Goal: Transaction & Acquisition: Purchase product/service

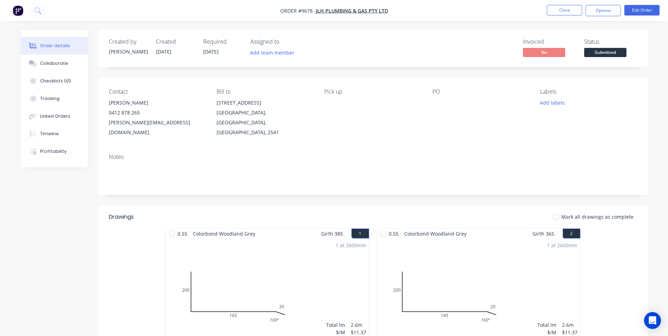
click at [19, 10] on img "button" at bounding box center [18, 10] width 11 height 11
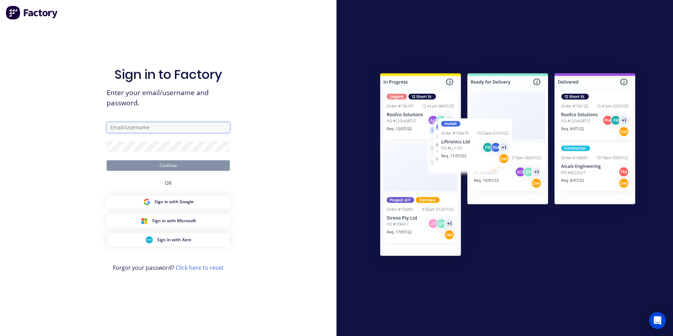
type input "[EMAIL_ADDRESS][DOMAIN_NAME]"
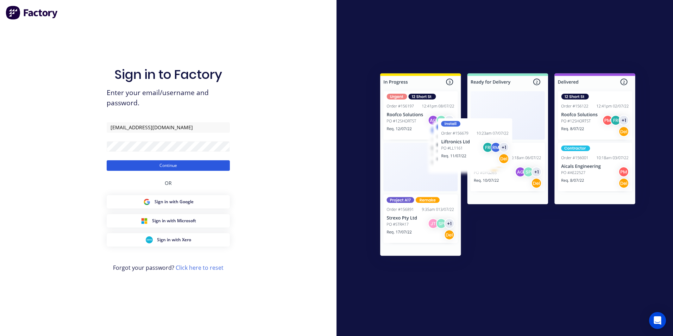
click at [181, 163] on button "Continue" at bounding box center [168, 165] width 123 height 11
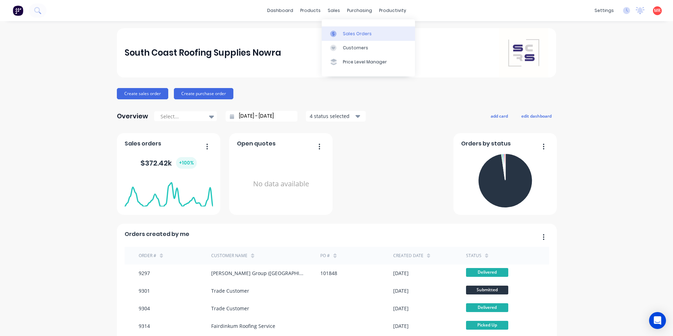
click at [354, 32] on div "Sales Orders" at bounding box center [357, 34] width 29 height 6
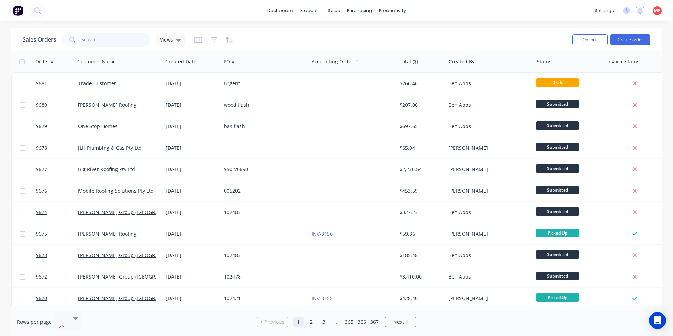
click at [94, 38] on input "text" at bounding box center [116, 40] width 69 height 14
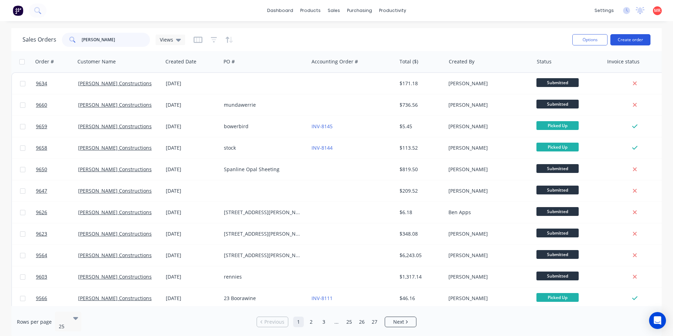
type input "hobbs"
click at [629, 34] on button "Create order" at bounding box center [630, 39] width 40 height 11
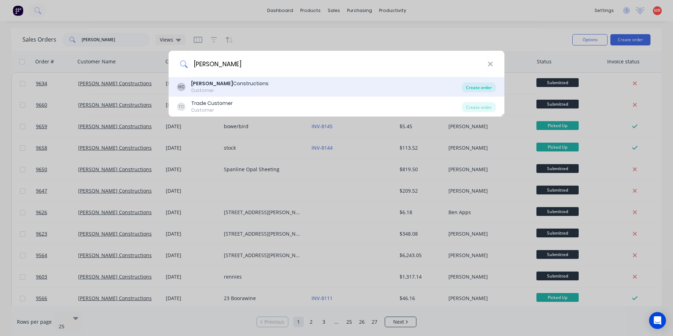
type input "hobbs"
click at [467, 88] on div "Create order" at bounding box center [479, 87] width 34 height 10
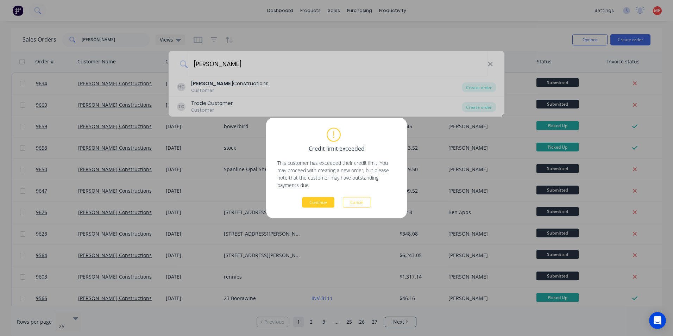
click at [318, 206] on button "Continue" at bounding box center [318, 202] width 32 height 11
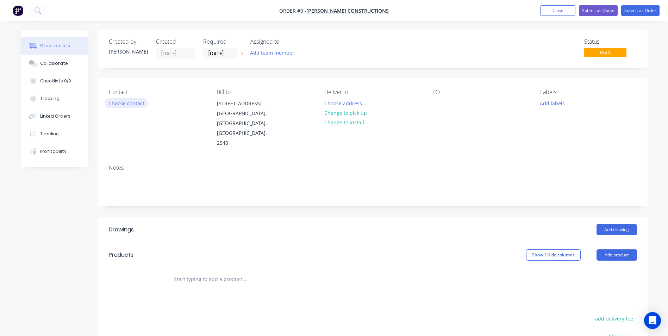
click at [130, 107] on button "Choose contact" at bounding box center [126, 103] width 43 height 10
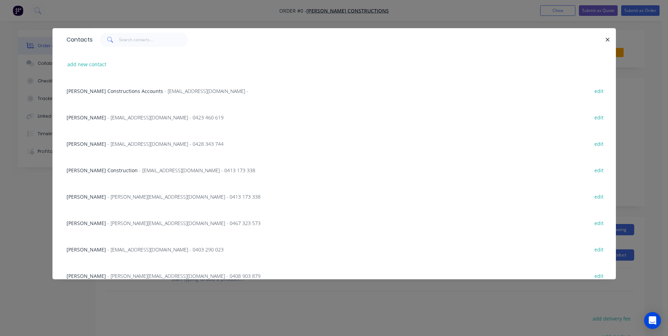
click at [118, 226] on span "- dylan@hobbsconstructions.com.au - 0467 323 573" at bounding box center [183, 223] width 153 height 7
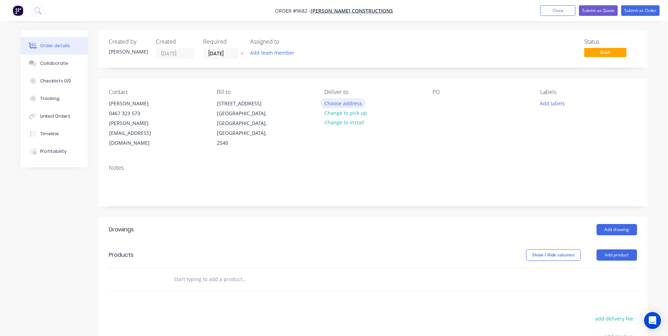
click at [336, 101] on button "Choose address" at bounding box center [342, 103] width 45 height 10
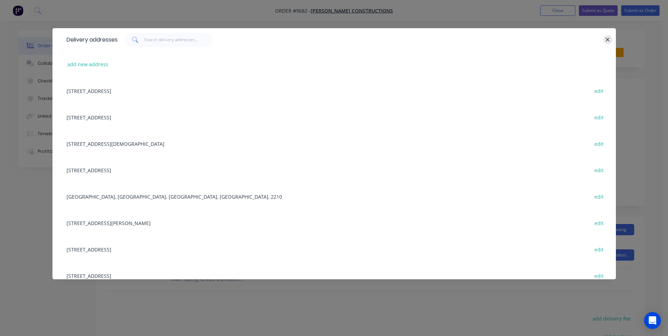
click at [604, 37] on button "button" at bounding box center [607, 39] width 9 height 9
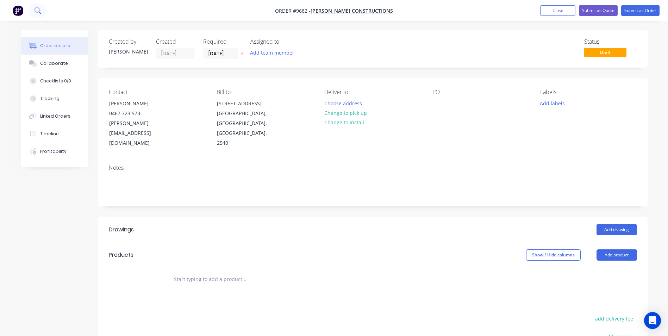
click at [38, 10] on icon at bounding box center [37, 10] width 7 height 7
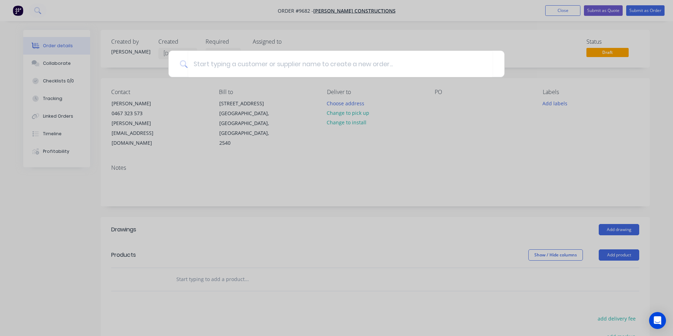
click at [372, 193] on div at bounding box center [336, 168] width 673 height 336
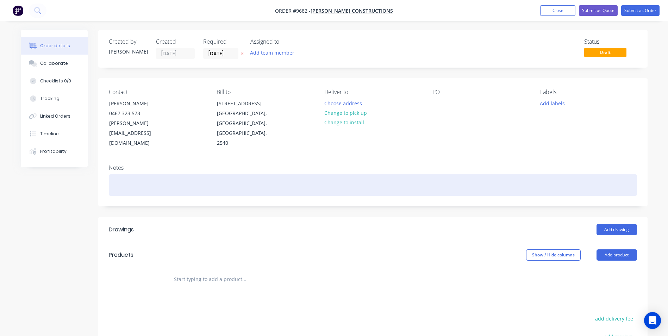
click at [152, 174] on div at bounding box center [373, 184] width 528 height 21
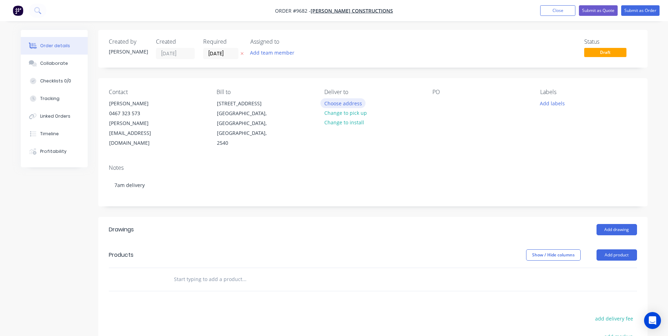
click at [345, 105] on button "Choose address" at bounding box center [342, 103] width 45 height 10
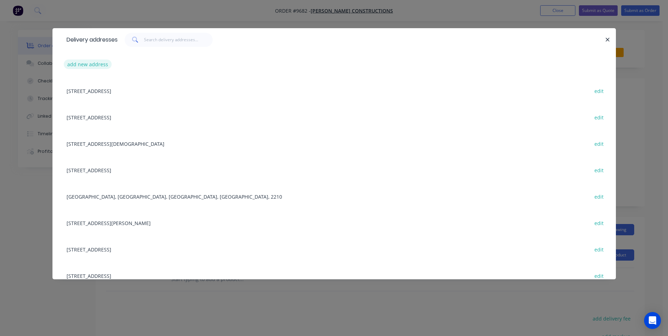
click at [95, 62] on button "add new address" at bounding box center [88, 64] width 48 height 10
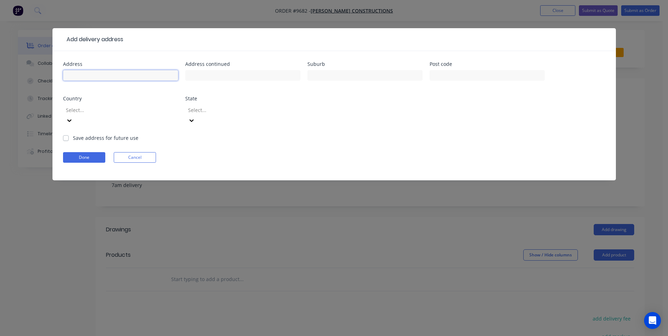
click at [103, 71] on input "text" at bounding box center [120, 75] width 115 height 11
type input "25 simmons st"
type input "harden"
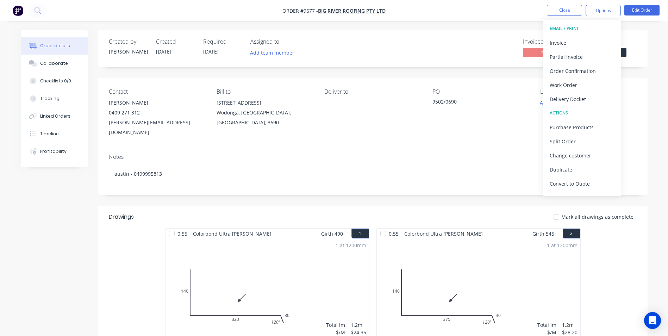
click at [423, 39] on div "Invoiced No Status Submitted" at bounding box center [479, 48] width 316 height 20
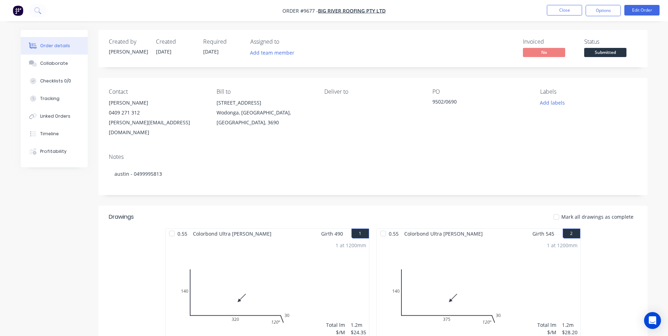
click at [23, 10] on img "button" at bounding box center [18, 10] width 11 height 11
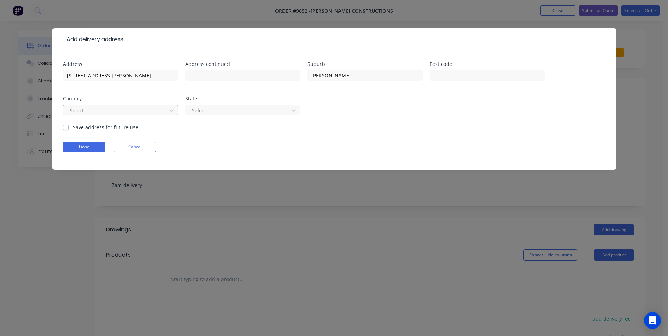
type input "harden"
click at [154, 108] on div at bounding box center [116, 110] width 94 height 9
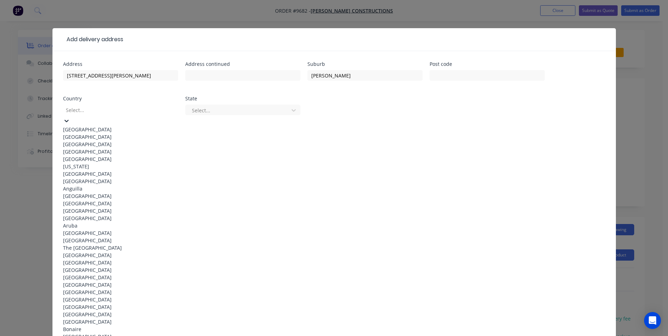
click at [117, 126] on div "Australia" at bounding box center [120, 129] width 115 height 7
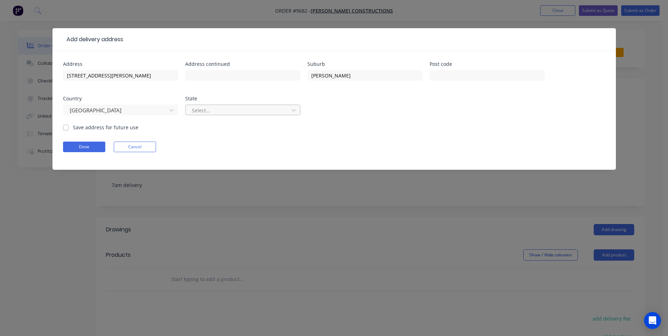
click at [227, 109] on div at bounding box center [238, 110] width 94 height 9
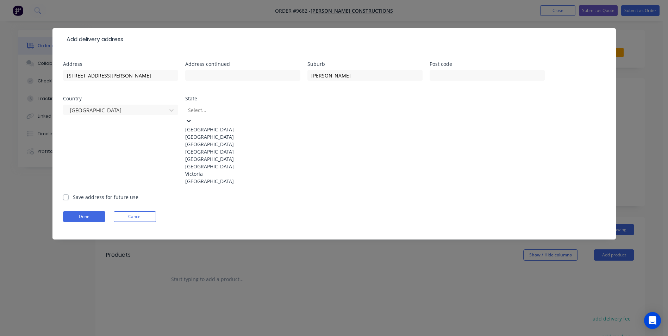
click at [213, 138] on div "New South Wales" at bounding box center [242, 136] width 115 height 7
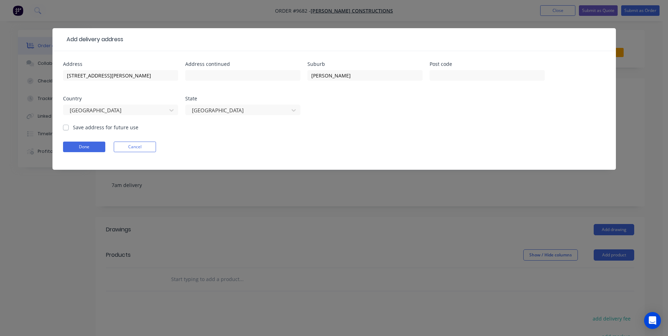
click at [69, 130] on div "Save address for future use" at bounding box center [100, 127] width 75 height 7
click at [73, 127] on label "Save address for future use" at bounding box center [105, 127] width 65 height 7
click at [68, 127] on input "Save address for future use" at bounding box center [66, 127] width 6 height 7
checkbox input "true"
click at [73, 150] on button "Done" at bounding box center [84, 147] width 42 height 11
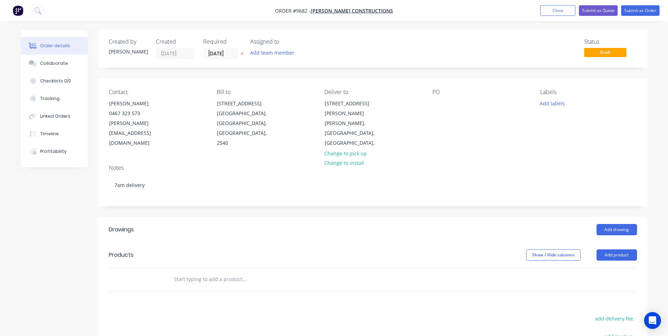
click at [184, 272] on input "text" at bounding box center [244, 279] width 141 height 14
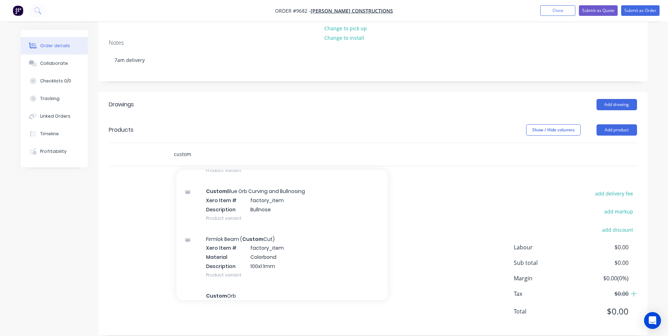
scroll to position [458, 0]
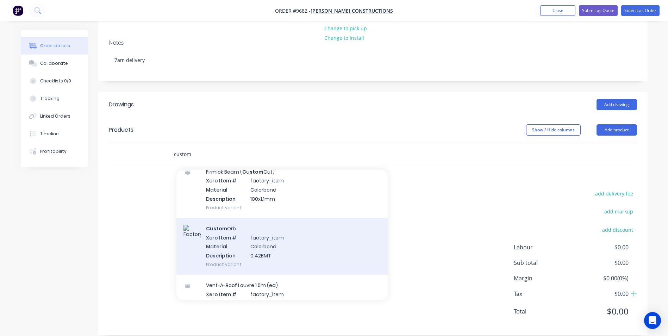
type input "custom"
click at [251, 220] on div "Custom Orb Xero Item # factory_item Material Colorbond Description 0.42BMT Prod…" at bounding box center [281, 246] width 211 height 57
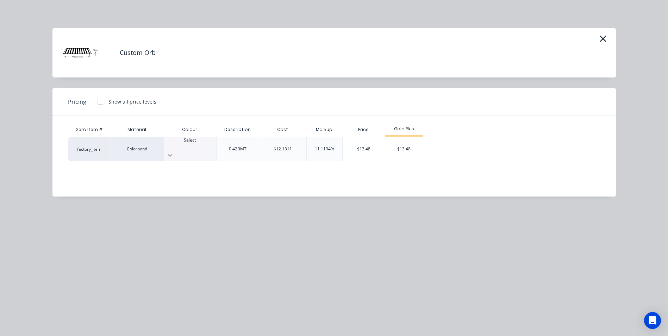
click at [172, 154] on icon at bounding box center [170, 155] width 4 height 2
click at [404, 147] on div "$13.48" at bounding box center [404, 149] width 38 height 24
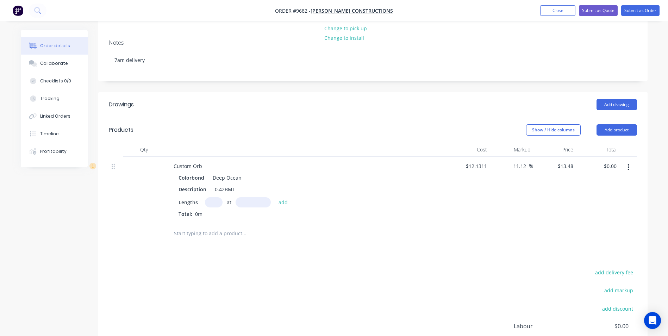
click at [215, 197] on input "text" at bounding box center [214, 202] width 18 height 10
type input "26"
type input "5810"
click at [275, 197] on button "add" at bounding box center [283, 202] width 17 height 10
type input "$2,036.29"
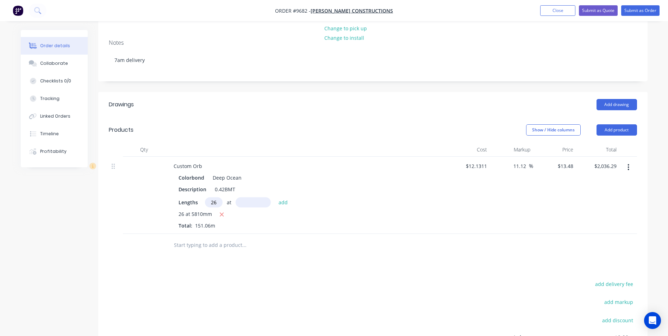
type input "26"
type input "4580"
click at [275, 197] on button "add" at bounding box center [283, 202] width 17 height 10
type input "$3,641.49"
click at [211, 250] on input "text" at bounding box center [244, 257] width 141 height 14
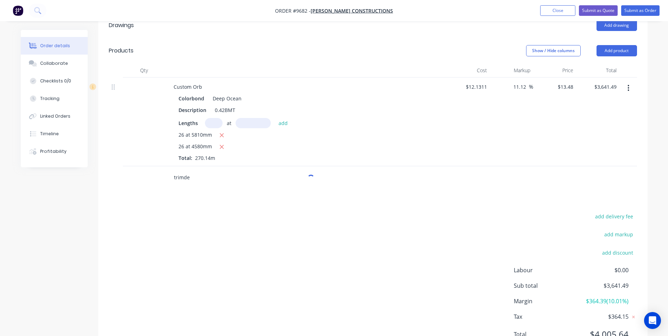
scroll to position [227, 0]
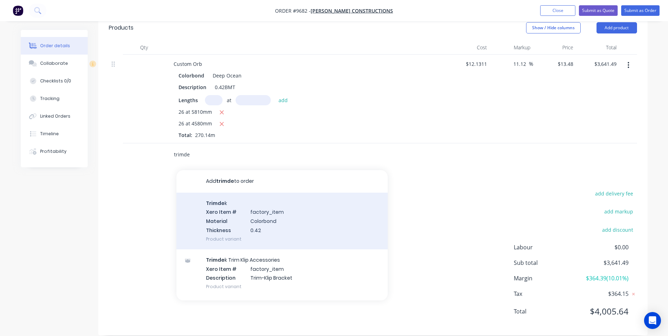
type input "trimde"
click at [230, 212] on div "Trimde k Xero Item # factory_item Material Colorbond Thickness 0.42 Product var…" at bounding box center [281, 221] width 211 height 57
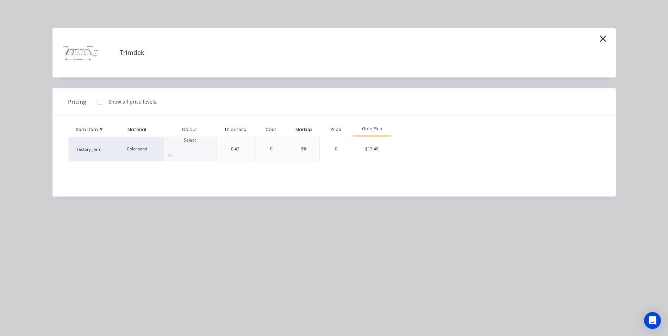
click at [103, 102] on div at bounding box center [100, 102] width 14 height 14
click at [178, 142] on div "Select" at bounding box center [190, 143] width 52 height 13
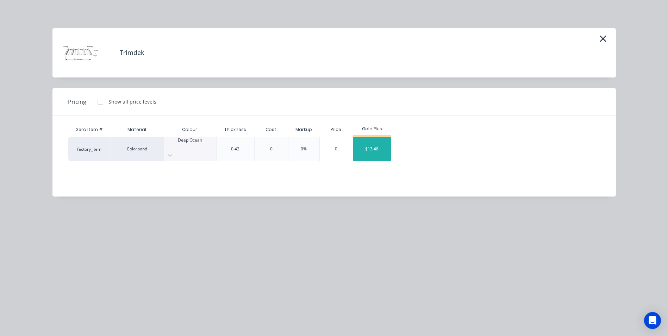
click at [380, 138] on div "$13.48" at bounding box center [372, 149] width 38 height 24
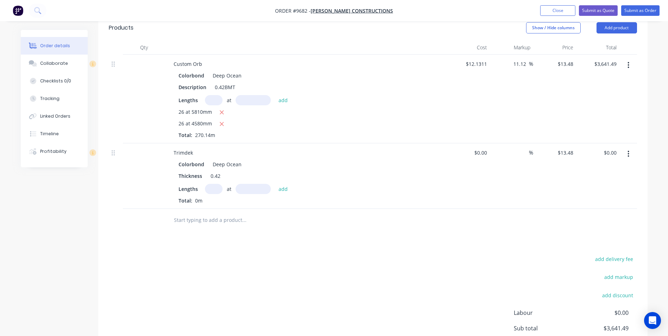
click at [212, 184] on input "text" at bounding box center [214, 189] width 18 height 10
type input "11"
type input "3030"
click at [275, 184] on button "add" at bounding box center [283, 189] width 17 height 10
type input "$449.29"
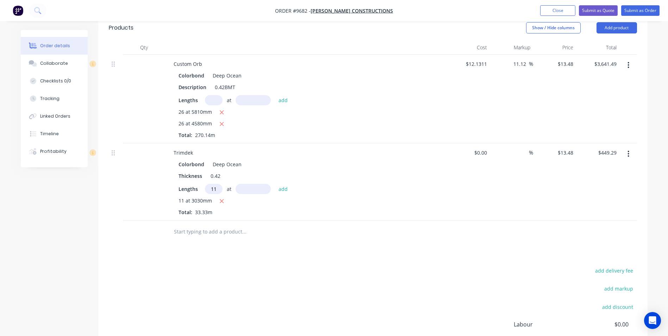
type input "11"
type input "1240"
click at [275, 184] on button "add" at bounding box center [283, 189] width 17 height 10
type input "$633.16"
click at [201, 236] on input "text" at bounding box center [244, 243] width 141 height 14
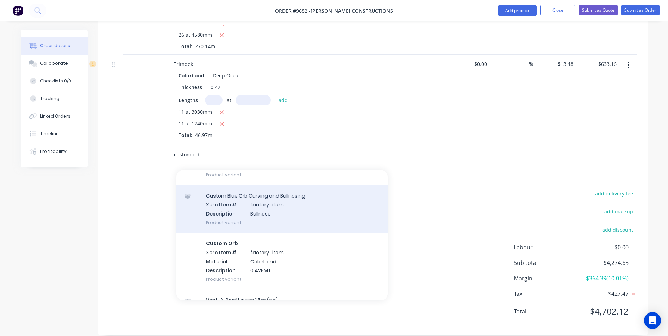
scroll to position [176, 0]
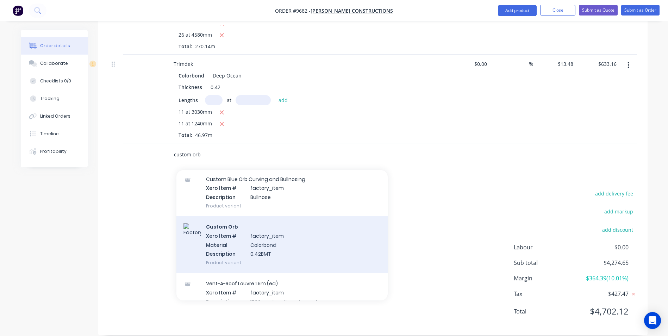
type input "custom orb"
click at [245, 236] on div "Custom Orb Xero Item # factory_item Material Colorbond Description 0.42BMT Prod…" at bounding box center [281, 244] width 211 height 57
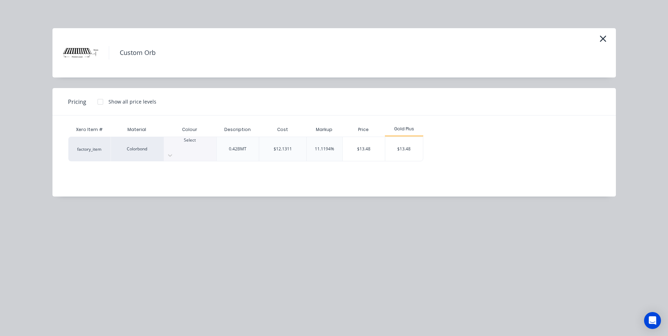
click at [194, 146] on div at bounding box center [190, 146] width 52 height 6
click at [408, 142] on div "$13.48" at bounding box center [404, 149] width 38 height 24
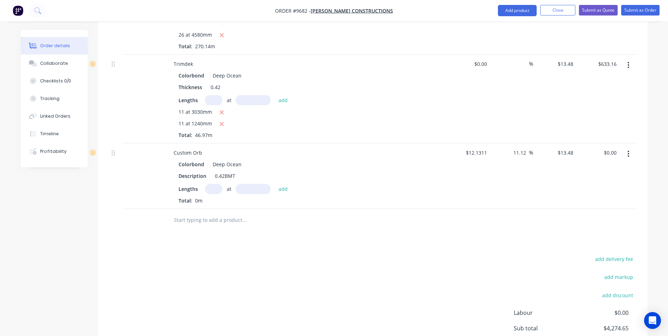
click at [211, 184] on input "text" at bounding box center [214, 189] width 18 height 10
type input "24"
type input "3140"
click at [275, 184] on button "add" at bounding box center [283, 189] width 17 height 10
type input "$1,015.85"
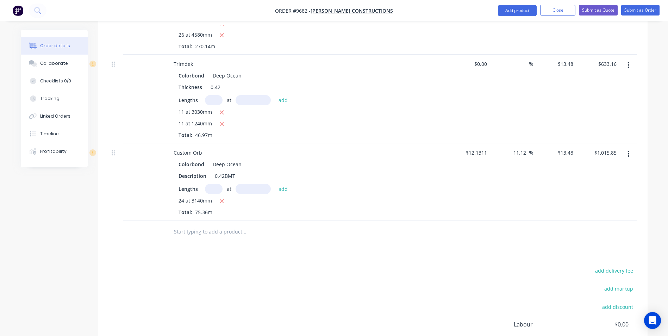
click at [203, 225] on input "text" at bounding box center [244, 232] width 141 height 14
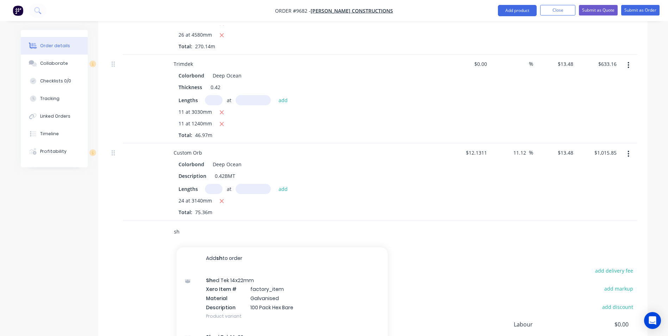
type input "s"
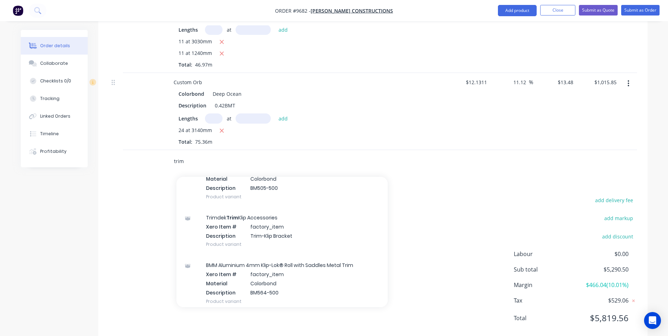
scroll to position [0, 0]
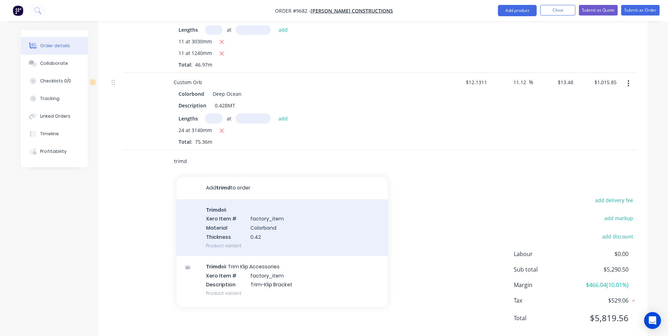
type input "trimd"
click at [243, 222] on div "Trimd ek Xero Item # factory_item Material Colorbond Thickness 0.42 Product var…" at bounding box center [281, 227] width 211 height 57
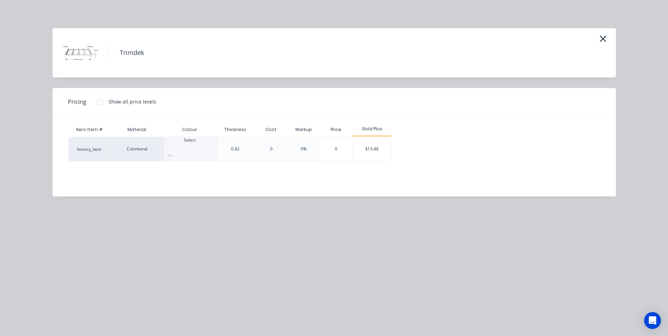
click at [190, 150] on div "Select" at bounding box center [190, 143] width 52 height 13
click at [368, 148] on div "$13.48" at bounding box center [372, 149] width 38 height 24
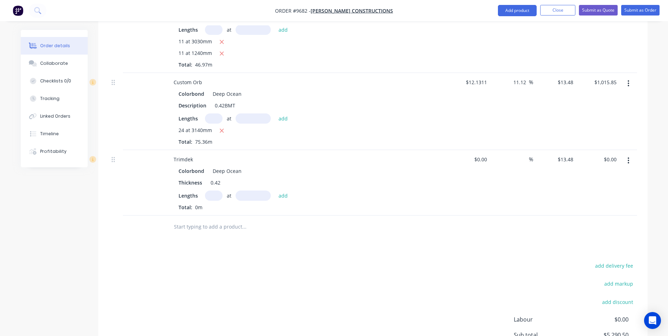
click at [215, 190] on input "text" at bounding box center [214, 195] width 18 height 10
type input "9"
type input "3110"
click at [275, 190] on button "add" at bounding box center [283, 195] width 17 height 10
type input "$377.31"
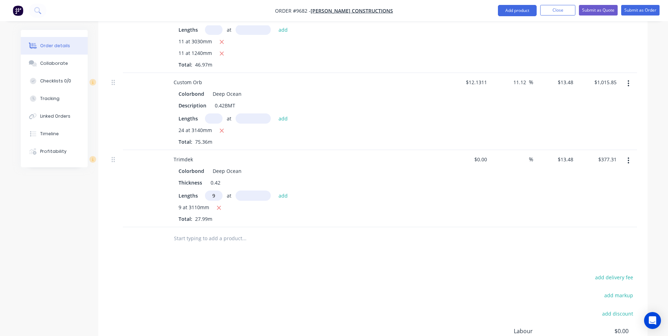
type input "9"
type input "3140"
click at [275, 190] on button "add" at bounding box center [283, 195] width 17 height 10
type input "$758.25"
type input "9"
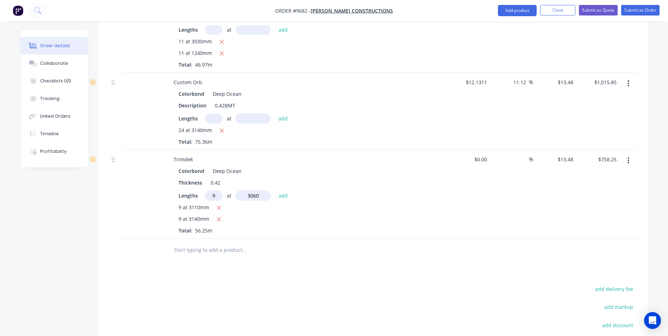
type input "3060"
click at [275, 190] on button "add" at bounding box center [283, 195] width 17 height 10
type input "$1,129.49"
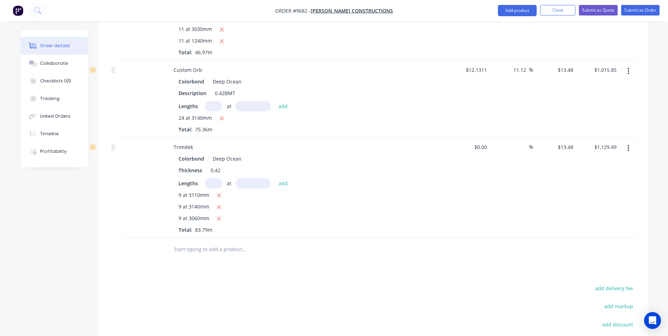
scroll to position [386, 0]
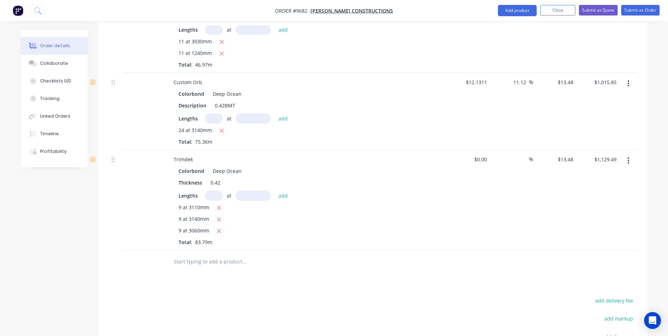
click at [220, 256] on input "text" at bounding box center [244, 262] width 141 height 14
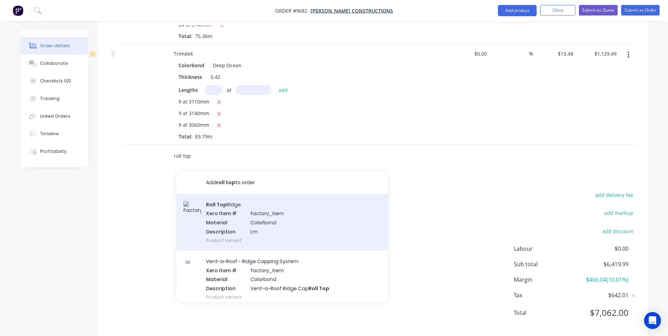
type input "roll top"
click at [227, 211] on div "Roll Top Ridge Xero Item # factory_item Material Colorbond Description Lm Produ…" at bounding box center [281, 222] width 211 height 57
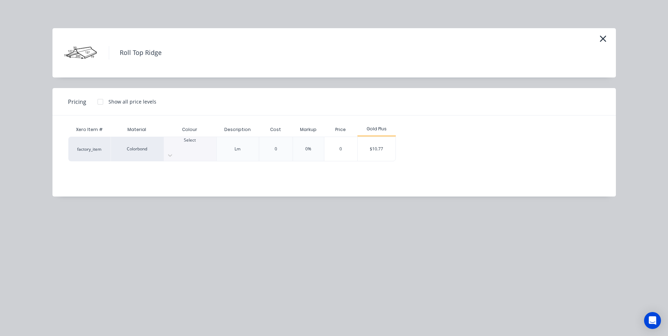
click at [187, 151] on div "Select" at bounding box center [190, 149] width 52 height 24
click at [368, 150] on div "$10.77" at bounding box center [377, 149] width 38 height 24
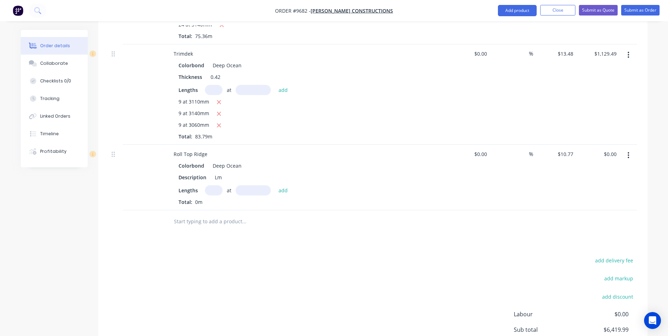
click at [215, 185] on input "text" at bounding box center [214, 190] width 18 height 10
type input "3"
type input "6500"
click at [275, 185] on button "add" at bounding box center [283, 190] width 17 height 10
type input "$210.02"
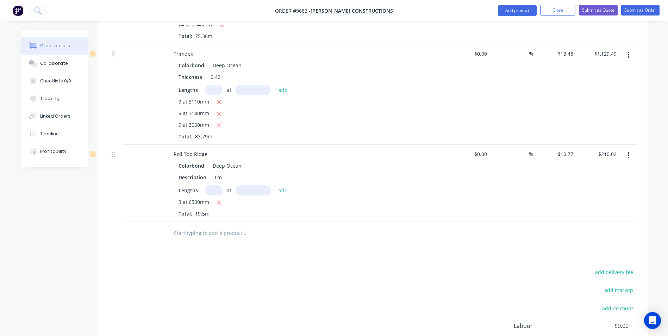
click at [209, 226] on input "text" at bounding box center [244, 233] width 141 height 14
type input "v"
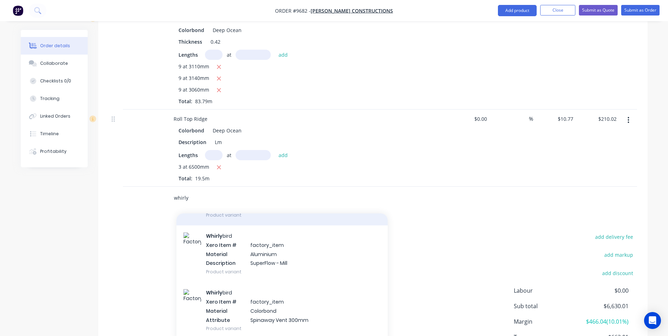
scroll to position [141, 0]
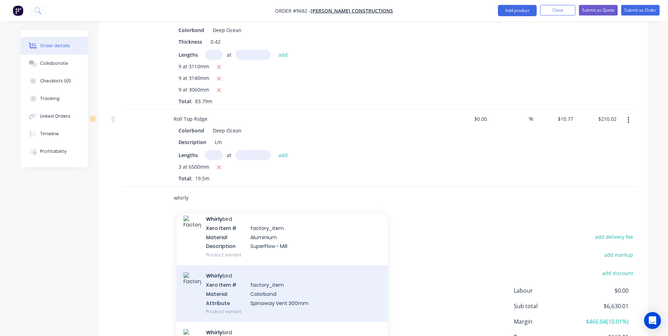
type input "whirly"
click at [258, 283] on div "Whirly bird Xero Item # factory_item Material Colorbond Attribute Spinaway Vent…" at bounding box center [281, 293] width 211 height 57
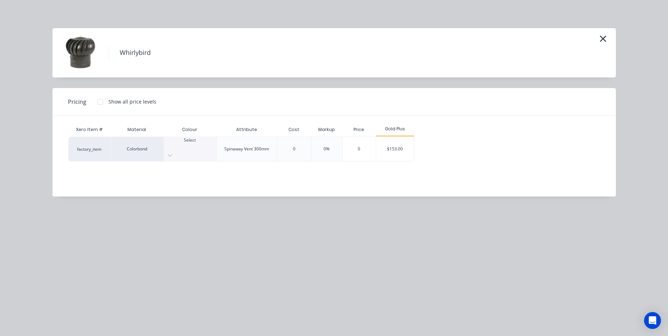
click at [185, 144] on div at bounding box center [190, 146] width 52 height 6
click at [377, 142] on div "$153.00" at bounding box center [395, 149] width 38 height 24
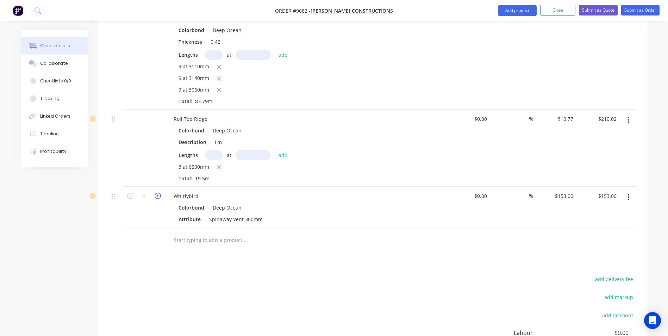
click at [157, 193] on icon "button" at bounding box center [158, 196] width 6 height 6
type input "2"
type input "$306.00"
click at [157, 193] on icon "button" at bounding box center [158, 196] width 6 height 6
type input "3"
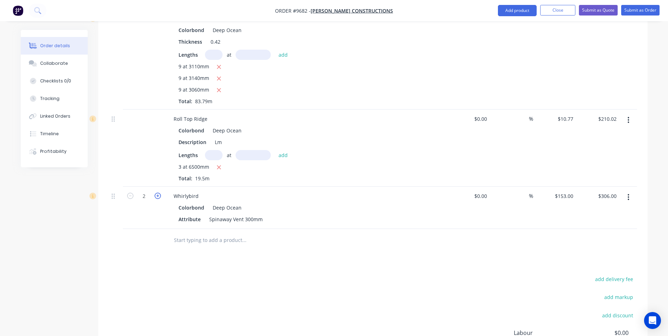
type input "$459.00"
click at [157, 193] on icon "button" at bounding box center [158, 196] width 6 height 6
type input "4"
type input "$612.00"
click at [209, 233] on input "text" at bounding box center [244, 240] width 141 height 14
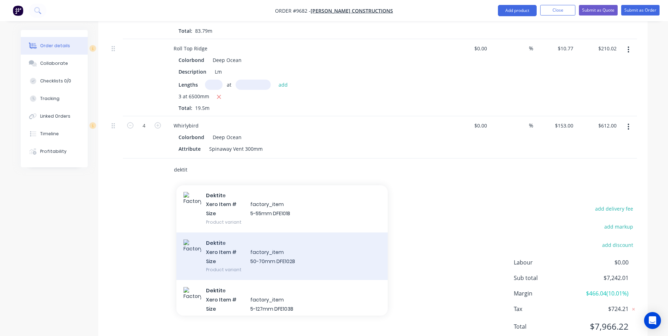
scroll to position [35, 0]
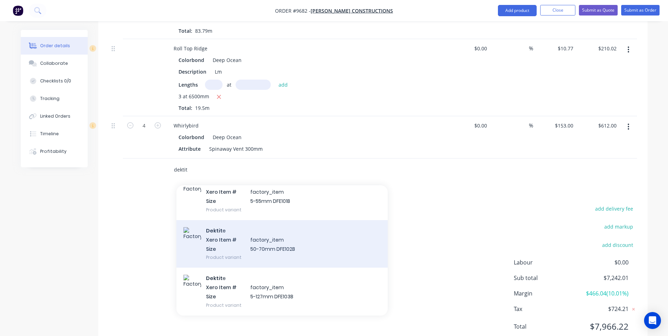
type input "dektit"
click at [233, 239] on div "Dektit e Xero Item # factory_item Size 50-70mm DFE102B Product variant" at bounding box center [281, 244] width 211 height 48
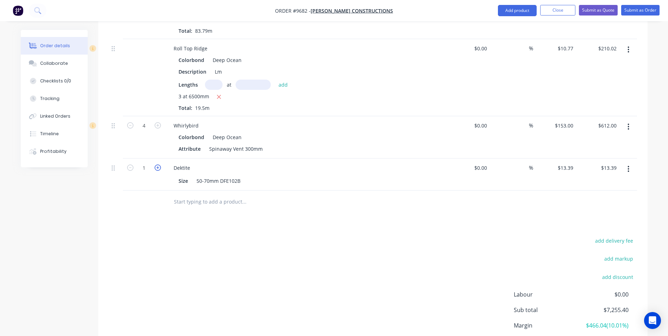
click at [161, 164] on icon "button" at bounding box center [158, 167] width 6 height 6
type input "2"
type input "$26.78"
click at [206, 195] on input "text" at bounding box center [244, 202] width 141 height 14
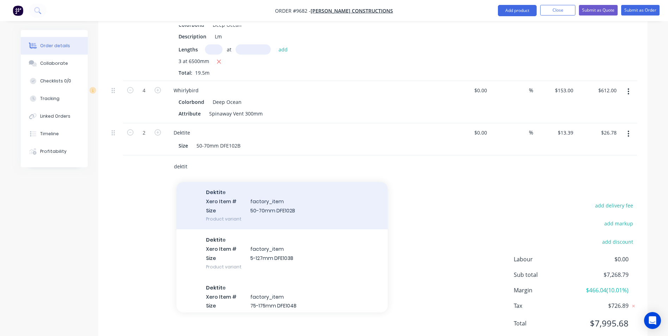
scroll to position [106, 0]
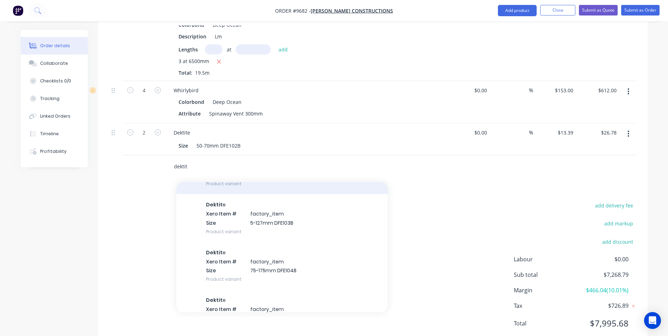
type input "dektit"
click at [222, 217] on div "Dektit e Xero Item # factory_item Size 5-127mm DFE103B Product variant" at bounding box center [281, 218] width 211 height 48
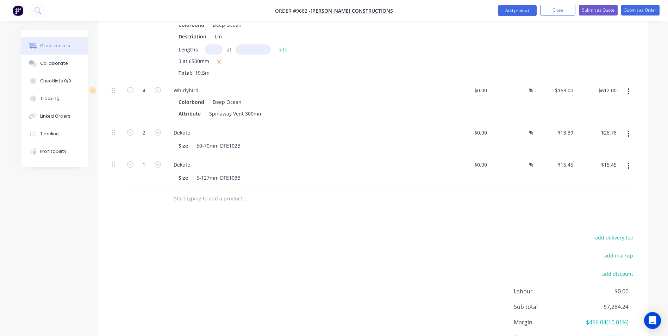
click at [176, 192] on input "text" at bounding box center [244, 199] width 141 height 14
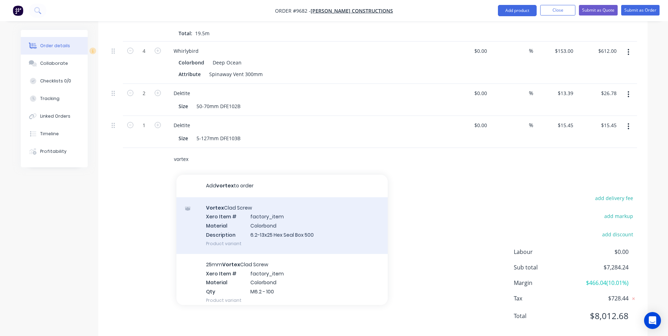
scroll to position [677, 0]
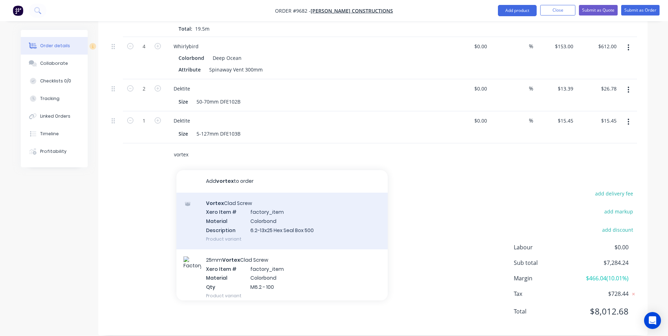
type input "vortex"
click at [284, 206] on div "Vortex Clad Screw Xero Item # factory_item Material Colorbond Description 6.2-1…" at bounding box center [281, 221] width 211 height 57
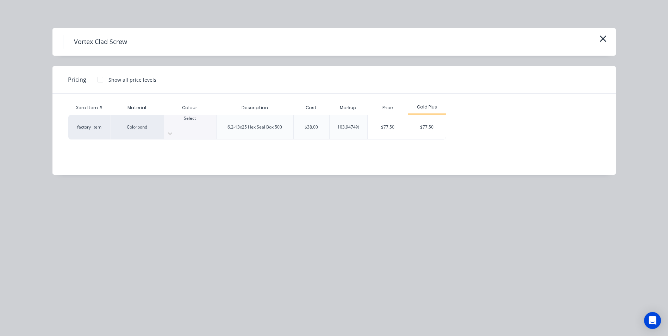
click at [181, 126] on div at bounding box center [190, 124] width 52 height 6
click at [422, 123] on div "$77.50" at bounding box center [427, 127] width 38 height 24
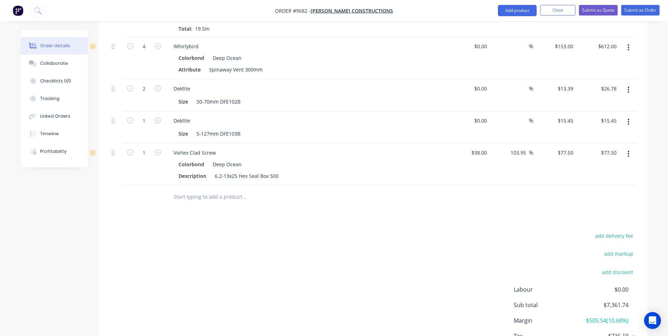
click at [199, 190] on input "text" at bounding box center [244, 197] width 141 height 14
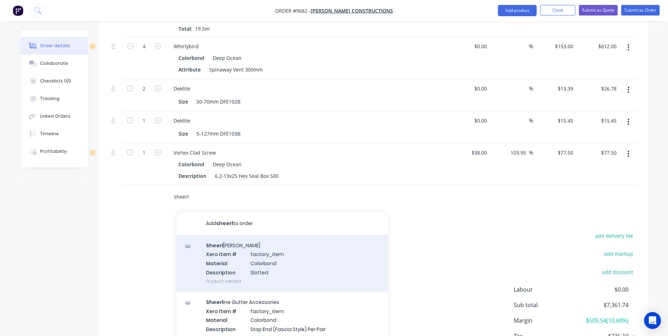
type input "sheerl"
click at [210, 248] on div "Sheerl ine Gutter Xero Item # factory_item Material Colorbond Description Slott…" at bounding box center [281, 263] width 211 height 57
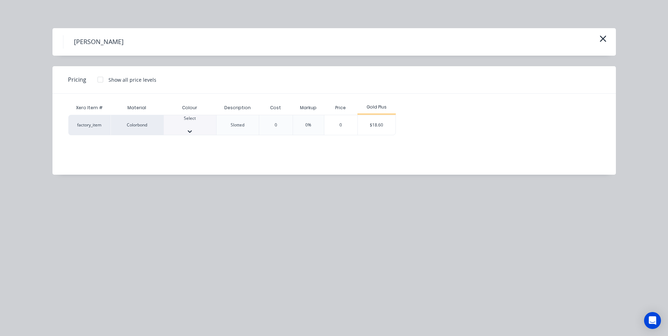
click at [181, 126] on div at bounding box center [190, 124] width 52 height 6
click at [389, 125] on div "$18.60" at bounding box center [377, 127] width 38 height 24
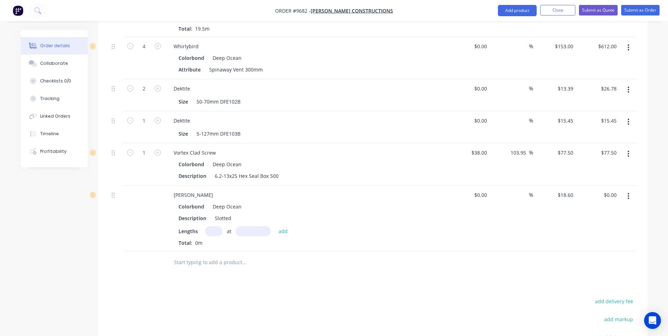
drag, startPoint x: 216, startPoint y: 220, endPoint x: 211, endPoint y: 218, distance: 5.5
click at [214, 226] on input "text" at bounding box center [214, 231] width 18 height 10
type input "2"
type input "4000"
click at [275, 226] on button "add" at bounding box center [283, 231] width 17 height 10
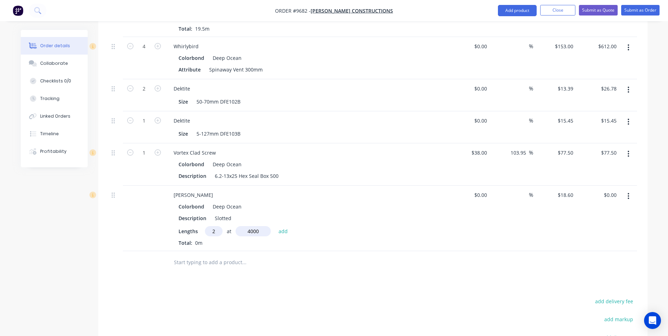
type input "$148.80"
type input "2"
type input "4200"
click at [275, 226] on button "add" at bounding box center [283, 231] width 17 height 10
type input "$305.04"
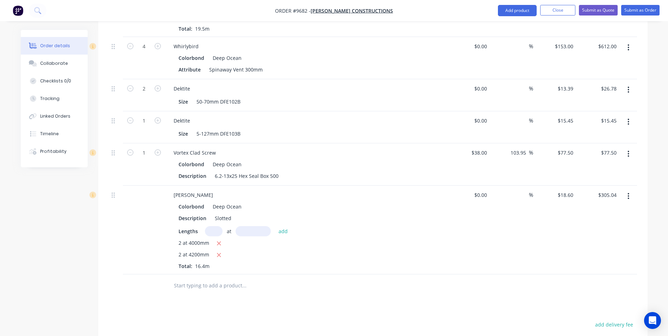
click at [213, 278] on input "text" at bounding box center [244, 285] width 141 height 14
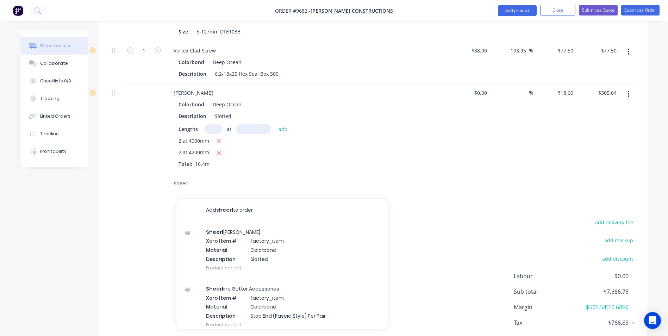
scroll to position [782, 0]
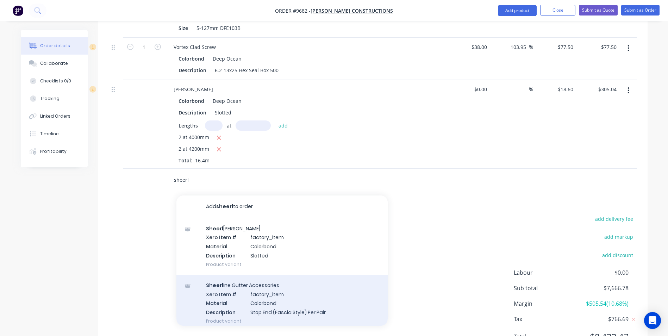
type input "sheerl"
click at [237, 282] on div "Sheerl ine Gutter Accessories Xero Item # factory_item Material Colorbond Descr…" at bounding box center [281, 303] width 211 height 57
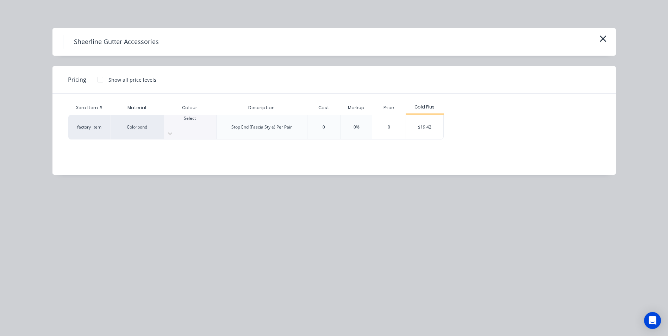
click at [187, 121] on div at bounding box center [190, 124] width 52 height 6
click at [421, 123] on div "$19.42" at bounding box center [425, 127] width 38 height 24
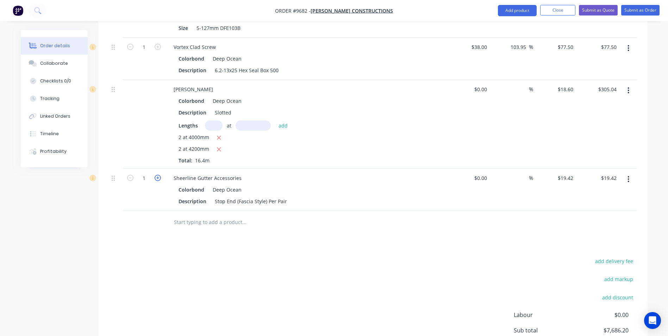
click at [157, 175] on icon "button" at bounding box center [158, 178] width 6 height 6
type input "2"
type input "$38.84"
click at [158, 175] on icon "button" at bounding box center [158, 178] width 6 height 6
type input "3"
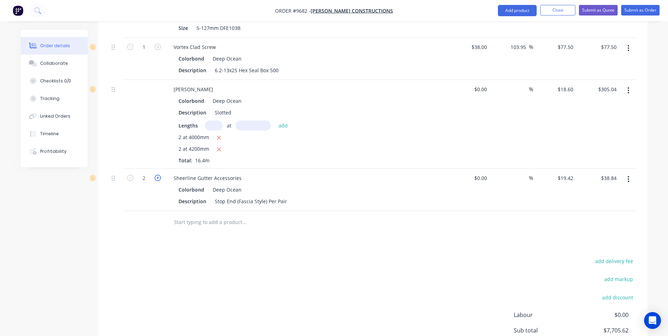
type input "$58.26"
click at [158, 175] on icon "button" at bounding box center [158, 178] width 6 height 6
type input "4"
type input "$77.68"
click at [204, 215] on input "text" at bounding box center [244, 222] width 141 height 14
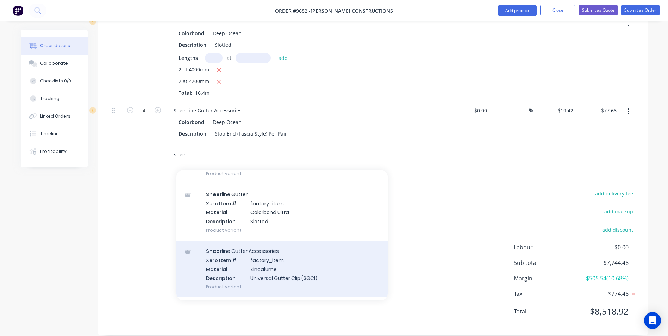
scroll to position [422, 0]
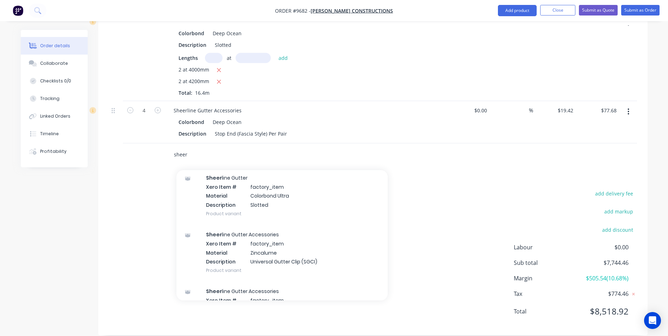
type input "sheer"
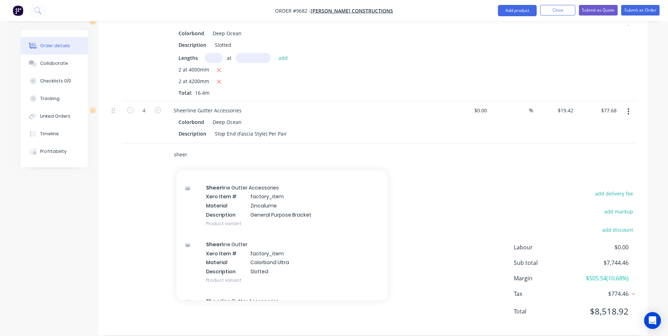
scroll to position [352, 0]
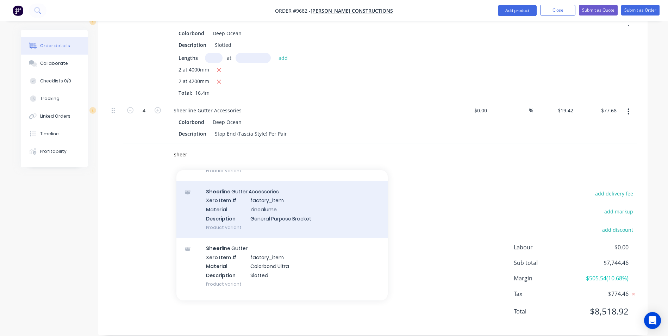
click at [256, 201] on div "Sheer line Gutter Accessories Xero Item # factory_item Material Zincalume Descr…" at bounding box center [281, 209] width 211 height 57
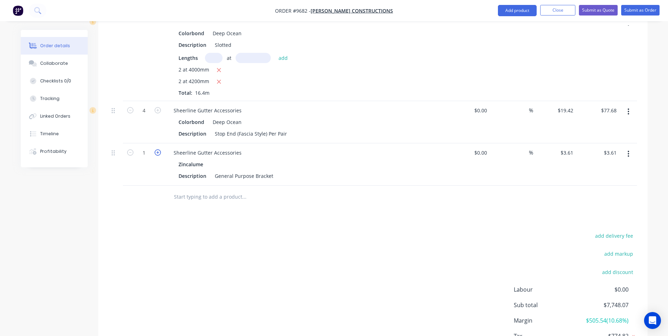
click at [157, 149] on icon "button" at bounding box center [158, 152] width 6 height 6
type input "2"
type input "$7.22"
click at [157, 149] on icon "button" at bounding box center [158, 152] width 6 height 6
type input "3"
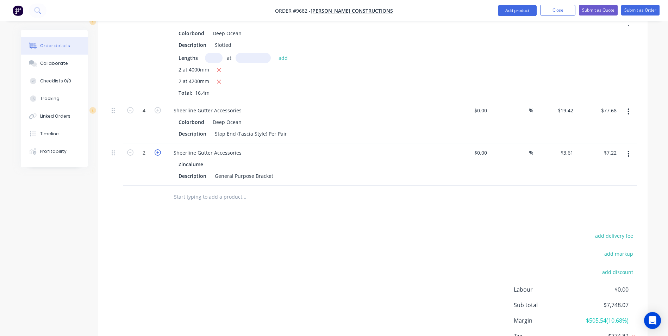
type input "$10.83"
click at [157, 149] on icon "button" at bounding box center [158, 152] width 6 height 6
type input "4"
type input "$14.44"
click at [157, 149] on icon "button" at bounding box center [158, 152] width 6 height 6
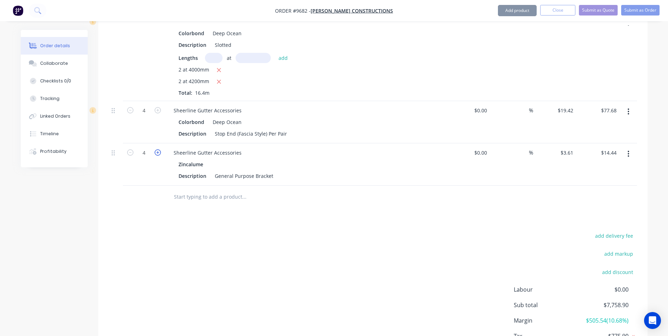
type input "5"
type input "$18.05"
click at [157, 149] on icon "button" at bounding box center [158, 152] width 6 height 6
type input "6"
type input "$21.66"
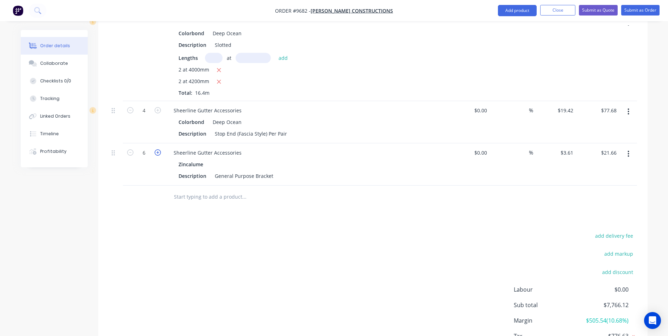
click at [157, 149] on icon "button" at bounding box center [158, 152] width 6 height 6
type input "7"
type input "$25.27"
click at [157, 149] on icon "button" at bounding box center [158, 152] width 6 height 6
type input "8"
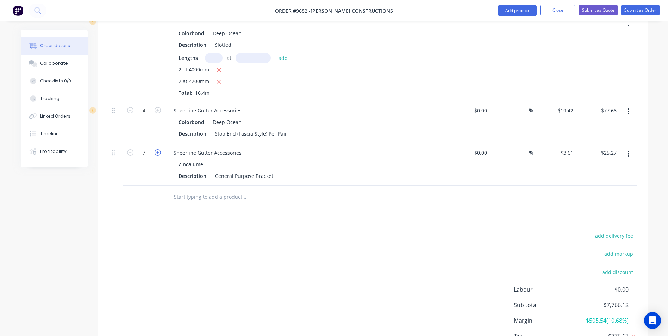
type input "$28.88"
click at [157, 149] on icon "button" at bounding box center [158, 152] width 6 height 6
type input "9"
type input "$32.49"
click at [157, 149] on icon "button" at bounding box center [158, 152] width 6 height 6
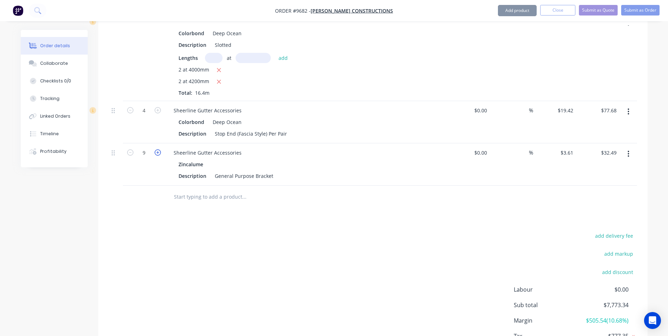
type input "10"
type input "$36.10"
click at [157, 149] on icon "button" at bounding box center [158, 152] width 6 height 6
type input "11"
type input "$39.71"
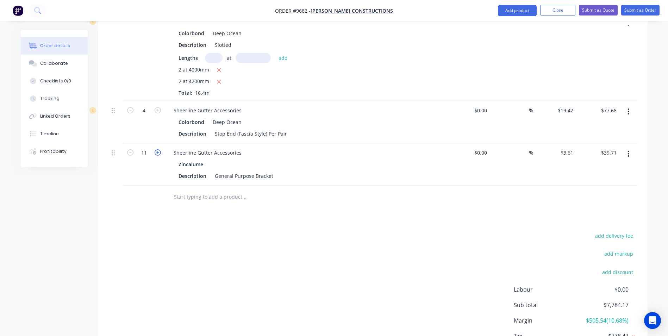
click at [157, 149] on icon "button" at bounding box center [158, 152] width 6 height 6
type input "12"
type input "$43.32"
click at [157, 149] on icon "button" at bounding box center [158, 152] width 6 height 6
type input "13"
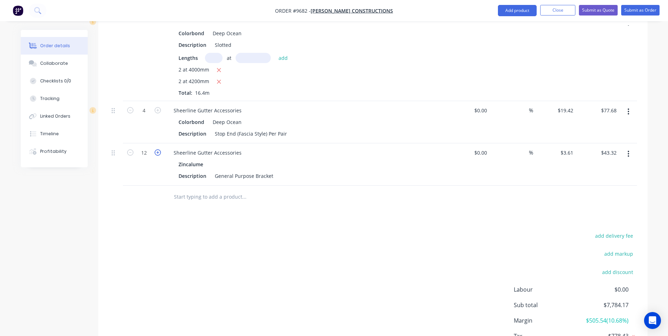
type input "$46.93"
click at [157, 149] on icon "button" at bounding box center [158, 152] width 6 height 6
type input "14"
type input "$50.54"
click at [157, 149] on icon "button" at bounding box center [158, 152] width 6 height 6
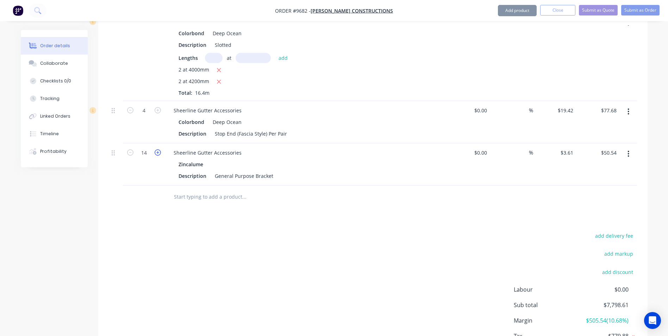
type input "15"
type input "$54.15"
click at [157, 149] on icon "button" at bounding box center [158, 152] width 6 height 6
type input "16"
type input "$57.76"
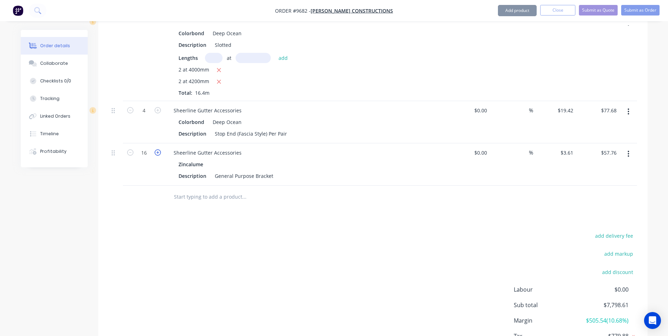
click at [157, 149] on icon "button" at bounding box center [158, 152] width 6 height 6
type input "17"
type input "$61.37"
click at [157, 149] on icon "button" at bounding box center [158, 152] width 6 height 6
type input "18"
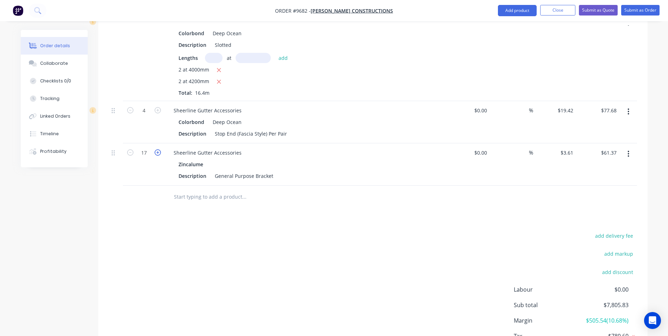
type input "$64.98"
click at [157, 149] on icon "button" at bounding box center [158, 152] width 6 height 6
type input "19"
type input "$68.59"
click at [157, 149] on icon "button" at bounding box center [158, 152] width 6 height 6
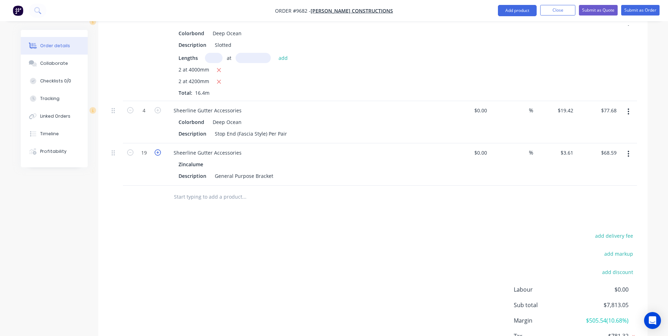
type input "20"
type input "$72.20"
click at [157, 149] on icon "button" at bounding box center [158, 152] width 6 height 6
type input "21"
type input "$75.81"
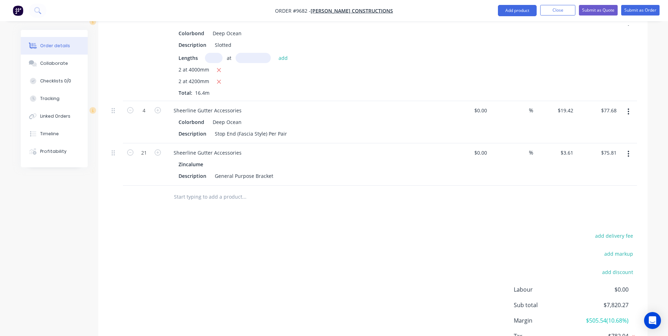
click at [186, 190] on input "text" at bounding box center [244, 197] width 141 height 14
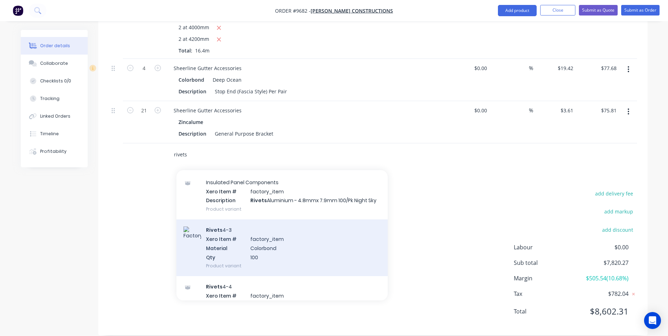
type input "rivets"
click at [271, 234] on div "Rivets 4-3 Xero Item # factory_item Material Colorbond Qty 100 Product variant" at bounding box center [281, 247] width 211 height 57
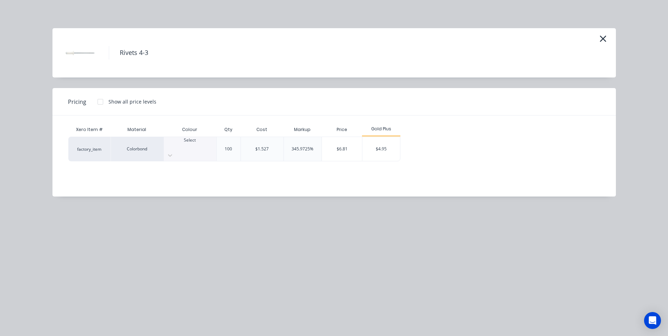
click at [182, 143] on div at bounding box center [190, 146] width 52 height 6
click at [375, 146] on div "$4.95" at bounding box center [381, 149] width 38 height 24
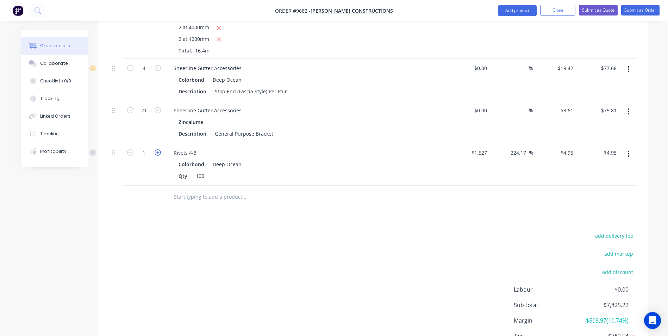
click at [159, 149] on icon "button" at bounding box center [158, 152] width 6 height 6
type input "2"
type input "$9.90"
click at [159, 149] on icon "button" at bounding box center [158, 152] width 6 height 6
type input "3"
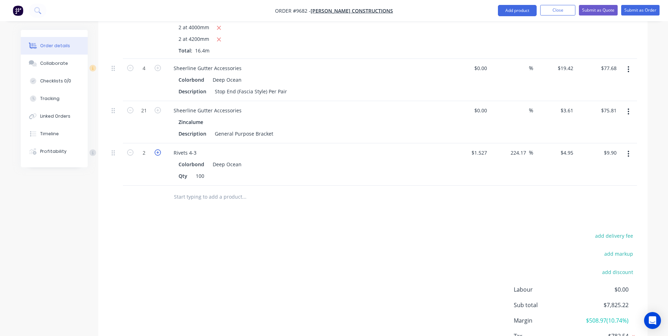
type input "$14.85"
click at [184, 190] on input "text" at bounding box center [244, 197] width 141 height 14
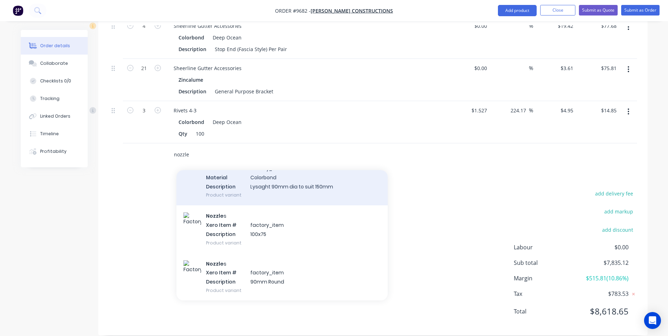
scroll to position [317, 0]
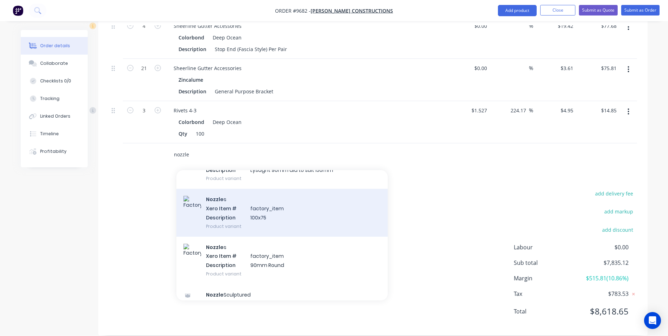
type input "nozzle"
click at [285, 209] on div "Nozzle s Xero Item # factory_item Description 100x75 Product variant" at bounding box center [281, 213] width 211 height 48
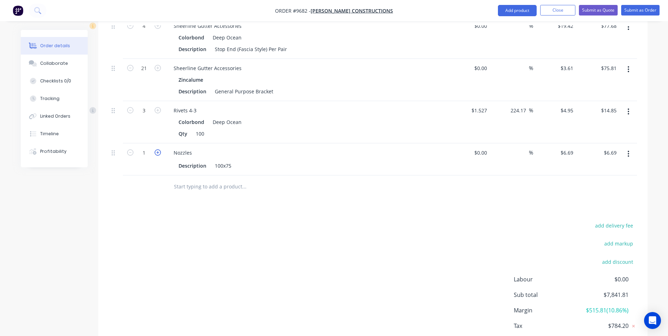
click at [158, 149] on icon "button" at bounding box center [158, 152] width 6 height 6
type input "2"
type input "$13.38"
click at [189, 180] on input "text" at bounding box center [244, 187] width 141 height 14
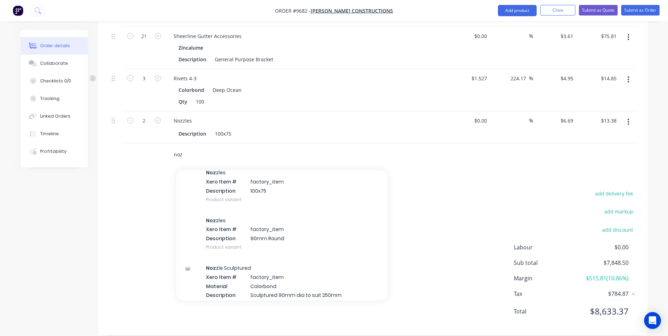
scroll to position [352, 0]
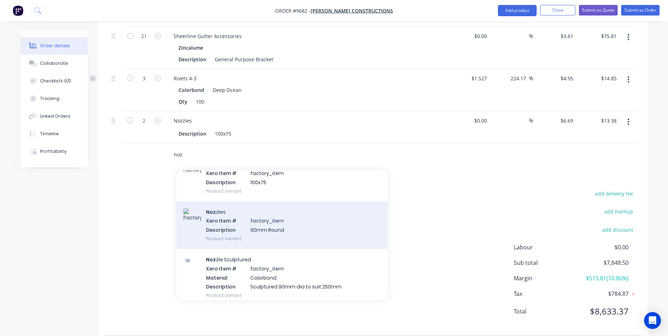
type input "noz"
click at [273, 208] on div "Noz zles Xero Item # factory_item Description 90mm Round Product variant" at bounding box center [281, 225] width 211 height 48
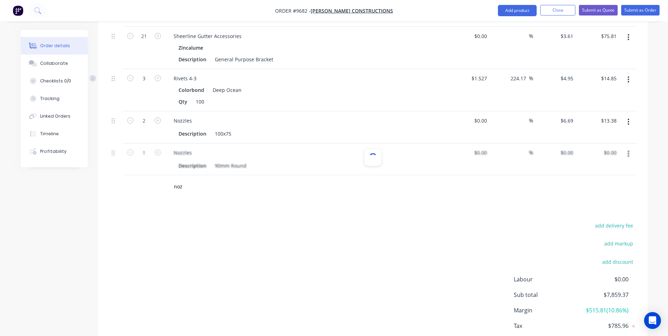
type input "$10.87"
click at [158, 149] on icon "button" at bounding box center [158, 152] width 6 height 6
type input "2"
type input "$21.74"
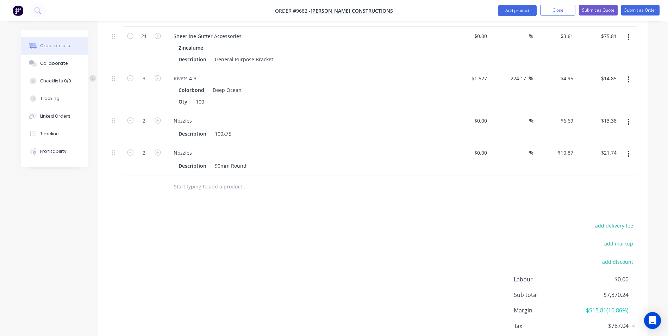
click at [212, 180] on input "text" at bounding box center [244, 187] width 141 height 14
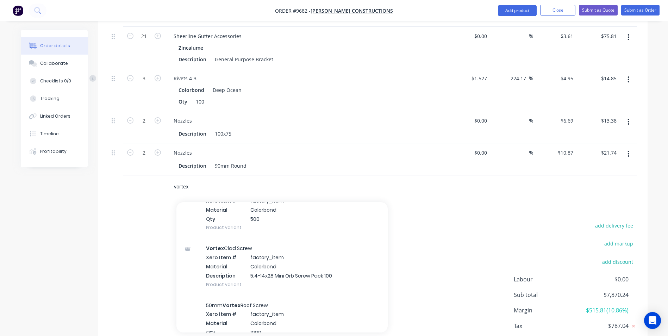
scroll to position [493, 0]
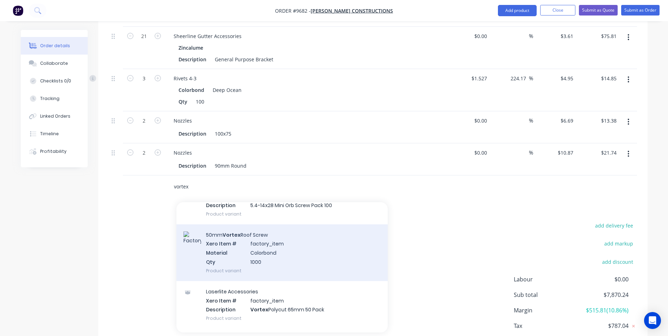
type input "vortex"
click at [276, 241] on div "50mm Vortex Roof Screw Xero Item # factory_item Material Colorbond Qty 1000 Pro…" at bounding box center [281, 252] width 211 height 57
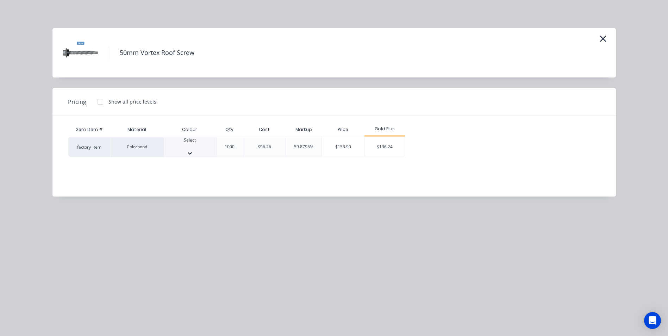
click at [177, 142] on div "Select" at bounding box center [190, 143] width 52 height 13
click at [384, 150] on div "$136.24" at bounding box center [385, 149] width 40 height 24
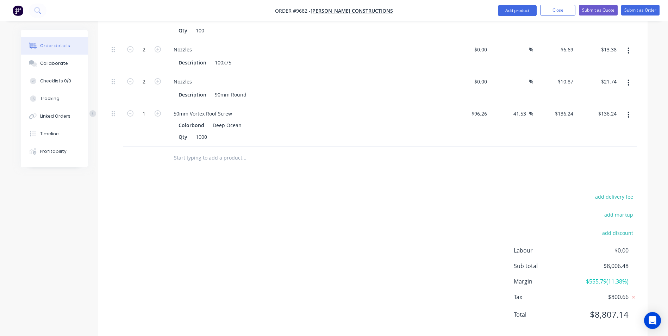
scroll to position [1041, 0]
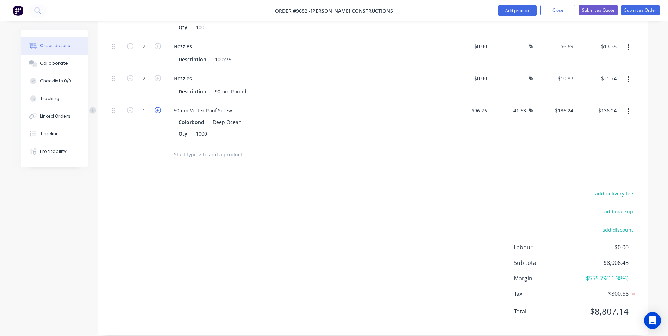
click at [157, 107] on icon "button" at bounding box center [158, 110] width 6 height 6
type input "2"
type input "$272.48"
click at [157, 107] on icon "button" at bounding box center [158, 110] width 6 height 6
type input "3"
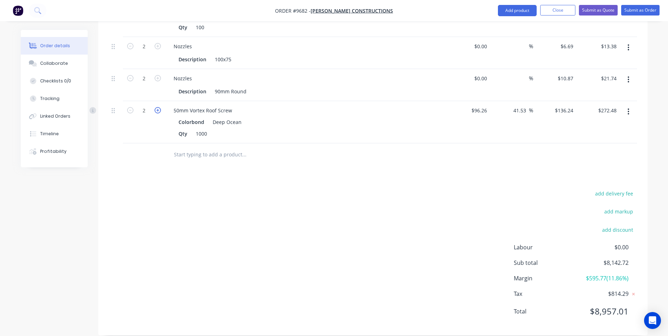
type input "$408.72"
click at [153, 106] on button "button" at bounding box center [157, 109] width 9 height 7
type input "4"
type input "$544.96"
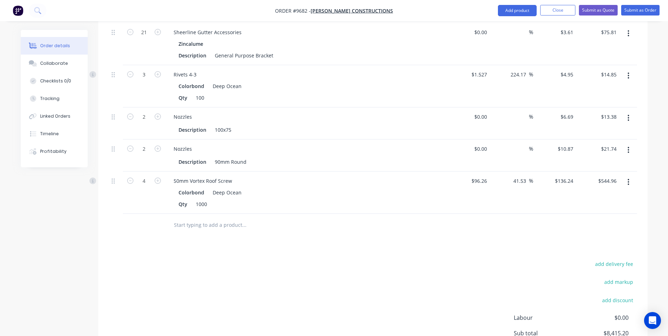
click at [201, 218] on input "text" at bounding box center [244, 225] width 141 height 14
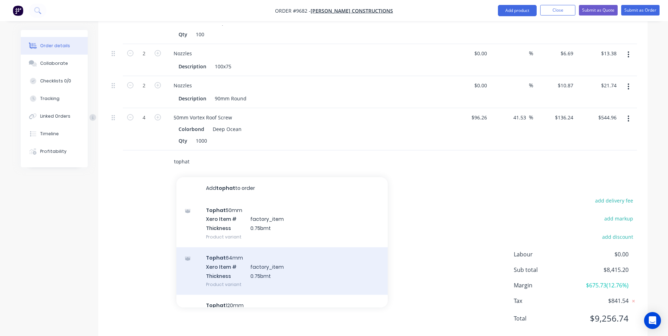
scroll to position [1041, 0]
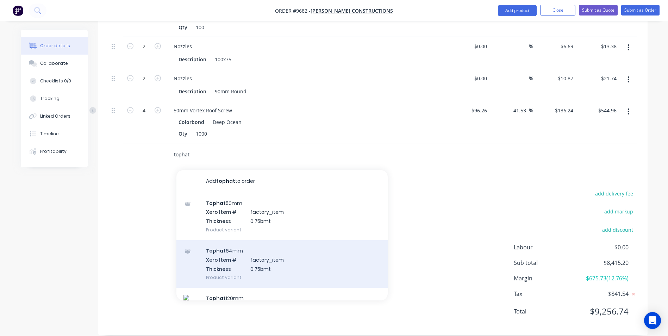
type input "tophat"
click at [228, 256] on div "Tophat 64mm Xero Item # factory_item Thickness 0.75bmt Product variant" at bounding box center [281, 264] width 211 height 48
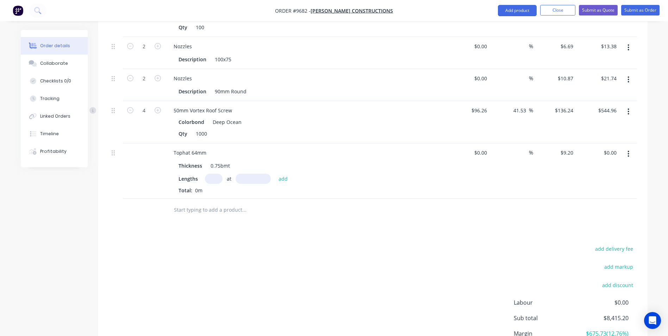
click at [211, 174] on input "text" at bounding box center [214, 179] width 18 height 10
type input "12"
type input "6000"
click at [275, 174] on button "add" at bounding box center [283, 179] width 17 height 10
type input "$662.40"
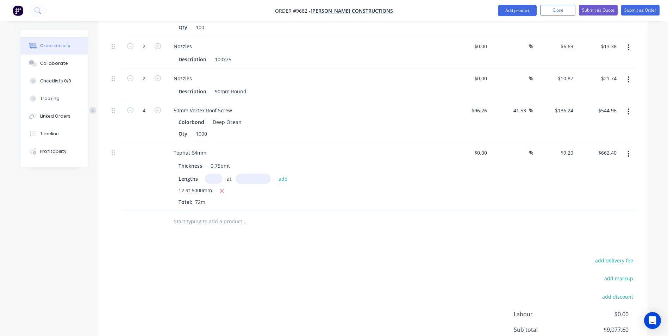
scroll to position [1108, 0]
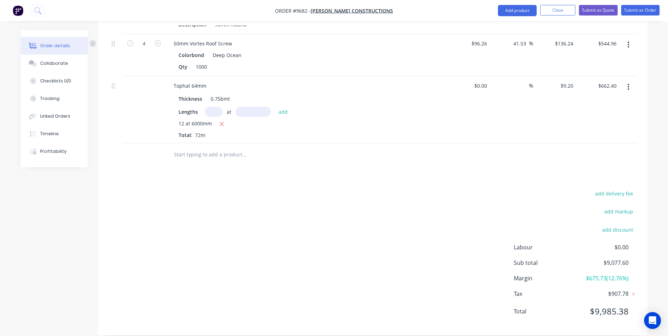
click at [205, 148] on input "text" at bounding box center [244, 155] width 141 height 14
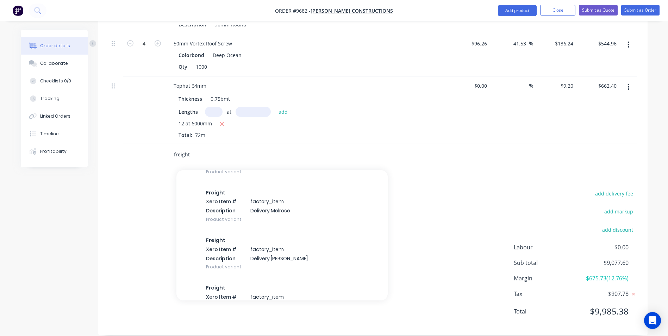
scroll to position [1127, 0]
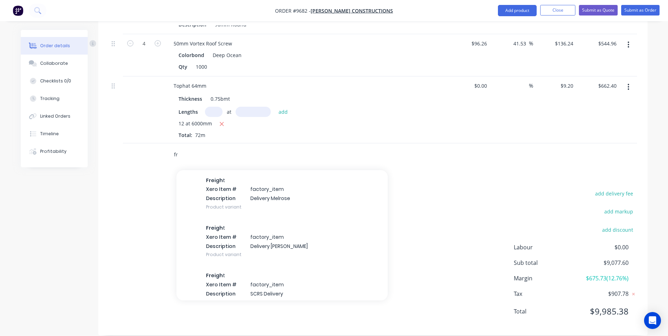
type input "f"
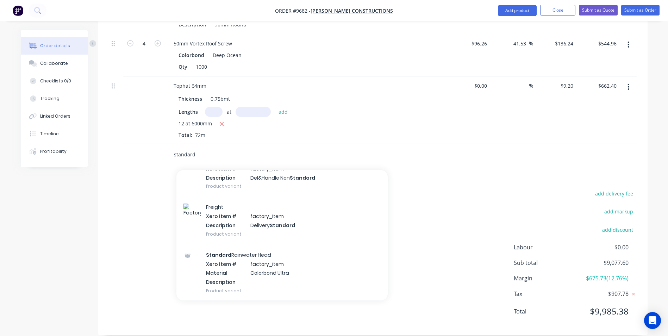
type input "standard"
click at [277, 219] on div "Freight Xero Item # factory_item Description Delivery Standard Product variant" at bounding box center [281, 220] width 211 height 48
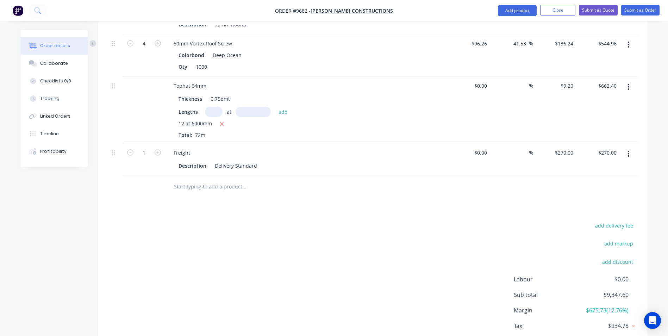
click at [221, 180] on input "text" at bounding box center [244, 187] width 141 height 14
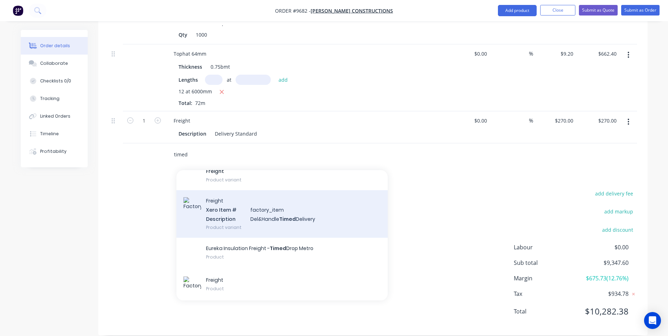
scroll to position [51, 0]
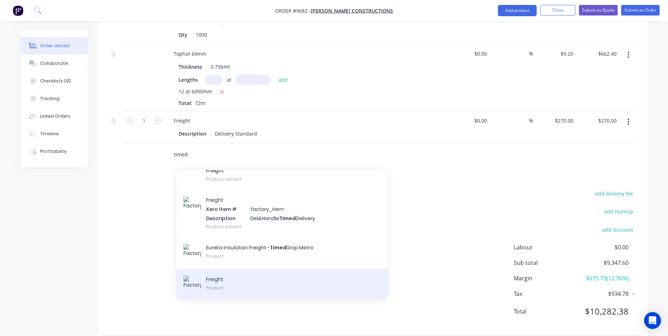
type input "timed"
click at [235, 278] on div "Freight Product" at bounding box center [281, 285] width 211 height 32
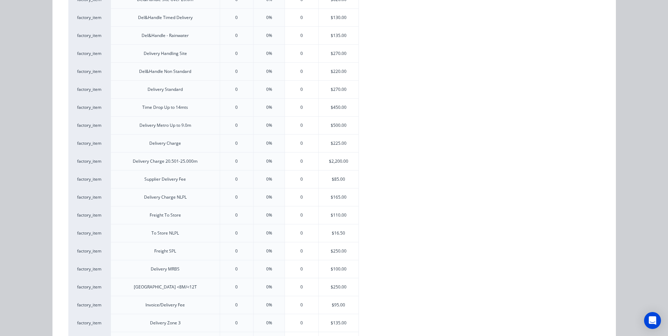
scroll to position [308, 0]
click at [333, 52] on div "$130.00" at bounding box center [339, 53] width 40 height 18
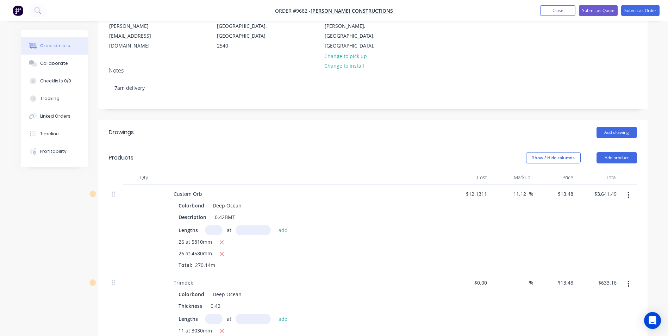
scroll to position [0, 0]
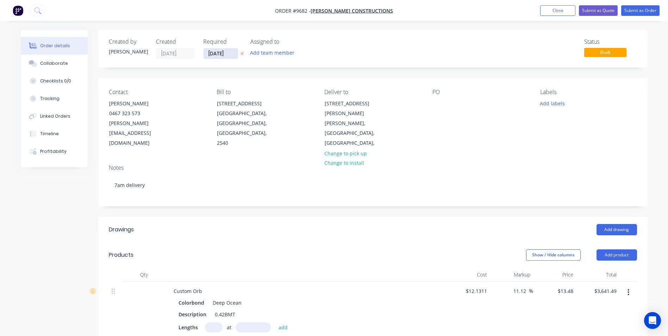
click at [233, 53] on input "[DATE]" at bounding box center [220, 53] width 34 height 11
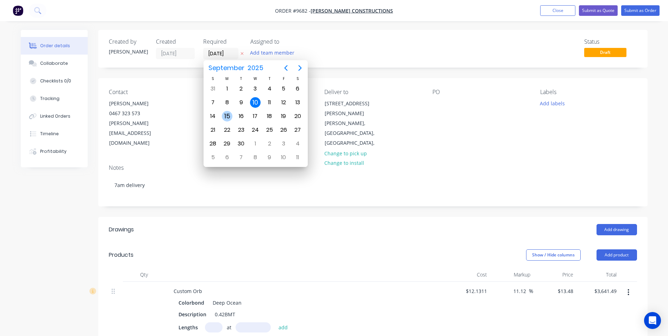
click at [229, 119] on div "15" at bounding box center [227, 116] width 11 height 11
type input "15/09/25"
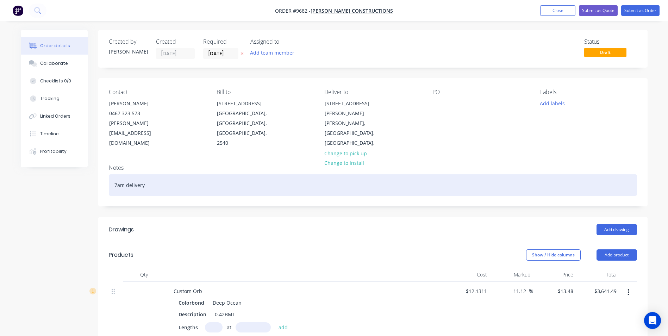
click at [159, 178] on div "7am delivery" at bounding box center [373, 184] width 528 height 21
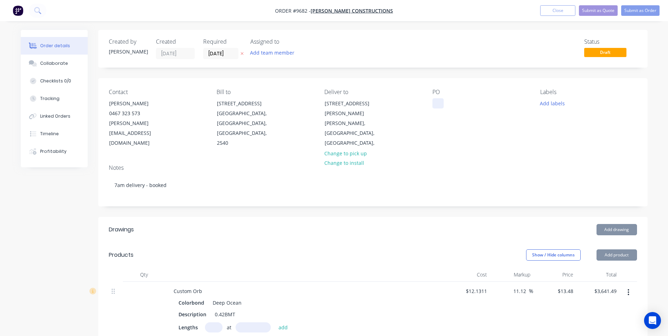
click at [440, 102] on div at bounding box center [437, 103] width 11 height 10
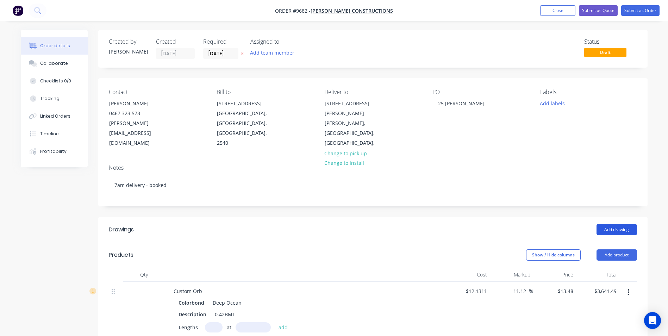
click at [607, 224] on button "Add drawing" at bounding box center [616, 229] width 40 height 11
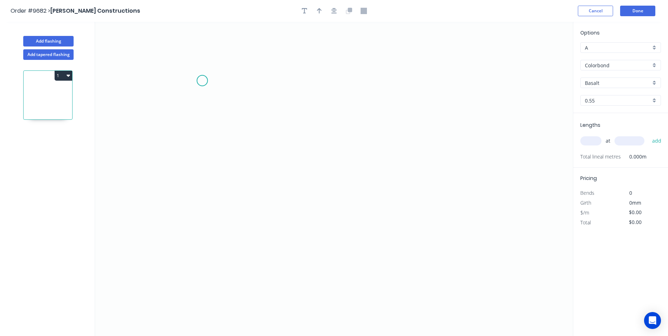
click at [202, 81] on icon "0" at bounding box center [334, 179] width 478 height 314
click at [200, 243] on icon "0" at bounding box center [334, 179] width 478 height 314
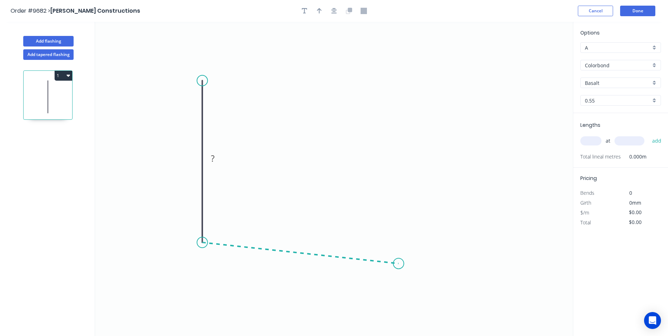
click at [399, 264] on icon "0 ?" at bounding box center [334, 179] width 478 height 314
click at [401, 282] on icon "0 ? ? ? º" at bounding box center [334, 179] width 478 height 314
click at [401, 282] on circle at bounding box center [401, 281] width 11 height 11
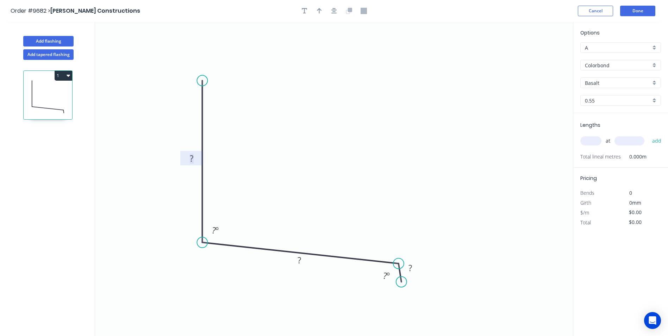
click at [186, 158] on rect at bounding box center [191, 159] width 14 height 10
drag, startPoint x: 346, startPoint y: 72, endPoint x: 348, endPoint y: 66, distance: 6.0
click at [347, 69] on icon "0 150 200 27 94 º 120 º" at bounding box center [334, 179] width 478 height 314
type input "$11.37"
click at [323, 13] on button "button" at bounding box center [319, 11] width 11 height 11
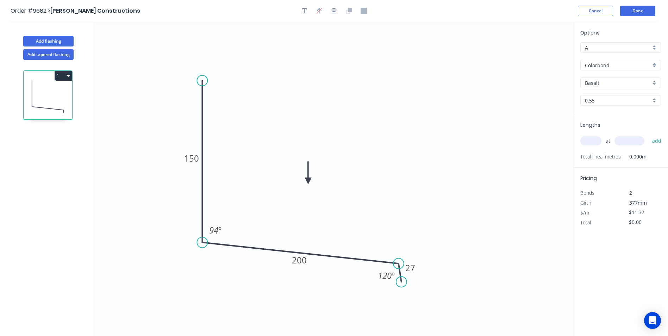
drag, startPoint x: 537, startPoint y: 55, endPoint x: 513, endPoint y: 135, distance: 83.4
click at [307, 182] on icon at bounding box center [308, 173] width 6 height 23
click at [658, 81] on div "Basalt" at bounding box center [620, 82] width 81 height 11
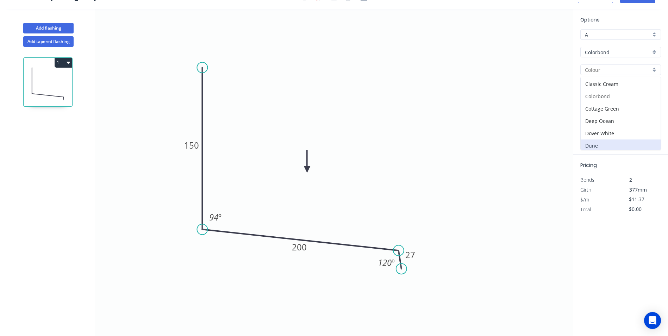
scroll to position [35, 0]
click at [609, 111] on div "Deep Ocean" at bounding box center [621, 109] width 80 height 12
type input "Deep Ocean"
click at [594, 133] on div "at add" at bounding box center [621, 128] width 82 height 12
click at [594, 126] on input "text" at bounding box center [590, 127] width 21 height 9
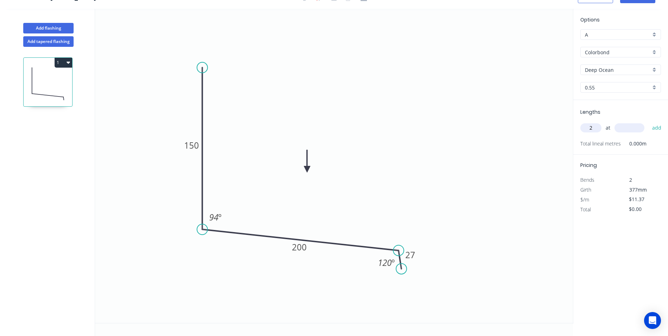
type input "2"
type input "81"
click at [648, 122] on button "add" at bounding box center [656, 128] width 17 height 12
type input "$22.74"
click at [648, 122] on button "add" at bounding box center [656, 128] width 17 height 12
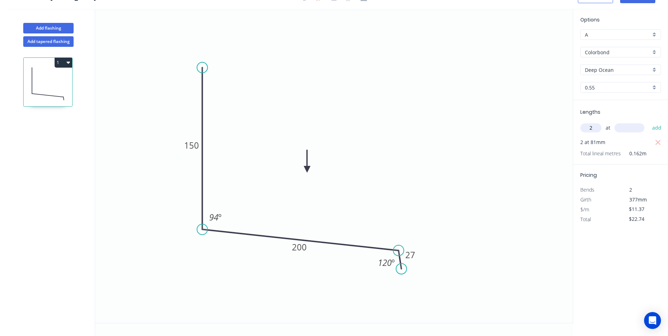
type input "2"
type input "8100"
click at [648, 122] on button "add" at bounding box center [656, 128] width 17 height 12
click at [657, 143] on icon "button" at bounding box center [657, 142] width 5 height 5
type input "$184.19"
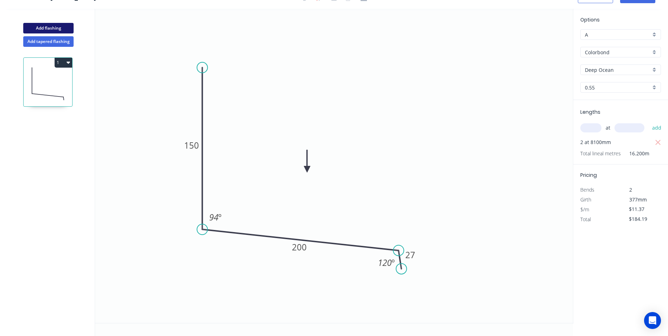
click at [50, 28] on button "Add flashing" at bounding box center [48, 28] width 50 height 11
type input "$0.00"
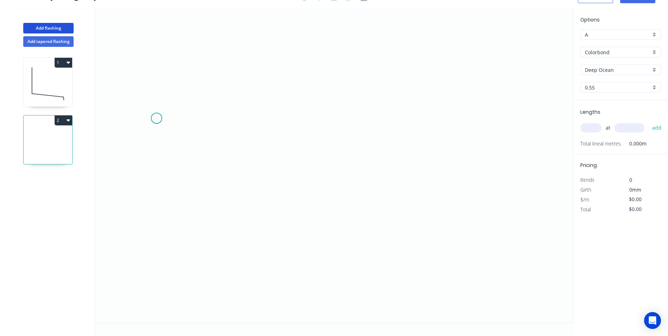
click at [156, 118] on icon "0" at bounding box center [334, 166] width 478 height 314
click at [172, 108] on icon "0" at bounding box center [334, 166] width 478 height 314
click at [445, 117] on icon "0 ?" at bounding box center [334, 166] width 478 height 314
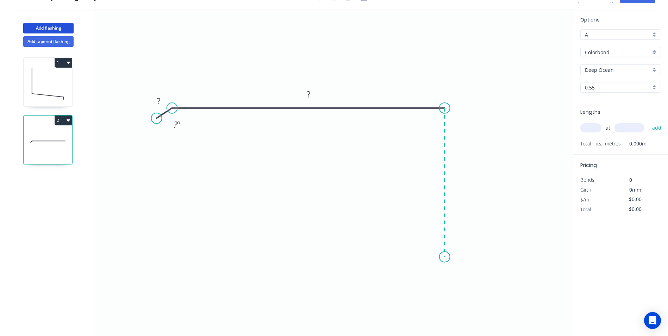
click at [440, 257] on icon "0 ? ? ? º" at bounding box center [334, 166] width 478 height 314
click at [431, 242] on icon "0 ? ? ? ? º" at bounding box center [334, 166] width 478 height 314
click at [431, 242] on circle at bounding box center [430, 242] width 11 height 11
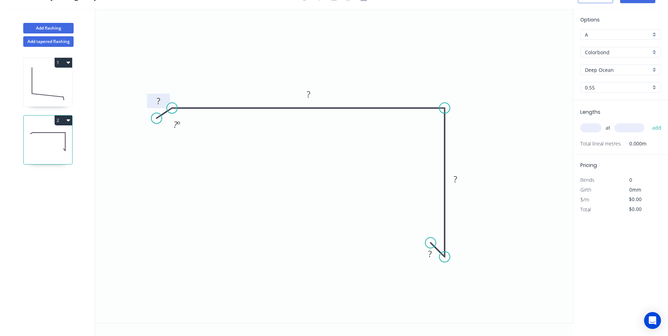
click at [155, 100] on rect at bounding box center [158, 101] width 14 height 10
click at [261, 183] on icon "0 10 180 90 10 160 º" at bounding box center [334, 166] width 478 height 314
type input "$10.14"
click at [597, 128] on input "text" at bounding box center [590, 127] width 21 height 9
type input "2"
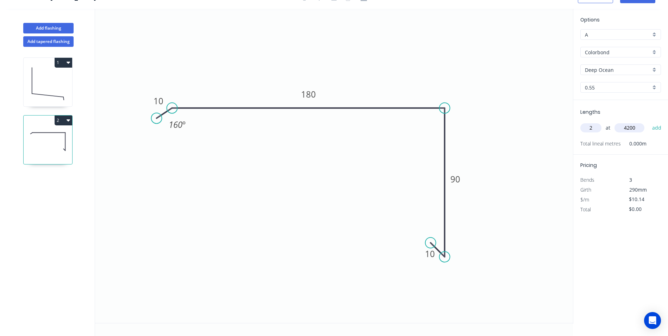
type input "4200"
click at [648, 122] on button "add" at bounding box center [656, 128] width 17 height 12
type input "$85.18"
type input "2"
type input "2200"
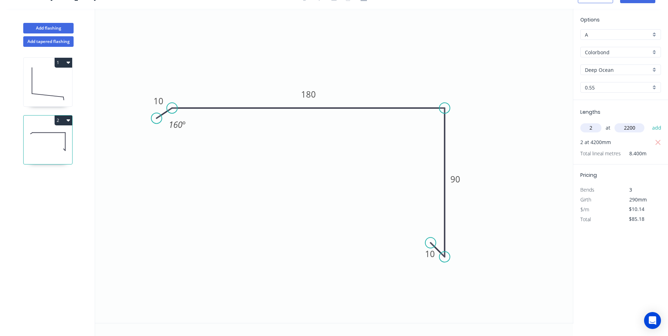
click at [648, 122] on button "add" at bounding box center [656, 128] width 17 height 12
type input "$129.79"
type input "2"
click at [648, 122] on button "add" at bounding box center [656, 128] width 17 height 12
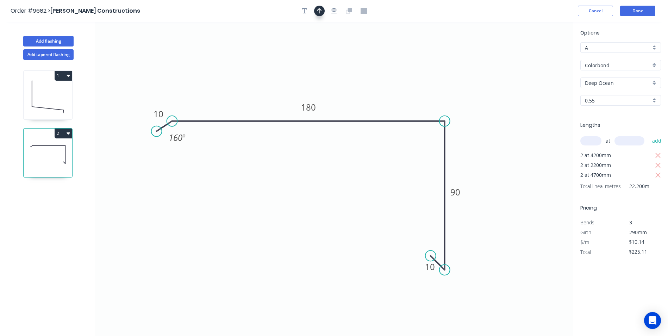
click at [321, 13] on icon "button" at bounding box center [319, 11] width 5 height 6
click at [537, 57] on icon at bounding box center [537, 49] width 6 height 23
drag, startPoint x: 537, startPoint y: 57, endPoint x: 394, endPoint y: 92, distance: 146.9
click at [394, 92] on icon at bounding box center [398, 92] width 20 height 20
click at [39, 42] on button "Add flashing" at bounding box center [48, 41] width 50 height 11
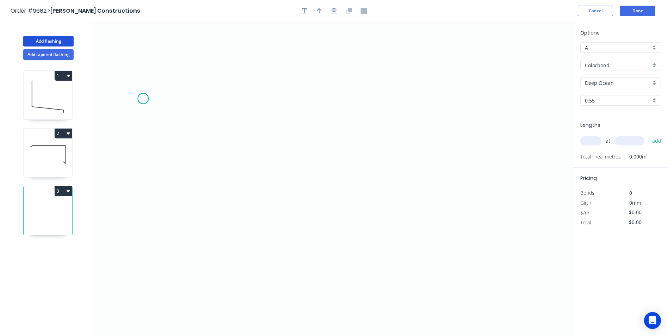
click at [143, 99] on icon "0" at bounding box center [334, 179] width 478 height 314
click at [324, 120] on icon "0" at bounding box center [334, 179] width 478 height 314
click at [325, 159] on icon "0 ?" at bounding box center [334, 179] width 478 height 314
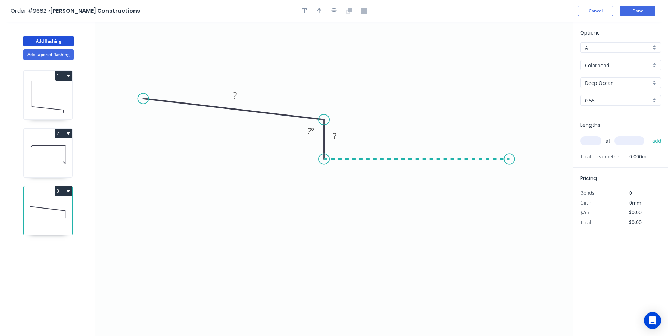
click at [509, 158] on icon "0 ? ? ? º" at bounding box center [334, 179] width 478 height 314
click at [524, 169] on icon "0 ? ? ? ? º" at bounding box center [334, 179] width 478 height 314
click at [524, 169] on circle at bounding box center [524, 169] width 11 height 11
drag, startPoint x: 524, startPoint y: 169, endPoint x: 522, endPoint y: 175, distance: 6.5
click at [522, 175] on circle at bounding box center [521, 175] width 11 height 11
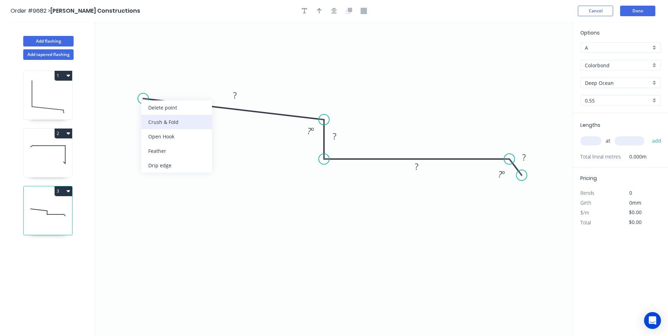
click at [165, 126] on div "Crush & Fold" at bounding box center [176, 122] width 71 height 14
click at [156, 121] on div "Flip bend" at bounding box center [180, 125] width 71 height 14
click at [229, 94] on rect at bounding box center [235, 96] width 14 height 10
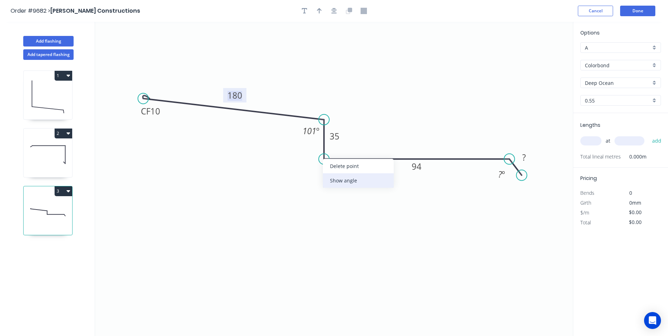
click at [341, 183] on div "Show angle" at bounding box center [358, 180] width 71 height 14
click at [339, 146] on tspan "º" at bounding box center [338, 146] width 3 height 12
click at [420, 118] on icon "0 CF 10 180 35 180 27 101 º 94 º 120 º" at bounding box center [334, 179] width 478 height 314
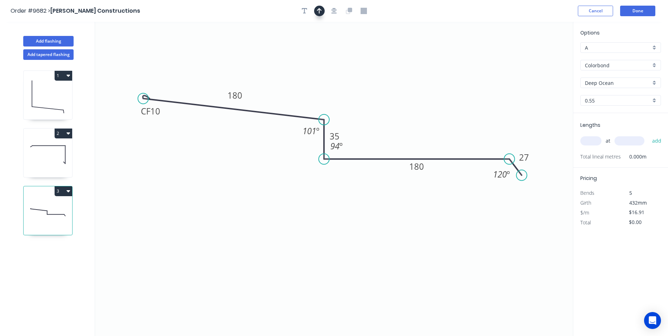
click at [322, 9] on button "button" at bounding box center [319, 11] width 11 height 11
click at [538, 55] on icon at bounding box center [537, 49] width 6 height 23
drag, startPoint x: 538, startPoint y: 55, endPoint x: 422, endPoint y: 97, distance: 123.3
click at [533, 59] on icon at bounding box center [543, 49] width 20 height 20
click at [598, 144] on input "text" at bounding box center [590, 140] width 21 height 9
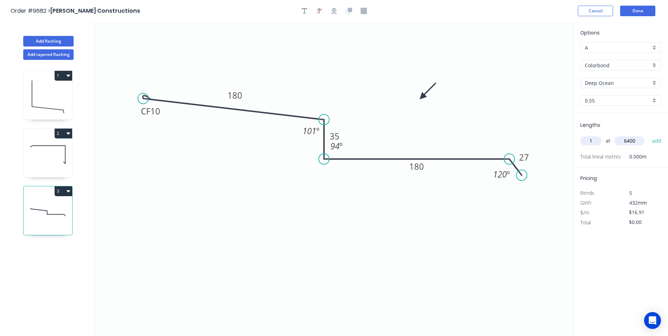
click at [648, 135] on button "add" at bounding box center [656, 141] width 17 height 12
click at [48, 39] on button "Add flashing" at bounding box center [48, 41] width 50 height 11
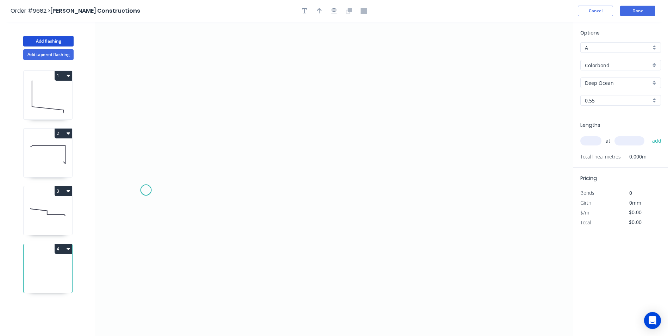
click at [146, 190] on icon "0" at bounding box center [334, 179] width 478 height 314
click at [166, 177] on icon at bounding box center [156, 183] width 20 height 13
click at [341, 140] on icon at bounding box center [254, 158] width 174 height 37
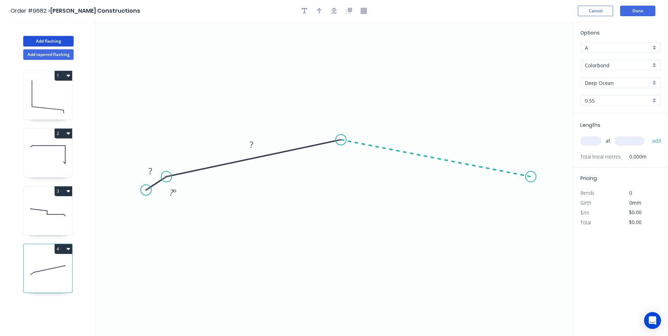
click at [531, 177] on icon "0 ? ? ? º" at bounding box center [334, 179] width 478 height 314
click at [549, 190] on icon "0 ? ? ? ? º ? º" at bounding box center [334, 179] width 478 height 314
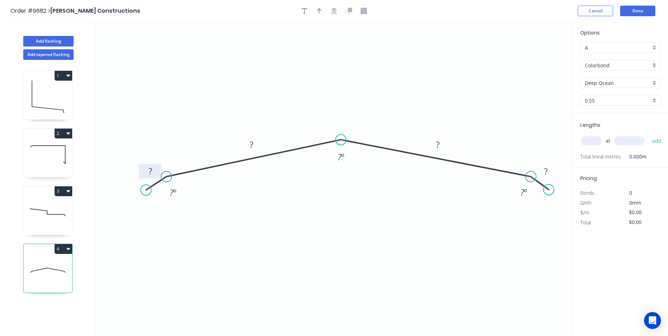
click at [153, 171] on rect at bounding box center [150, 172] width 14 height 10
click at [300, 87] on icon "0 10 180 180 10 160 º 158 º 160 º" at bounding box center [334, 179] width 478 height 314
click at [317, 10] on icon "button" at bounding box center [319, 11] width 5 height 6
drag, startPoint x: 539, startPoint y: 57, endPoint x: 344, endPoint y: 93, distance: 197.6
click at [345, 93] on icon at bounding box center [348, 82] width 6 height 23
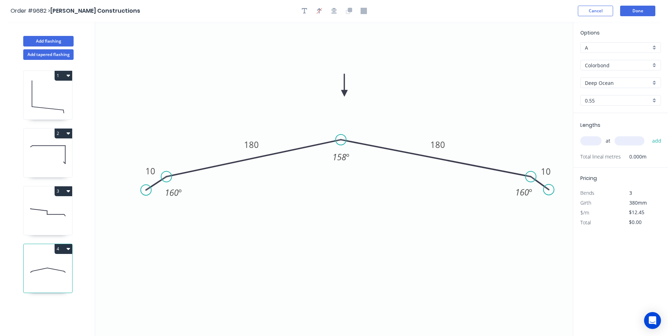
click at [584, 144] on input "text" at bounding box center [590, 140] width 21 height 9
click at [648, 135] on button "add" at bounding box center [656, 141] width 17 height 12
click at [33, 41] on button "Add flashing" at bounding box center [48, 41] width 50 height 11
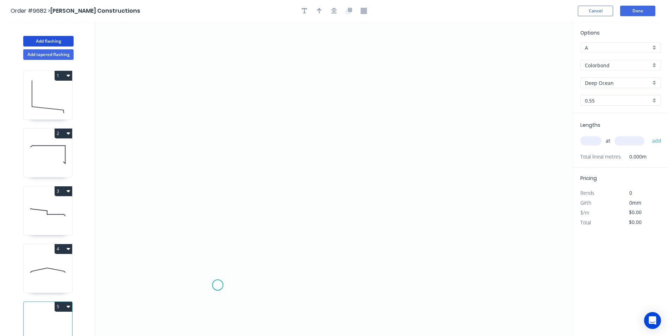
click at [218, 285] on icon "0" at bounding box center [334, 179] width 478 height 314
click at [206, 268] on icon "0" at bounding box center [334, 179] width 478 height 314
click at [203, 168] on icon "0 ?" at bounding box center [334, 179] width 478 height 314
click at [182, 167] on icon "0 ? ? ? º" at bounding box center [334, 179] width 478 height 314
click at [182, 77] on icon "0 ? ? ? ? º" at bounding box center [334, 179] width 478 height 314
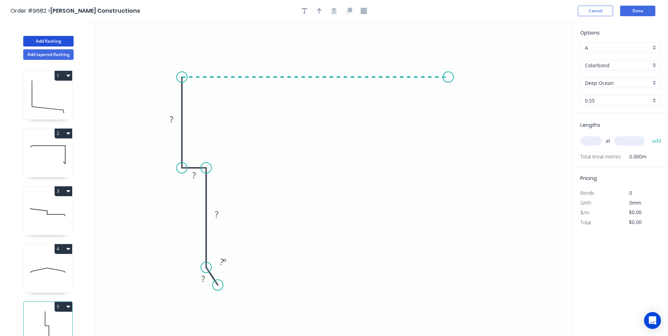
click at [448, 80] on icon "0 ? ? ? ? ? º" at bounding box center [334, 179] width 478 height 314
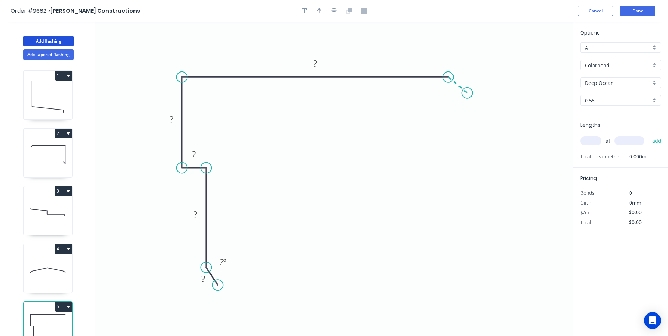
click at [467, 93] on icon "0 ? ? ? ? ? ? º" at bounding box center [334, 179] width 478 height 314
click at [204, 278] on tspan "?" at bounding box center [203, 279] width 4 height 12
click at [249, 213] on icon "0 10 90 20 90 180 10 160 º 160 º" at bounding box center [334, 179] width 478 height 314
click at [321, 15] on button "button" at bounding box center [319, 11] width 11 height 11
drag, startPoint x: 538, startPoint y: 56, endPoint x: 339, endPoint y: 56, distance: 198.9
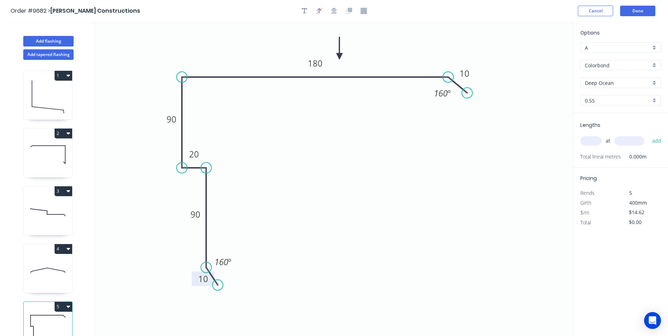
click at [339, 56] on icon at bounding box center [339, 48] width 6 height 23
click at [342, 12] on div at bounding box center [334, 11] width 74 height 11
click at [351, 12] on icon at bounding box center [349, 10] width 4 height 4
click at [346, 11] on icon at bounding box center [348, 12] width 4 height 4
drag, startPoint x: 340, startPoint y: 10, endPoint x: 334, endPoint y: 11, distance: 6.4
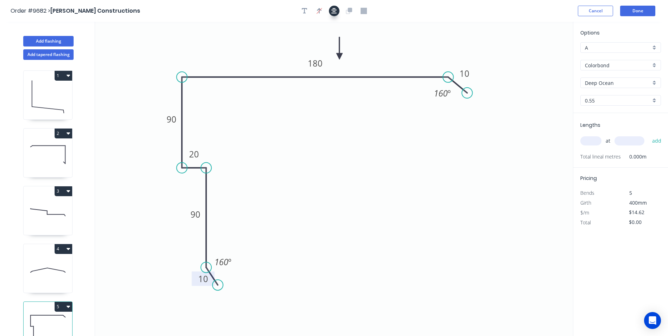
click at [339, 9] on div at bounding box center [334, 11] width 74 height 11
click at [334, 11] on icon "button" at bounding box center [334, 11] width 6 height 6
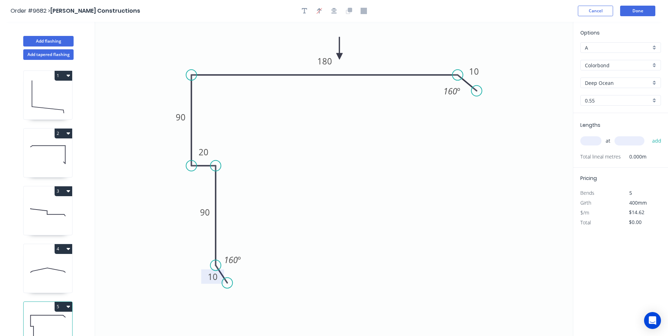
click at [598, 143] on input "text" at bounding box center [590, 140] width 21 height 9
click at [648, 135] on button "add" at bounding box center [656, 141] width 17 height 12
click at [633, 11] on button "Done" at bounding box center [637, 11] width 35 height 11
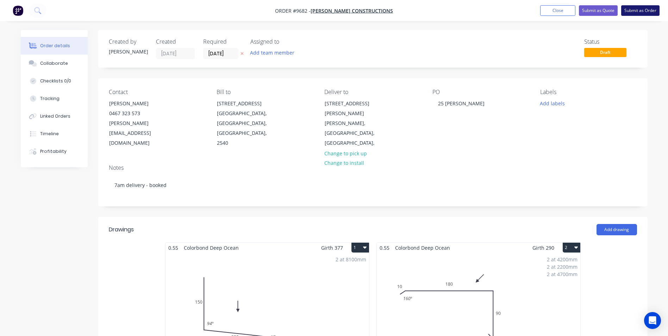
click at [645, 8] on button "Submit as Order" at bounding box center [640, 10] width 38 height 11
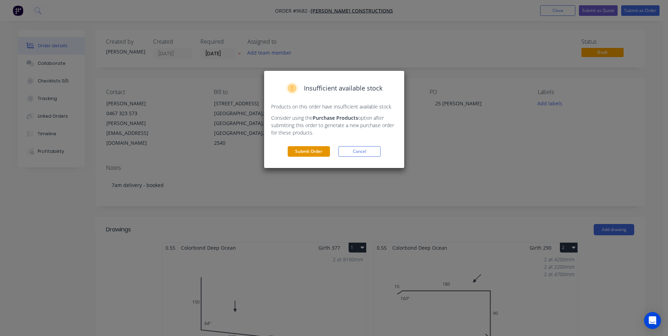
click at [288, 155] on button "Submit Order" at bounding box center [309, 151] width 42 height 11
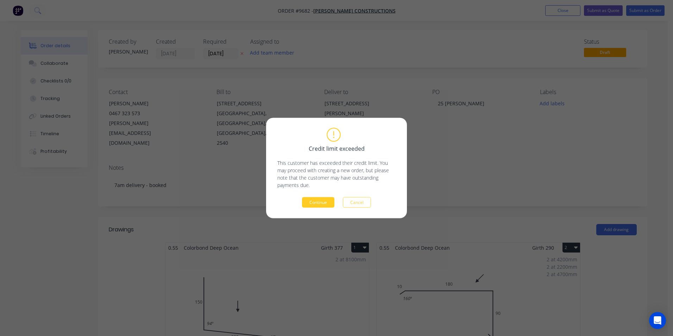
click at [328, 201] on button "Continue" at bounding box center [318, 202] width 32 height 11
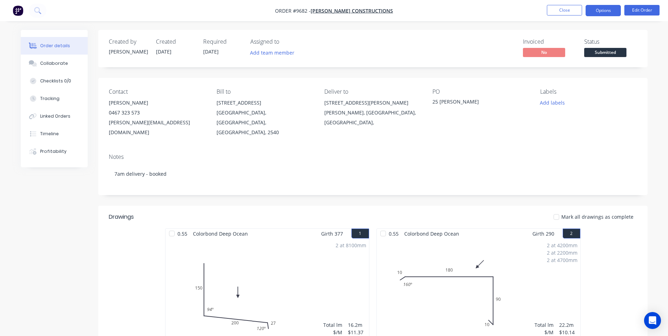
click at [613, 7] on button "Options" at bounding box center [602, 10] width 35 height 11
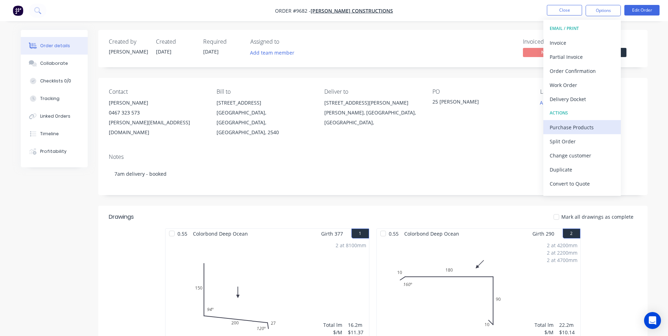
click at [581, 124] on div "Purchase Products" at bounding box center [582, 127] width 65 height 10
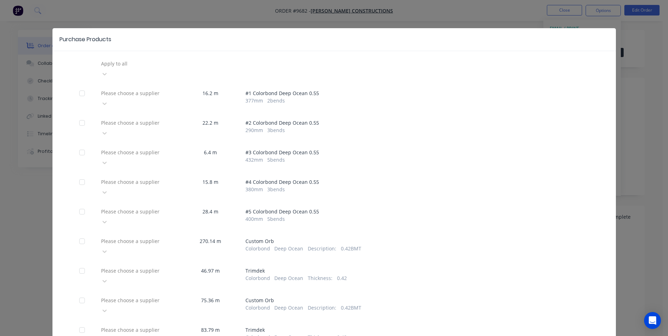
click at [130, 66] on div at bounding box center [150, 63] width 101 height 9
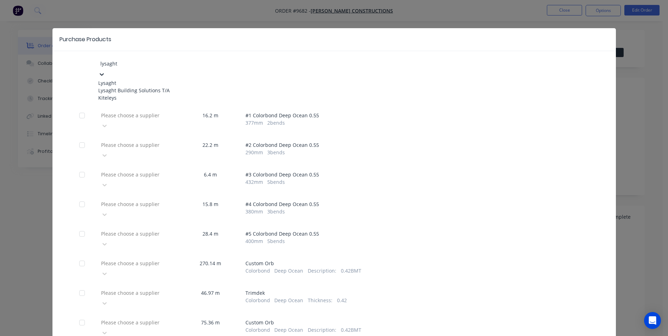
click at [131, 79] on div "Lysaght" at bounding box center [136, 82] width 77 height 7
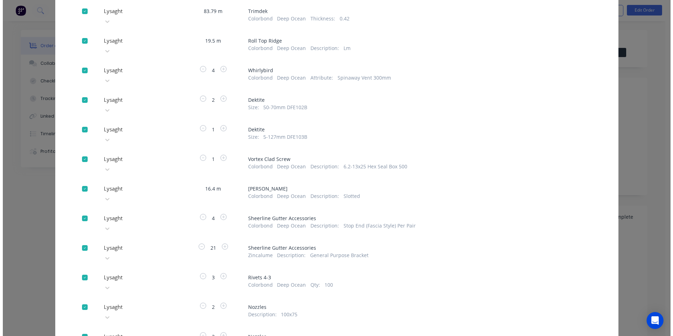
scroll to position [408, 0]
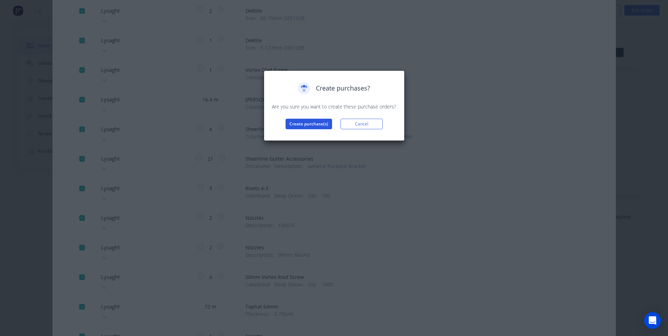
click at [296, 122] on button "Create purchase(s)" at bounding box center [309, 124] width 46 height 11
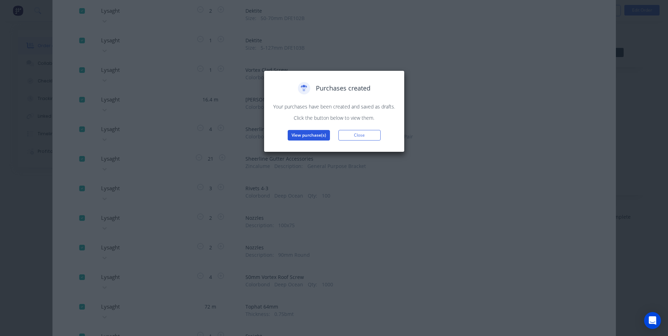
click at [307, 135] on button "View purchase(s)" at bounding box center [309, 135] width 42 height 11
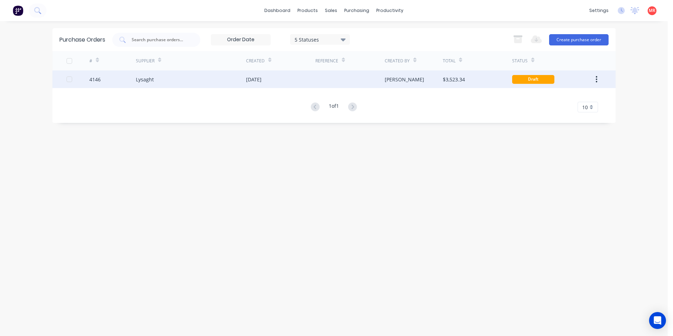
click at [180, 80] on div "Lysaght" at bounding box center [191, 79] width 110 height 18
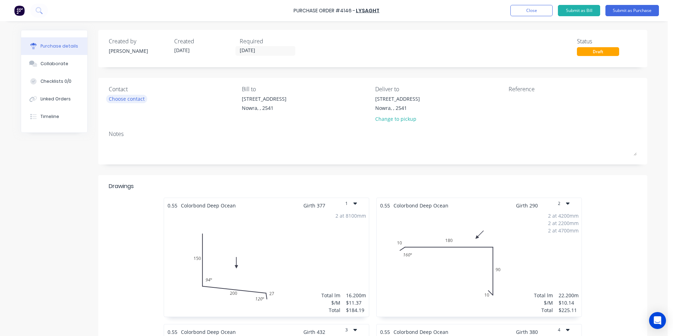
click at [126, 98] on div "Choose contact" at bounding box center [127, 98] width 36 height 7
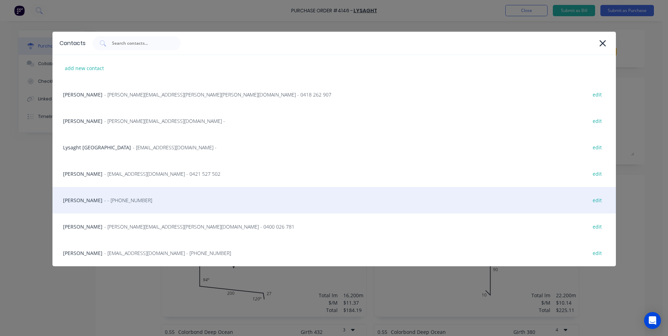
click at [118, 200] on div "Matt - - (02) 4411 1090 edit" at bounding box center [333, 200] width 563 height 26
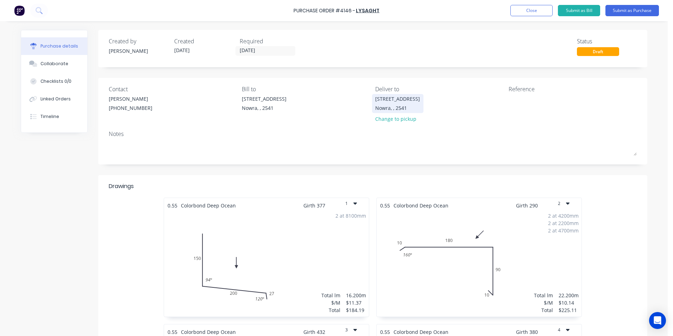
click at [377, 106] on div "Nowra, , 2541" at bounding box center [397, 107] width 45 height 7
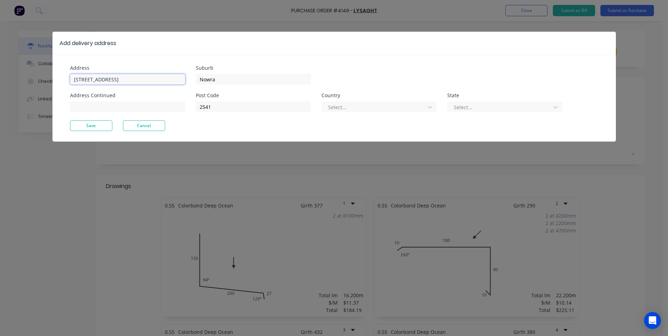
drag, startPoint x: 134, startPoint y: 82, endPoint x: 12, endPoint y: 82, distance: 121.8
click at [12, 82] on div "Add delivery address Address Unit 6/53 Albatross Road Address Continued Suburb …" at bounding box center [334, 168] width 668 height 336
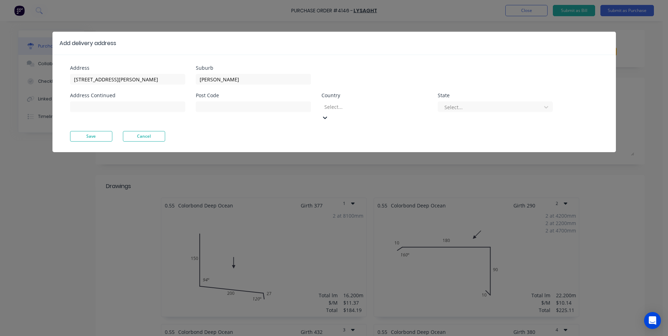
click at [378, 103] on div at bounding box center [374, 106] width 101 height 9
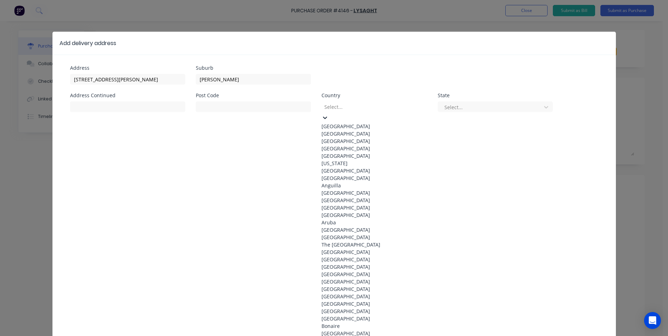
click at [365, 123] on div "Australia" at bounding box center [374, 126] width 106 height 7
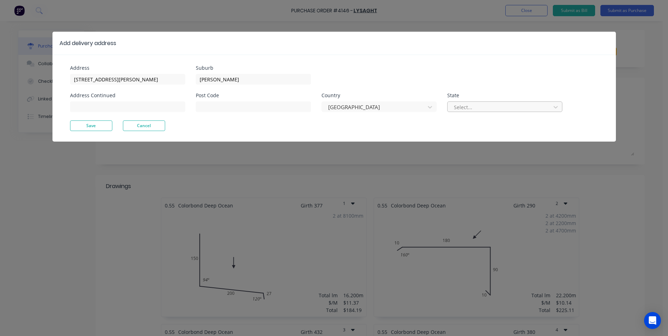
click at [502, 106] on div at bounding box center [500, 107] width 94 height 9
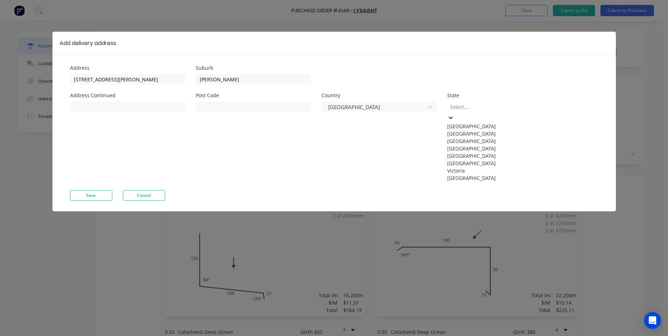
click at [482, 136] on div "New South Wales" at bounding box center [500, 133] width 106 height 7
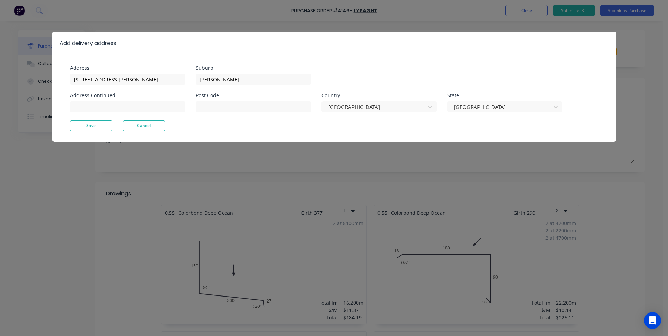
click at [105, 120] on div "Address 25 simmons st Address Continued" at bounding box center [133, 92] width 126 height 55
click at [105, 124] on button "Save" at bounding box center [91, 125] width 42 height 11
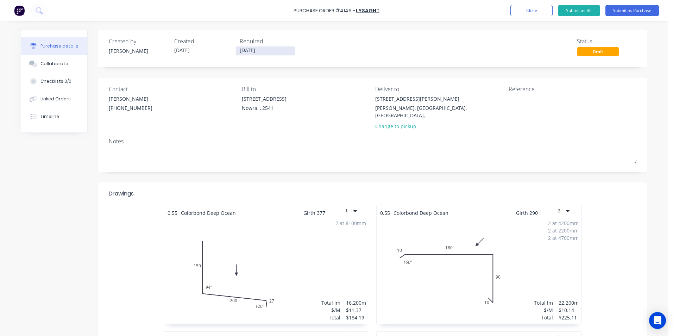
click at [249, 51] on input "[DATE]" at bounding box center [265, 50] width 59 height 9
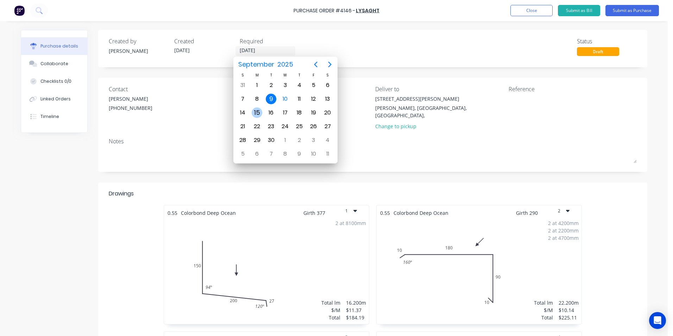
click at [262, 111] on div "15" at bounding box center [257, 112] width 11 height 11
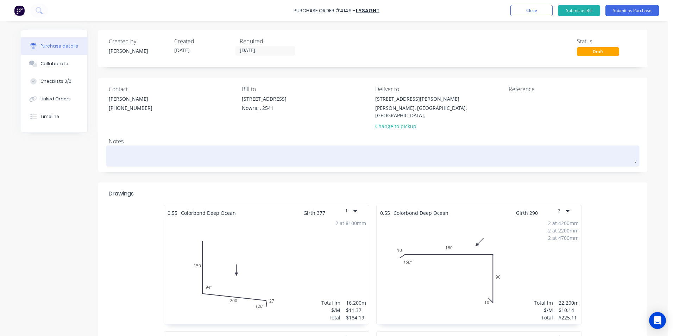
click at [113, 150] on textarea at bounding box center [373, 155] width 528 height 16
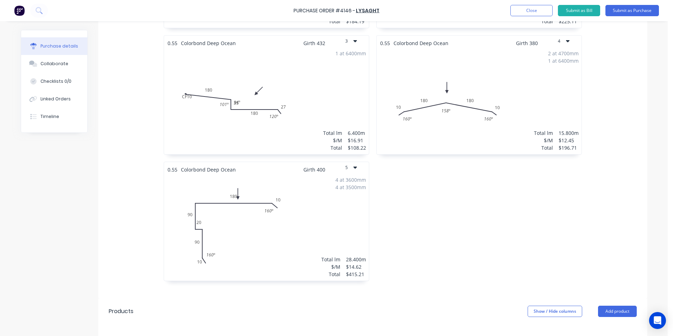
scroll to position [282, 0]
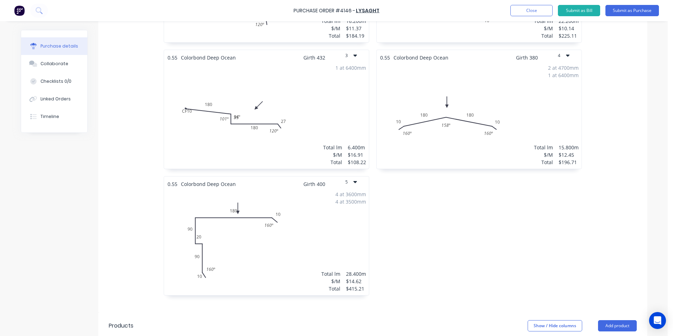
click at [244, 111] on div "1 at 6400mm Total lm $/M Total 6.400m $16.91 $108.22" at bounding box center [266, 114] width 205 height 107
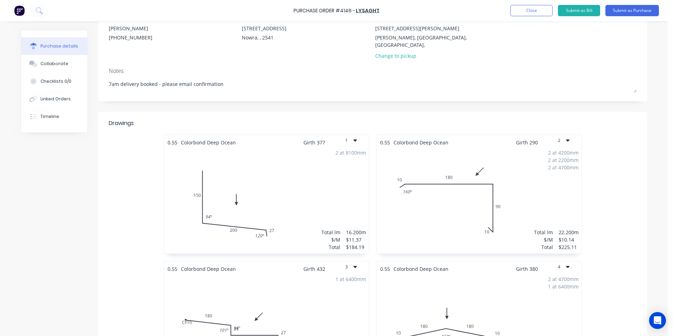
scroll to position [0, 0]
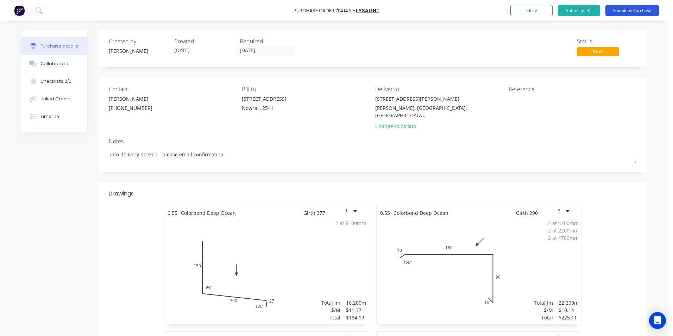
click at [633, 7] on button "Submit as Purchase" at bounding box center [632, 10] width 54 height 11
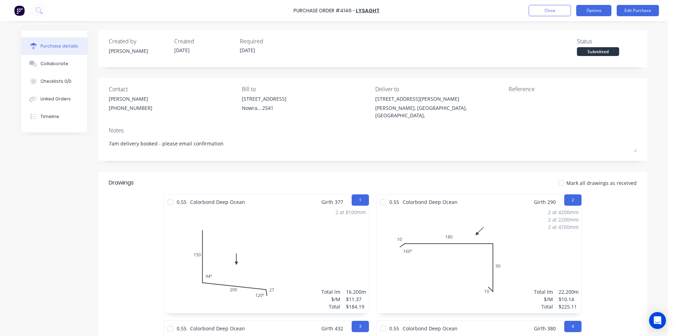
click at [587, 15] on button "Options" at bounding box center [593, 10] width 35 height 11
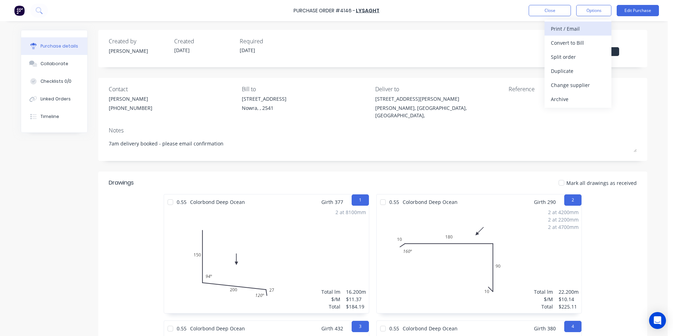
click at [582, 25] on div "Print / Email" at bounding box center [578, 29] width 54 height 10
click at [563, 53] on div "Without pricing" at bounding box center [578, 57] width 54 height 10
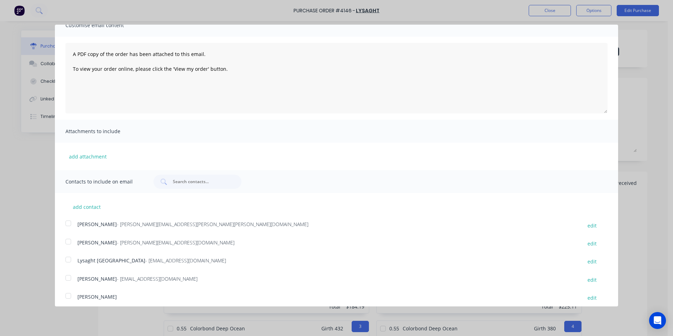
scroll to position [75, 0]
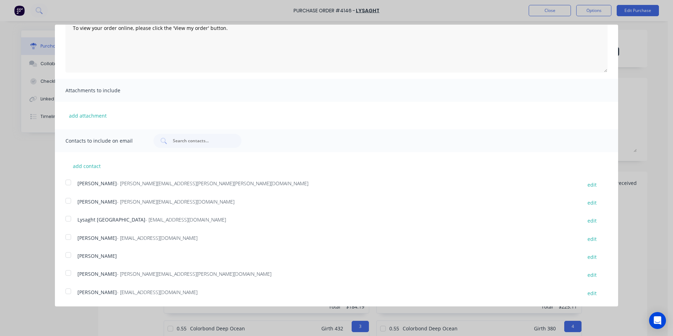
click at [71, 220] on div at bounding box center [68, 219] width 14 height 14
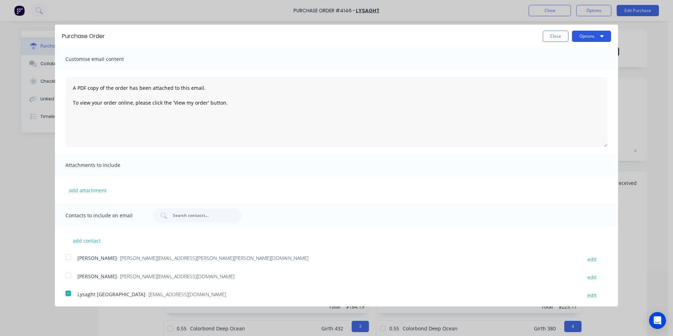
click at [576, 32] on button "Options" at bounding box center [591, 36] width 39 height 11
click at [562, 66] on div "Email" at bounding box center [578, 68] width 54 height 10
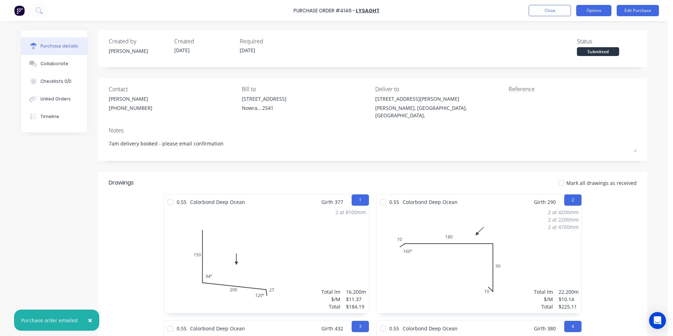
click at [591, 10] on button "Options" at bounding box center [593, 10] width 35 height 11
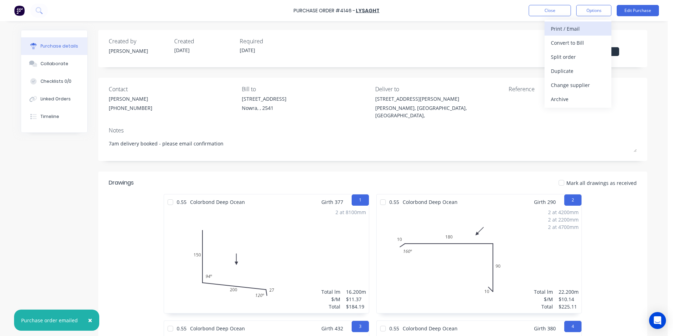
click at [587, 29] on div "Print / Email" at bounding box center [578, 29] width 54 height 10
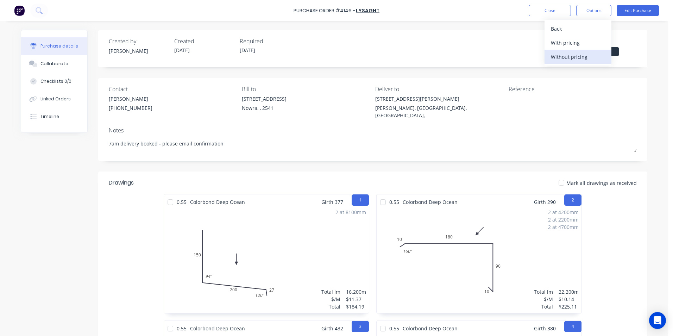
click at [584, 60] on div "Without pricing" at bounding box center [578, 57] width 54 height 10
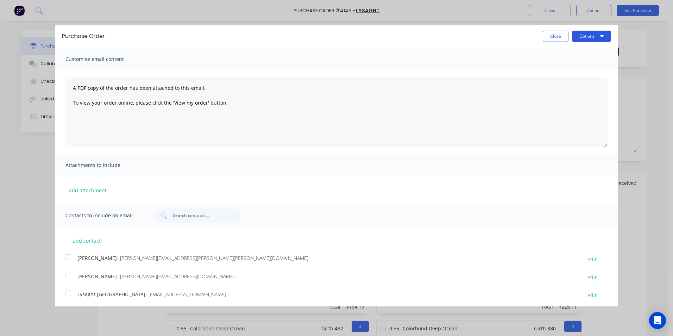
click at [586, 38] on button "Options" at bounding box center [591, 36] width 39 height 11
click at [583, 50] on div "Print" at bounding box center [578, 54] width 54 height 10
click at [566, 49] on div "Print" at bounding box center [578, 54] width 54 height 10
click at [543, 34] on button "Close" at bounding box center [556, 36] width 26 height 11
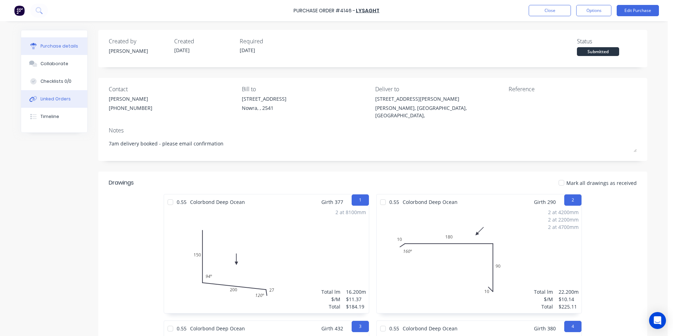
click at [58, 96] on div "Linked Orders" at bounding box center [55, 99] width 30 height 6
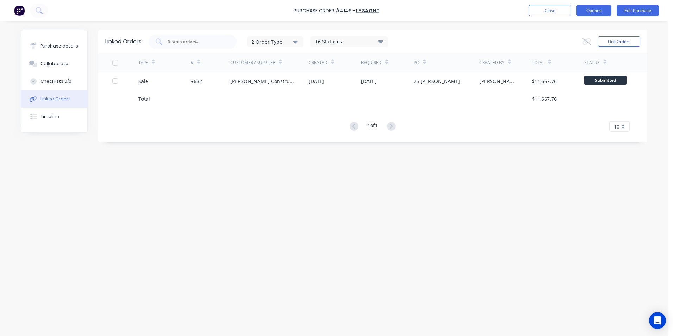
click at [600, 10] on button "Options" at bounding box center [593, 10] width 35 height 11
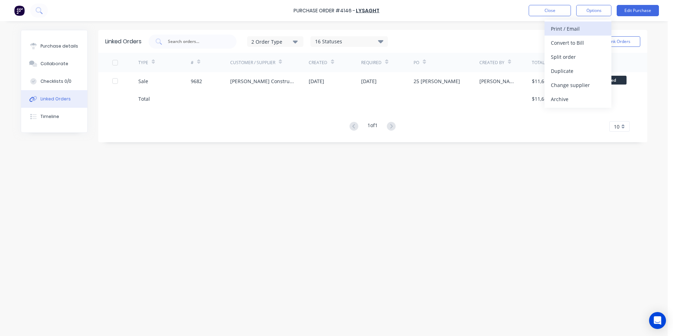
click at [581, 30] on div "Print / Email" at bounding box center [578, 29] width 54 height 10
click at [575, 53] on div "Without pricing" at bounding box center [578, 57] width 54 height 10
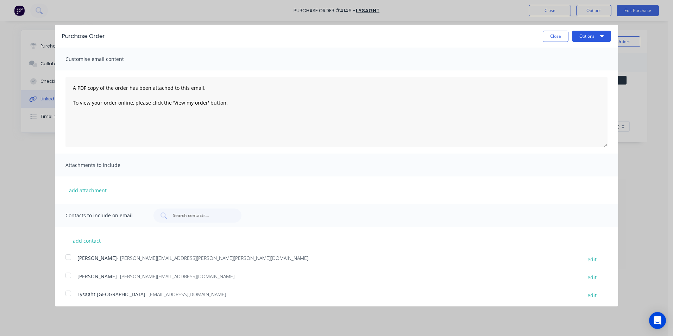
click at [582, 37] on button "Options" at bounding box center [591, 36] width 39 height 11
click at [575, 51] on div "Print" at bounding box center [578, 54] width 54 height 10
click at [551, 34] on button "Close" at bounding box center [556, 36] width 26 height 11
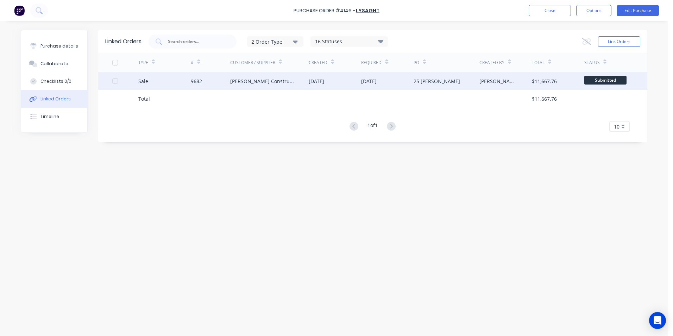
click at [222, 84] on div "9682" at bounding box center [210, 81] width 39 height 18
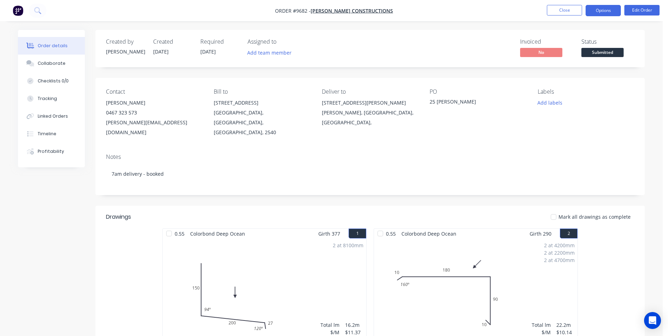
click at [600, 12] on button "Options" at bounding box center [602, 10] width 35 height 11
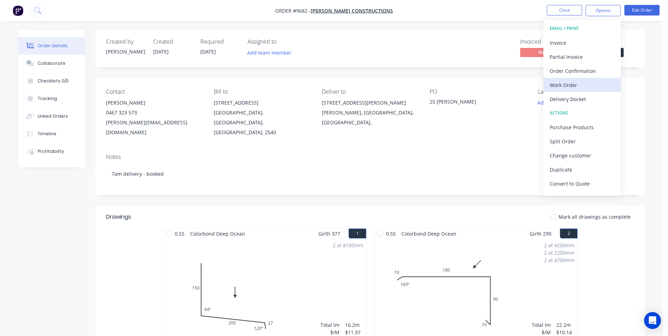
click at [573, 82] on div "Work Order" at bounding box center [582, 85] width 65 height 10
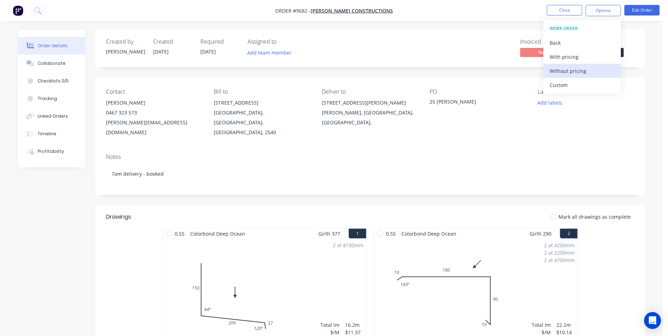
click at [578, 68] on div "Without pricing" at bounding box center [582, 71] width 65 height 10
click at [42, 10] on button at bounding box center [38, 11] width 18 height 14
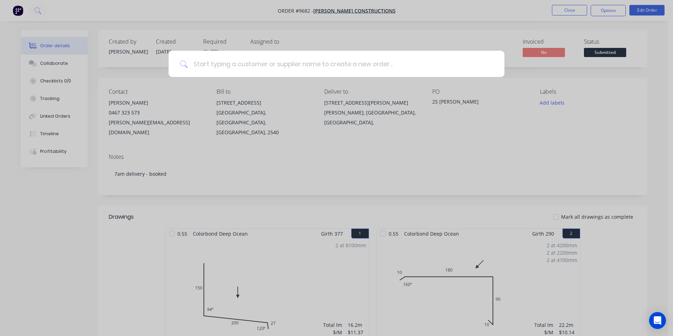
click at [209, 64] on input at bounding box center [341, 64] width 306 height 26
drag, startPoint x: 70, startPoint y: 22, endPoint x: 60, endPoint y: 23, distance: 10.6
click at [70, 23] on div at bounding box center [336, 168] width 673 height 336
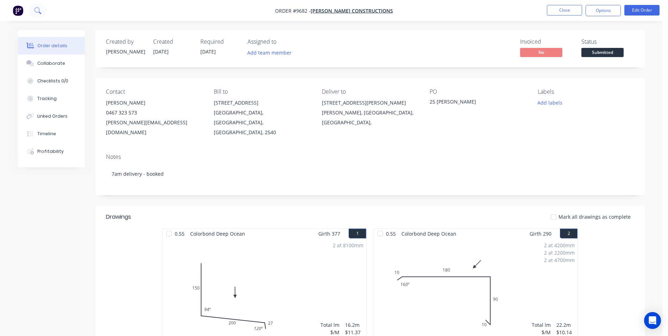
click at [36, 13] on icon at bounding box center [37, 10] width 7 height 7
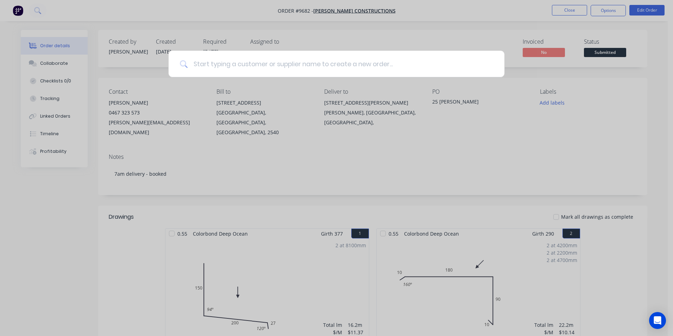
click at [217, 59] on input at bounding box center [341, 64] width 306 height 26
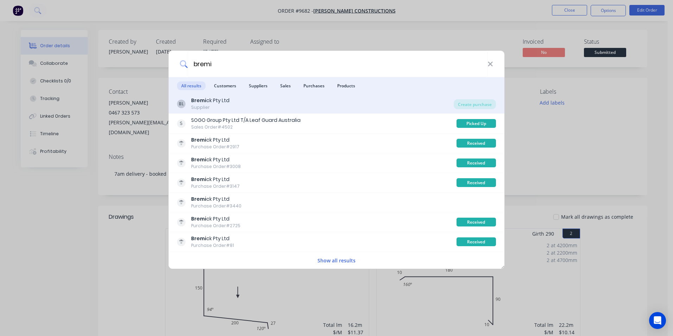
click at [268, 103] on div "BL Bremi ck Pty Ltd Supplier" at bounding box center [315, 104] width 277 height 14
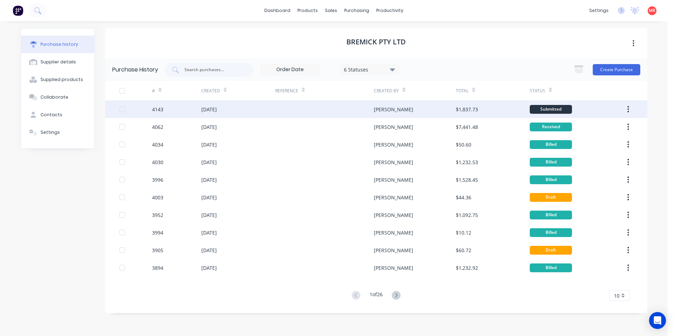
click at [328, 106] on div at bounding box center [324, 109] width 99 height 18
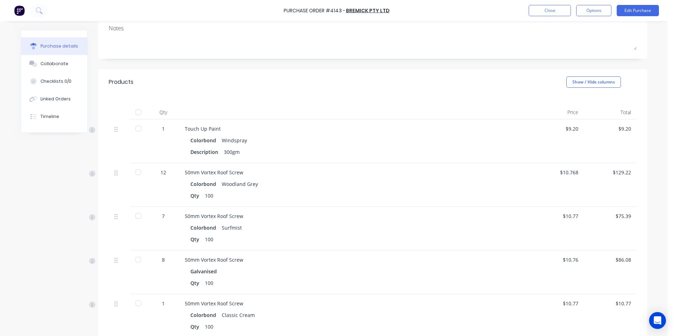
scroll to position [141, 0]
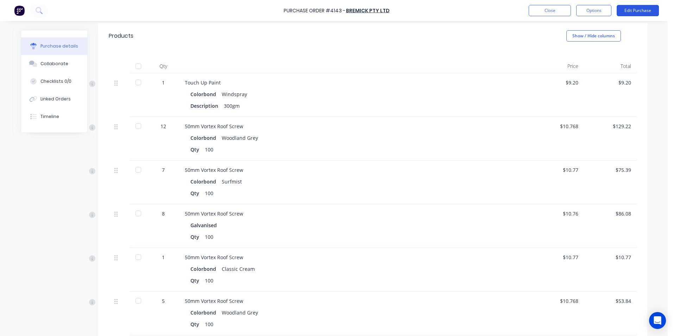
click at [635, 9] on button "Edit Purchase" at bounding box center [638, 10] width 42 height 11
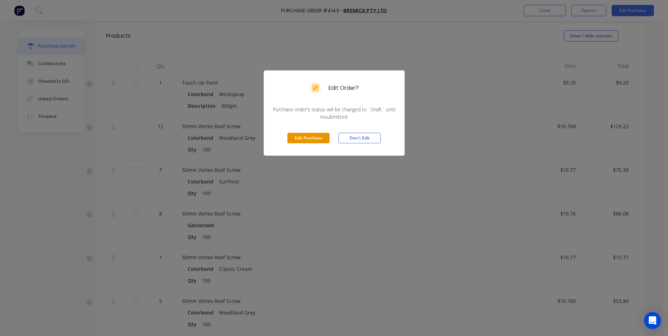
click at [302, 136] on button "Edit Purchase" at bounding box center [308, 138] width 42 height 11
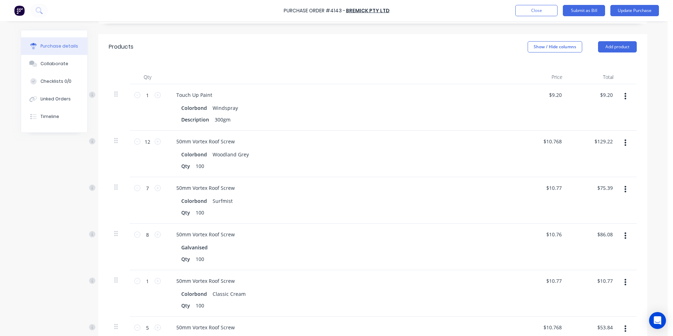
scroll to position [152, 0]
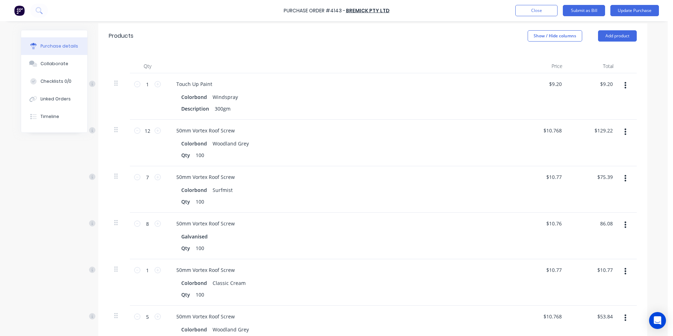
drag, startPoint x: 610, startPoint y: 223, endPoint x: 584, endPoint y: 221, distance: 26.4
click at [584, 221] on div "86.08 86.08" at bounding box center [593, 236] width 51 height 46
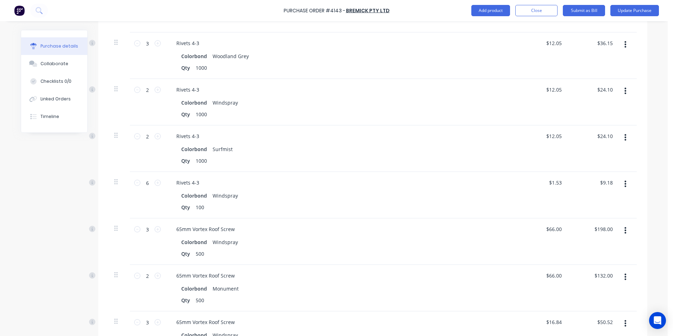
scroll to position [926, 0]
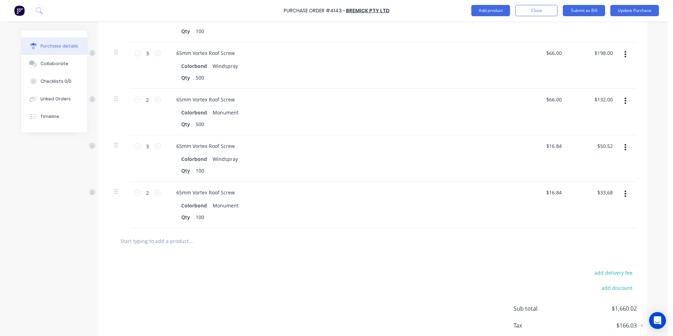
click at [150, 241] on input "text" at bounding box center [190, 241] width 141 height 14
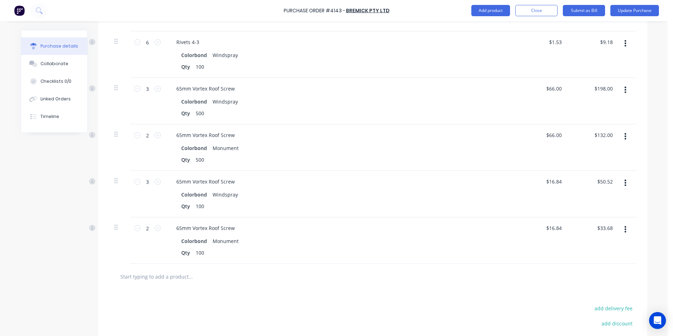
scroll to position [891, 0]
click at [23, 9] on img at bounding box center [19, 10] width 11 height 11
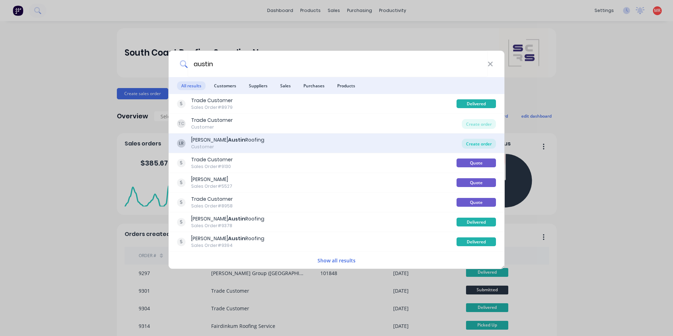
type input "austin"
click at [471, 145] on div "Create order" at bounding box center [479, 144] width 34 height 10
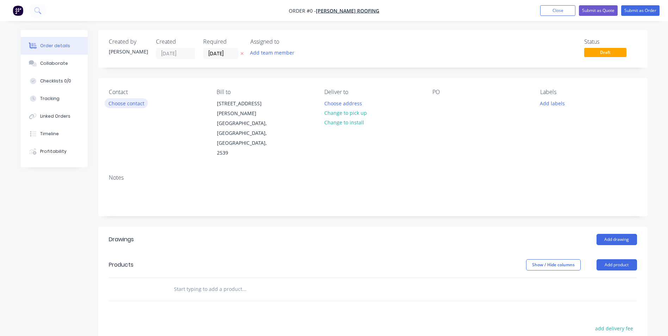
click at [133, 103] on button "Choose contact" at bounding box center [126, 103] width 43 height 10
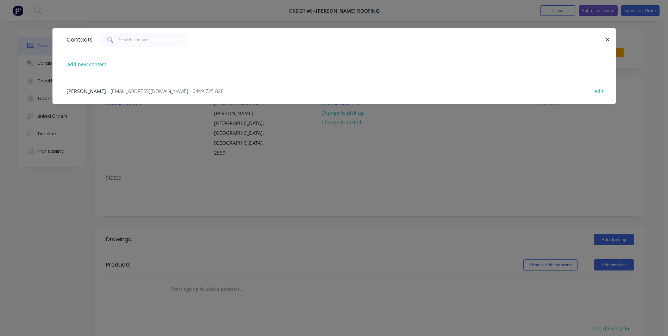
click at [122, 94] on span "- cleansweep1989@yahoo.com - 0449 725 828" at bounding box center [165, 91] width 116 height 7
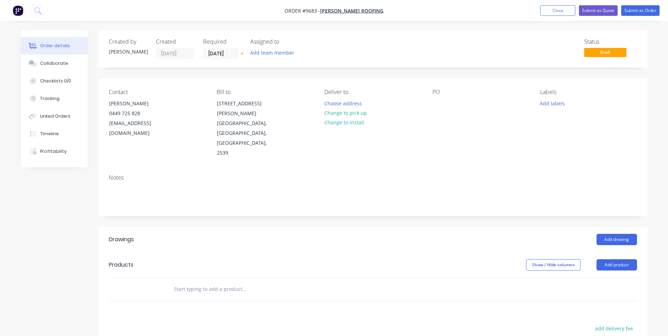
click at [196, 282] on input "text" at bounding box center [244, 289] width 141 height 14
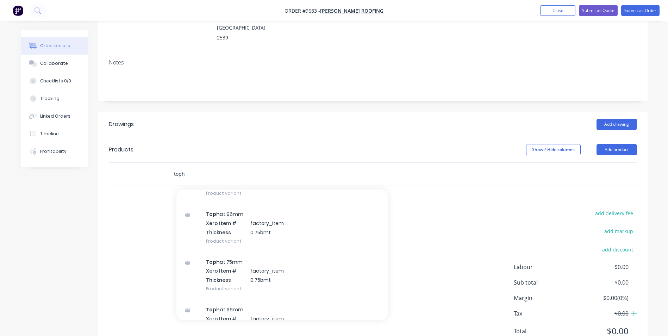
scroll to position [211, 0]
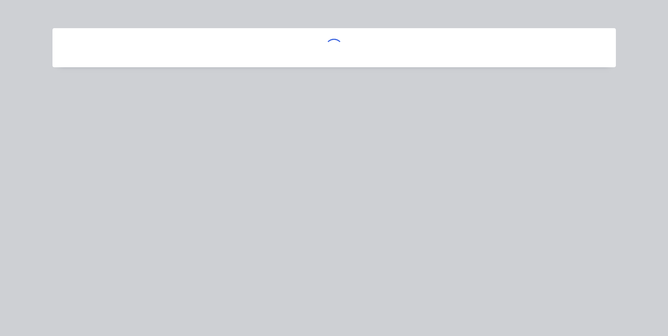
scroll to position [19554, 0]
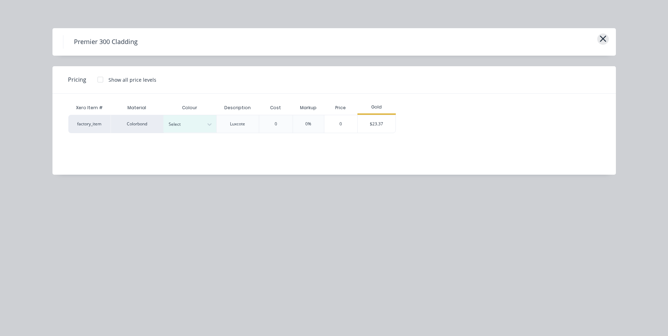
click at [603, 34] on icon "button" at bounding box center [602, 39] width 7 height 10
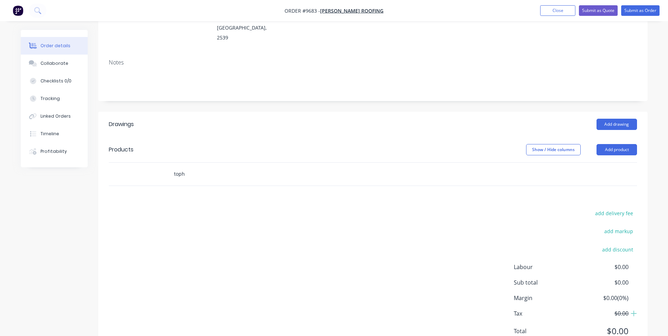
click at [192, 167] on input "toph" at bounding box center [244, 174] width 141 height 14
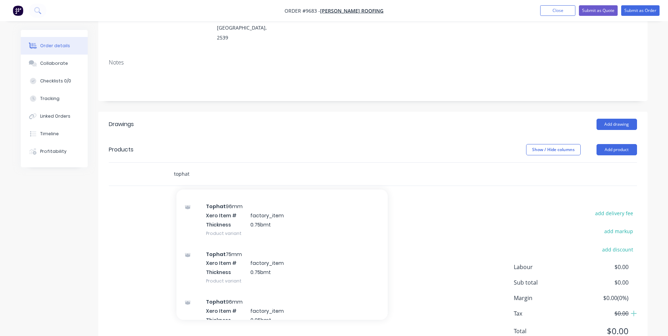
scroll to position [211, 0]
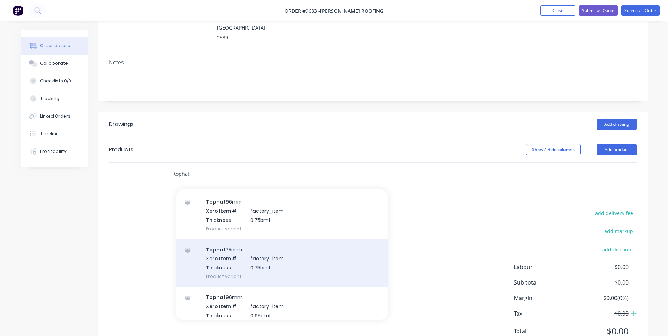
type input "tophat"
click at [242, 239] on div "Tophat 75mm Xero Item # factory_item Thickness 0.75bmt Product variant" at bounding box center [281, 263] width 211 height 48
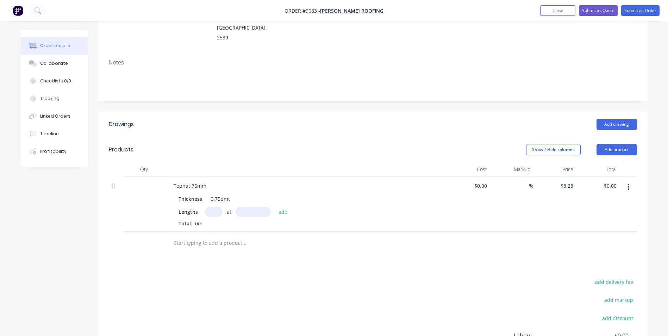
click at [209, 207] on input "text" at bounding box center [214, 212] width 18 height 10
type input "1"
type input "7500"
click at [275, 207] on button "add" at bounding box center [283, 212] width 17 height 10
type input "$62.10"
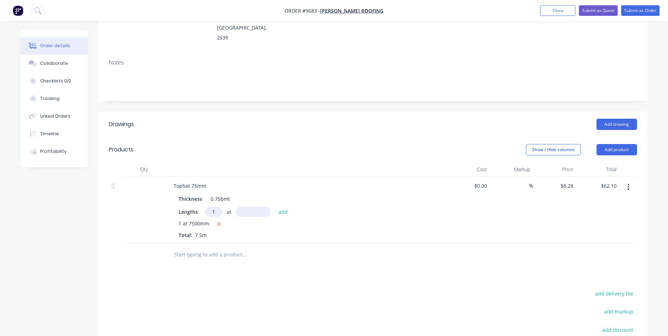
type input "1"
type input "1000"
click at [275, 207] on button "add" at bounding box center [283, 212] width 17 height 10
type input "$70.38"
click at [629, 183] on icon "button" at bounding box center [628, 187] width 2 height 8
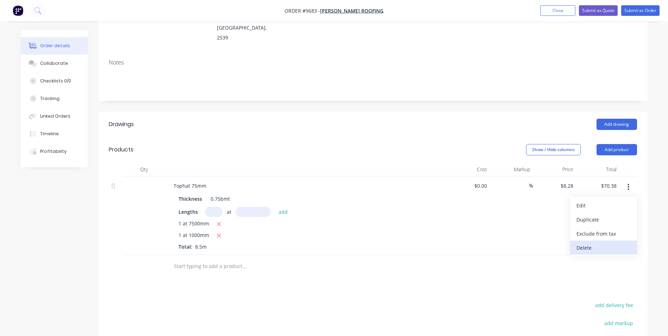
click at [592, 243] on div "Delete" at bounding box center [603, 248] width 54 height 10
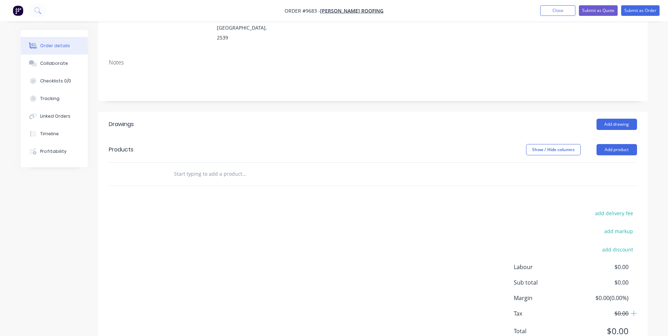
click at [197, 167] on input "text" at bounding box center [244, 174] width 141 height 14
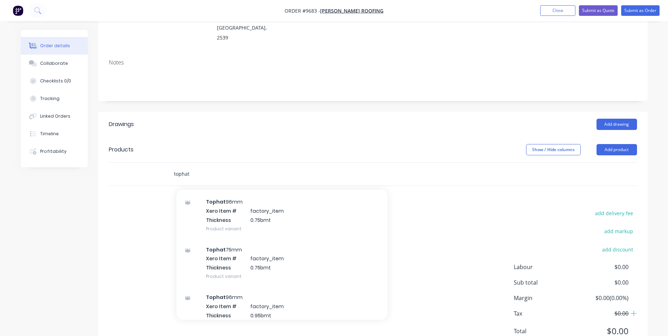
type input "tophat"
click at [273, 239] on div "Tophat 75mm Xero Item # factory_item Thickness 0.75bmt Product variant" at bounding box center [281, 263] width 211 height 48
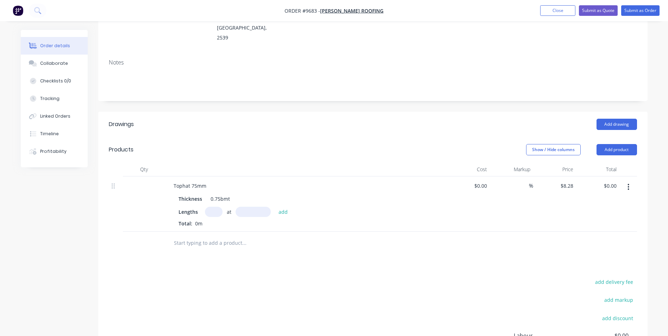
click at [213, 207] on input "text" at bounding box center [214, 212] width 18 height 10
type input "1"
type input "1000"
click at [275, 207] on button "add" at bounding box center [283, 212] width 17 height 10
type input "$8.28"
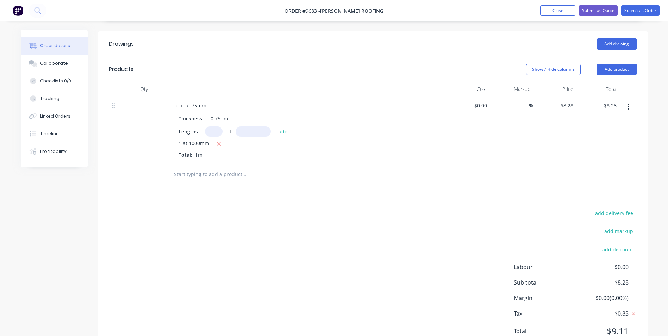
scroll to position [0, 0]
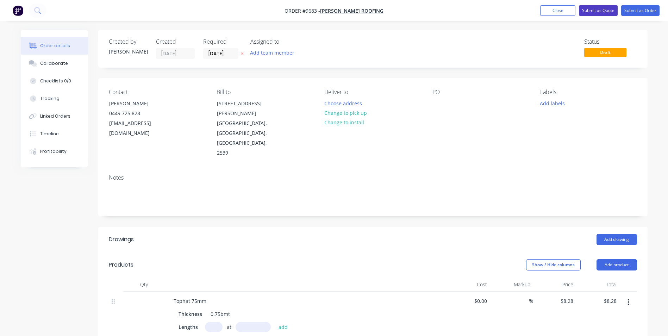
click at [609, 13] on button "Submit as Quote" at bounding box center [598, 10] width 39 height 11
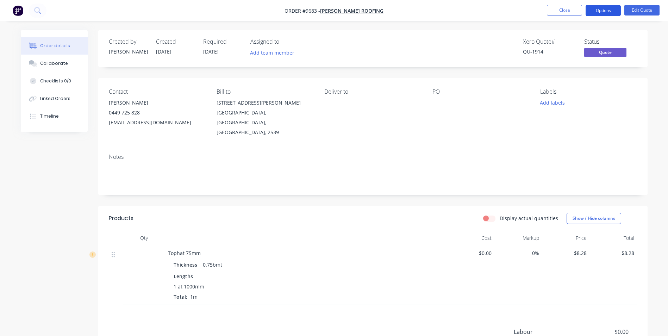
click at [607, 11] on button "Options" at bounding box center [602, 10] width 35 height 11
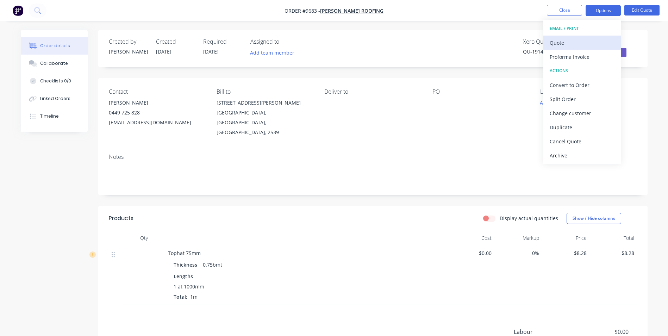
click at [569, 42] on div "Quote" at bounding box center [582, 43] width 65 height 10
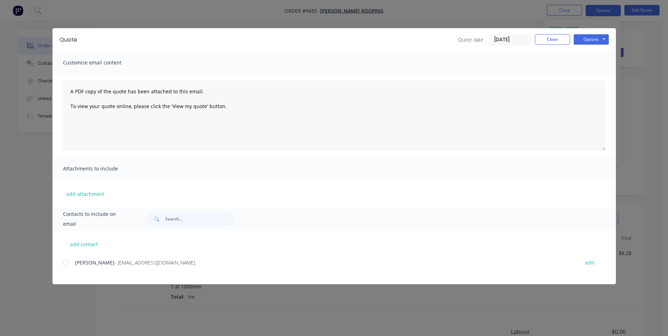
click at [65, 264] on div at bounding box center [66, 263] width 14 height 14
click at [601, 39] on button "Options" at bounding box center [590, 39] width 35 height 11
click at [579, 73] on button "Email" at bounding box center [595, 75] width 45 height 12
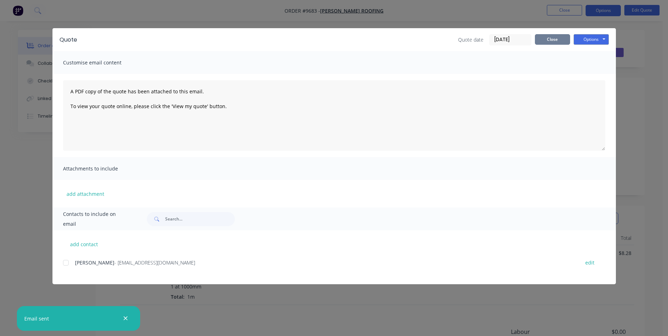
click at [551, 38] on button "Close" at bounding box center [552, 39] width 35 height 11
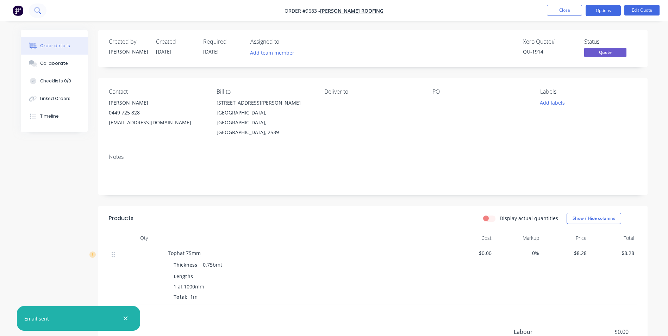
click at [37, 11] on icon at bounding box center [37, 10] width 7 height 7
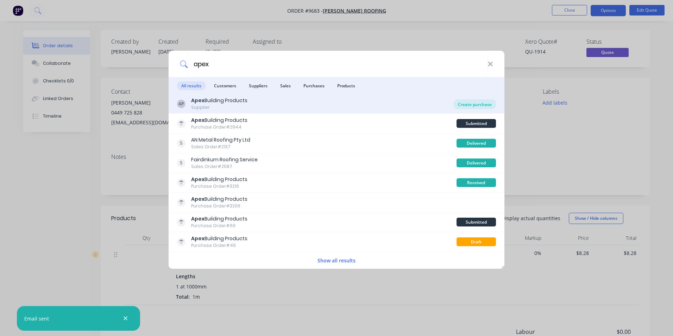
type input "apex"
click at [467, 103] on div "Create purchase" at bounding box center [475, 104] width 42 height 10
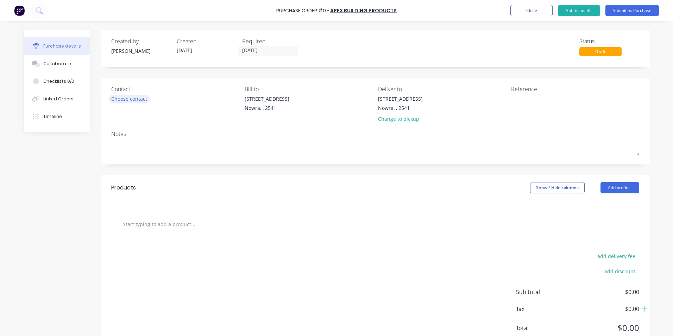
click at [127, 100] on div "Choose contact" at bounding box center [129, 98] width 36 height 7
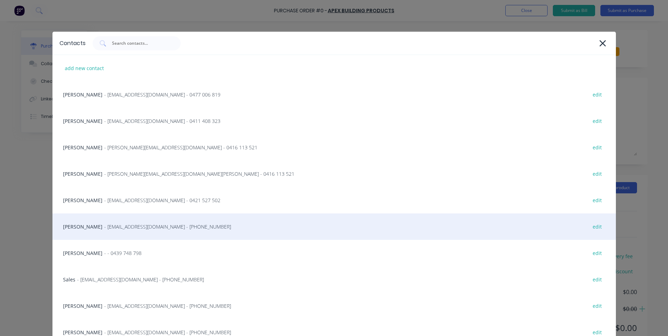
click at [115, 226] on span "- info@SCRS.net.au - (02) 4411 1090" at bounding box center [167, 226] width 127 height 7
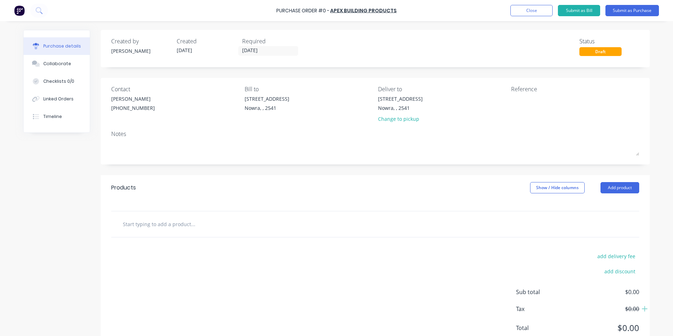
click at [207, 225] on input "text" at bounding box center [193, 224] width 141 height 14
click at [620, 190] on button "Add product" at bounding box center [620, 187] width 39 height 11
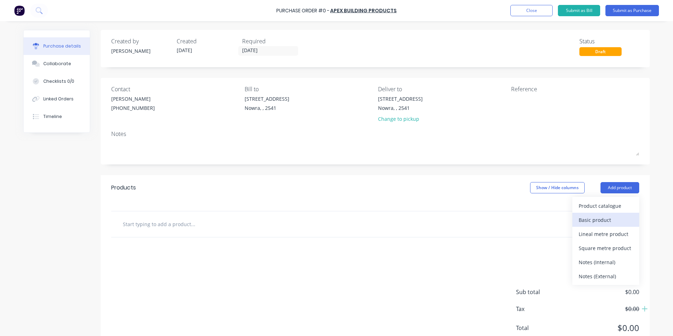
click at [608, 217] on div "Basic product" at bounding box center [606, 220] width 54 height 10
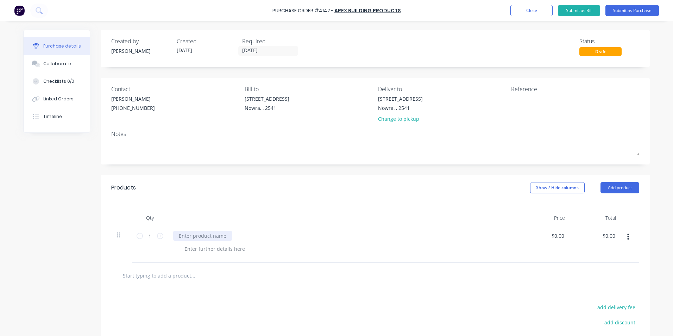
click at [188, 234] on div at bounding box center [202, 236] width 59 height 10
paste div
click at [196, 251] on div at bounding box center [215, 249] width 72 height 10
drag, startPoint x: 615, startPoint y: 235, endPoint x: 608, endPoint y: 235, distance: 7.0
click at [608, 235] on div "$0.00 $0.00" at bounding box center [610, 236] width 19 height 10
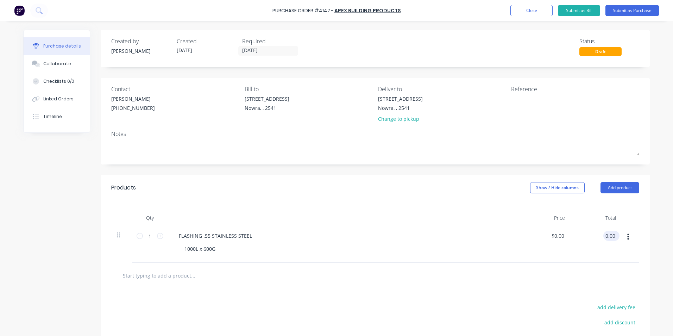
drag, startPoint x: 611, startPoint y: 235, endPoint x: 602, endPoint y: 236, distance: 9.9
click at [603, 236] on input "0.00" at bounding box center [609, 236] width 13 height 10
type input "51"
type input "$51.00"
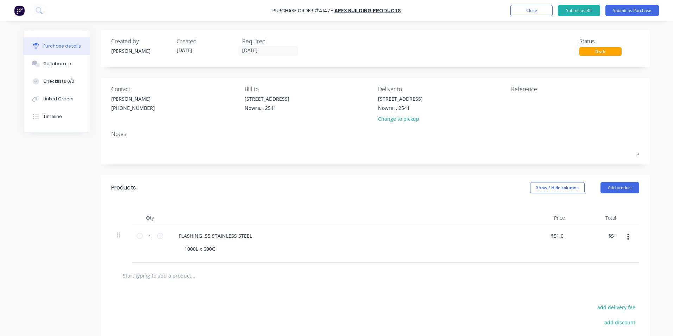
click at [529, 100] on textarea at bounding box center [555, 103] width 88 height 16
type textarea "sto"
type textarea "x"
type textarea "stoc"
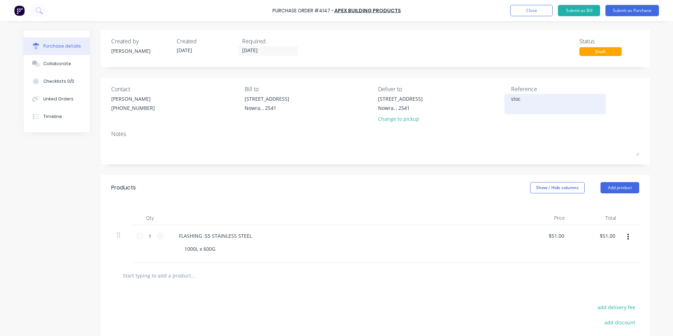
type textarea "x"
type textarea "stock"
type textarea "x"
type textarea "stock"
click at [391, 177] on div "Products Show / Hide columns Add product" at bounding box center [375, 187] width 549 height 25
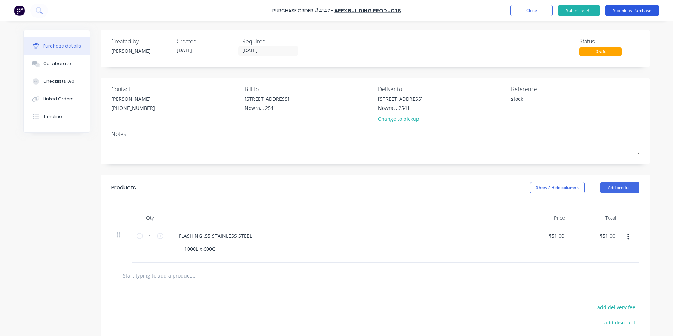
click at [627, 13] on button "Submit as Purchase" at bounding box center [632, 10] width 54 height 11
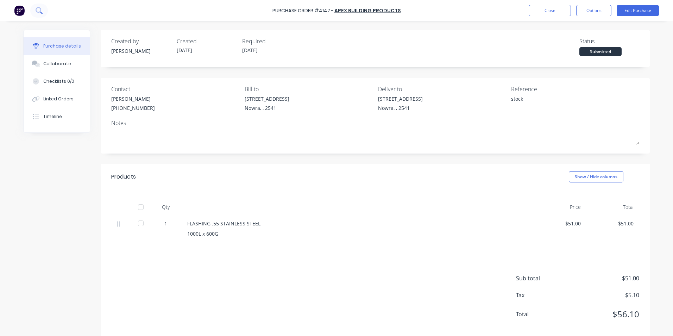
click at [41, 8] on icon at bounding box center [39, 10] width 7 height 7
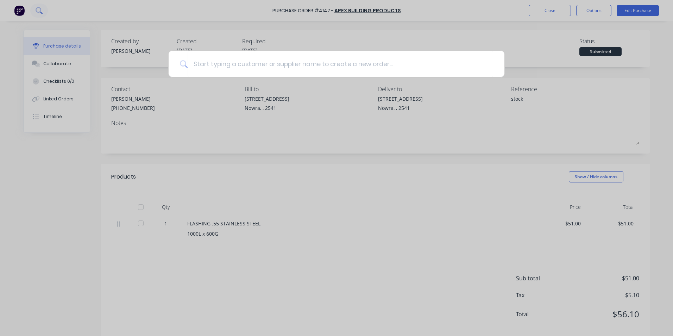
type textarea "x"
type input "co"
type textarea "x"
type input "com"
type textarea "x"
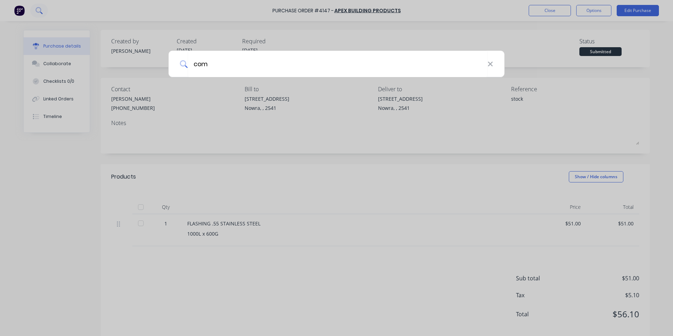
type input "comp"
type textarea "x"
type input "com"
type textarea "x"
type input "comb"
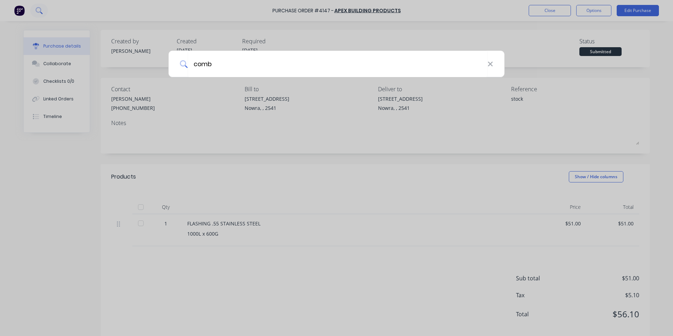
type textarea "x"
type input "combi"
type textarea "x"
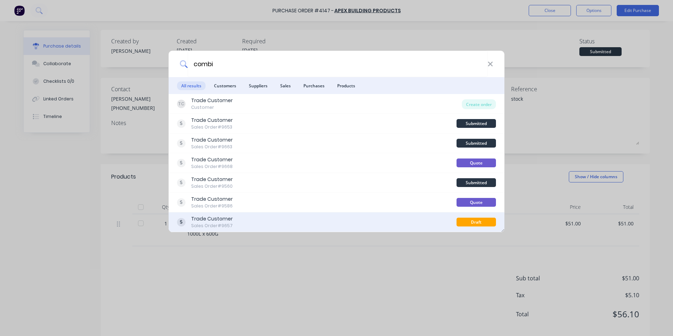
type input "combi"
click at [301, 219] on div "Trade Customer Sales Order #9657" at bounding box center [317, 222] width 280 height 14
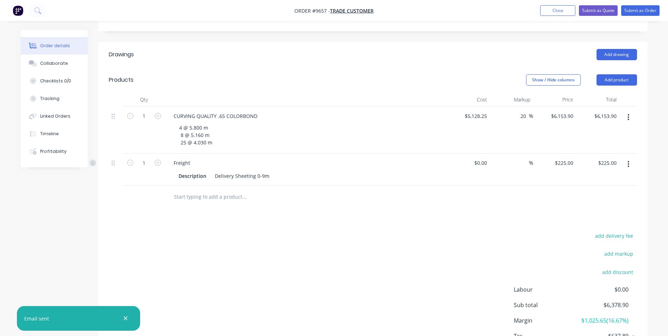
scroll to position [137, 0]
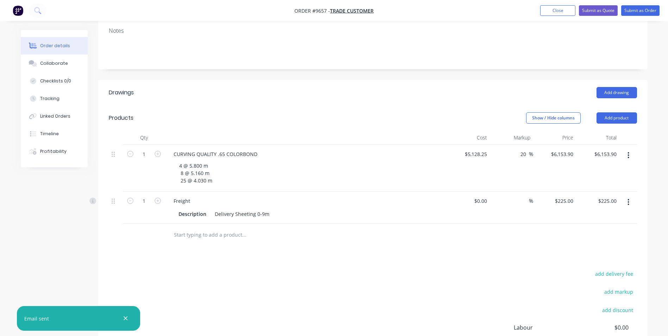
click at [630, 149] on button "button" at bounding box center [628, 155] width 17 height 13
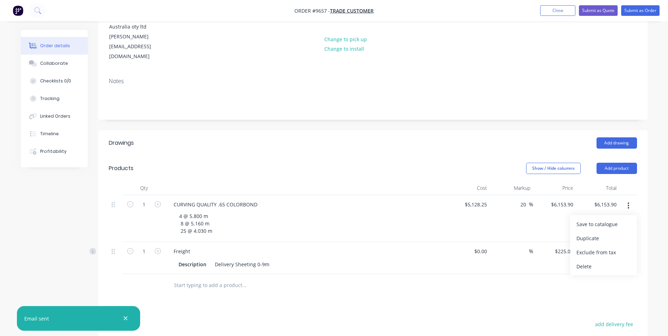
scroll to position [141, 0]
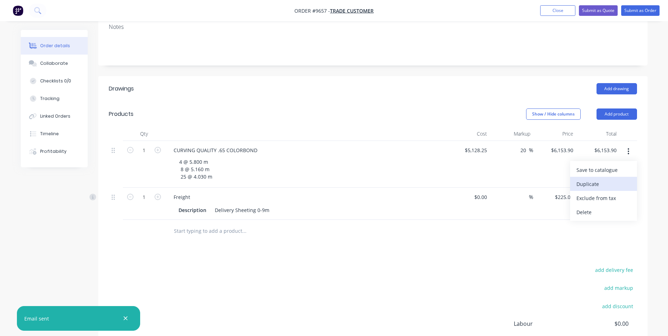
click at [610, 179] on div "Duplicate" at bounding box center [603, 184] width 54 height 10
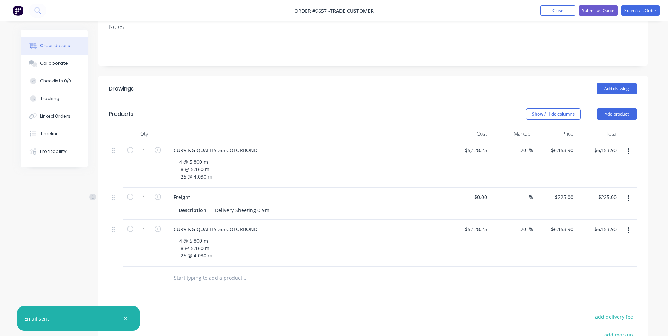
click at [627, 145] on button "button" at bounding box center [628, 151] width 17 height 13
click at [597, 179] on div "Duplicate" at bounding box center [603, 184] width 54 height 10
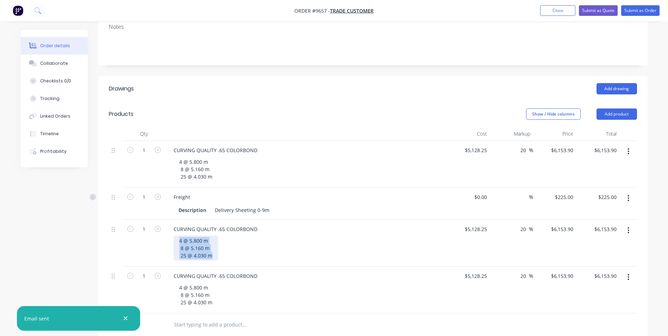
drag, startPoint x: 212, startPoint y: 235, endPoint x: 177, endPoint y: 217, distance: 38.6
click at [177, 236] on div "4 @ 5.800 m 8 @ 5.160 m 25 @ 4.030 m" at bounding box center [196, 248] width 44 height 25
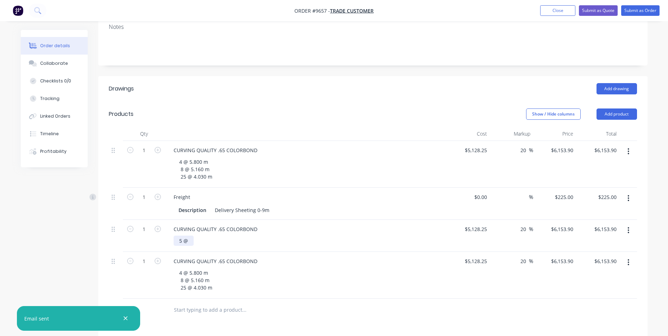
click at [189, 236] on div "5 @" at bounding box center [184, 241] width 20 height 10
drag, startPoint x: 212, startPoint y: 265, endPoint x: 177, endPoint y: 254, distance: 36.2
click at [177, 268] on div "4 @ 5.800 m 8 @ 5.160 m 25 @ 4.030 m" at bounding box center [196, 280] width 44 height 25
click at [462, 284] on div at bounding box center [373, 295] width 528 height 23
click at [487, 224] on input "5128.25" at bounding box center [477, 229] width 26 height 10
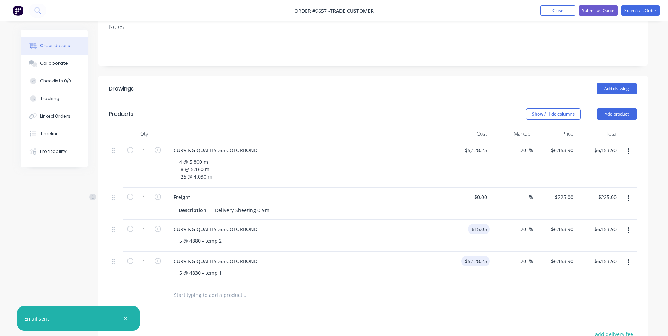
type input "$615.05"
type input "$738.06"
click at [486, 256] on input "5128.25" at bounding box center [477, 261] width 26 height 10
type input "$608.74"
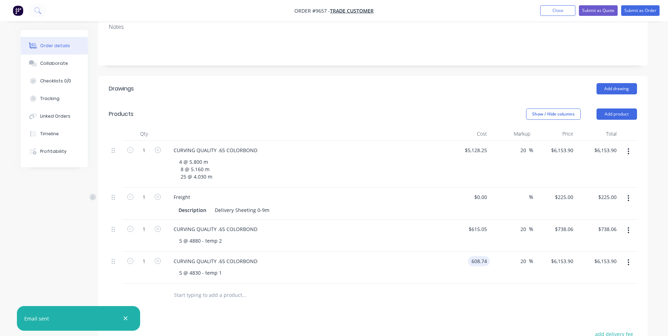
type input "$730.488"
type input "$730.49"
click at [498, 284] on div at bounding box center [373, 295] width 528 height 23
click at [525, 224] on input "20" at bounding box center [524, 229] width 9 height 10
type input "2"
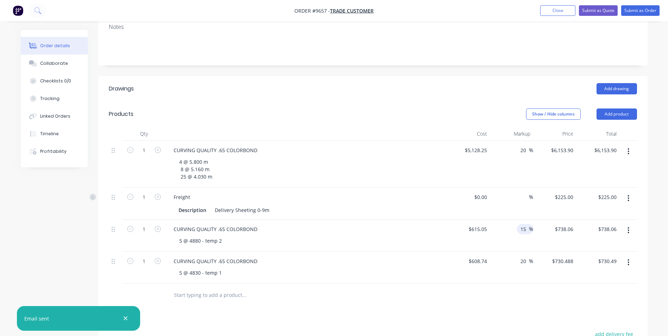
type input "15"
type input "$707.3075"
type input "$707.31"
click at [526, 284] on div at bounding box center [373, 295] width 528 height 23
click at [526, 256] on input "20" at bounding box center [524, 261] width 9 height 10
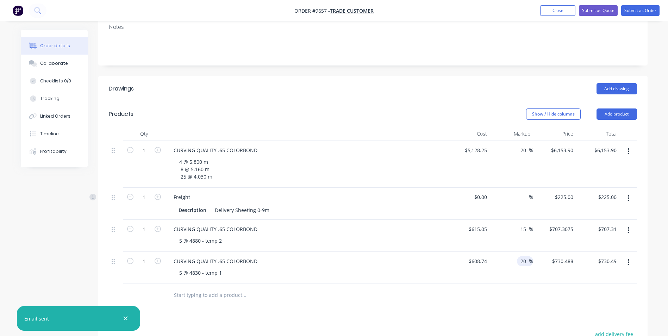
type input "2"
type input "15"
type input "$700.051"
type input "$700.05"
click at [527, 291] on div "Drawings Add drawing Products Show / Hide columns Add product Qty Cost Markup P…" at bounding box center [372, 276] width 549 height 400
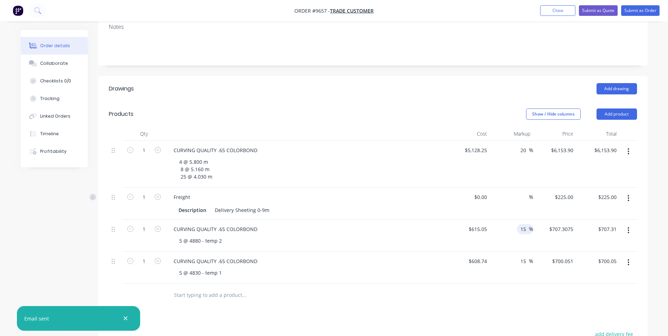
click at [526, 224] on input "15" at bounding box center [524, 229] width 9 height 10
type input "10"
type input "$676.555"
type input "$676.56"
click at [539, 285] on div at bounding box center [373, 295] width 528 height 23
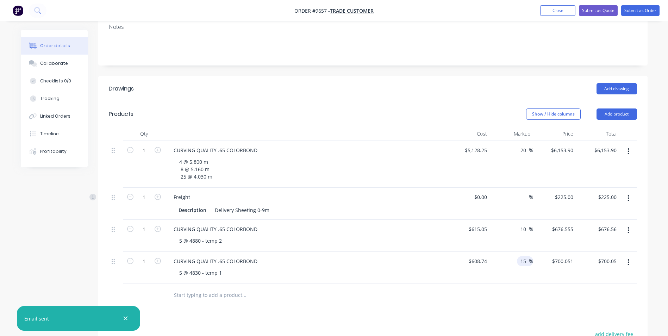
click at [527, 256] on input "15" at bounding box center [524, 261] width 9 height 10
type input "10"
type input "$669.614"
type input "$669.61"
click at [527, 286] on div at bounding box center [373, 295] width 528 height 23
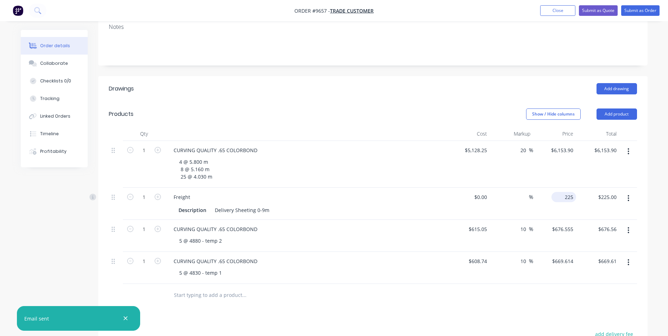
click at [569, 192] on input "225" at bounding box center [565, 197] width 22 height 10
type input "$400.00"
click at [482, 284] on div at bounding box center [373, 295] width 528 height 23
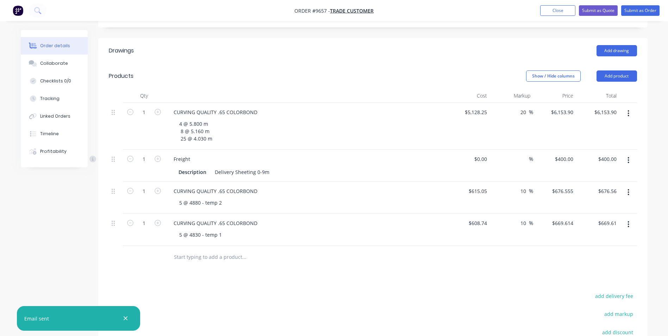
scroll to position [131, 0]
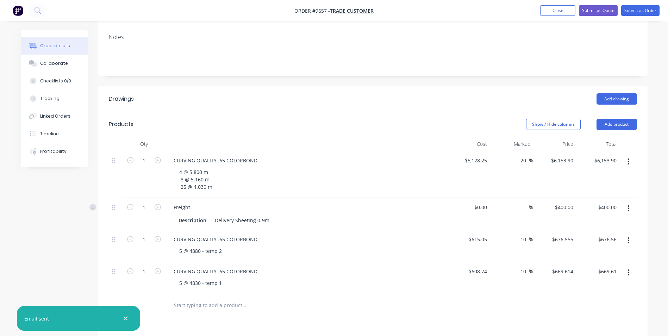
click at [630, 155] on button "button" at bounding box center [628, 161] width 17 height 13
click at [596, 217] on div "Delete" at bounding box center [603, 222] width 54 height 10
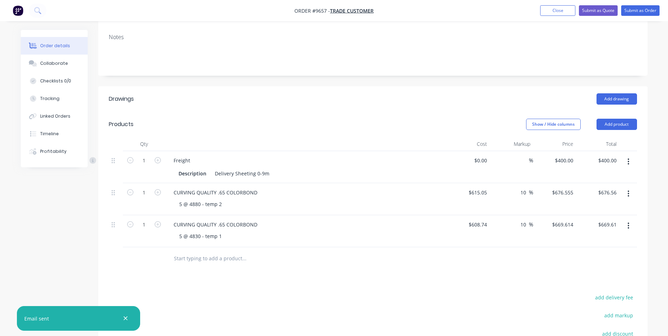
click at [391, 114] on header "Products Show / Hide columns Add product" at bounding box center [372, 124] width 549 height 25
click at [407, 254] on div "Drawings Add drawing Products Show / Hide columns Add product Qty Cost Markup P…" at bounding box center [372, 262] width 549 height 353
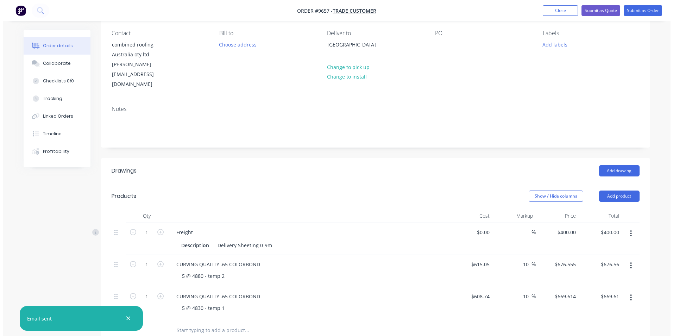
scroll to position [106, 0]
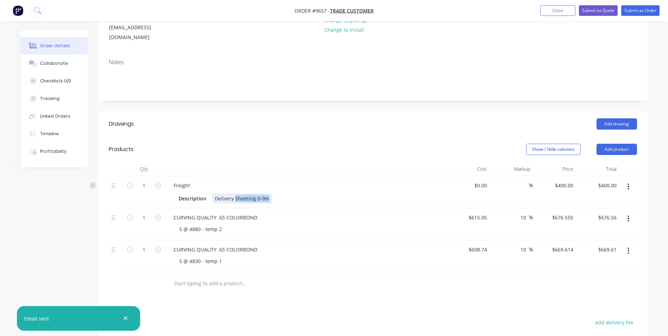
drag, startPoint x: 266, startPoint y: 178, endPoint x: 234, endPoint y: 180, distance: 32.4
click at [234, 193] on div "Delivery Sheeting 0-9m" at bounding box center [242, 198] width 60 height 10
click at [382, 114] on header "Drawings Add drawing" at bounding box center [372, 123] width 549 height 25
click at [627, 14] on button "Submit as Order" at bounding box center [640, 10] width 38 height 11
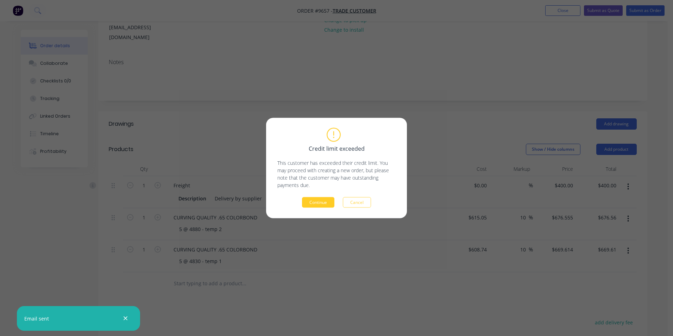
click at [318, 205] on button "Continue" at bounding box center [318, 202] width 32 height 11
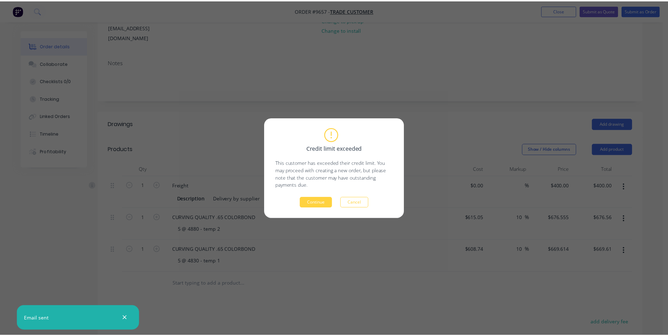
scroll to position [0, 0]
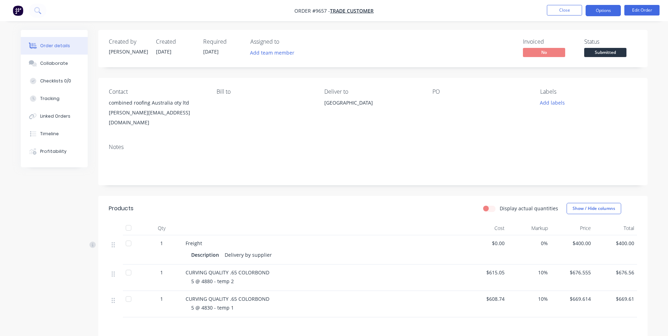
click at [600, 11] on button "Options" at bounding box center [602, 10] width 35 height 11
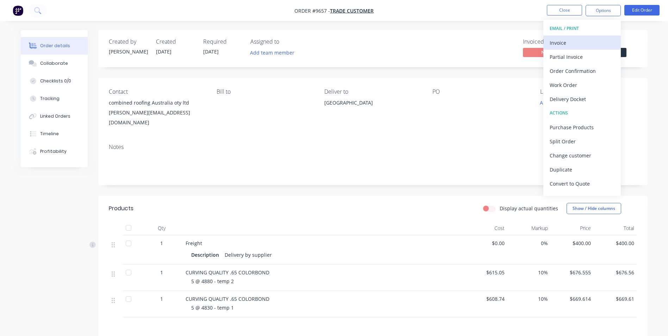
click at [579, 44] on div "Invoice" at bounding box center [582, 43] width 65 height 10
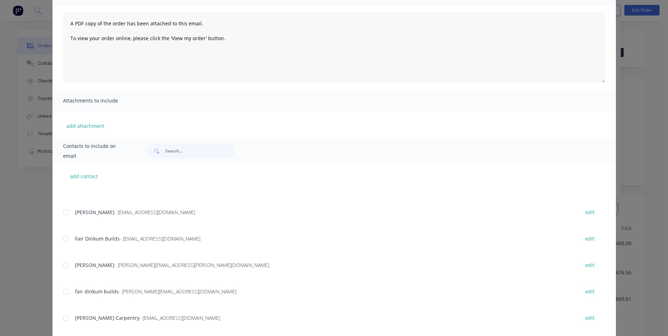
scroll to position [70, 0]
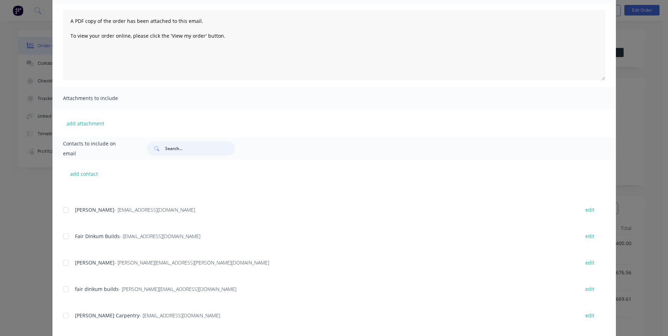
click at [179, 149] on input "text" at bounding box center [200, 149] width 70 height 14
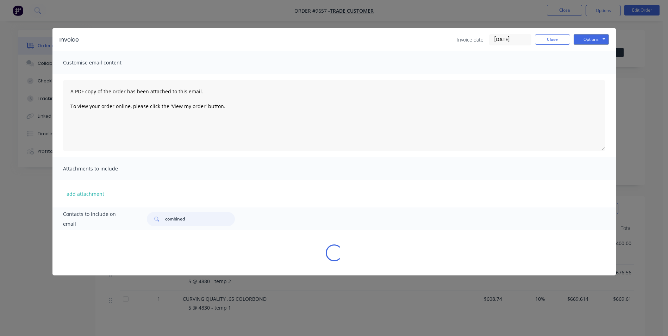
scroll to position [0, 0]
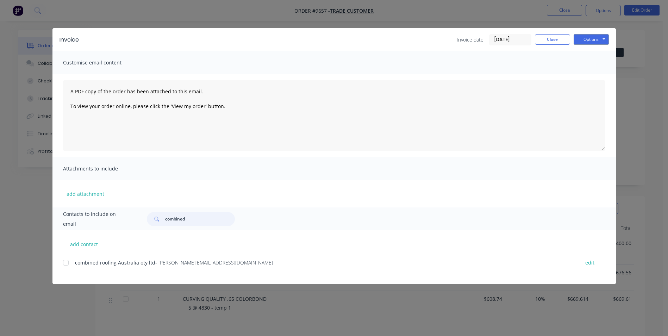
type input "combined"
drag, startPoint x: 67, startPoint y: 261, endPoint x: 74, endPoint y: 258, distance: 8.1
click at [67, 261] on div at bounding box center [66, 263] width 14 height 14
click at [591, 35] on button "Options" at bounding box center [590, 39] width 35 height 11
click at [605, 72] on button "Email" at bounding box center [595, 75] width 45 height 12
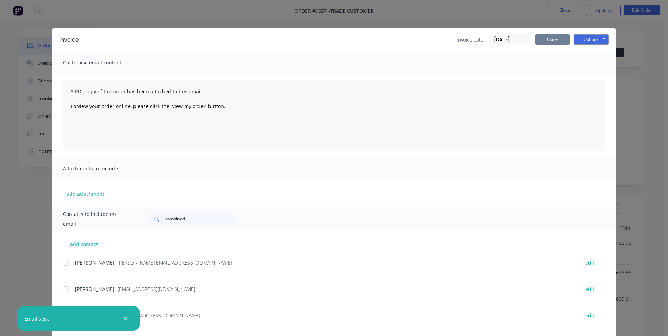
click at [555, 37] on button "Close" at bounding box center [552, 39] width 35 height 11
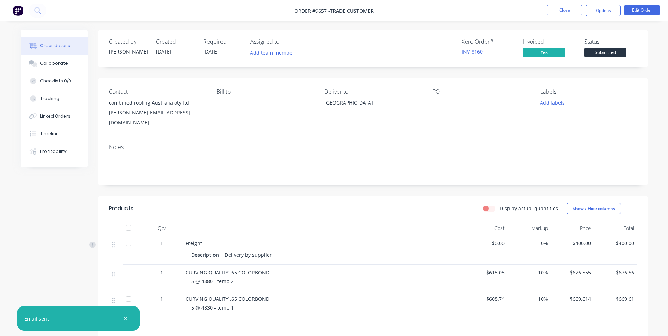
click at [20, 10] on img "button" at bounding box center [18, 10] width 11 height 11
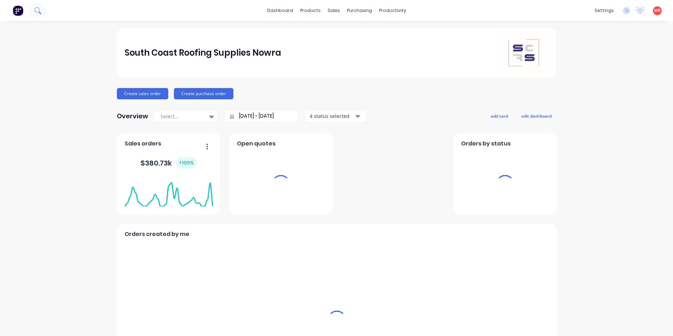
click at [40, 9] on icon at bounding box center [37, 10] width 7 height 7
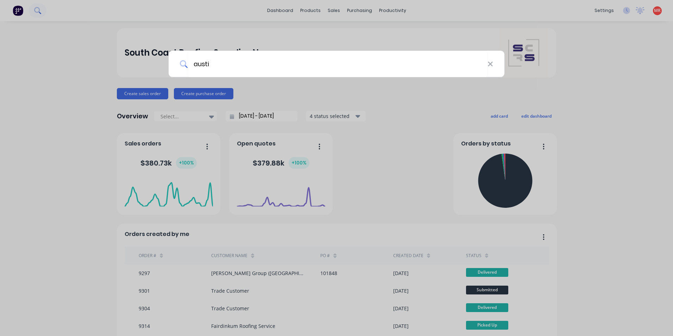
type input "austin"
click at [235, 66] on input "austin" at bounding box center [338, 64] width 300 height 26
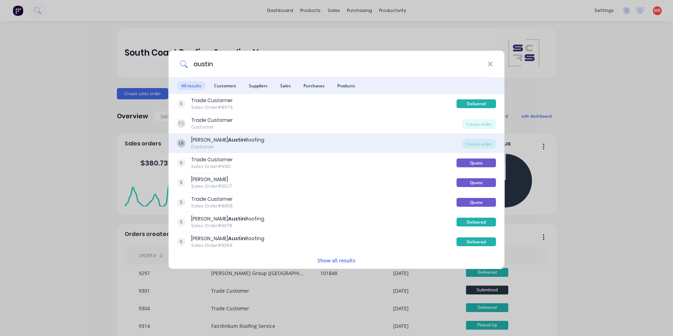
click at [308, 139] on div "LR Luke Austin Roofing Customer" at bounding box center [319, 143] width 285 height 14
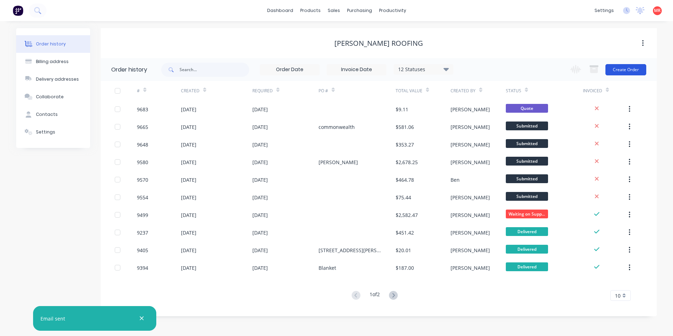
click at [622, 73] on button "Create Order" at bounding box center [625, 69] width 41 height 11
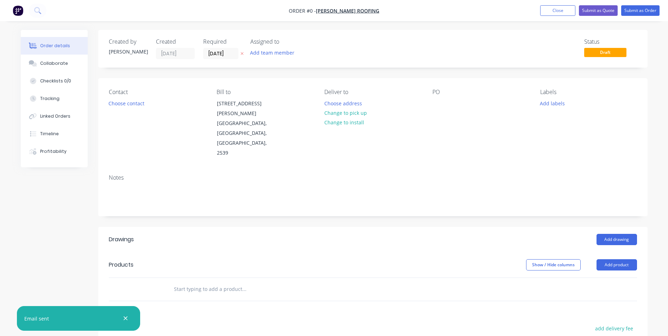
click at [209, 282] on input "text" at bounding box center [244, 289] width 141 height 14
type input "6"
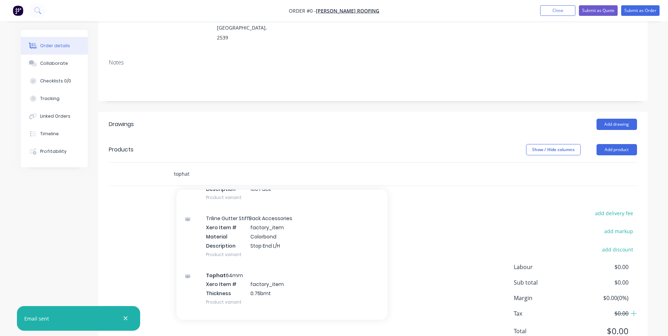
scroll to position [880, 0]
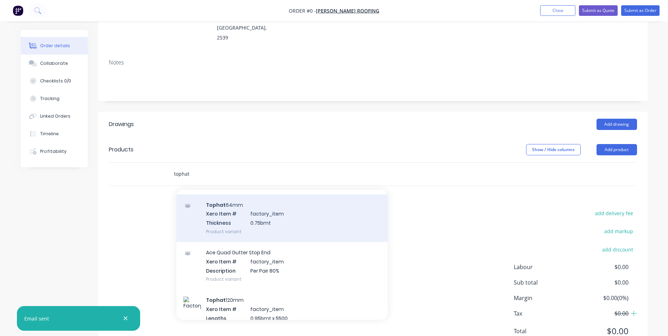
type input "tophat"
click at [276, 194] on div "Tophat 64mm Xero Item # factory_item Thickness 0.75bmt Product variant" at bounding box center [281, 218] width 211 height 48
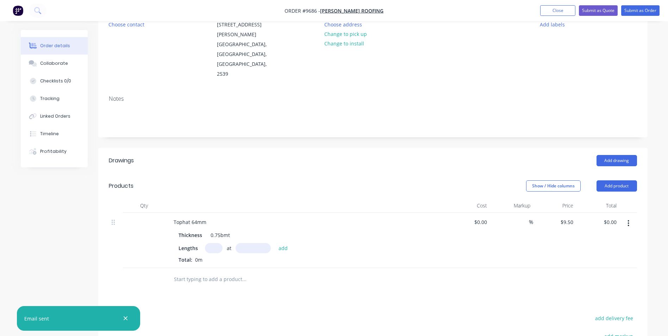
scroll to position [43, 0]
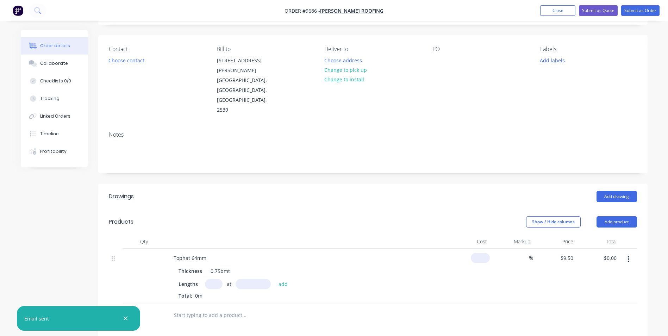
click at [484, 253] on input at bounding box center [481, 258] width 16 height 10
type input "4"
type input "$0.00"
click at [475, 216] on div "Show / Hide columns Add product" at bounding box center [429, 221] width 416 height 11
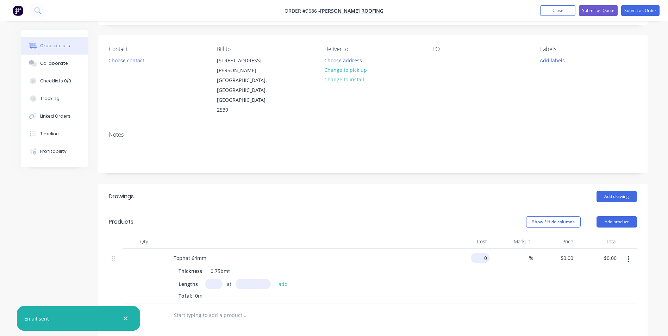
click at [485, 253] on input "0" at bounding box center [481, 258] width 16 height 10
click at [486, 253] on input "0" at bounding box center [486, 258] width 8 height 10
type input "$4.65"
type input "20"
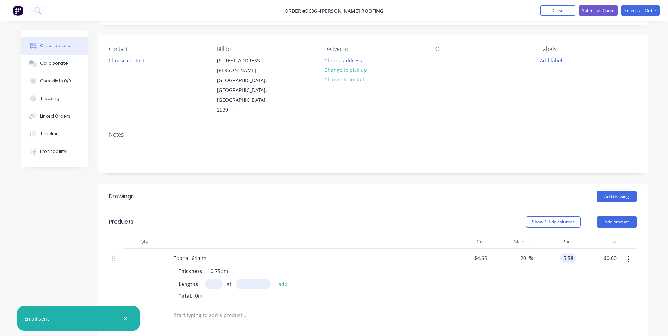
type input "$5.58"
click at [213, 279] on input "text" at bounding box center [214, 284] width 18 height 10
type input "1"
type input "7500"
click at [275, 279] on button "add" at bounding box center [283, 284] width 17 height 10
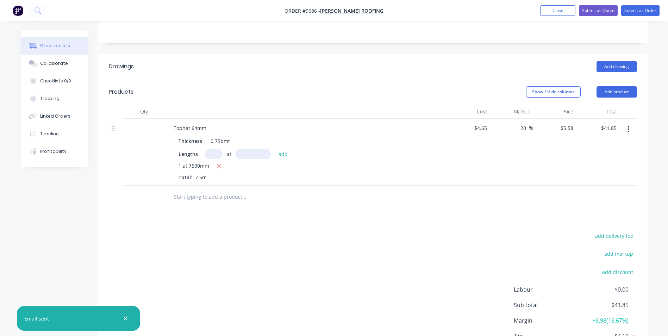
scroll to position [160, 0]
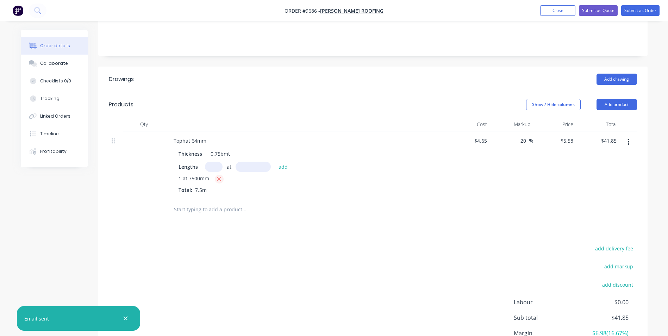
click at [217, 176] on icon "button" at bounding box center [219, 179] width 5 height 6
type input "$0.00"
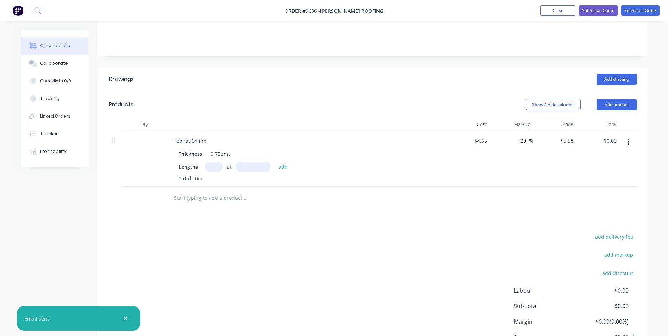
click at [214, 162] on input "text" at bounding box center [214, 167] width 18 height 10
type input "1"
type input "1000"
click at [275, 162] on button "add" at bounding box center [283, 167] width 17 height 10
type input "$5.58"
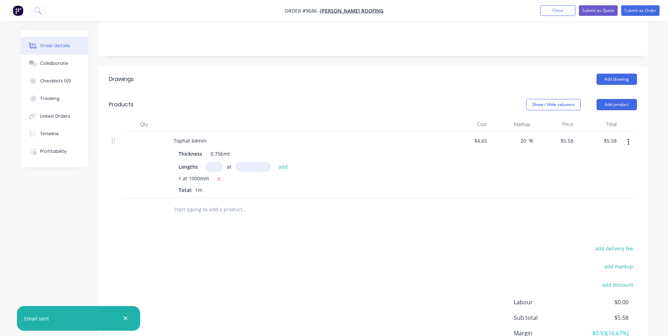
click at [194, 202] on input "text" at bounding box center [244, 209] width 141 height 14
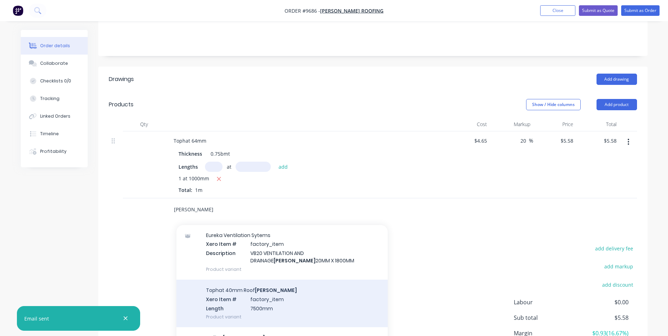
scroll to position [35, 0]
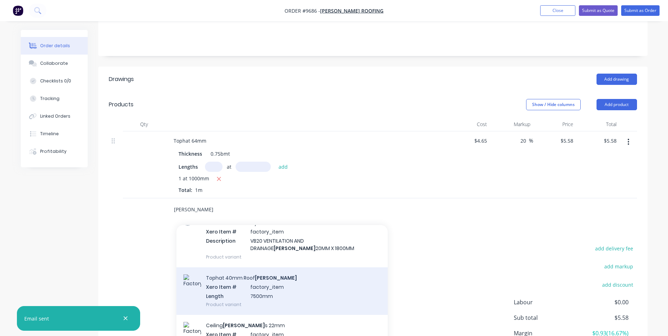
type input "batten"
click at [219, 269] on div "Tophat 40mm Roof Batten Xero Item # factory_item Length 7500mm Product variant" at bounding box center [281, 291] width 211 height 48
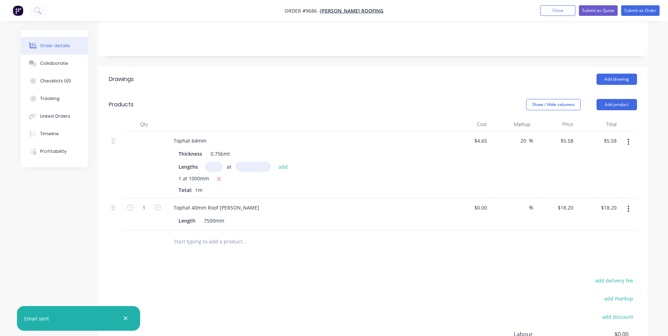
click at [185, 234] on input "text" at bounding box center [244, 241] width 141 height 14
click at [630, 202] on button "button" at bounding box center [628, 208] width 17 height 13
click at [597, 264] on div "Delete" at bounding box center [603, 269] width 54 height 10
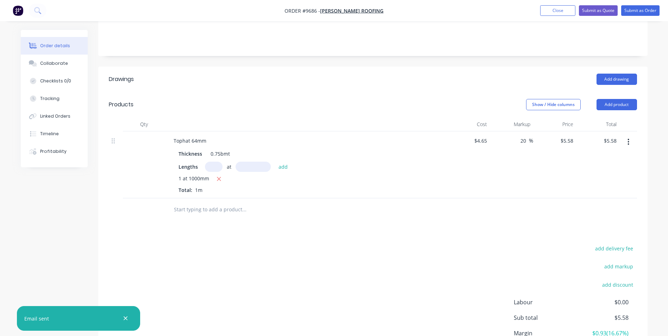
click at [212, 202] on input "text" at bounding box center [244, 209] width 141 height 14
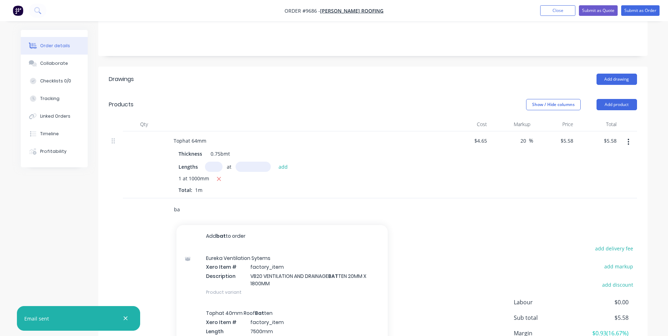
type input "b"
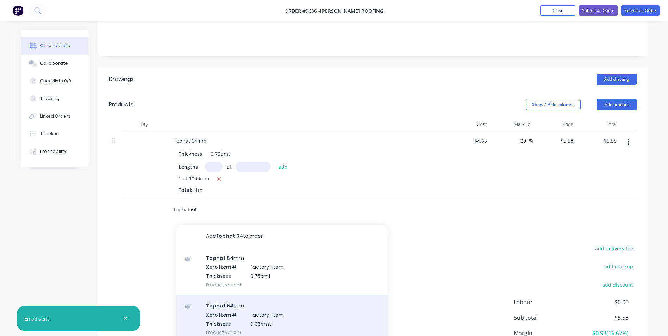
type input "tophat 64"
click at [251, 295] on div "Tophat 64 mm Xero Item # factory_item Thickness 0.95bmt Product variant" at bounding box center [281, 319] width 211 height 48
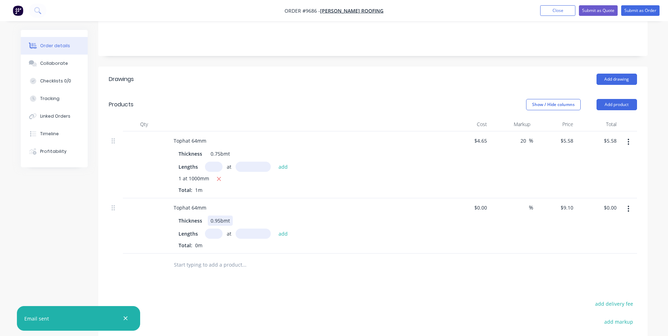
click at [218, 215] on div "0.95bmt" at bounding box center [220, 220] width 25 height 10
click at [220, 215] on div "0.95bmt" at bounding box center [220, 220] width 25 height 10
click at [217, 228] on input "text" at bounding box center [214, 233] width 18 height 10
click at [217, 215] on div "1.0bmt" at bounding box center [219, 220] width 22 height 10
click at [218, 228] on input "text" at bounding box center [214, 233] width 18 height 10
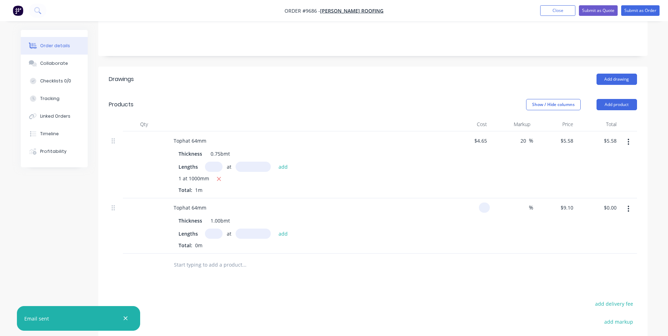
drag, startPoint x: 487, startPoint y: 177, endPoint x: 482, endPoint y: 177, distance: 5.6
click at [482, 202] on input at bounding box center [486, 207] width 8 height 10
type input "$5.25"
type input "20"
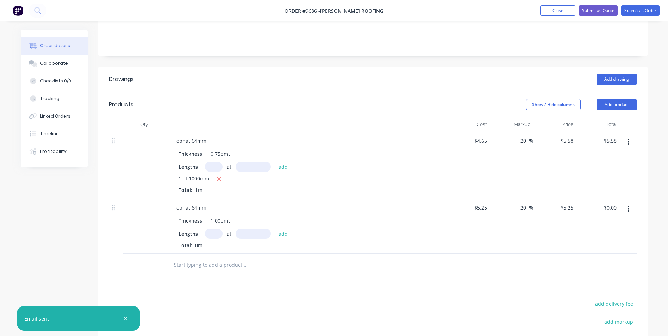
type input "$6.30"
click at [468, 257] on div "Drawings Add drawing Products Show / Hide columns Add product Qty Cost Markup P…" at bounding box center [372, 256] width 549 height 379
click at [215, 228] on input "text" at bounding box center [214, 233] width 18 height 10
type input "1"
type input "1000"
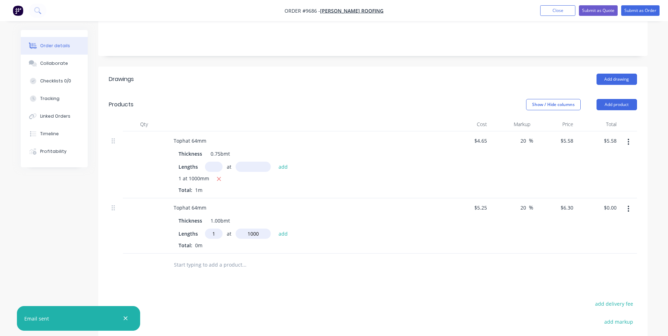
click at [275, 228] on button "add" at bounding box center [283, 233] width 17 height 10
type input "$6.30"
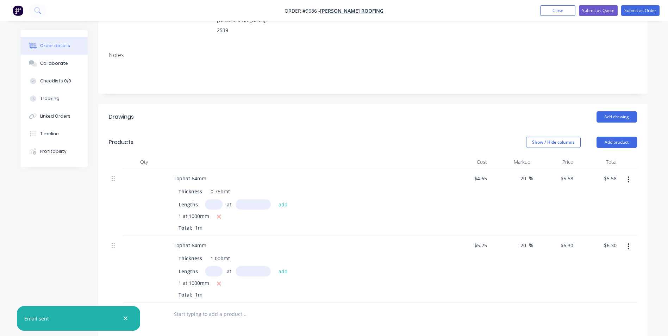
scroll to position [121, 0]
click at [324, 306] on div "Drawings Add drawing Products Show / Hide columns Add product Qty Cost Markup P…" at bounding box center [372, 300] width 549 height 390
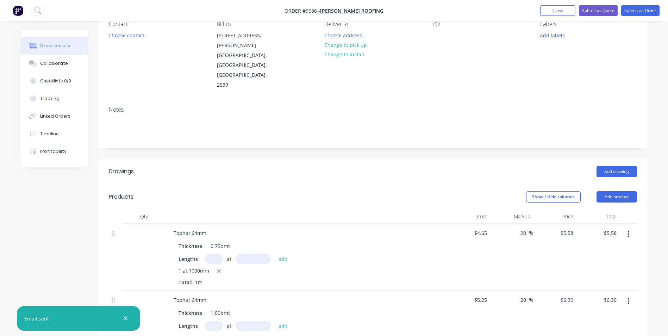
scroll to position [0, 0]
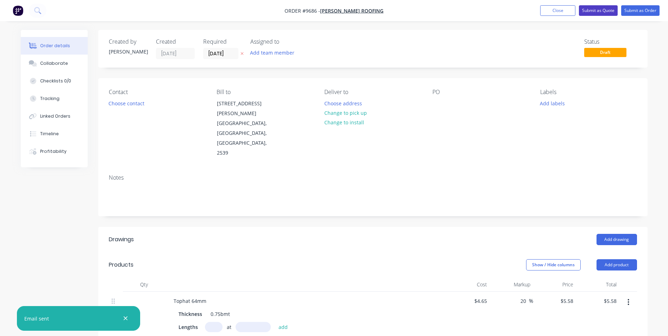
click at [611, 10] on button "Submit as Quote" at bounding box center [598, 10] width 39 height 11
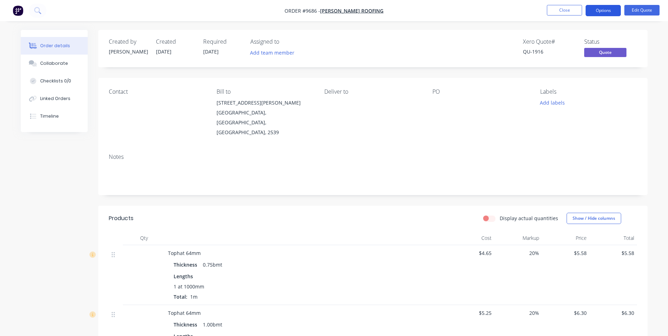
click at [596, 12] on button "Options" at bounding box center [602, 10] width 35 height 11
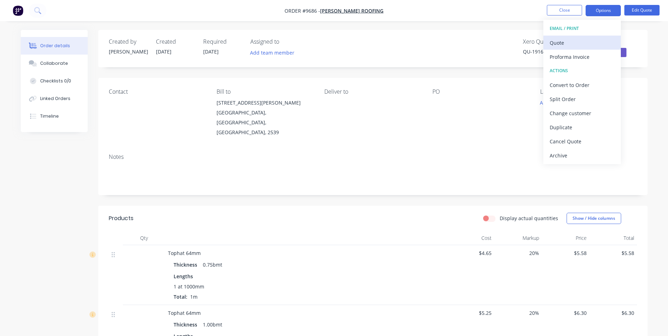
click at [573, 44] on div "Quote" at bounding box center [582, 43] width 65 height 10
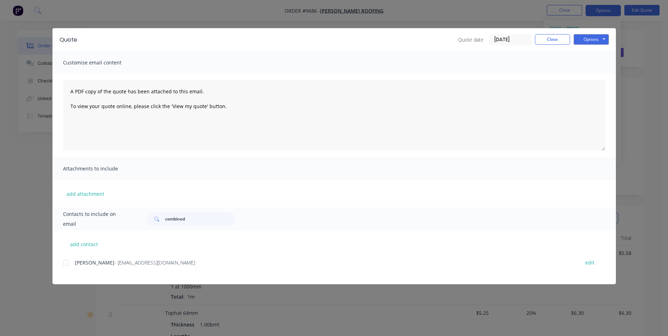
click at [67, 266] on div at bounding box center [66, 263] width 14 height 14
click at [596, 35] on button "Options" at bounding box center [590, 39] width 35 height 11
click at [583, 70] on button "Email" at bounding box center [595, 75] width 45 height 12
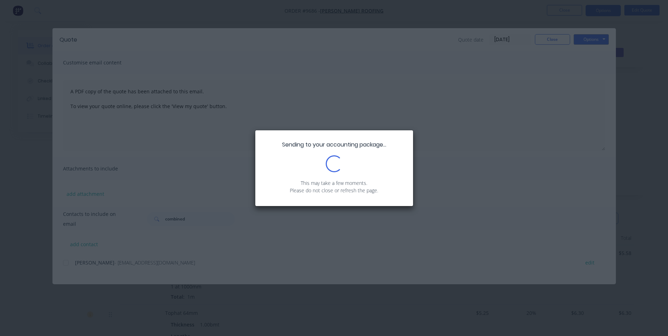
click at [536, 40] on div "Sending to your accounting package... Loading... This may take a few moments. P…" at bounding box center [334, 168] width 668 height 336
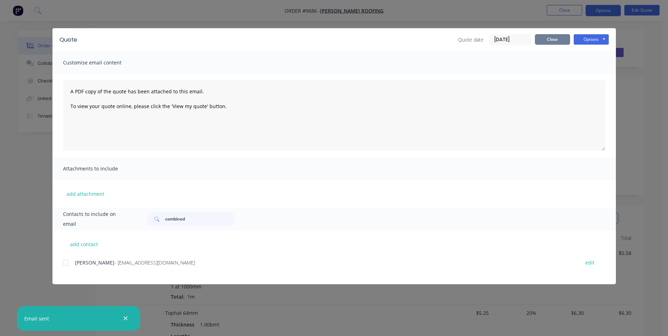
click at [551, 43] on button "Close" at bounding box center [552, 39] width 35 height 11
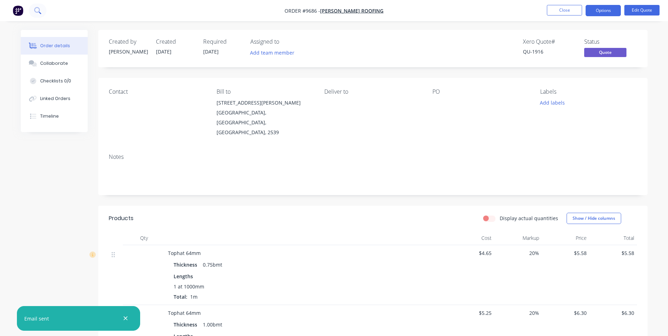
click at [33, 11] on button at bounding box center [38, 11] width 18 height 14
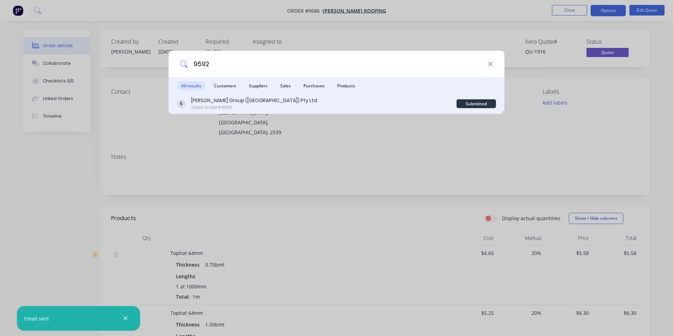
type input "9592"
click at [242, 103] on div "[PERSON_NAME] Group ([GEOGRAPHIC_DATA]) Pty Ltd" at bounding box center [254, 100] width 126 height 7
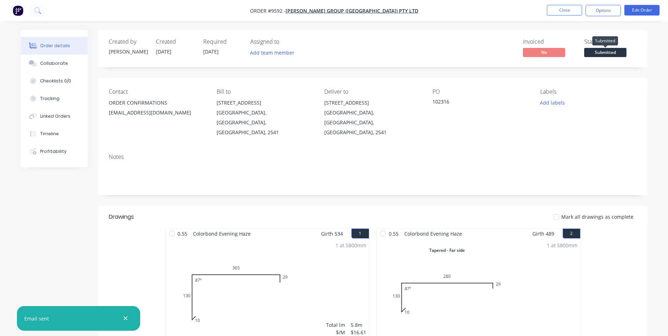
click at [590, 51] on span "Submitted" at bounding box center [605, 52] width 42 height 9
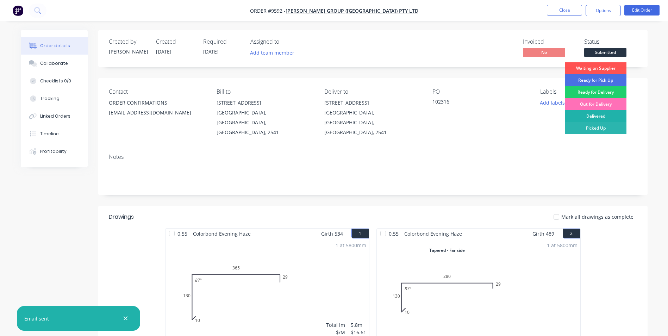
click at [583, 113] on div "Delivered" at bounding box center [596, 116] width 62 height 12
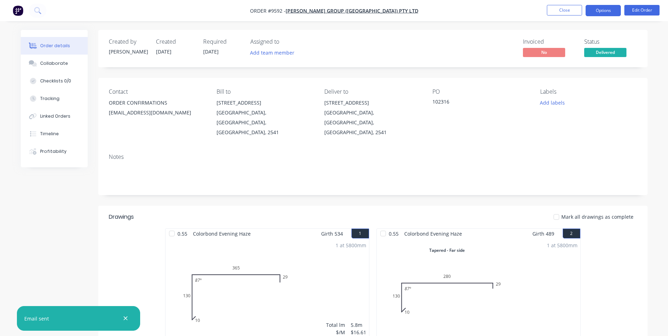
click at [596, 10] on button "Options" at bounding box center [602, 10] width 35 height 11
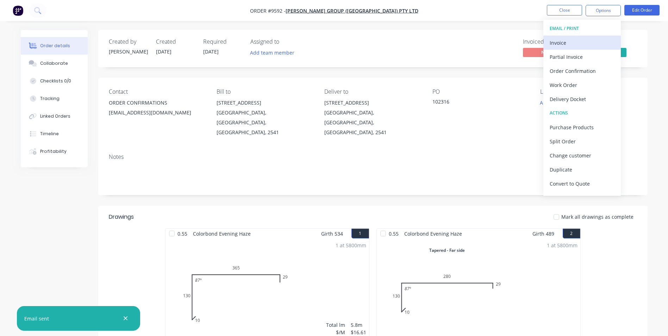
click at [574, 42] on div "Invoice" at bounding box center [582, 43] width 65 height 10
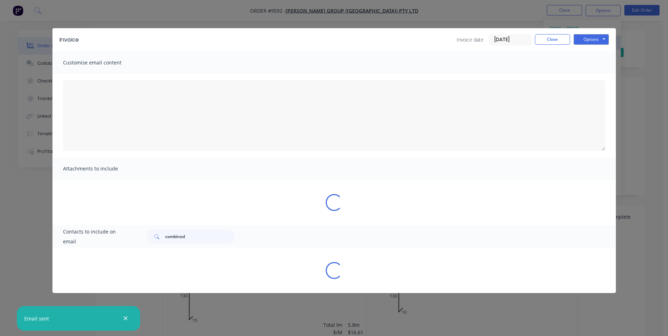
type textarea "A PDF copy of the order has been attached to this email. To view your order onl…"
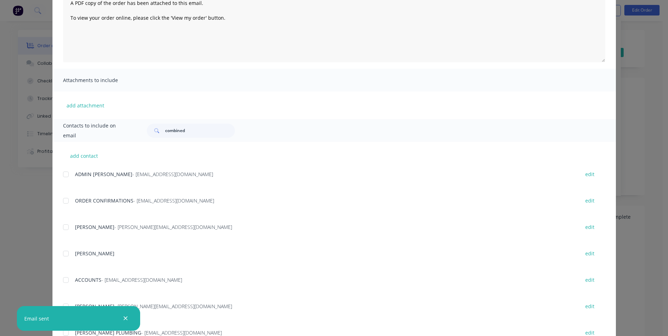
scroll to position [196, 0]
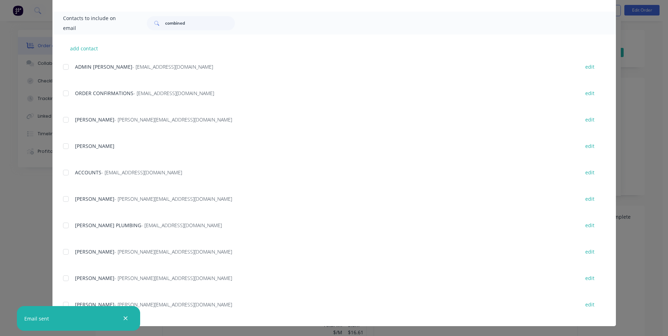
click at [65, 174] on div at bounding box center [66, 172] width 14 height 14
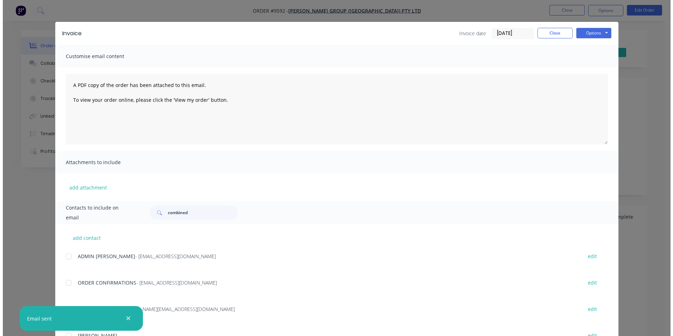
scroll to position [0, 0]
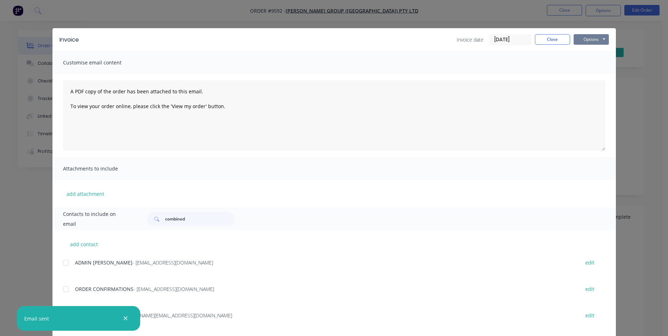
click at [592, 38] on button "Options" at bounding box center [590, 39] width 35 height 11
click at [592, 74] on button "Email" at bounding box center [595, 75] width 45 height 12
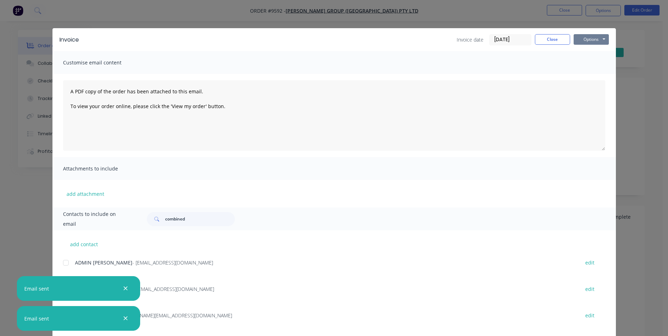
click at [588, 38] on button "Options" at bounding box center [590, 39] width 35 height 11
click at [586, 65] on button "Print" at bounding box center [595, 64] width 45 height 12
click at [543, 42] on button "Close" at bounding box center [552, 39] width 35 height 11
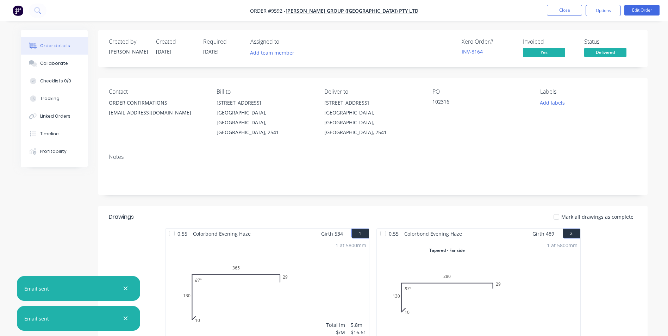
click at [27, 12] on nav "Order #9592 - Parrish Group (NSW) Pty Ltd Close Options Edit Order" at bounding box center [334, 10] width 668 height 21
click at [41, 13] on icon at bounding box center [37, 10] width 7 height 7
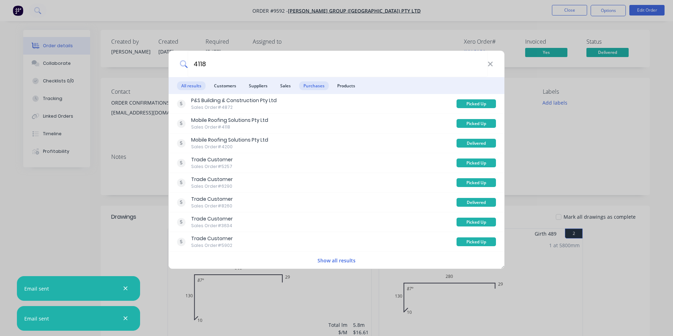
type input "4118"
click at [319, 83] on span "Purchases" at bounding box center [314, 85] width 30 height 9
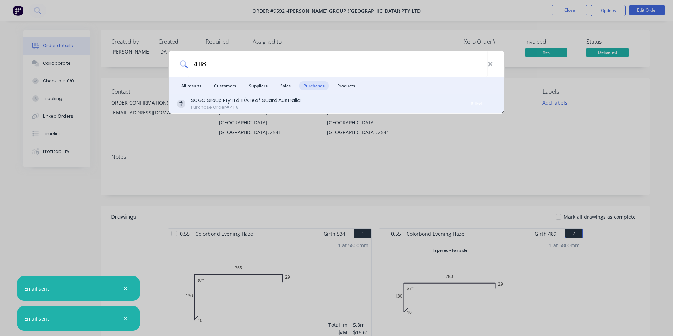
click at [303, 109] on div "SOGO Group Pty Ltd T/A Leaf Guard Australia Purchase Order #4118" at bounding box center [317, 104] width 280 height 14
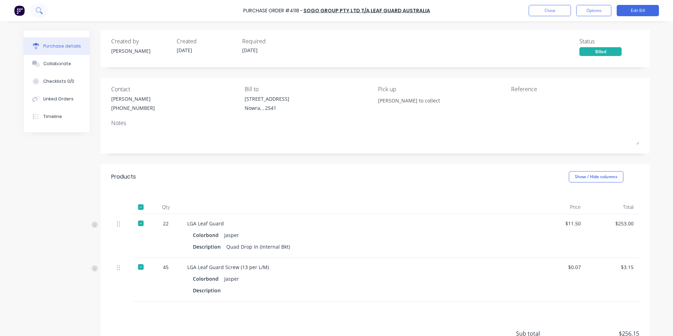
click at [35, 7] on button at bounding box center [39, 11] width 18 height 14
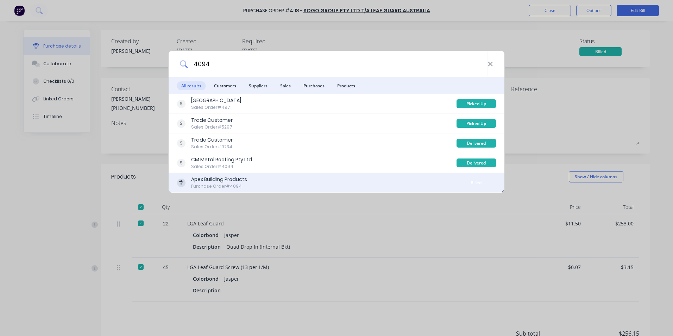
type input "4094"
click at [305, 188] on div "Apex Building Products Purchase Order #4094" at bounding box center [317, 183] width 280 height 14
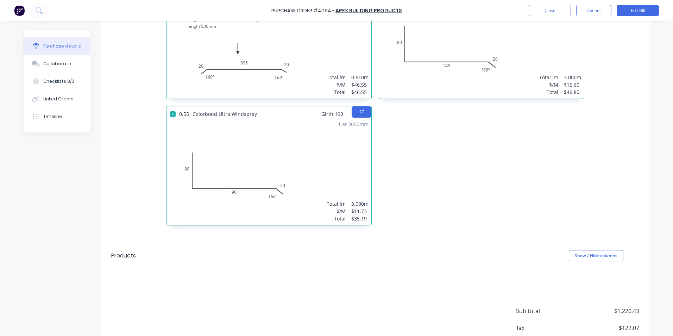
scroll to position [994, 0]
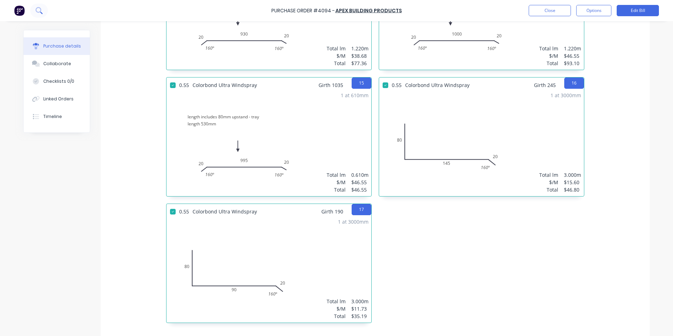
click at [40, 13] on icon at bounding box center [39, 10] width 7 height 7
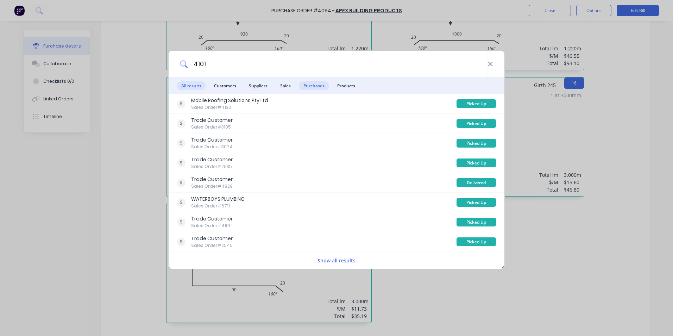
type input "4101"
click at [311, 88] on span "Purchases" at bounding box center [314, 85] width 30 height 9
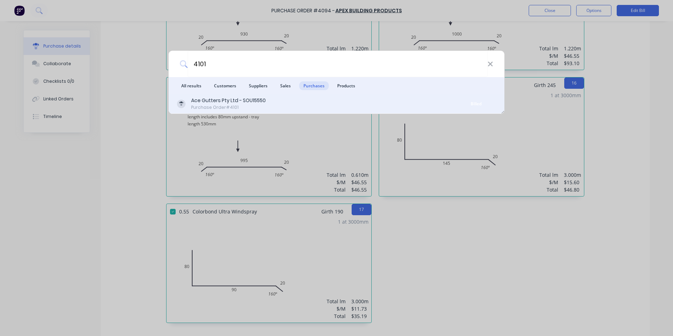
click at [313, 103] on div "Ace Gutters Pty Ltd - SOU15550 Purchase Order #4101" at bounding box center [317, 104] width 280 height 14
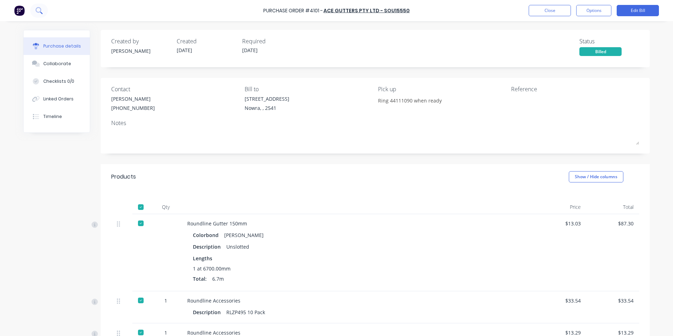
click at [40, 14] on button at bounding box center [39, 11] width 18 height 14
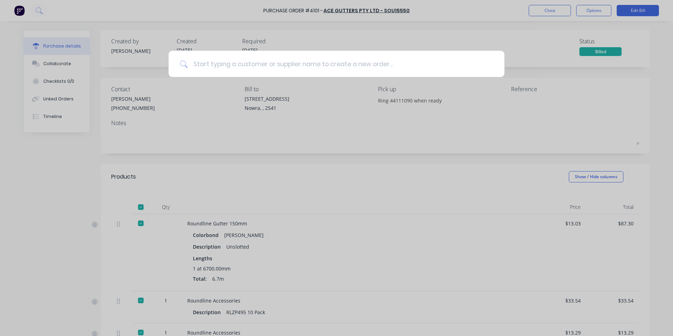
click at [297, 64] on input at bounding box center [341, 64] width 306 height 26
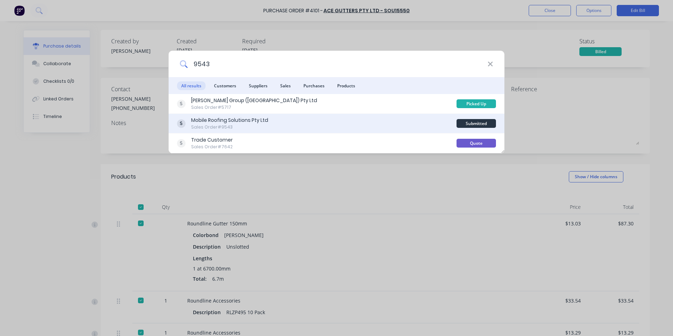
type input "9543"
click at [340, 127] on div "Mobile Roofing Solutions Pty Ltd Sales Order #9543" at bounding box center [317, 124] width 280 height 14
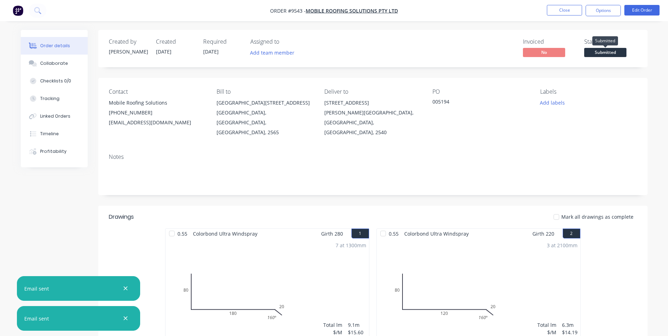
click at [597, 50] on span "Submitted" at bounding box center [605, 52] width 42 height 9
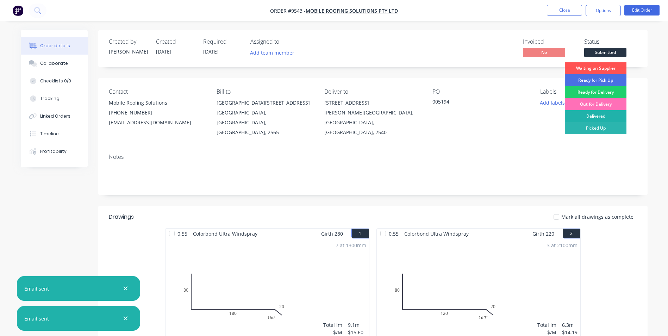
click at [592, 112] on div "Delivered" at bounding box center [596, 116] width 62 height 12
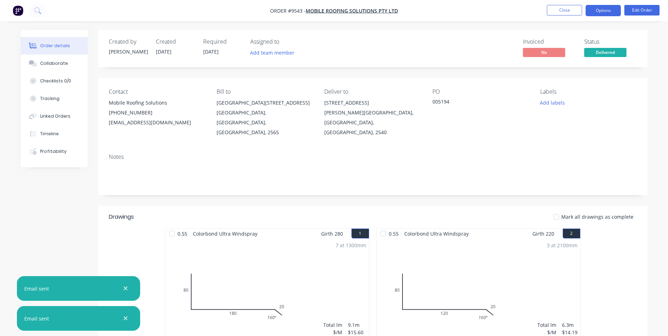
click at [595, 7] on button "Options" at bounding box center [602, 10] width 35 height 11
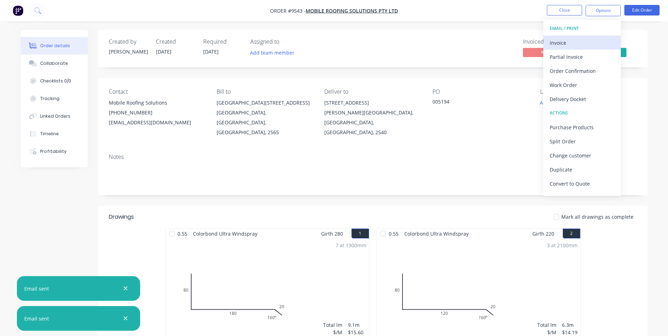
click at [561, 41] on div "Invoice" at bounding box center [582, 43] width 65 height 10
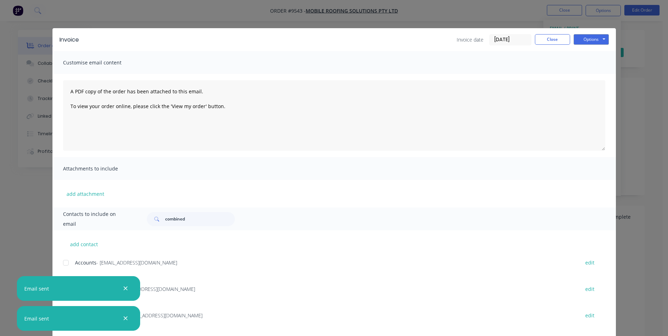
click at [62, 264] on div at bounding box center [66, 263] width 14 height 14
click at [579, 31] on div "Invoice Invoice date 10/09/25 Close Options Preview Print Email" at bounding box center [333, 39] width 563 height 23
click at [579, 37] on button "Options" at bounding box center [590, 39] width 35 height 11
click at [573, 73] on button "Email" at bounding box center [595, 75] width 45 height 12
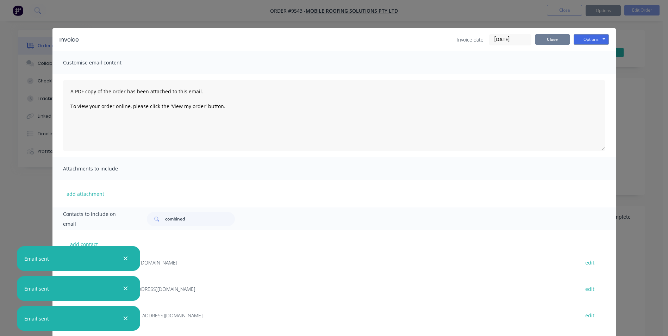
click at [542, 41] on button "Close" at bounding box center [552, 39] width 35 height 11
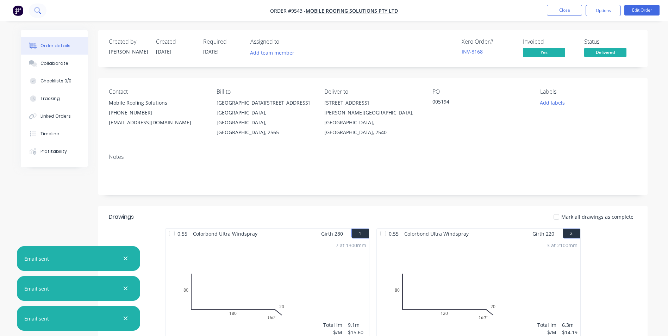
click at [39, 11] on icon at bounding box center [37, 10] width 6 height 6
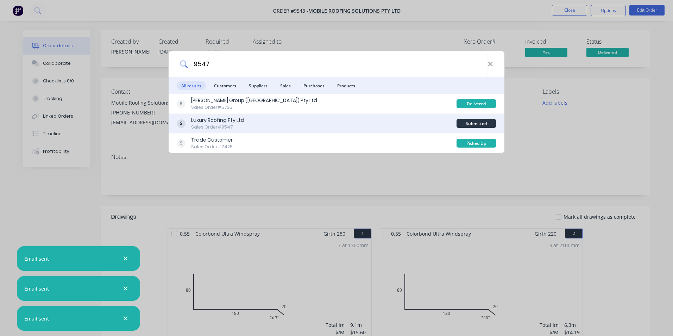
type input "9547"
click at [341, 125] on div "Luxury Roofing Pty Ltd Sales Order #9547" at bounding box center [317, 124] width 280 height 14
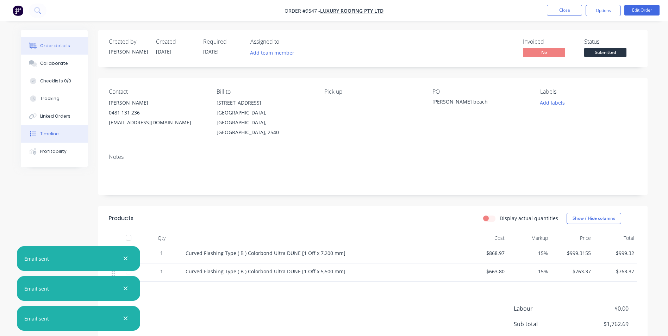
click at [51, 133] on div "Timeline" at bounding box center [49, 134] width 19 height 6
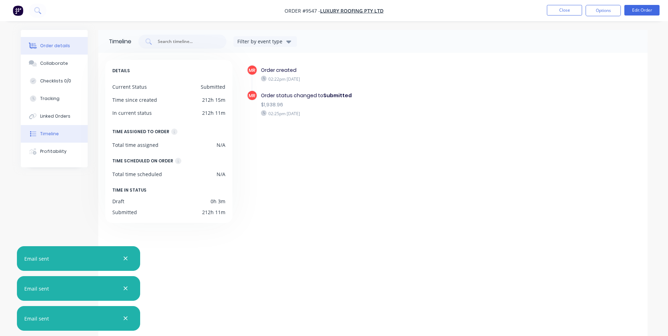
click at [54, 49] on button "Order details" at bounding box center [54, 46] width 67 height 18
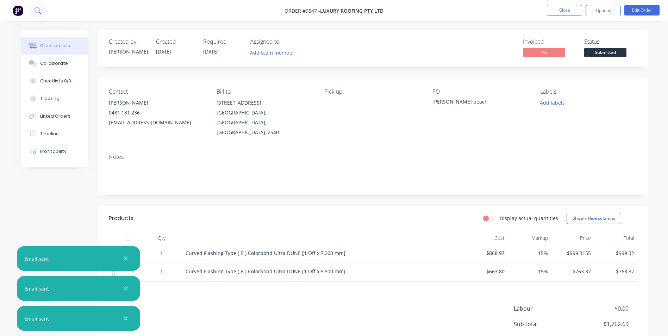
click at [37, 14] on button at bounding box center [38, 11] width 18 height 14
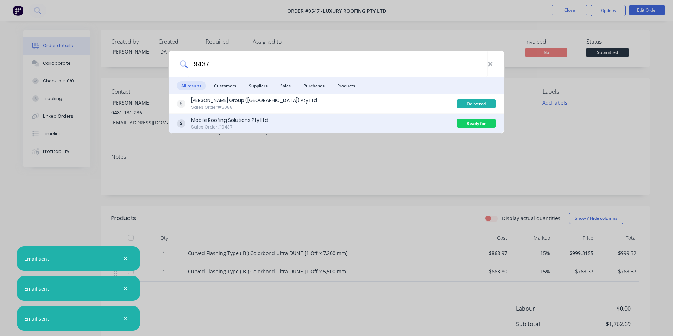
type input "9437"
click at [306, 123] on div "Mobile Roofing Solutions Pty Ltd Sales Order #9437" at bounding box center [317, 124] width 280 height 14
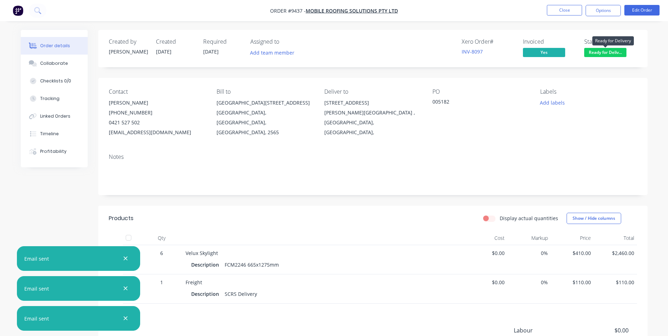
click at [601, 55] on span "Ready for Deliv..." at bounding box center [605, 52] width 42 height 9
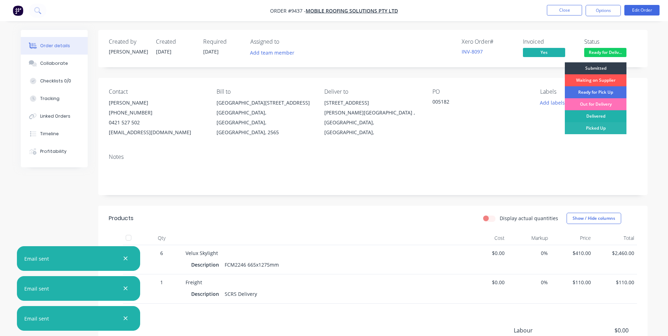
click at [596, 116] on div "Delivered" at bounding box center [596, 116] width 62 height 12
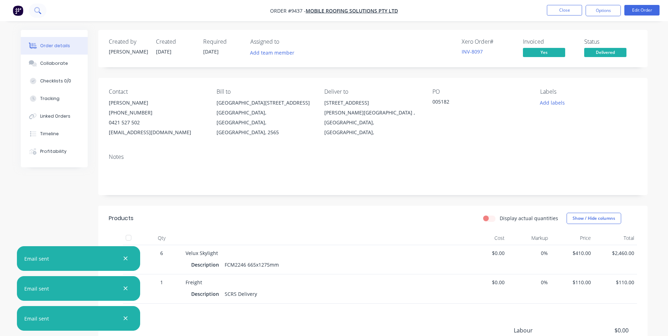
click at [40, 7] on icon at bounding box center [37, 10] width 7 height 7
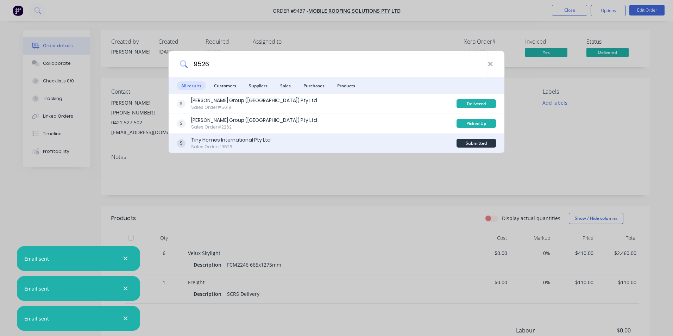
type input "9526"
click at [353, 141] on div "Tiny Homes International Pty Ltd Sales Order #9526" at bounding box center [317, 143] width 280 height 14
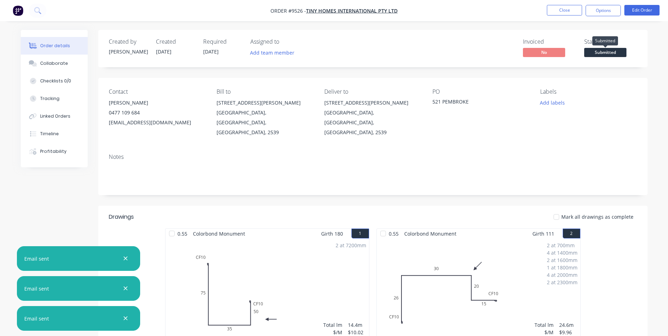
click at [616, 53] on span "Submitted" at bounding box center [605, 52] width 42 height 9
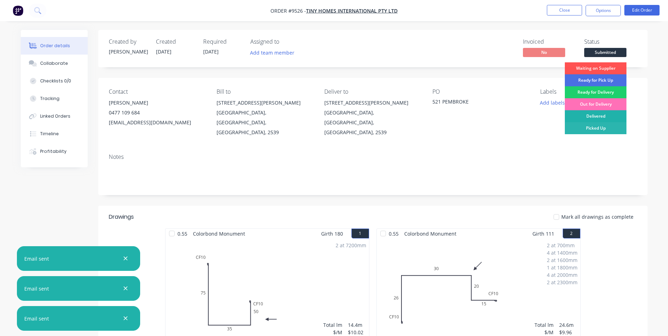
click at [604, 115] on div "Delivered" at bounding box center [596, 116] width 62 height 12
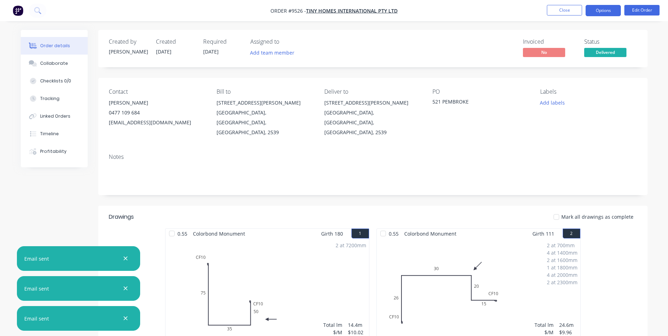
click at [602, 11] on button "Options" at bounding box center [602, 10] width 35 height 11
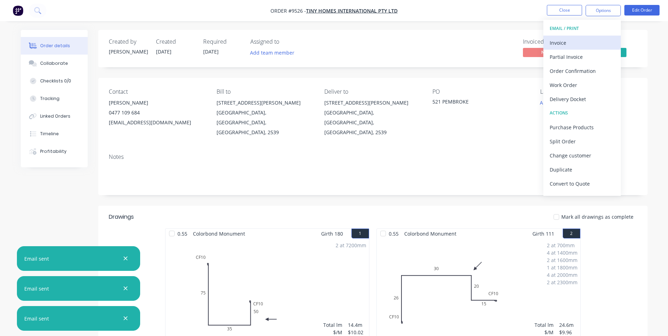
click at [568, 40] on div "Invoice" at bounding box center [582, 43] width 65 height 10
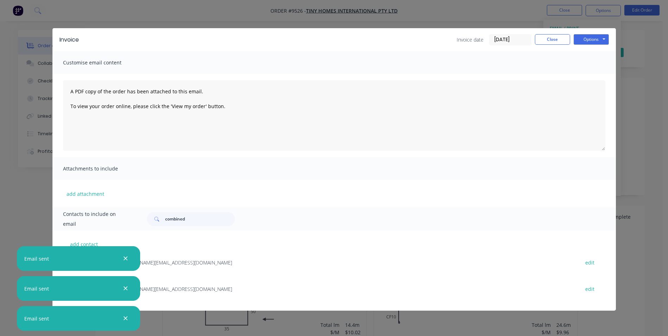
click at [131, 258] on div "Email sent" at bounding box center [78, 258] width 123 height 25
click at [123, 256] on icon "button" at bounding box center [125, 258] width 5 height 6
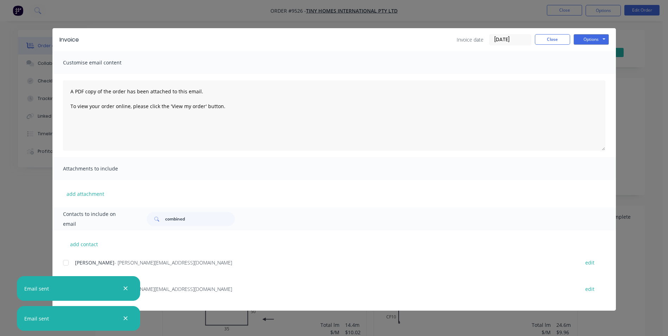
click at [127, 289] on icon "button" at bounding box center [125, 288] width 5 height 6
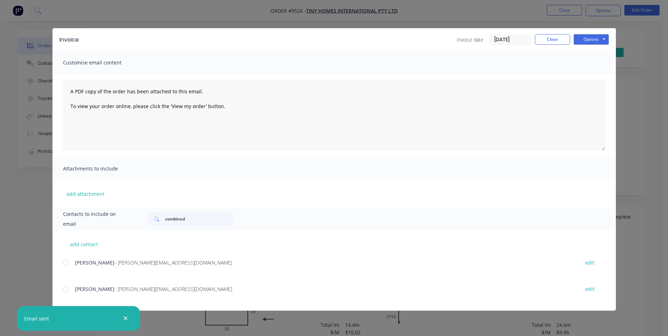
click at [127, 319] on icon "button" at bounding box center [125, 318] width 5 height 6
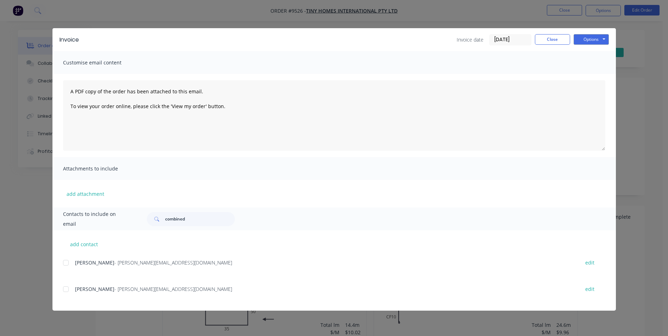
click at [68, 262] on div at bounding box center [66, 263] width 14 height 14
click at [587, 41] on button "Options" at bounding box center [590, 39] width 35 height 11
click at [589, 71] on button "Email" at bounding box center [595, 75] width 45 height 12
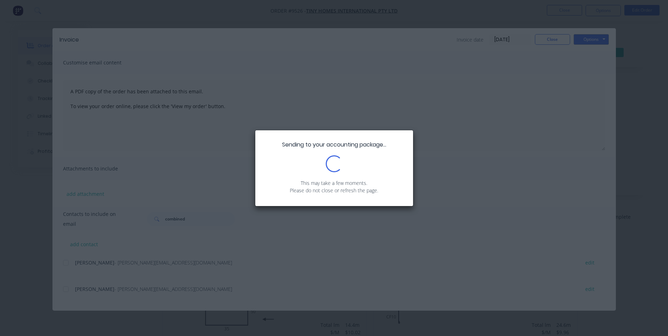
click at [560, 39] on div "Sending to your accounting package... Loading... This may take a few moments. P…" at bounding box center [334, 168] width 668 height 336
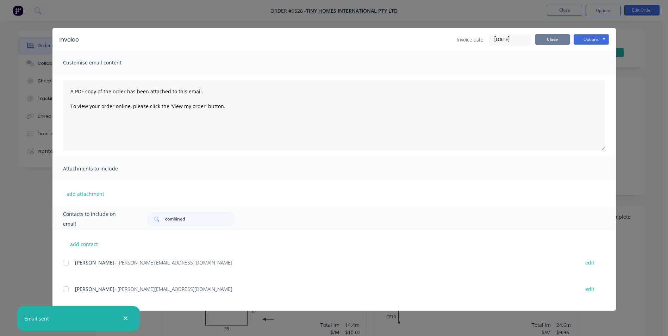
drag, startPoint x: 552, startPoint y: 39, endPoint x: 540, endPoint y: 36, distance: 11.8
click at [550, 38] on button "Close" at bounding box center [552, 39] width 35 height 11
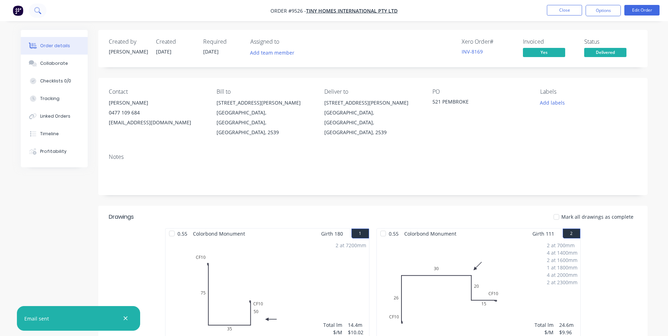
click at [42, 11] on button at bounding box center [38, 11] width 18 height 14
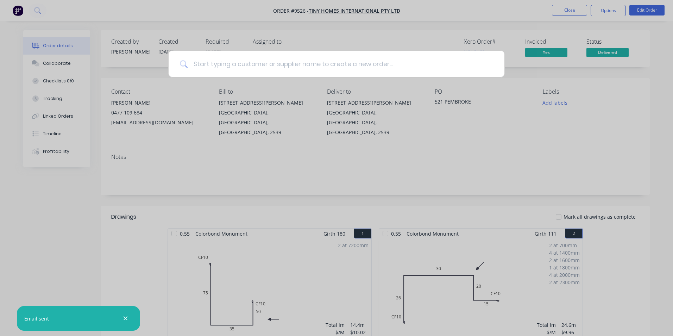
click at [211, 70] on input at bounding box center [341, 64] width 306 height 26
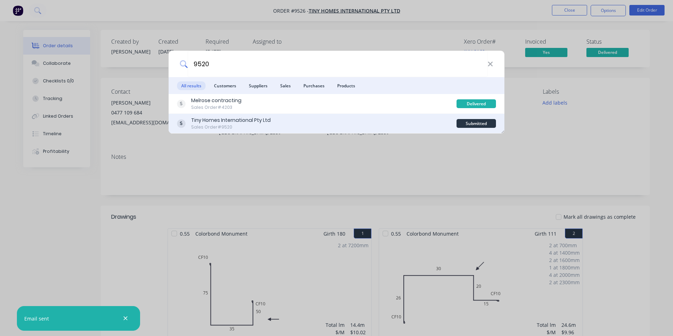
type input "9520"
click at [331, 122] on div "Tiny Homes International Pty Ltd Sales Order #9520" at bounding box center [317, 124] width 280 height 14
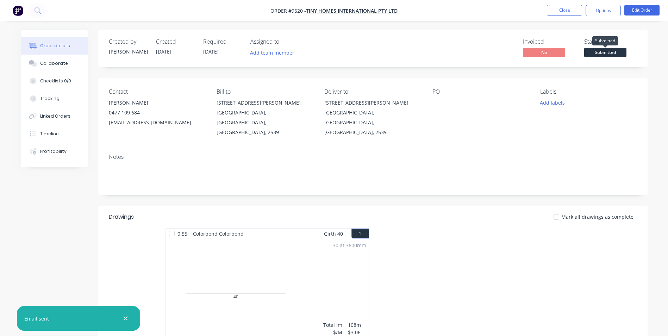
click at [597, 51] on span "Submitted" at bounding box center [605, 52] width 42 height 9
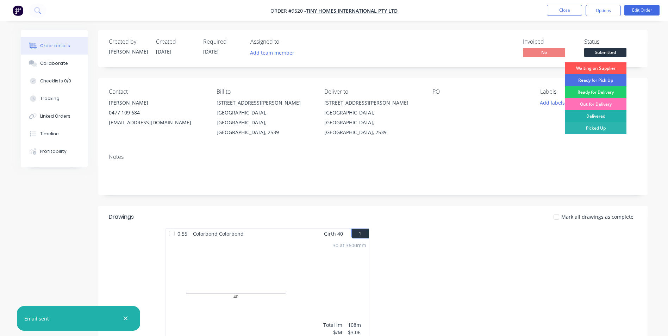
click at [586, 115] on div "Delivered" at bounding box center [596, 116] width 62 height 12
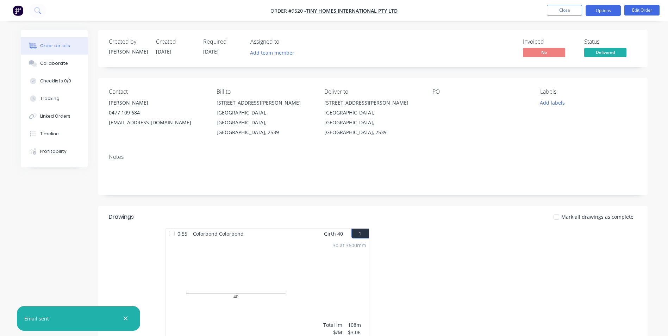
click at [596, 10] on button "Options" at bounding box center [602, 10] width 35 height 11
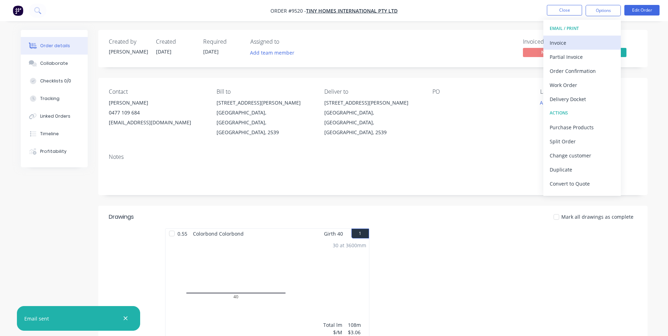
click at [577, 43] on div "Invoice" at bounding box center [582, 43] width 65 height 10
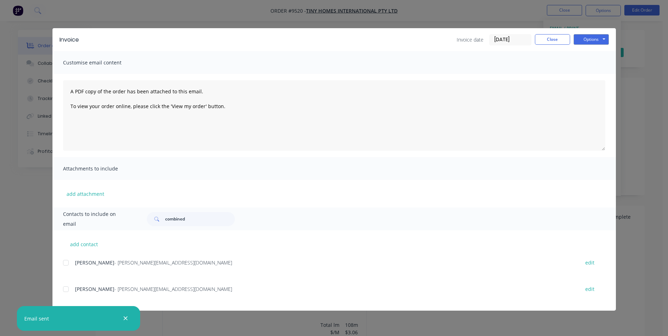
click at [65, 265] on div at bounding box center [66, 263] width 14 height 14
click at [596, 44] on button "Options" at bounding box center [590, 39] width 35 height 11
click at [585, 75] on button "Email" at bounding box center [595, 75] width 45 height 12
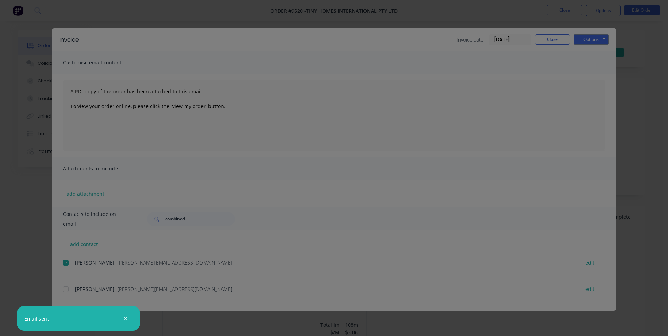
click at [557, 41] on div "Sending to your accounting package... Loading... This may take a few moments. P…" at bounding box center [334, 168] width 668 height 336
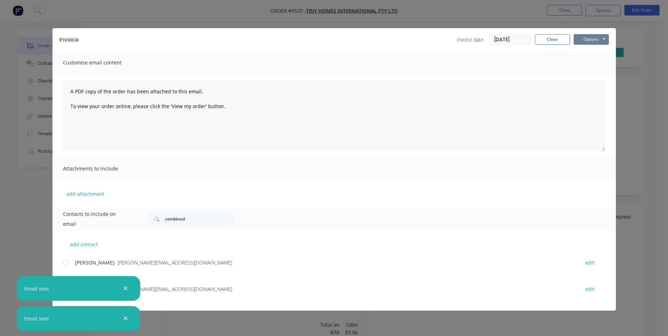
click at [576, 38] on button "Options" at bounding box center [590, 39] width 35 height 11
click at [586, 64] on button "Print" at bounding box center [595, 64] width 45 height 12
click at [544, 42] on button "Close" at bounding box center [552, 39] width 35 height 11
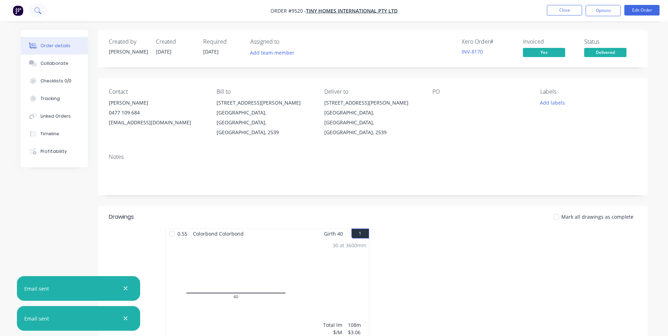
click at [37, 12] on icon at bounding box center [37, 10] width 6 height 6
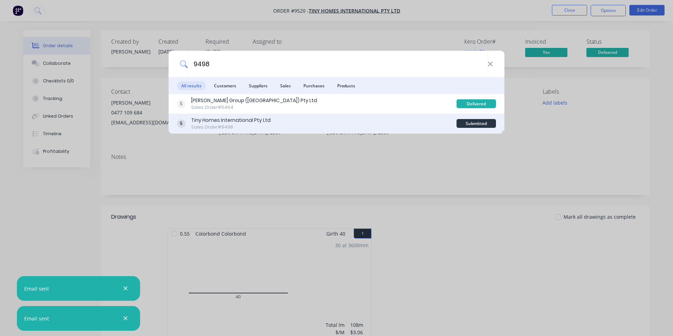
type input "9498"
click at [409, 123] on div "Tiny Homes International Pty Ltd Sales Order #9498" at bounding box center [317, 124] width 280 height 14
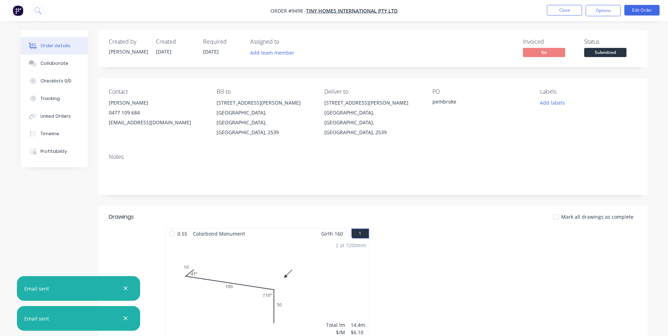
click at [600, 52] on span "Submitted" at bounding box center [605, 52] width 42 height 9
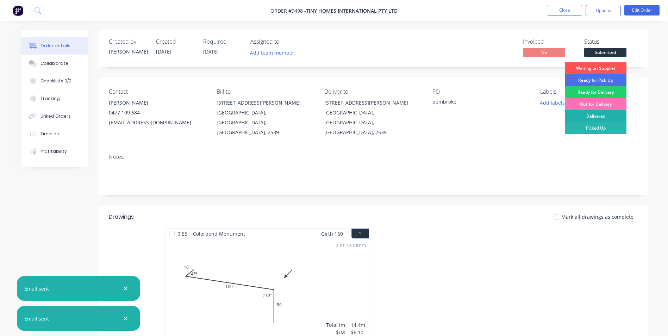
click at [597, 114] on div "Delivered" at bounding box center [596, 116] width 62 height 12
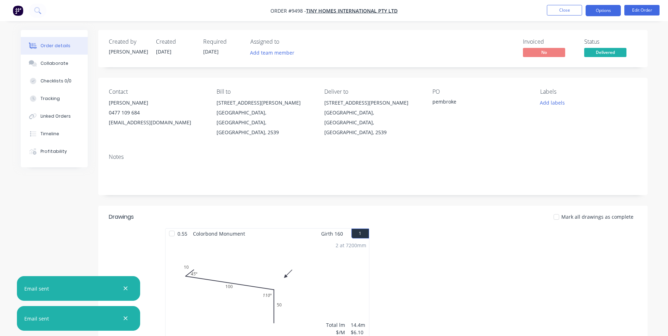
click at [592, 11] on button "Options" at bounding box center [602, 10] width 35 height 11
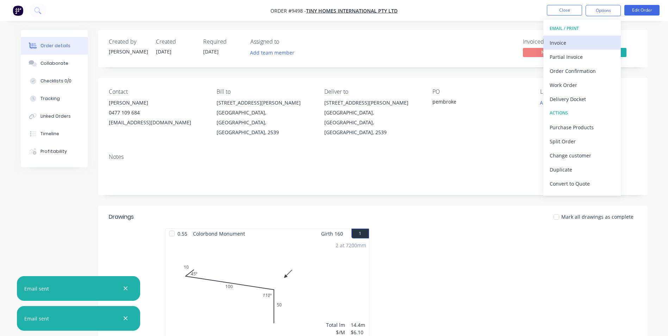
click at [584, 40] on div "Invoice" at bounding box center [582, 43] width 65 height 10
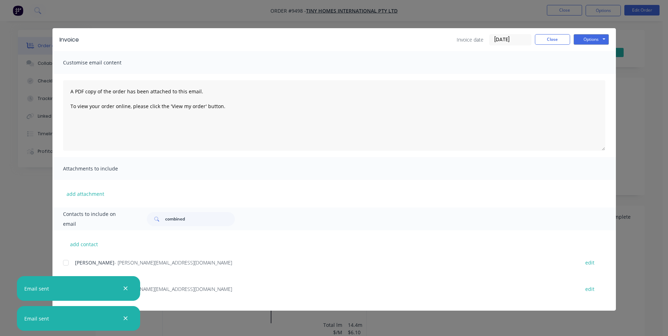
click at [65, 264] on div at bounding box center [66, 263] width 14 height 14
click at [586, 40] on button "Options" at bounding box center [590, 39] width 35 height 11
click at [580, 76] on button "Email" at bounding box center [595, 75] width 45 height 12
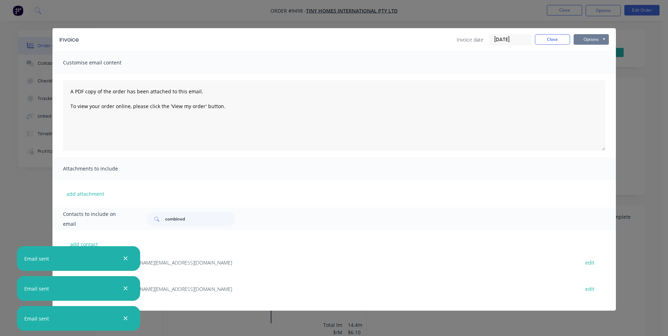
click at [595, 42] on button "Options" at bounding box center [590, 39] width 35 height 11
click at [596, 60] on button "Print" at bounding box center [595, 64] width 45 height 12
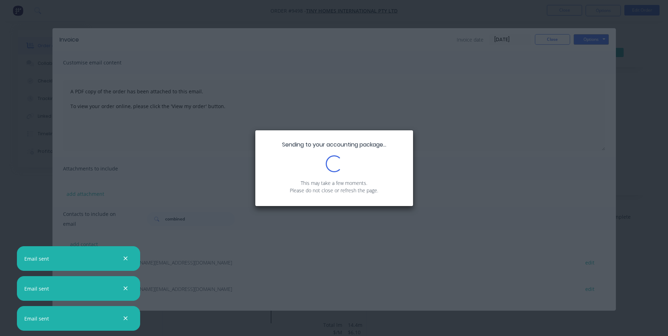
click at [127, 258] on icon "button" at bounding box center [125, 258] width 5 height 6
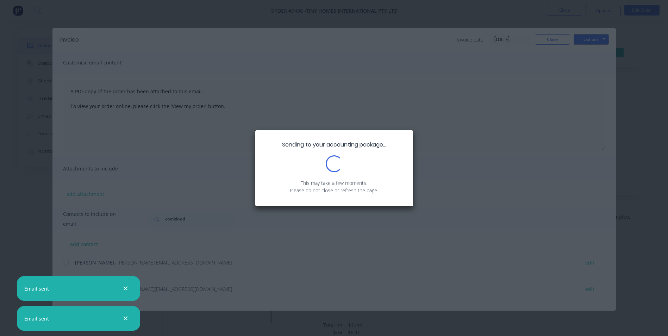
click at [127, 287] on icon "button" at bounding box center [126, 289] width 4 height 4
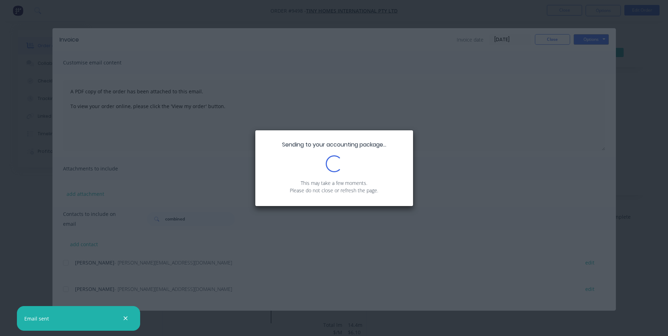
click at [125, 319] on icon "button" at bounding box center [126, 318] width 4 height 4
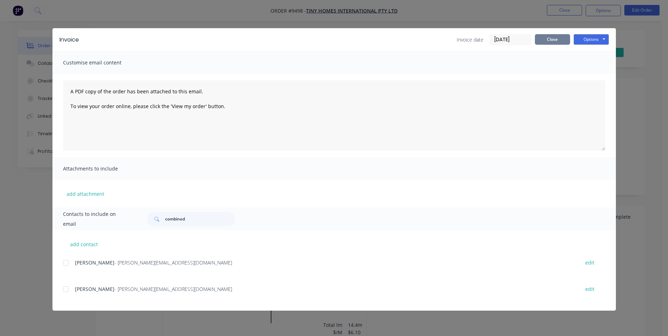
click at [552, 36] on button "Close" at bounding box center [552, 39] width 35 height 11
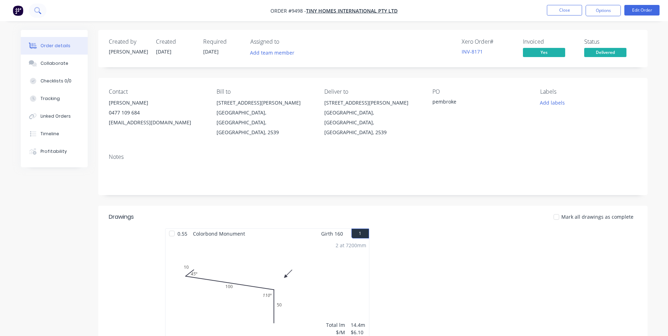
click at [43, 8] on button at bounding box center [38, 11] width 18 height 14
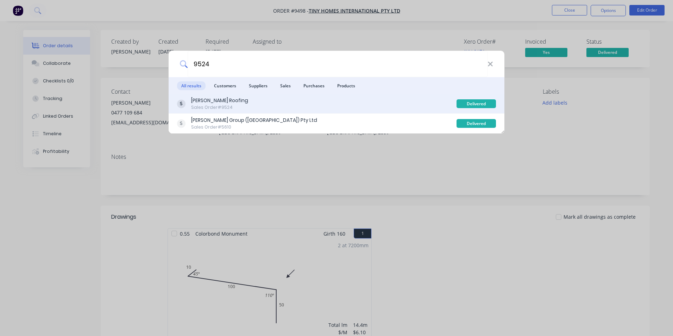
type input "9524"
click at [357, 103] on div "Nathan Parnell Roofing Sales Order #9524" at bounding box center [317, 104] width 280 height 14
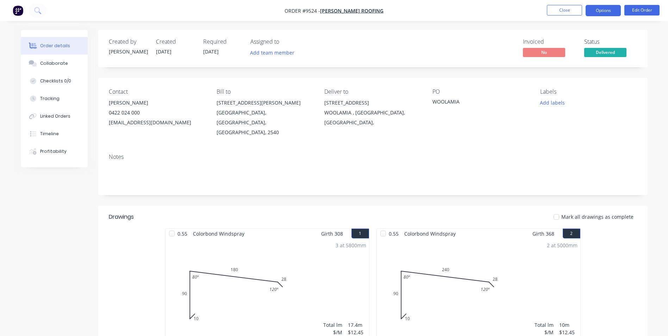
click at [596, 14] on button "Options" at bounding box center [602, 10] width 35 height 11
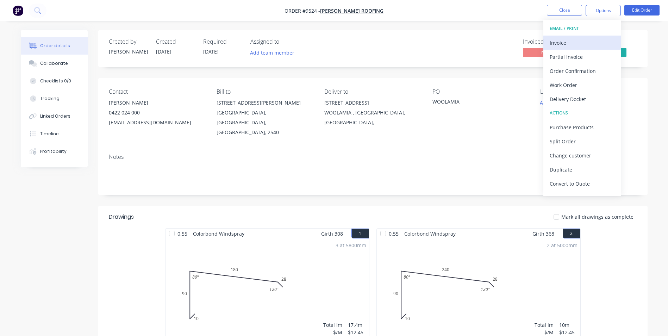
click at [585, 43] on div "Invoice" at bounding box center [582, 43] width 65 height 10
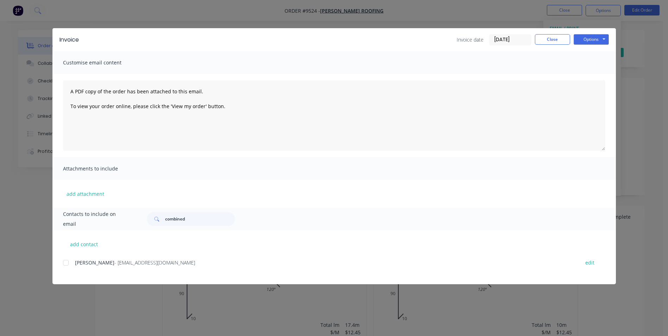
click at [64, 264] on div at bounding box center [66, 263] width 14 height 14
click at [584, 38] on button "Options" at bounding box center [590, 39] width 35 height 11
click at [584, 72] on button "Email" at bounding box center [595, 75] width 45 height 12
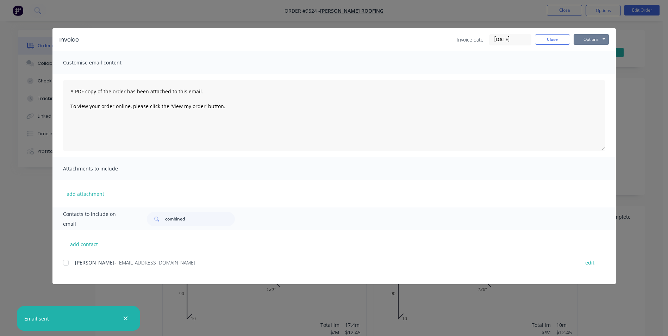
click at [589, 40] on button "Options" at bounding box center [590, 39] width 35 height 11
click at [588, 62] on button "Print" at bounding box center [595, 64] width 45 height 12
click at [546, 39] on button "Close" at bounding box center [552, 39] width 35 height 11
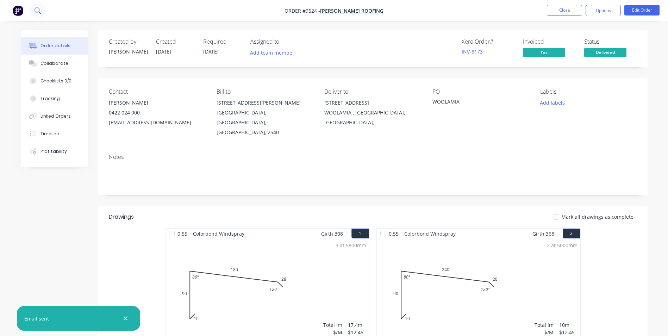
click at [38, 9] on icon at bounding box center [37, 10] width 7 height 7
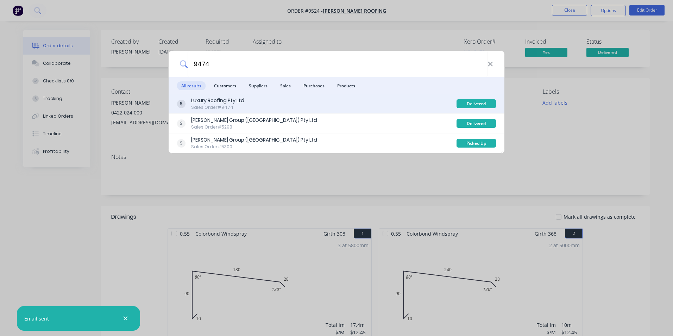
type input "9474"
click at [282, 107] on div "Luxury Roofing Pty Ltd Sales Order #9474" at bounding box center [317, 104] width 280 height 14
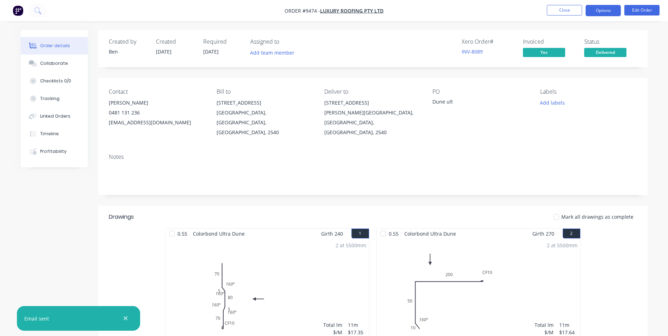
click at [589, 11] on button "Options" at bounding box center [602, 10] width 35 height 11
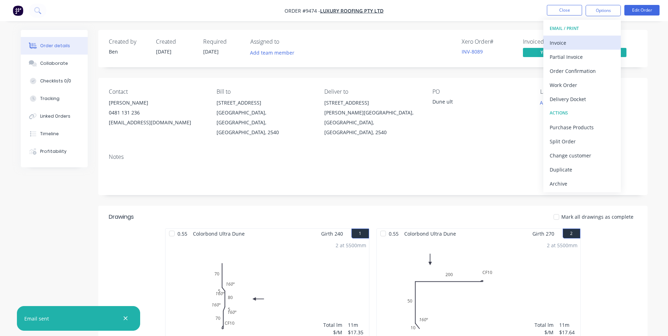
click at [580, 44] on div "Invoice" at bounding box center [582, 43] width 65 height 10
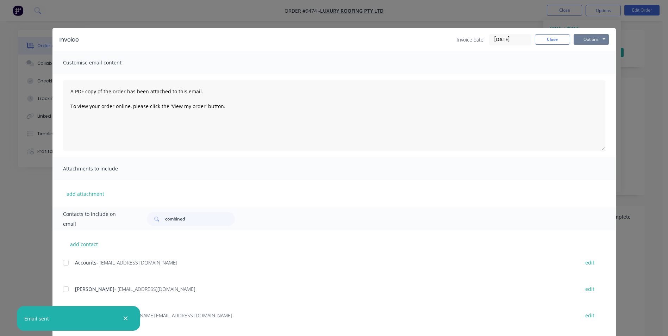
click at [587, 40] on button "Options" at bounding box center [590, 39] width 35 height 11
click at [585, 56] on button "Preview" at bounding box center [595, 52] width 45 height 12
click at [550, 42] on button "Close" at bounding box center [552, 39] width 35 height 11
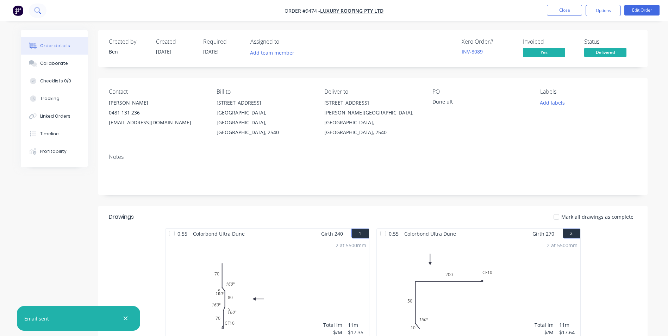
click at [38, 10] on icon at bounding box center [37, 10] width 7 height 7
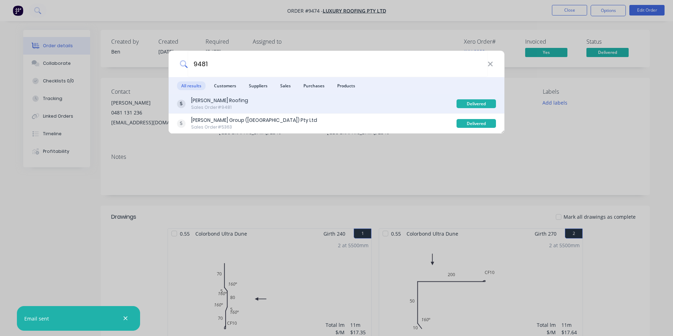
type input "9481"
click at [315, 109] on div "Nathan Parnell Roofing Sales Order #9481" at bounding box center [317, 104] width 280 height 14
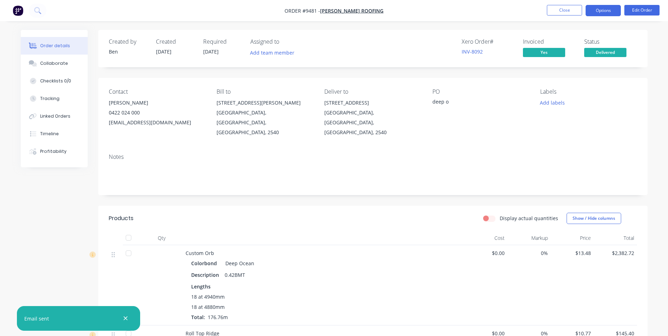
click at [595, 13] on button "Options" at bounding box center [602, 10] width 35 height 11
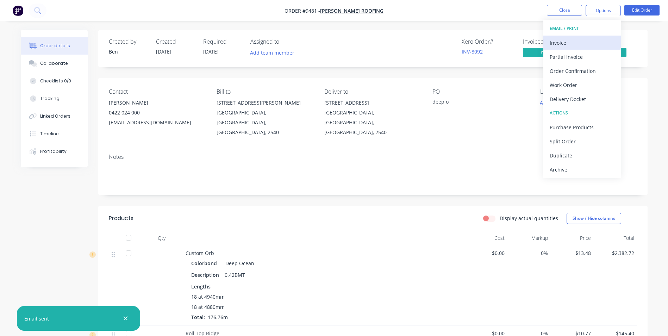
click at [589, 39] on div "Invoice" at bounding box center [582, 43] width 65 height 10
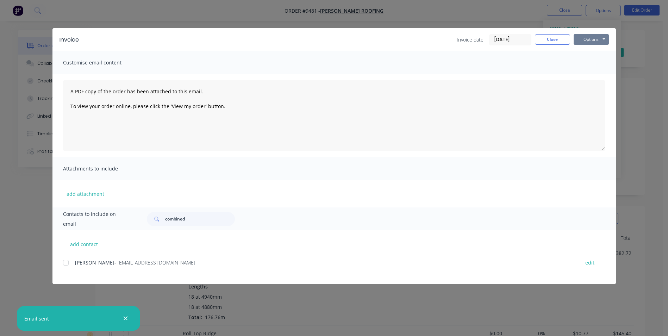
click at [591, 41] on button "Options" at bounding box center [590, 39] width 35 height 11
click at [588, 67] on button "Print" at bounding box center [595, 64] width 45 height 12
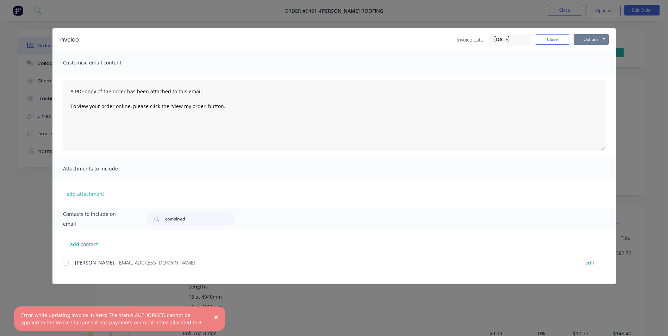
click at [596, 39] on button "Options" at bounding box center [590, 39] width 35 height 11
click at [596, 54] on button "Preview" at bounding box center [595, 52] width 45 height 12
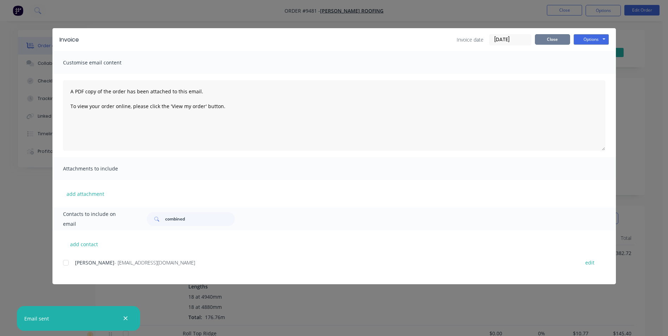
click at [541, 43] on button "Close" at bounding box center [552, 39] width 35 height 11
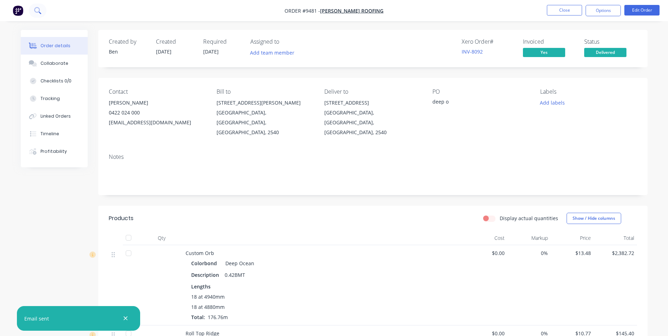
click at [42, 13] on button at bounding box center [38, 11] width 18 height 14
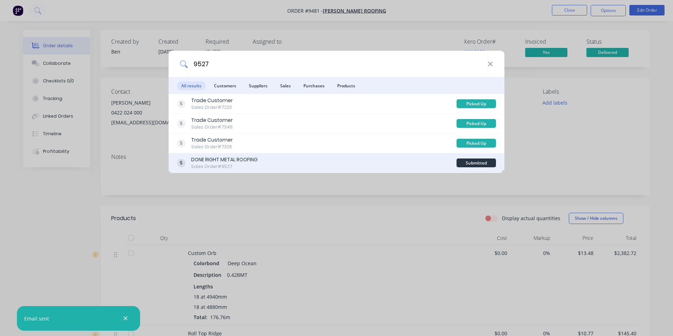
type input "9527"
click at [332, 166] on div "DONE RIGHT METAL ROOFING Sales Order #9527" at bounding box center [317, 163] width 280 height 14
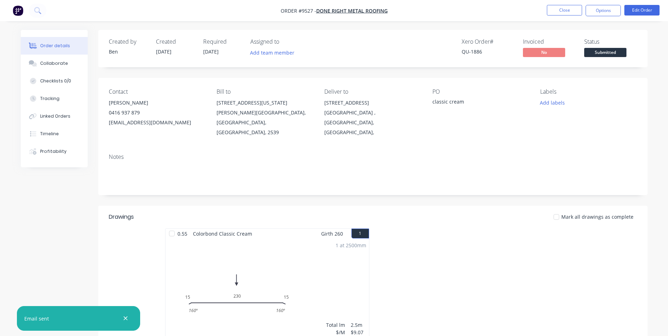
click at [608, 48] on span "Submitted" at bounding box center [605, 52] width 42 height 9
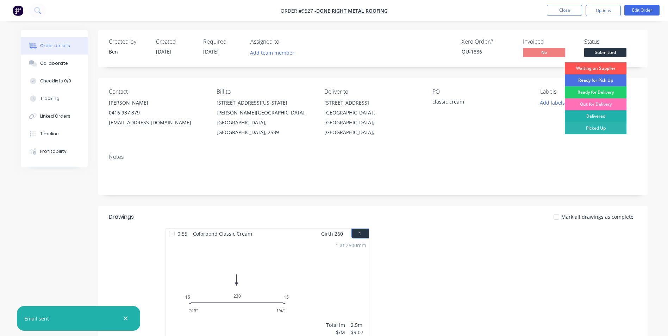
click at [588, 114] on div "Delivered" at bounding box center [596, 116] width 62 height 12
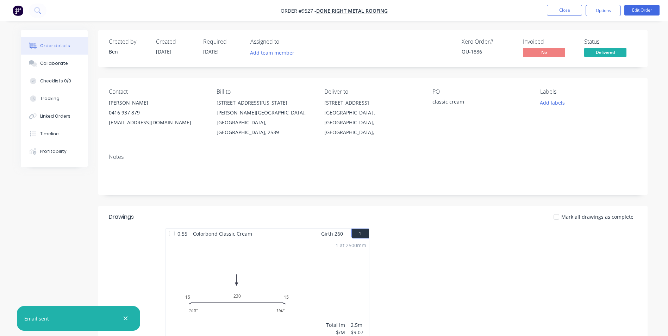
click at [595, 16] on nav "Order #9527 - DONE RIGHT METAL ROOFING Close Options Edit Order" at bounding box center [334, 10] width 668 height 21
click at [595, 15] on button "Options" at bounding box center [602, 10] width 35 height 11
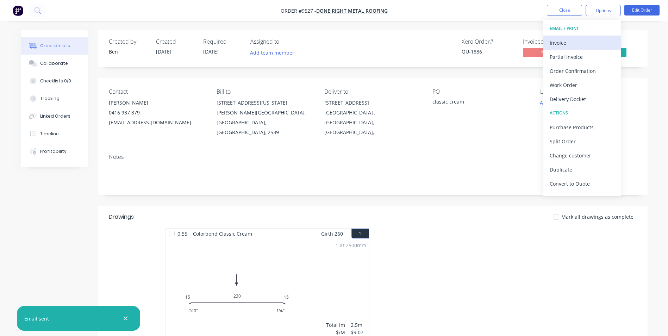
click at [587, 41] on div "Invoice" at bounding box center [582, 43] width 65 height 10
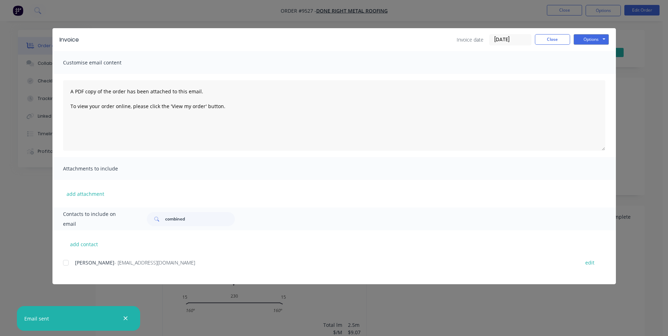
click at [68, 266] on div at bounding box center [66, 263] width 14 height 14
click at [589, 41] on button "Options" at bounding box center [590, 39] width 35 height 11
click at [583, 71] on button "Email" at bounding box center [595, 75] width 45 height 12
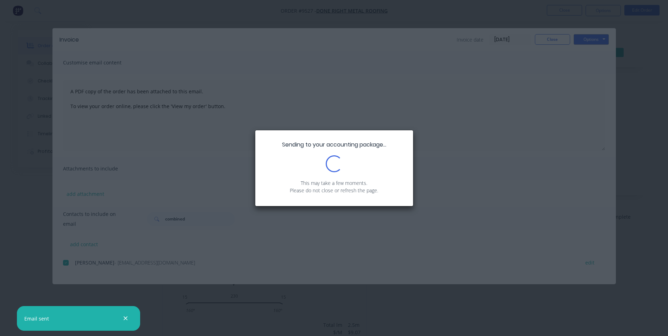
click at [563, 42] on div "Sending to your accounting package... Loading... This may take a few moments. P…" at bounding box center [334, 168] width 668 height 336
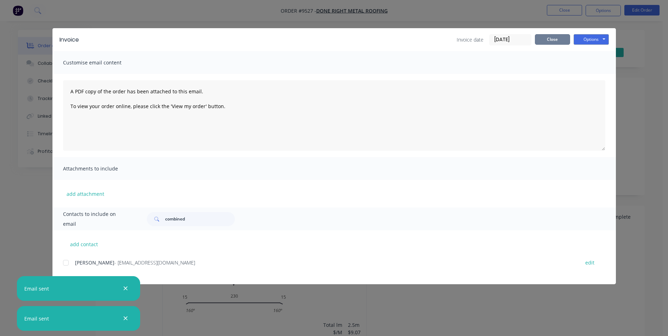
click at [563, 41] on button "Close" at bounding box center [552, 39] width 35 height 11
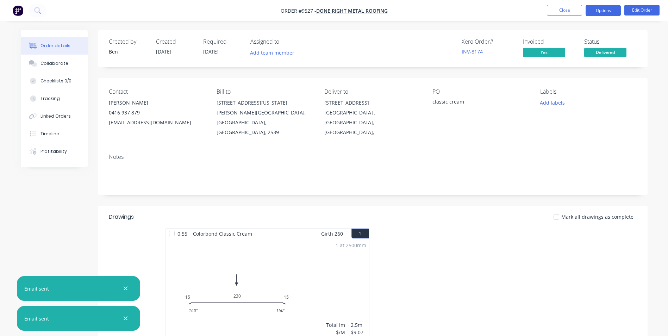
click at [588, 15] on button "Options" at bounding box center [602, 10] width 35 height 11
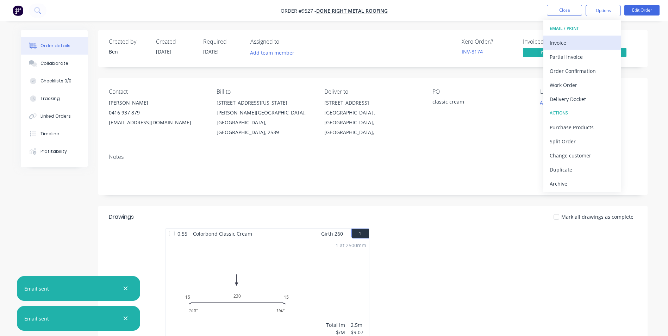
click at [586, 41] on div "Invoice" at bounding box center [582, 43] width 65 height 10
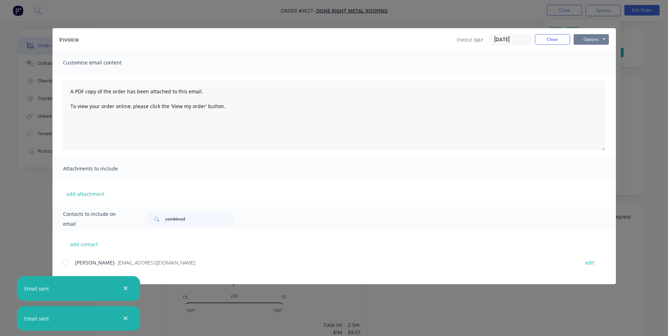
click at [591, 39] on button "Options" at bounding box center [590, 39] width 35 height 11
click at [592, 62] on button "Print" at bounding box center [595, 64] width 45 height 12
click at [553, 41] on button "Close" at bounding box center [552, 39] width 35 height 11
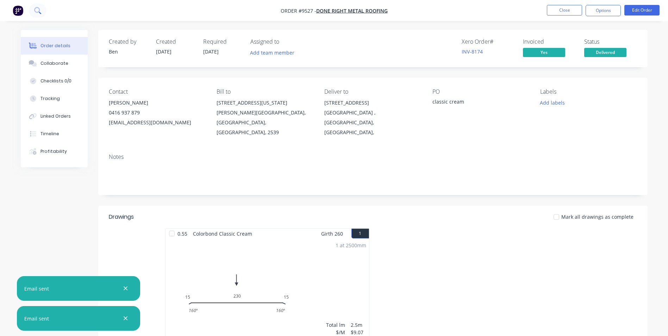
click at [34, 11] on icon at bounding box center [37, 10] width 7 height 7
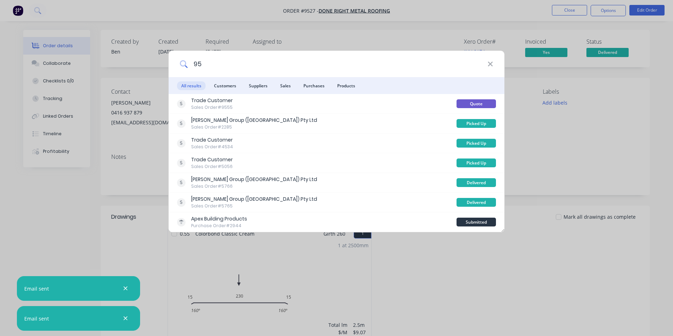
type input "9"
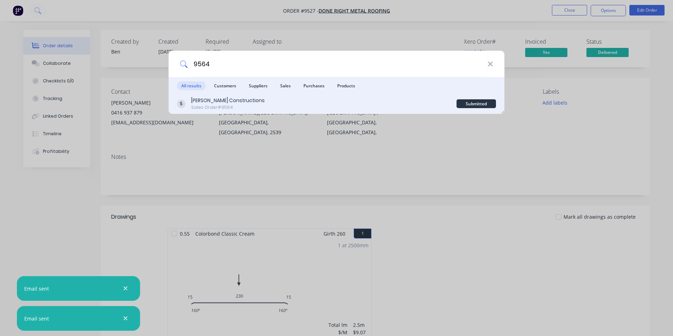
type input "9564"
click at [358, 100] on div "Hobbs Constructions Sales Order #9564" at bounding box center [317, 104] width 280 height 14
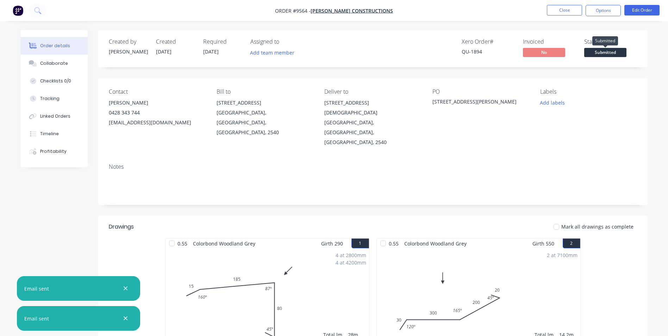
click at [593, 52] on span "Submitted" at bounding box center [605, 52] width 42 height 9
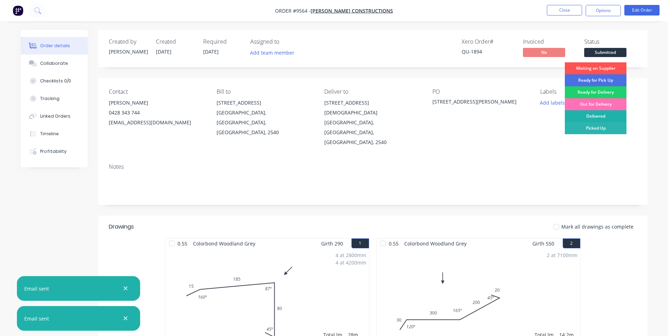
click at [589, 115] on div "Delivered" at bounding box center [596, 116] width 62 height 12
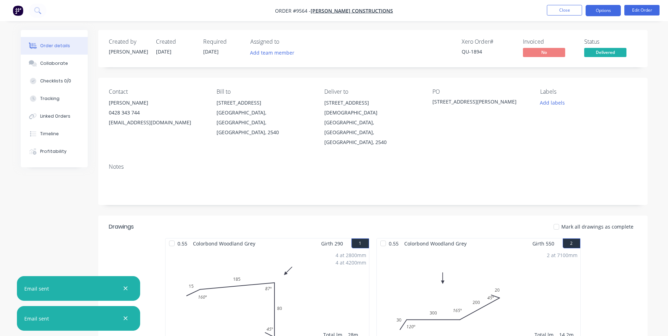
click at [607, 10] on button "Options" at bounding box center [602, 10] width 35 height 11
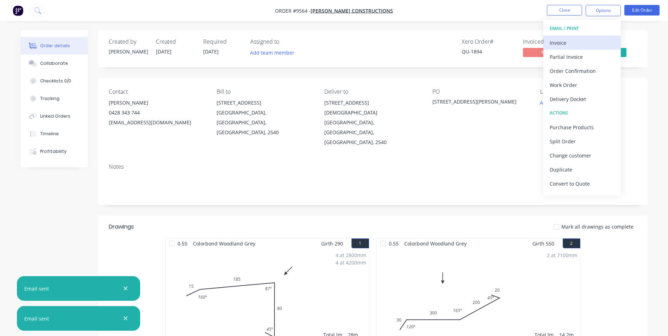
click at [592, 39] on div "Invoice" at bounding box center [582, 43] width 65 height 10
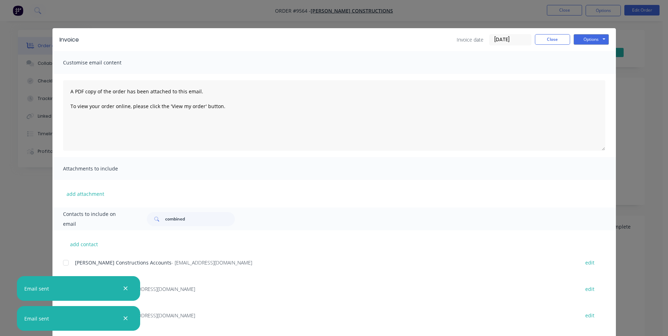
click at [127, 289] on icon "button" at bounding box center [125, 288] width 5 height 6
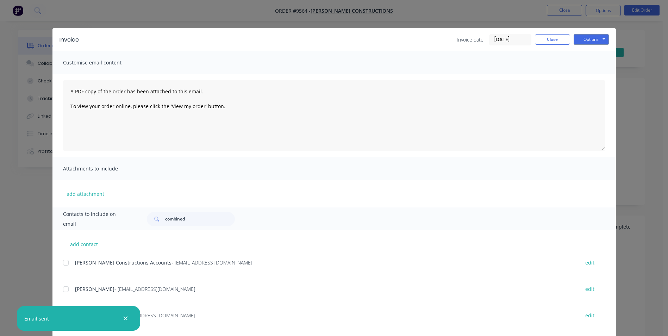
click at [62, 262] on div at bounding box center [66, 263] width 14 height 14
click at [592, 39] on button "Options" at bounding box center [590, 39] width 35 height 11
click at [583, 77] on button "Email" at bounding box center [595, 75] width 45 height 12
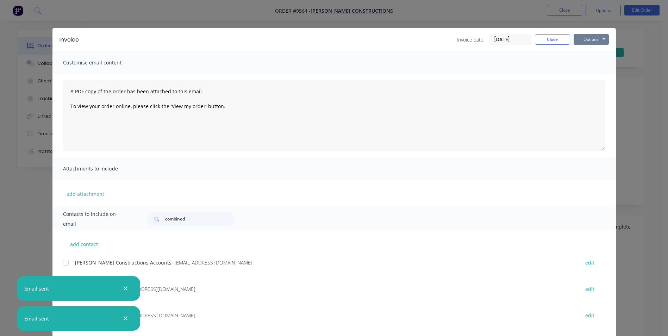
click at [582, 38] on button "Options" at bounding box center [590, 39] width 35 height 11
click at [581, 66] on button "Print" at bounding box center [595, 64] width 45 height 12
click at [553, 40] on button "Close" at bounding box center [552, 39] width 35 height 11
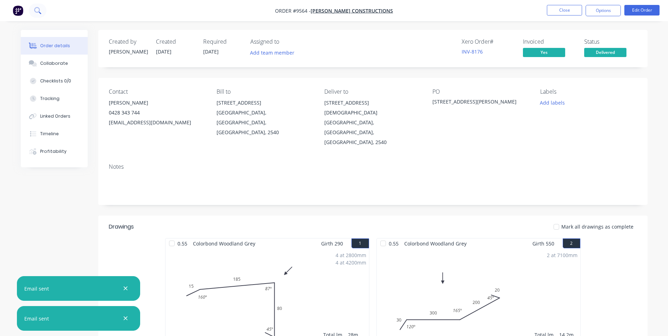
click at [39, 11] on icon at bounding box center [37, 10] width 6 height 6
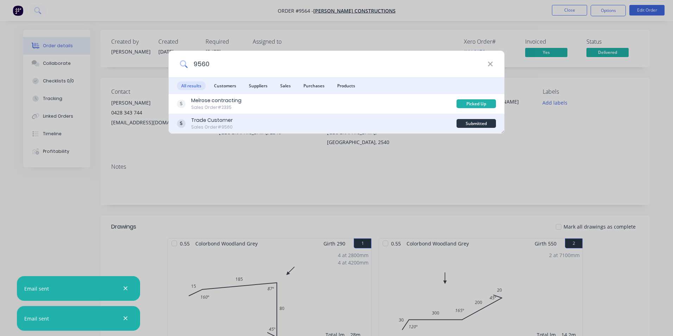
type input "9560"
click at [287, 121] on div "Trade Customer Sales Order #9560" at bounding box center [317, 124] width 280 height 14
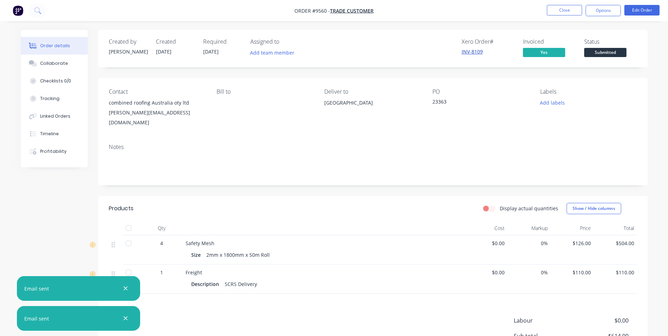
click at [479, 55] on link "INV-8109" at bounding box center [472, 51] width 21 height 7
click at [600, 52] on span "Submitted" at bounding box center [605, 52] width 42 height 9
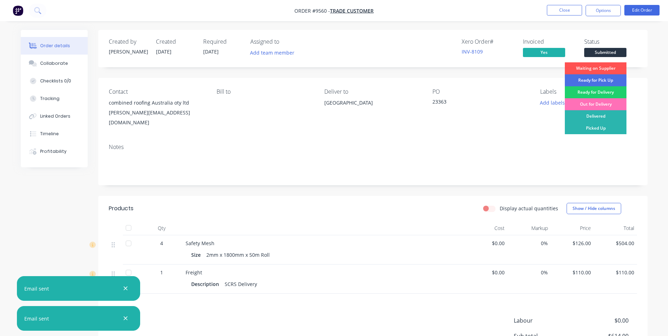
click at [598, 112] on div "Delivered" at bounding box center [596, 116] width 62 height 12
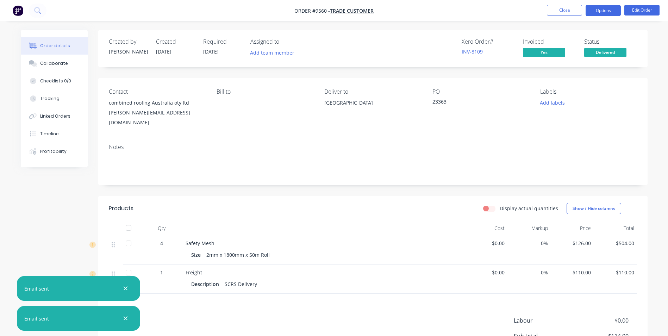
click at [602, 12] on button "Options" at bounding box center [602, 10] width 35 height 11
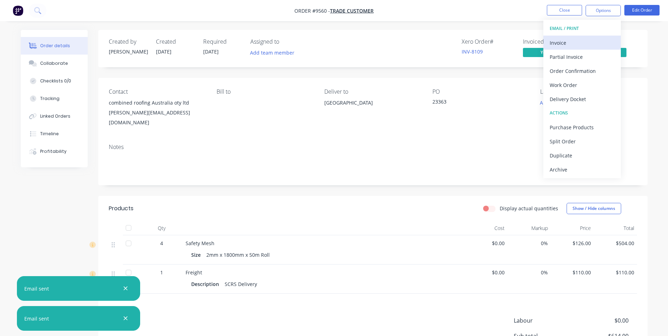
click at [581, 40] on div "Invoice" at bounding box center [582, 43] width 65 height 10
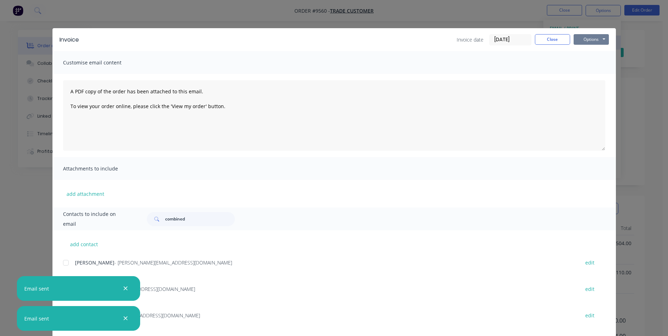
click at [581, 40] on button "Options" at bounding box center [590, 39] width 35 height 11
click at [585, 54] on button "Preview" at bounding box center [595, 52] width 45 height 12
click at [544, 38] on button "Close" at bounding box center [552, 39] width 35 height 11
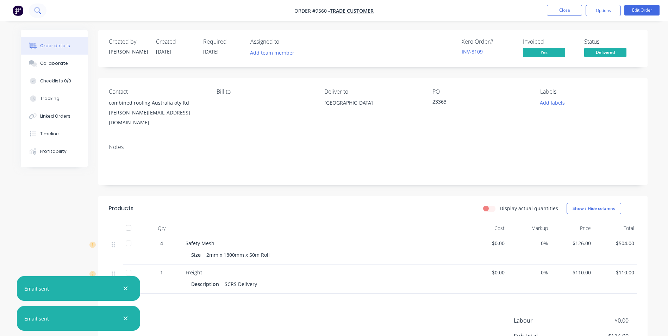
click at [40, 13] on icon at bounding box center [37, 10] width 7 height 7
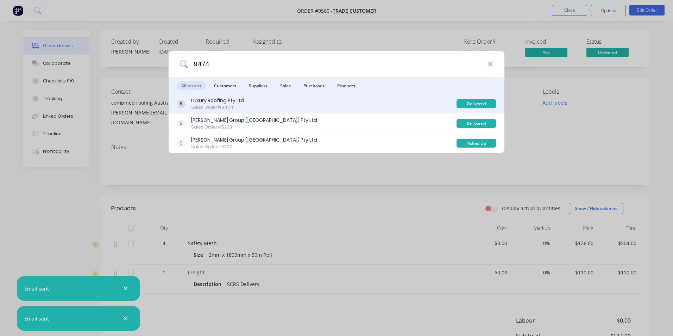
type input "9474"
click at [326, 108] on div "Luxury Roofing Pty Ltd Sales Order #9474" at bounding box center [317, 104] width 280 height 14
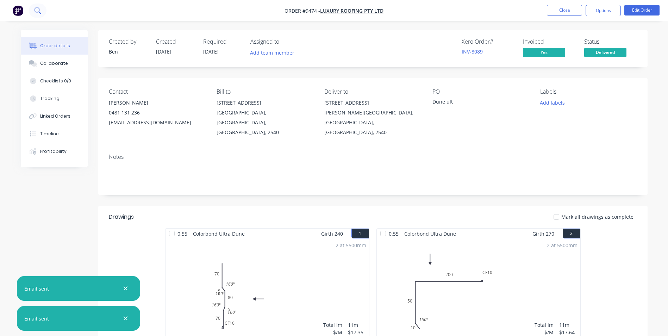
click at [41, 11] on button at bounding box center [38, 11] width 18 height 14
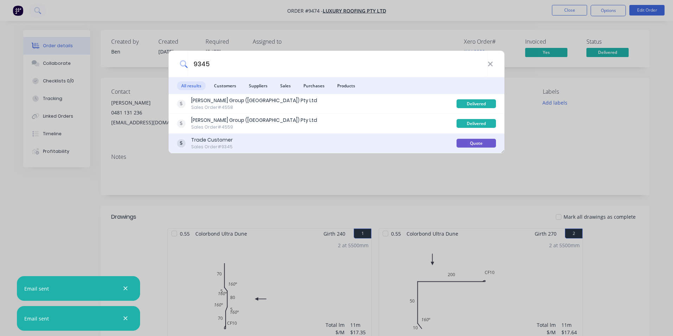
type input "9345"
click at [272, 144] on div "Trade Customer Sales Order #9345" at bounding box center [317, 143] width 280 height 14
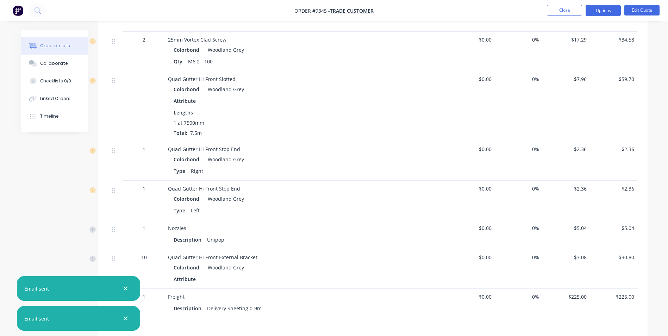
scroll to position [647, 0]
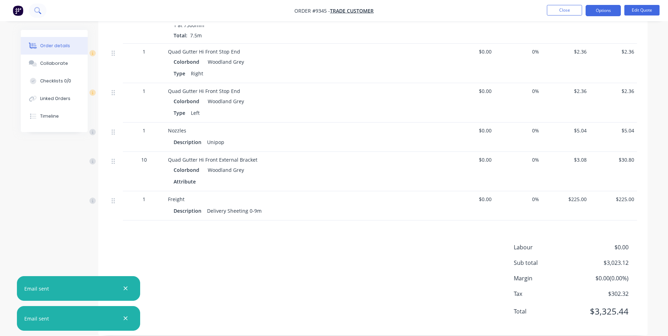
click at [40, 11] on icon at bounding box center [37, 10] width 7 height 7
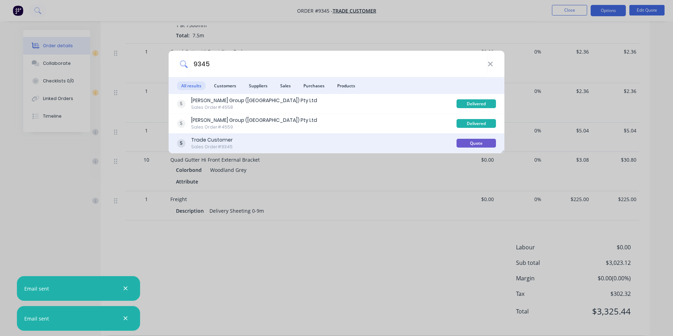
type input "9345"
click at [359, 141] on div "Trade Customer Sales Order #9345" at bounding box center [317, 143] width 280 height 14
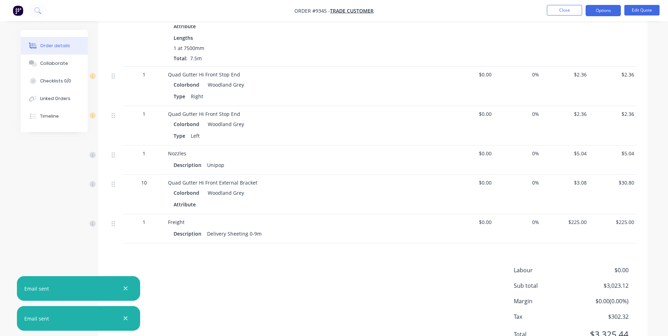
scroll to position [612, 0]
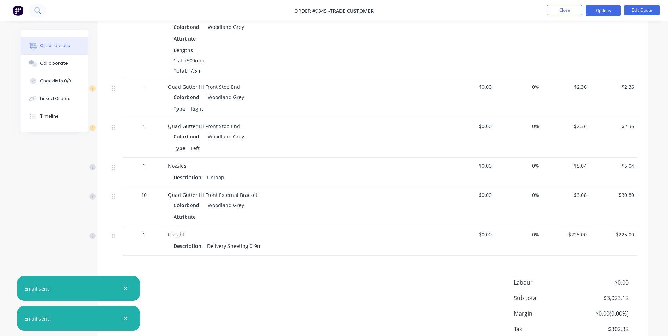
click at [39, 10] on icon at bounding box center [37, 10] width 7 height 7
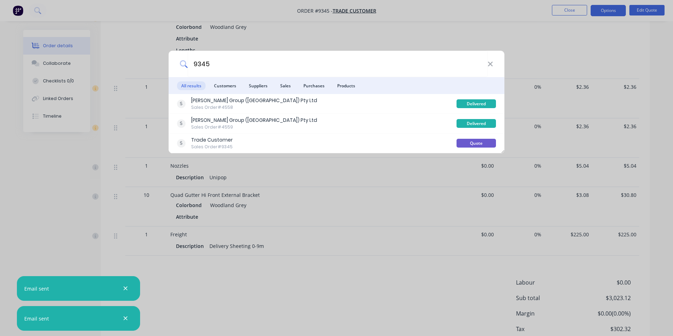
type input "9345"
click at [207, 148] on div "Sales Order #9345" at bounding box center [212, 147] width 42 height 6
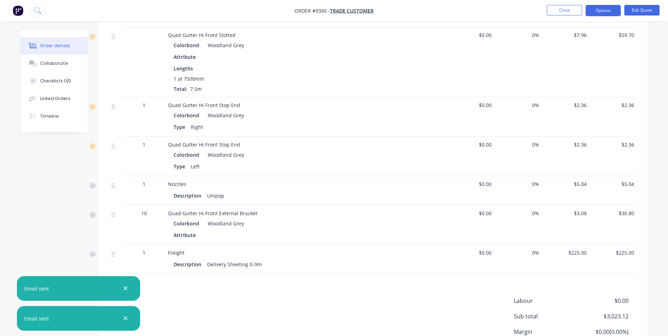
scroll to position [577, 0]
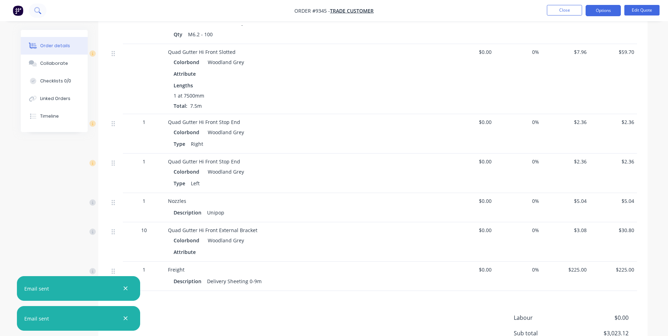
click at [35, 11] on icon at bounding box center [37, 10] width 6 height 6
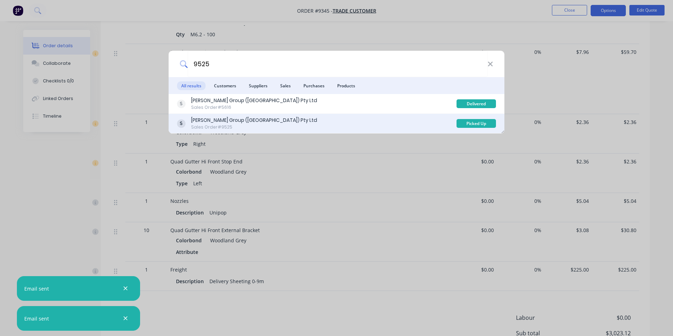
type input "9525"
click at [293, 117] on div "Parrish Group (NSW) Pty Ltd Sales Order #9525" at bounding box center [317, 124] width 280 height 14
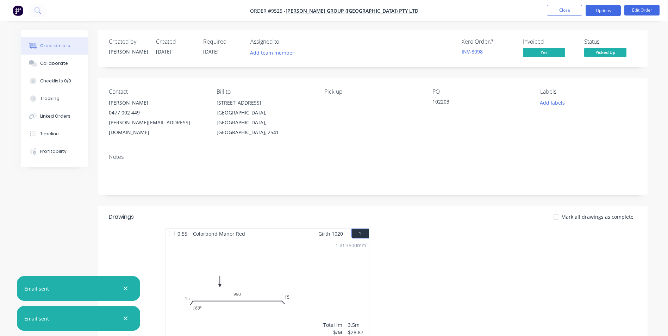
click at [599, 14] on button "Options" at bounding box center [602, 10] width 35 height 11
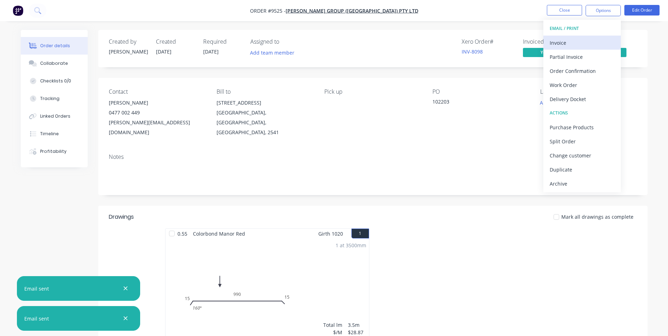
click at [585, 41] on div "Invoice" at bounding box center [582, 43] width 65 height 10
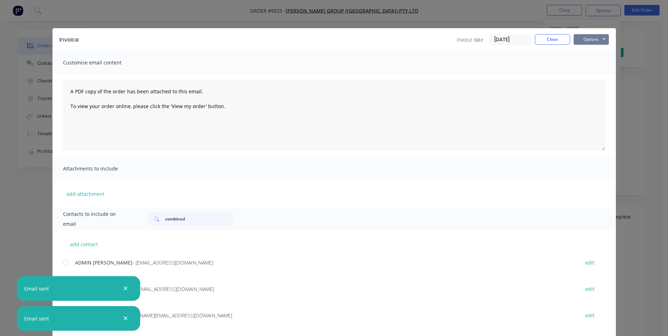
click at [587, 41] on button "Options" at bounding box center [590, 39] width 35 height 11
click at [591, 53] on button "Preview" at bounding box center [595, 52] width 45 height 12
click at [546, 38] on button "Close" at bounding box center [552, 39] width 35 height 11
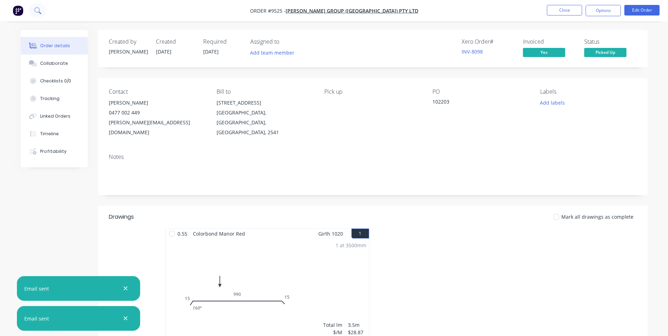
click at [36, 12] on icon at bounding box center [37, 10] width 6 height 6
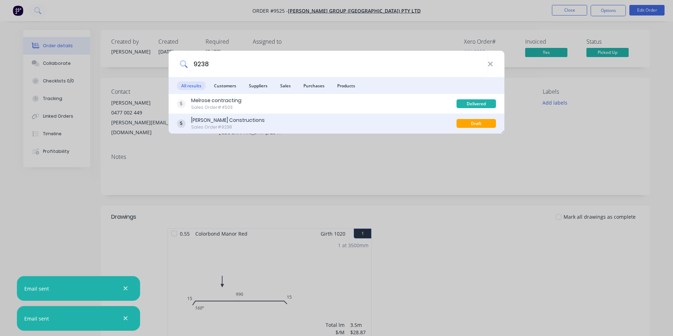
type input "9238"
click at [306, 120] on div "Hobbs Constructions Sales Order #9238" at bounding box center [317, 124] width 280 height 14
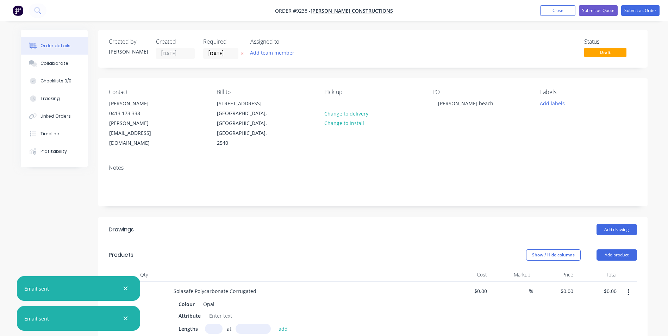
type input "12/08/25"
type input "$16.49"
type input "$197.88"
click at [626, 12] on button "Submit as Order" at bounding box center [640, 10] width 38 height 11
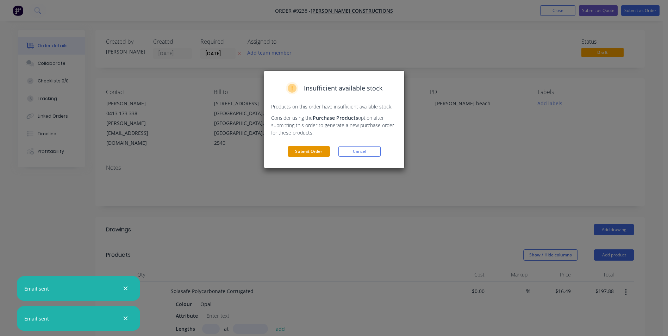
click at [322, 149] on button "Submit Order" at bounding box center [309, 151] width 42 height 11
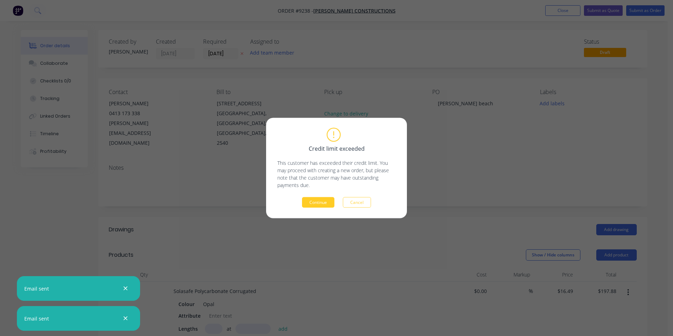
click at [322, 199] on button "Continue" at bounding box center [318, 202] width 32 height 11
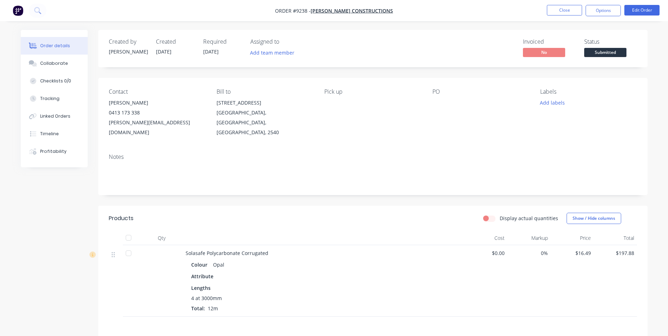
click at [598, 4] on nav "Order #9238 - Hobbs Constructions Close Options Edit Order" at bounding box center [334, 10] width 668 height 21
click at [597, 11] on button "Options" at bounding box center [602, 10] width 35 height 11
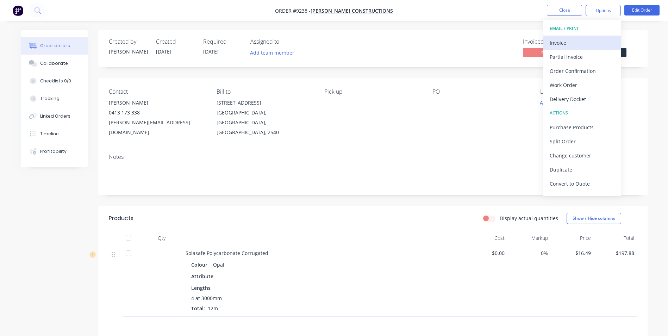
click at [569, 45] on div "Invoice" at bounding box center [582, 43] width 65 height 10
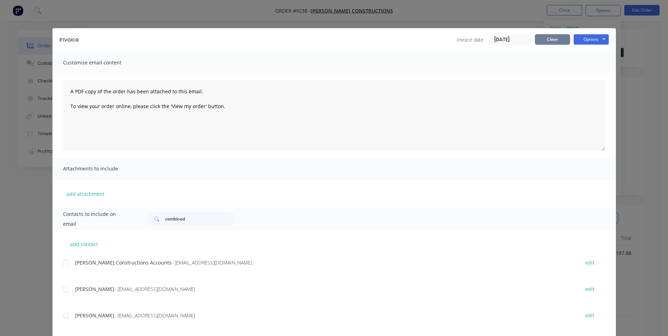
click at [543, 41] on button "Close" at bounding box center [552, 39] width 35 height 11
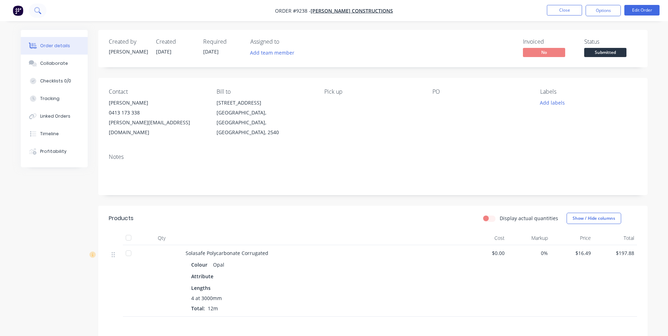
click at [34, 14] on button at bounding box center [38, 11] width 18 height 14
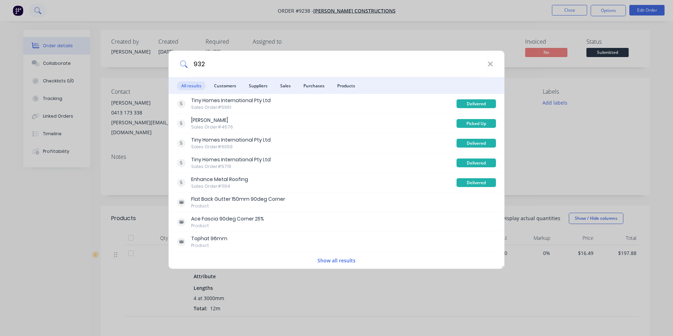
type input "9328"
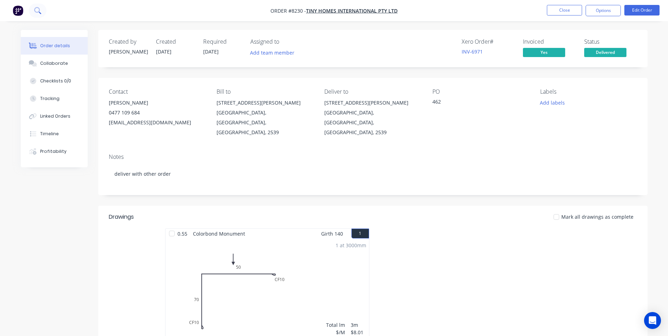
click at [36, 13] on icon at bounding box center [37, 10] width 7 height 7
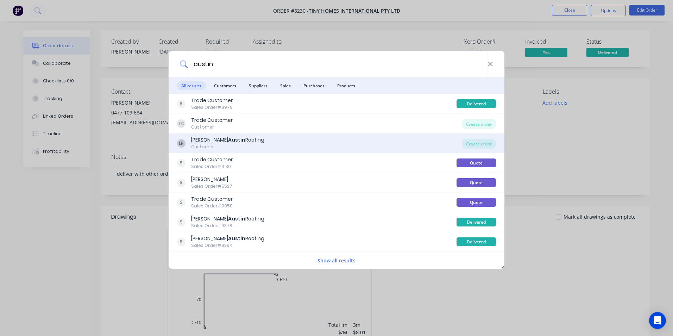
type input "austin"
click at [301, 142] on div "LR Luke Austin Roofing Customer" at bounding box center [319, 143] width 285 height 14
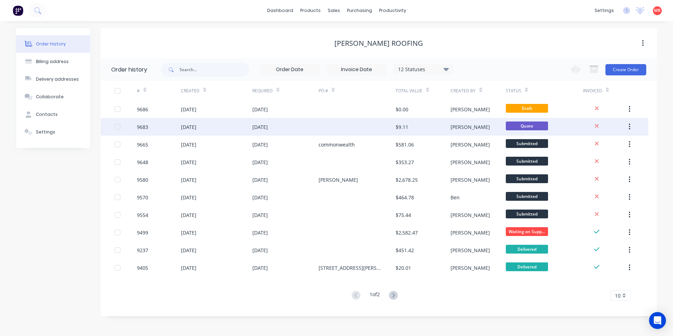
click at [323, 124] on div at bounding box center [357, 127] width 77 height 18
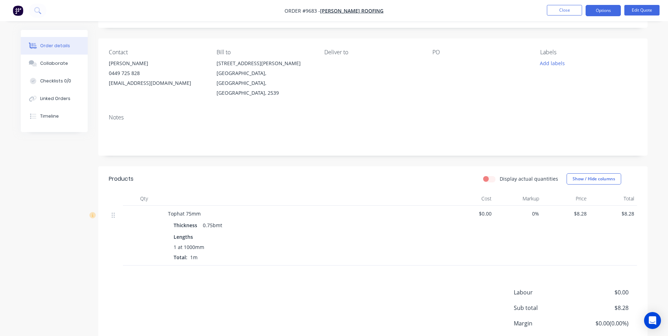
scroll to position [84, 0]
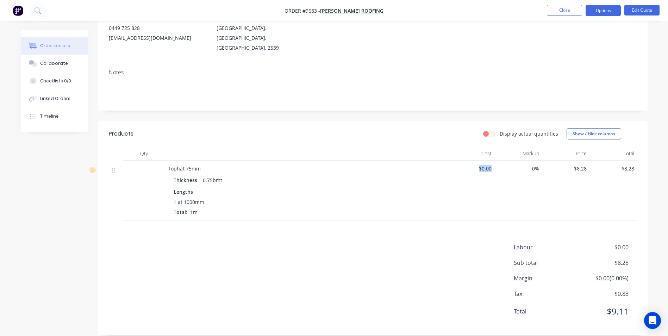
drag, startPoint x: 490, startPoint y: 158, endPoint x: 479, endPoint y: 157, distance: 11.6
click at [479, 165] on span "$0.00" at bounding box center [471, 168] width 42 height 7
drag, startPoint x: 479, startPoint y: 157, endPoint x: 489, endPoint y: 161, distance: 11.0
click at [489, 172] on div "$0.00" at bounding box center [471, 191] width 48 height 60
click at [491, 165] on span "$0.00" at bounding box center [471, 168] width 42 height 7
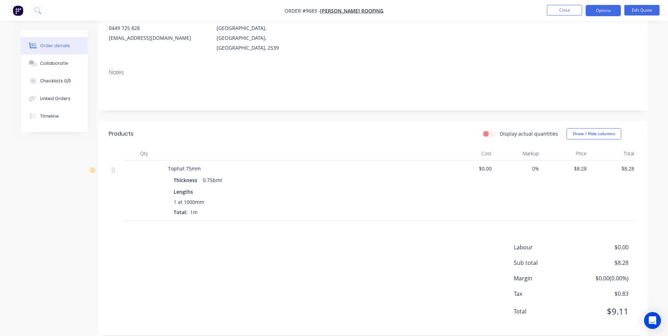
click at [489, 165] on span "$0.00" at bounding box center [471, 168] width 42 height 7
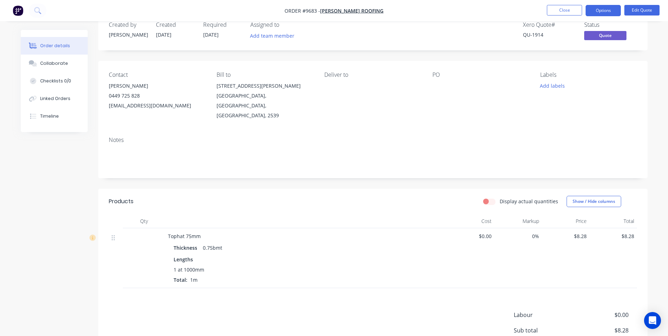
scroll to position [14, 0]
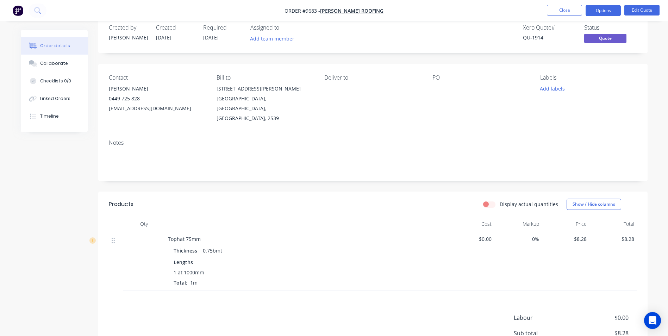
click at [311, 78] on div "Bill to" at bounding box center [265, 77] width 96 height 7
click at [488, 235] on span "$0.00" at bounding box center [471, 238] width 42 height 7
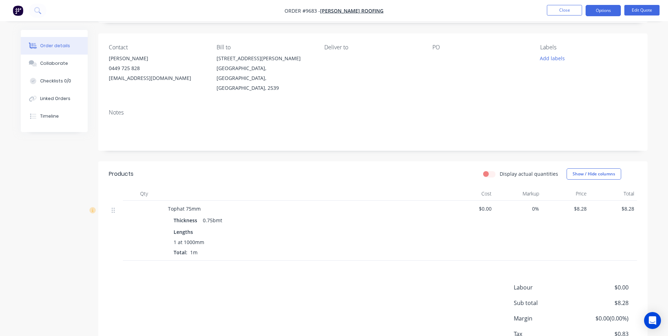
scroll to position [84, 0]
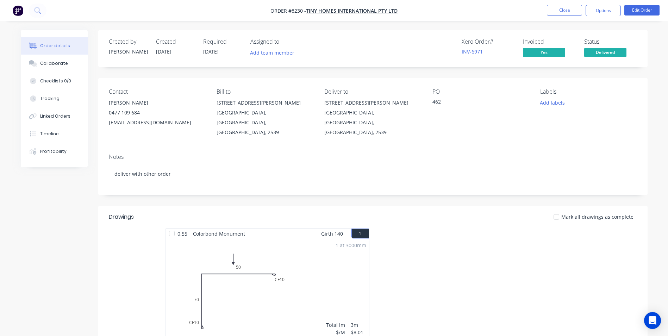
click at [18, 11] on img "button" at bounding box center [18, 10] width 11 height 11
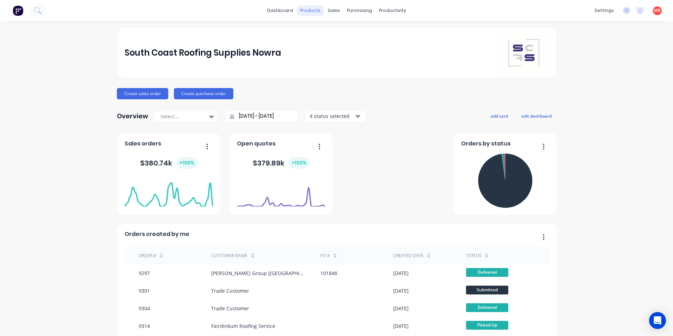
click at [321, 11] on div "products" at bounding box center [310, 10] width 27 height 11
click at [325, 36] on div "Product Catalogue" at bounding box center [339, 34] width 44 height 6
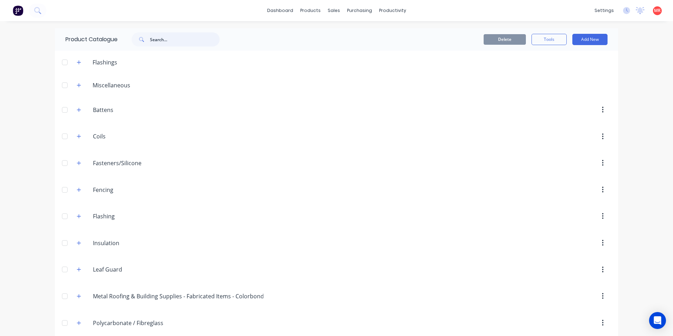
click at [168, 41] on input "text" at bounding box center [185, 39] width 70 height 14
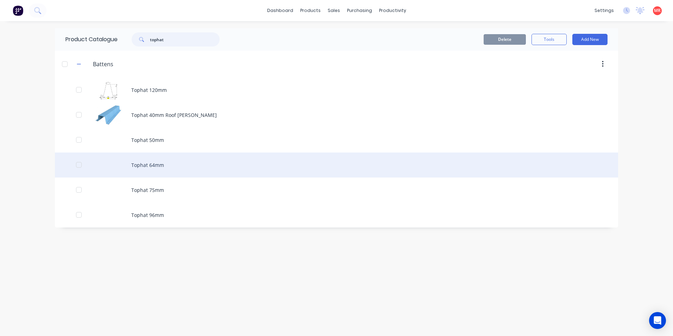
type input "tophat"
click at [171, 170] on div "Tophat 64mm" at bounding box center [336, 164] width 563 height 25
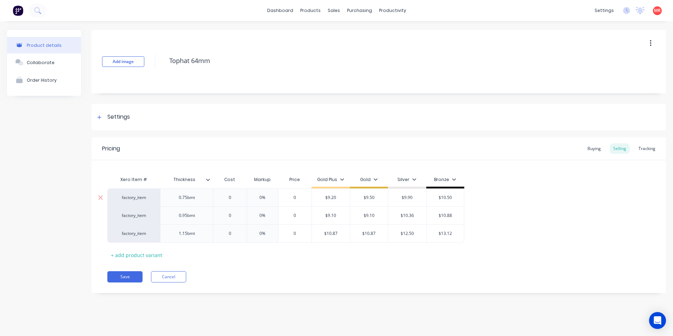
type input "0"
click at [234, 197] on input "0" at bounding box center [229, 197] width 35 height 6
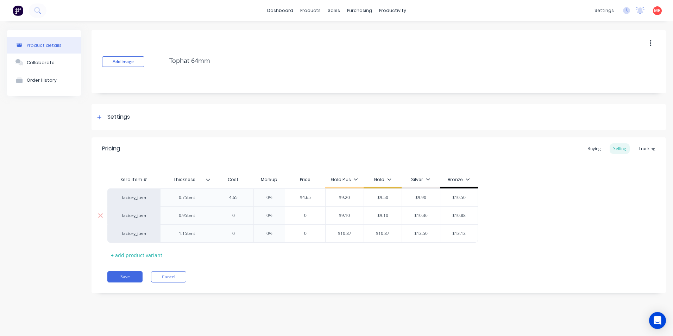
type input "4.65"
type input "0"
click at [238, 214] on input "0" at bounding box center [233, 215] width 40 height 6
type input "5.25"
click at [187, 217] on div "0.95bmt" at bounding box center [186, 215] width 35 height 9
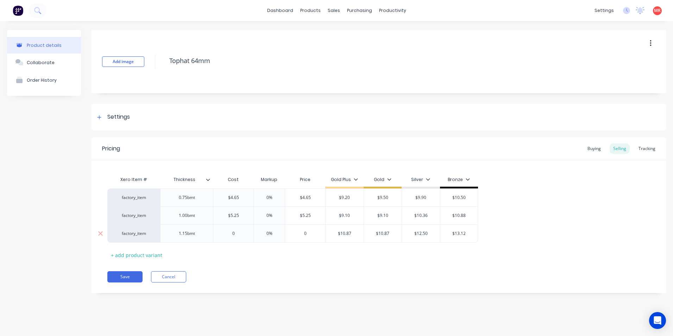
click at [187, 232] on div "1.15bmt" at bounding box center [186, 233] width 35 height 9
click at [100, 117] on icon at bounding box center [99, 117] width 4 height 5
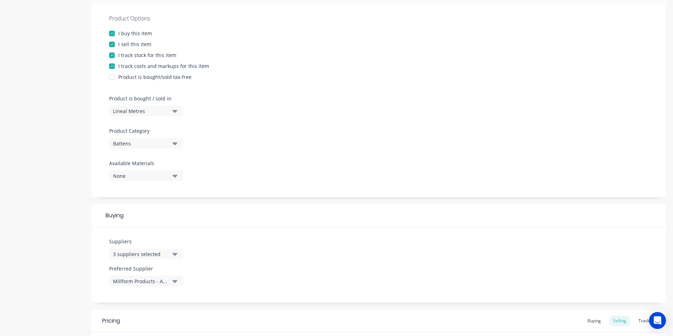
scroll to position [141, 0]
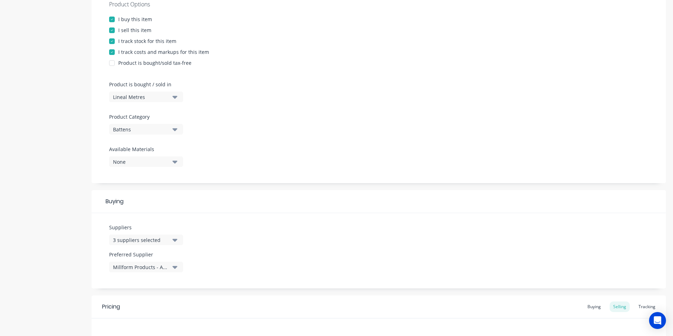
click at [177, 239] on icon "button" at bounding box center [174, 240] width 5 height 8
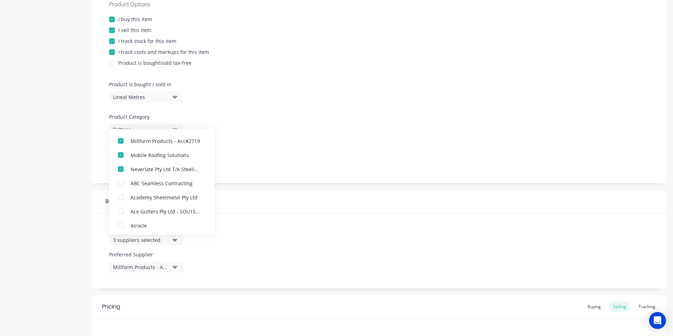
scroll to position [0, 0]
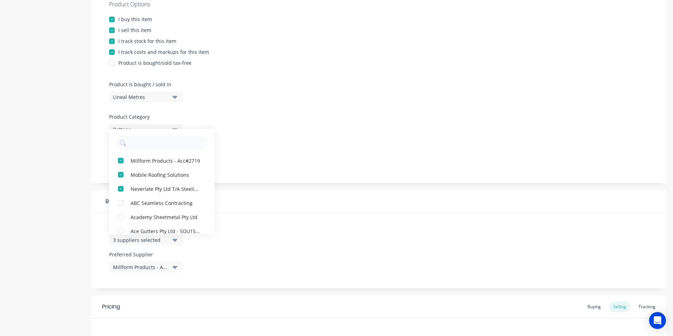
click at [385, 190] on div "Product Options I buy this item I sell this item I track stock for this item I …" at bounding box center [379, 138] width 575 height 299
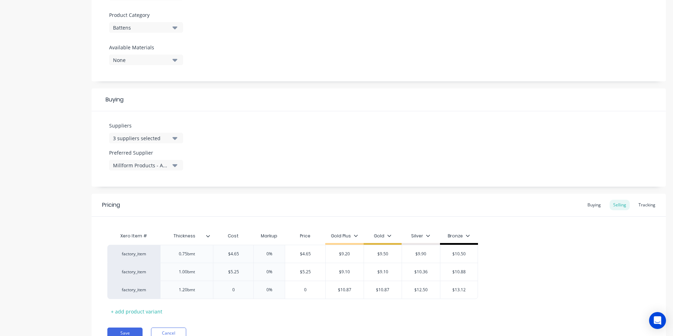
scroll to position [246, 0]
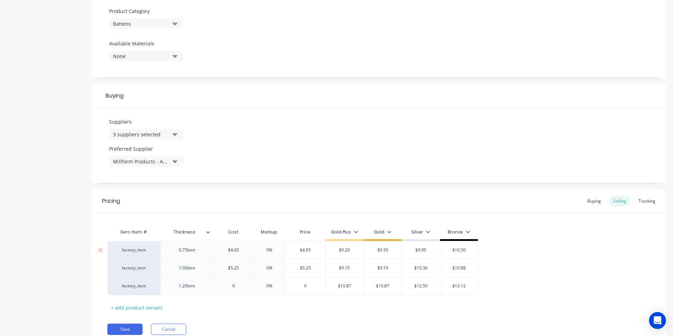
click at [269, 248] on input "0%" at bounding box center [269, 250] width 35 height 6
type input "20%"
click at [270, 268] on input "0%" at bounding box center [269, 268] width 35 height 6
type input "020%"
type input "0"
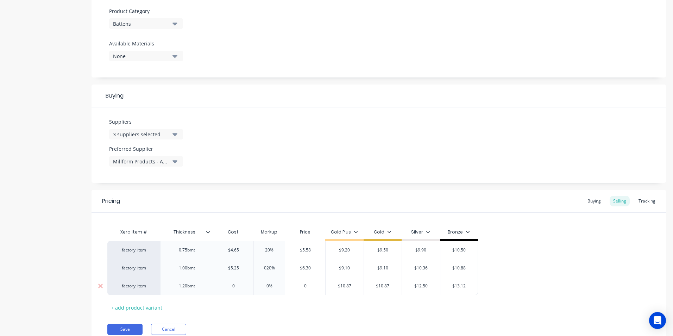
click at [246, 284] on input "0" at bounding box center [233, 286] width 40 height 6
type input "0%"
click at [246, 284] on input "0" at bounding box center [233, 286] width 40 height 6
type input "07.2"
click at [241, 310] on div "Xero Item # Thickness Cost Markup Price Gold Plus Gold Silver Bronze factory_it…" at bounding box center [378, 269] width 543 height 88
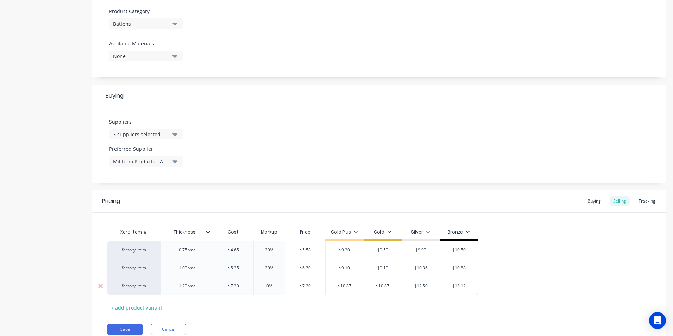
click at [269, 286] on input "0%" at bounding box center [269, 286] width 35 height 6
type input "020%"
click at [314, 325] on div "Save Cancel" at bounding box center [386, 329] width 559 height 11
drag, startPoint x: 350, startPoint y: 250, endPoint x: 341, endPoint y: 250, distance: 8.8
click at [341, 250] on input "$9.20" at bounding box center [345, 250] width 38 height 6
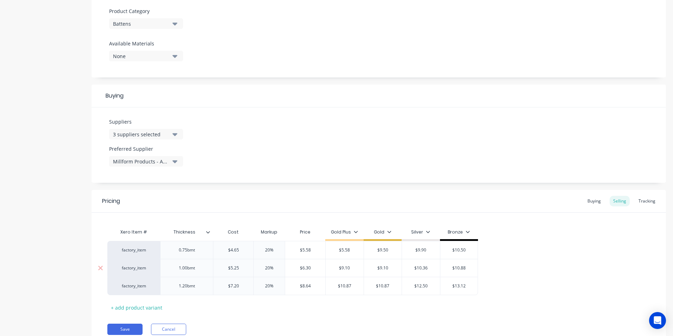
type input "$5.58"
click at [351, 269] on input "$9.10" at bounding box center [345, 268] width 38 height 6
click at [343, 294] on div "$10.87" at bounding box center [345, 286] width 38 height 18
type input "$6.3"
type input "$8.64"
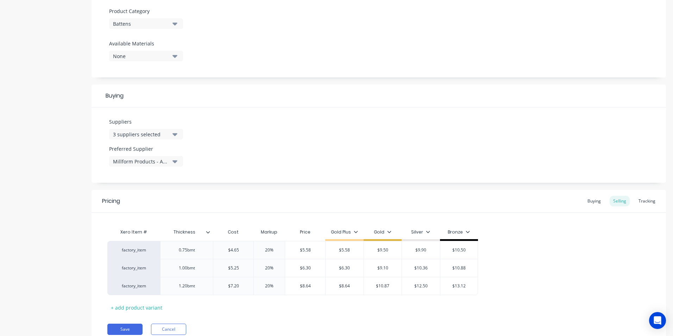
click at [356, 304] on div "Xero Item # Thickness Cost Markup Price Gold Plus Gold Silver Bronze factory_it…" at bounding box center [378, 269] width 543 height 88
click at [520, 281] on div "factory_item 0.75bmt $4.65 4.65 20% 20% $5.58 $5.58 $5.58 $9.50 $9.90 $10.50 fa…" at bounding box center [378, 268] width 543 height 54
click at [125, 329] on button "Save" at bounding box center [124, 329] width 35 height 11
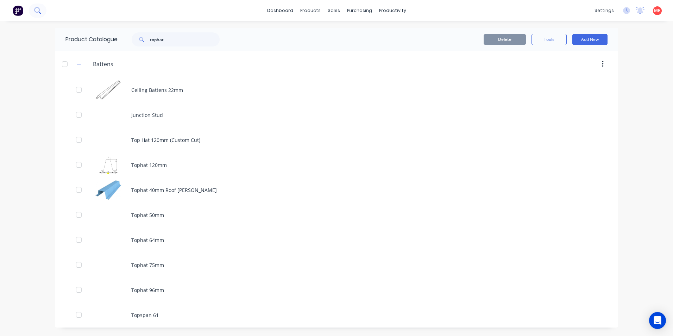
click at [36, 9] on icon at bounding box center [37, 10] width 7 height 7
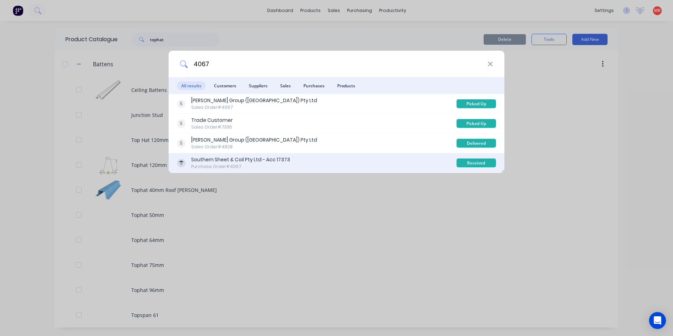
type input "4067"
click at [268, 162] on div "Southern Sheet & Coil Pty Ltd - Acc 17373" at bounding box center [240, 159] width 99 height 7
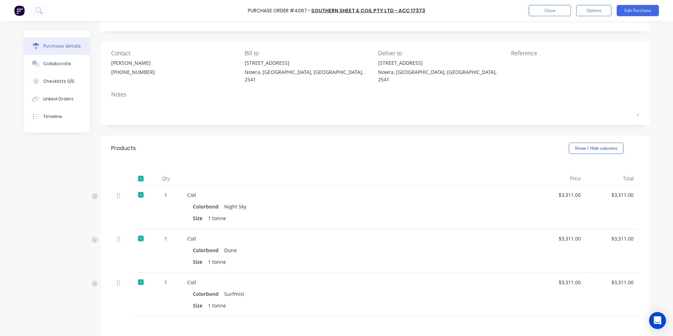
scroll to position [109, 0]
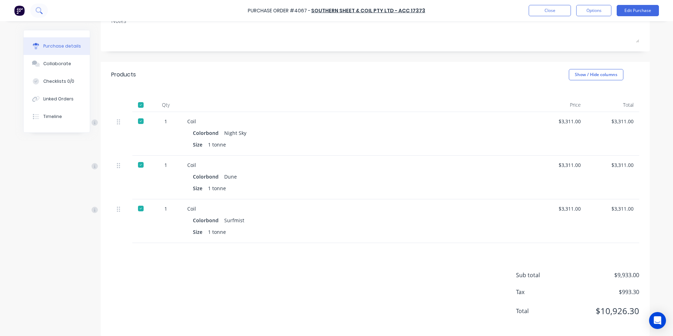
click at [40, 11] on icon at bounding box center [39, 10] width 6 height 6
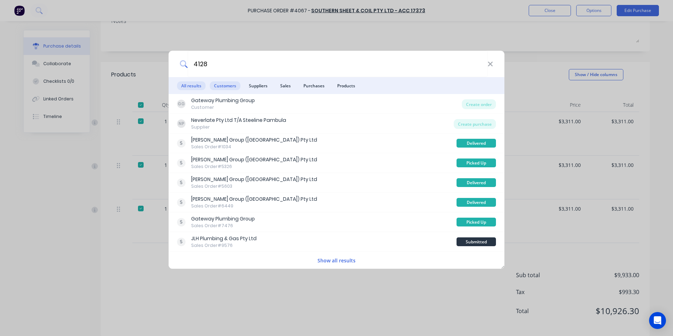
type input "4128"
click at [233, 82] on span "Customers" at bounding box center [225, 85] width 31 height 9
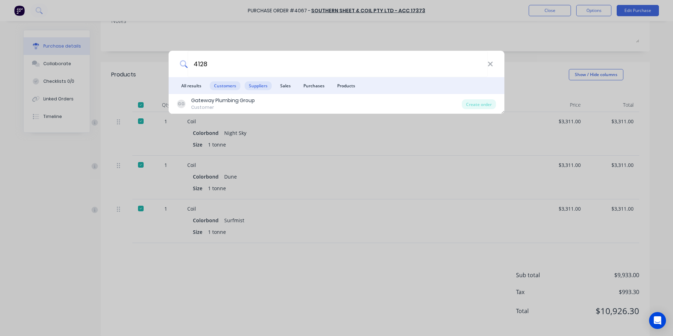
click at [261, 83] on span "Suppliers" at bounding box center [258, 85] width 27 height 9
click at [311, 85] on span "Purchases" at bounding box center [314, 85] width 30 height 9
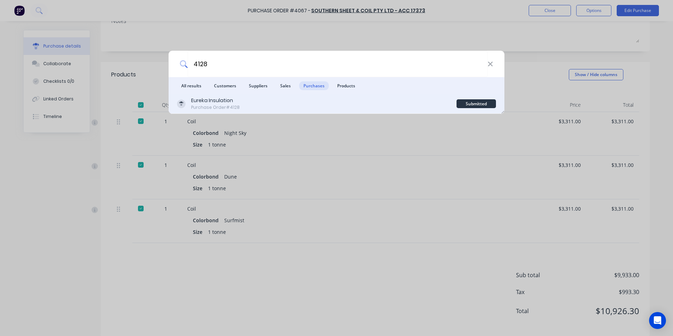
click at [318, 105] on div "Eureka Insulation Purchase Order #4128" at bounding box center [317, 104] width 280 height 14
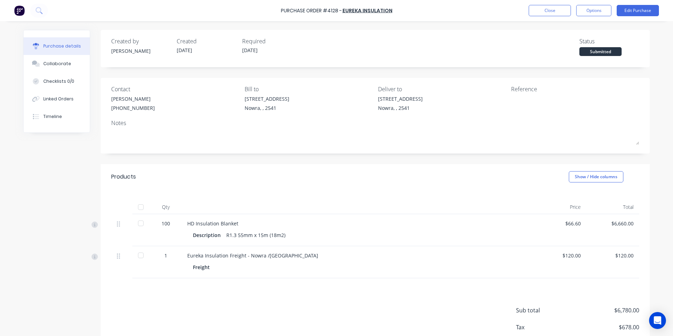
click at [142, 205] on div at bounding box center [141, 207] width 14 height 14
click at [39, 10] on icon at bounding box center [39, 10] width 7 height 7
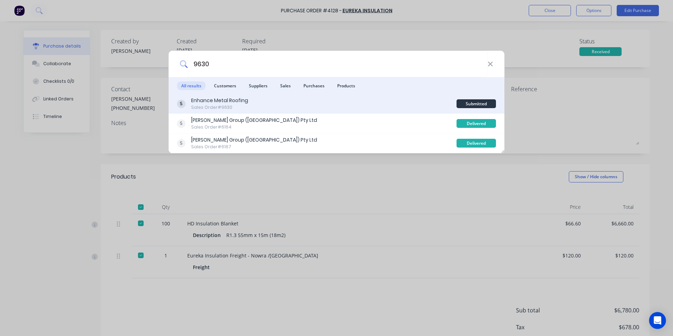
type input "9630"
click at [296, 99] on div "Enhance Metal Roofing Sales Order #9630" at bounding box center [317, 104] width 280 height 14
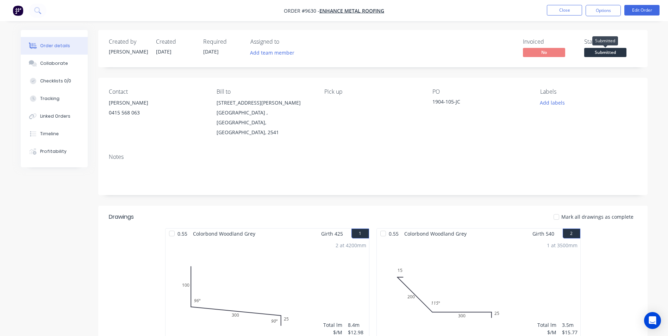
click at [607, 55] on span "Submitted" at bounding box center [605, 52] width 42 height 9
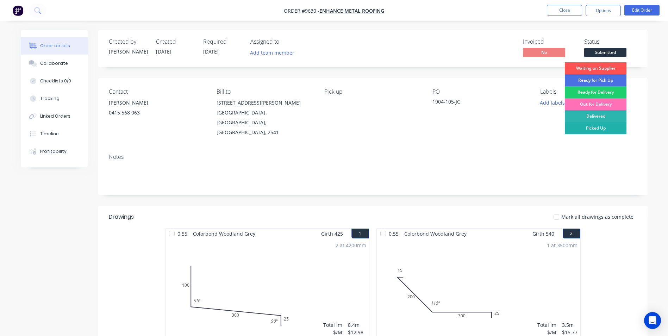
click at [596, 129] on div "Picked Up" at bounding box center [596, 128] width 62 height 12
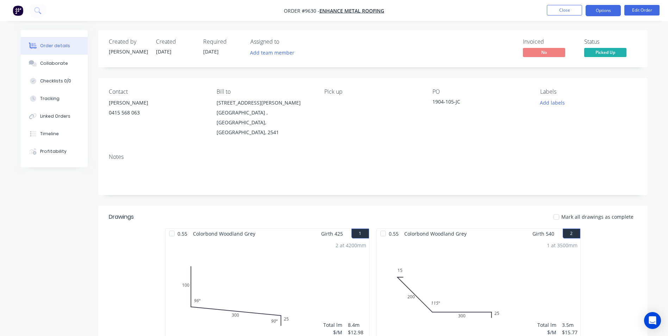
click at [601, 12] on button "Options" at bounding box center [602, 10] width 35 height 11
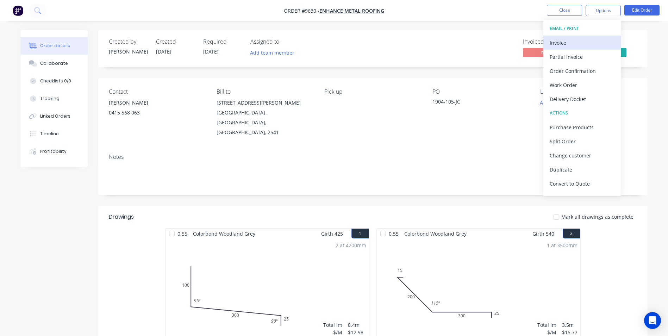
click at [560, 45] on div "Invoice" at bounding box center [582, 43] width 65 height 10
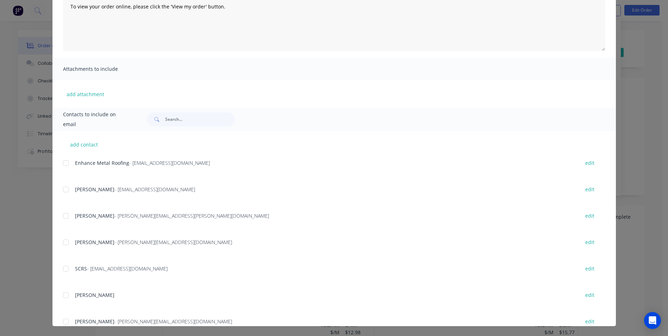
click at [62, 163] on div at bounding box center [66, 163] width 14 height 14
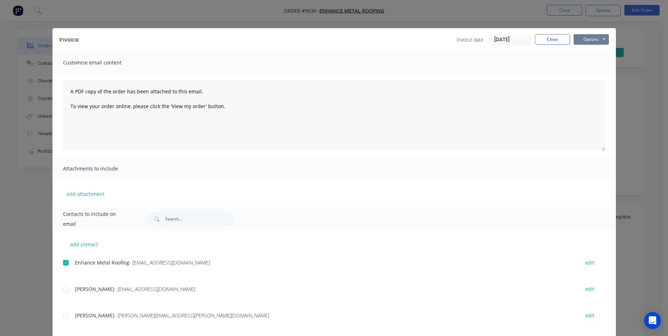
click at [584, 40] on button "Options" at bounding box center [590, 39] width 35 height 11
click at [581, 66] on button "Print" at bounding box center [595, 64] width 45 height 12
click at [61, 263] on div at bounding box center [66, 263] width 14 height 14
click at [594, 39] on button "Options" at bounding box center [590, 39] width 35 height 11
click at [596, 73] on button "Email" at bounding box center [595, 75] width 45 height 12
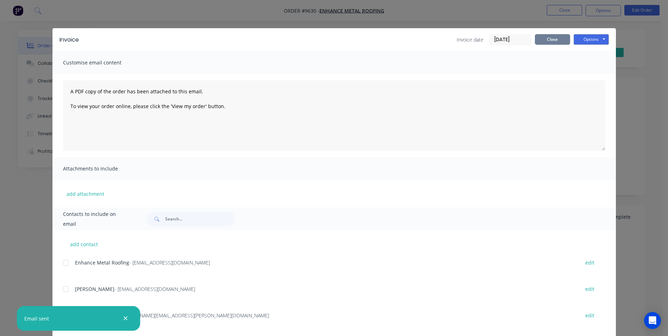
click at [555, 37] on button "Close" at bounding box center [552, 39] width 35 height 11
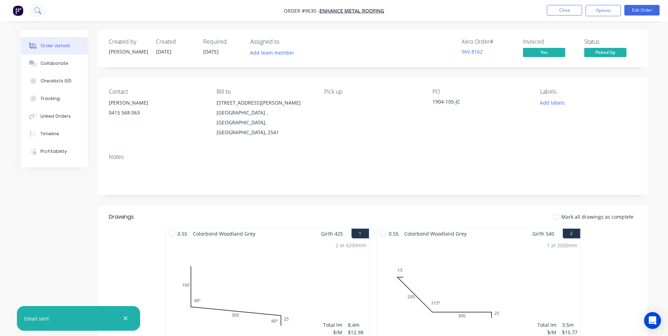
click at [37, 12] on icon at bounding box center [37, 10] width 6 height 6
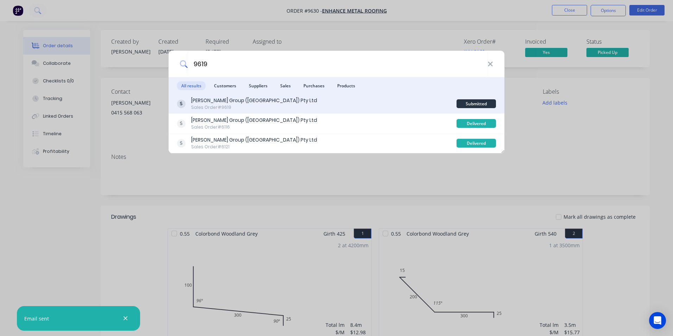
type input "9619"
click at [343, 101] on div "[PERSON_NAME] Group ([GEOGRAPHIC_DATA]) Pty Ltd Sales Order #9619" at bounding box center [317, 104] width 280 height 14
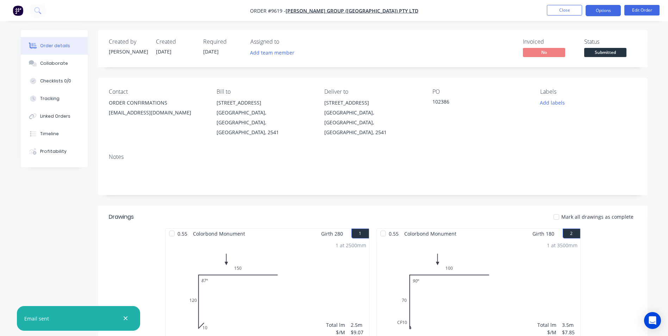
click at [588, 12] on button "Options" at bounding box center [602, 10] width 35 height 11
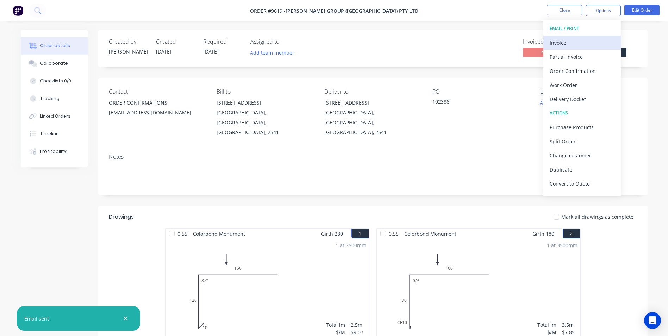
click at [553, 46] on div "Invoice" at bounding box center [582, 43] width 65 height 10
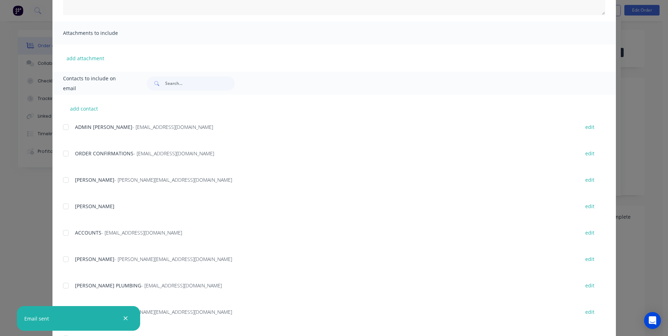
scroll to position [141, 0]
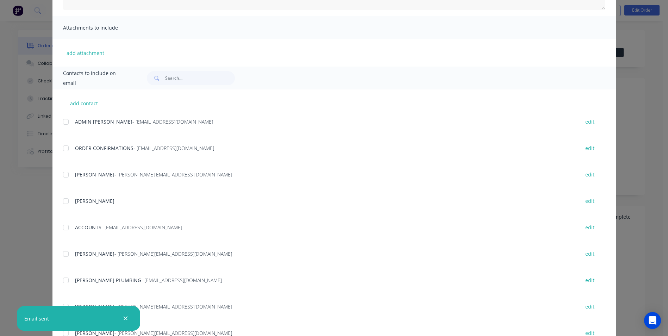
click at [66, 231] on div at bounding box center [66, 227] width 14 height 14
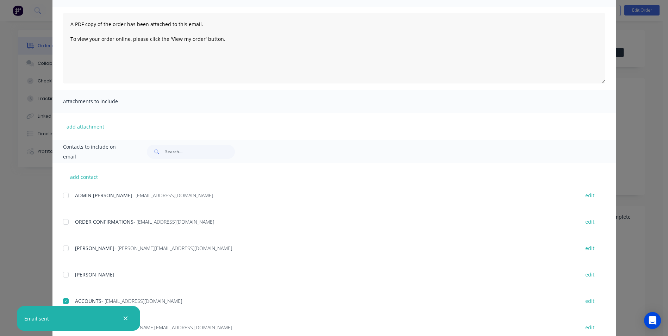
scroll to position [0, 0]
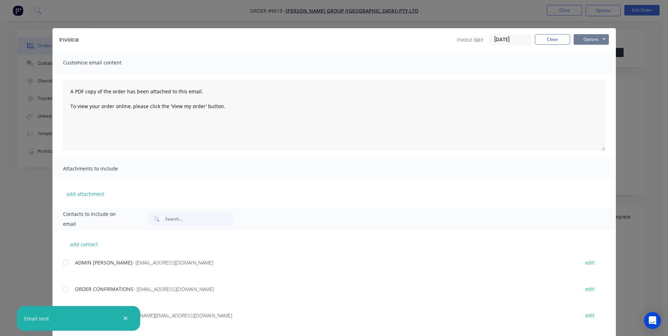
click at [583, 41] on button "Options" at bounding box center [590, 39] width 35 height 11
click at [579, 74] on button "Email" at bounding box center [595, 75] width 45 height 12
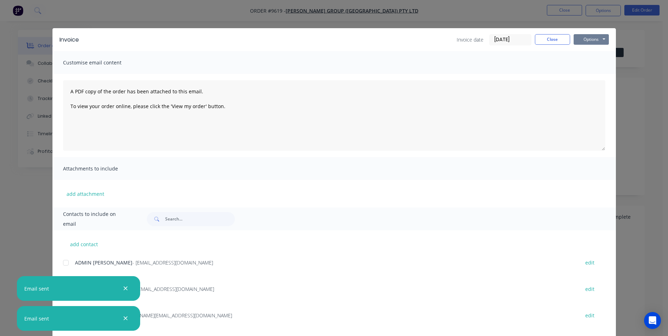
click at [584, 39] on button "Options" at bounding box center [590, 39] width 35 height 11
click at [581, 62] on button "Print" at bounding box center [595, 64] width 45 height 12
click at [535, 36] on button "Close" at bounding box center [552, 39] width 35 height 11
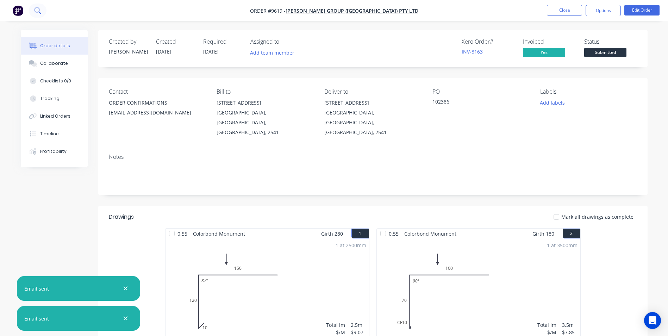
click at [38, 8] on icon at bounding box center [37, 10] width 6 height 6
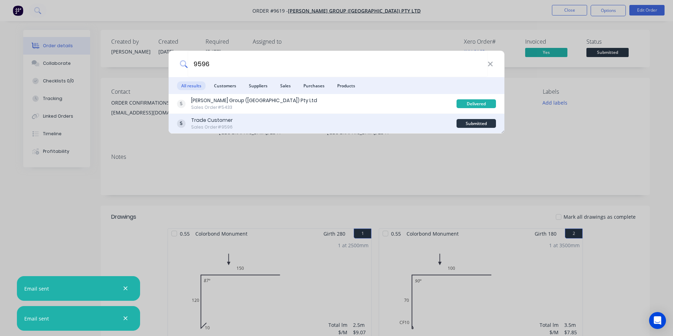
type input "9596"
click at [413, 126] on div "Trade Customer Sales Order #9596" at bounding box center [317, 124] width 280 height 14
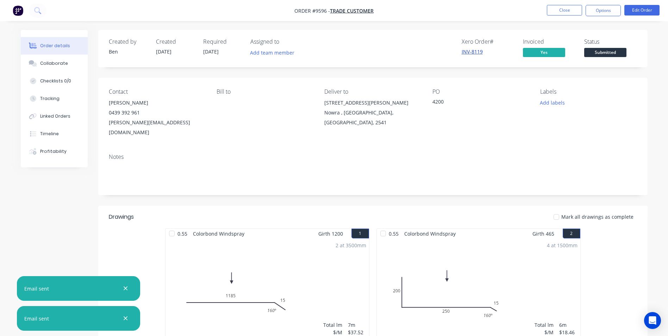
click at [478, 53] on link "INV-8119" at bounding box center [472, 51] width 21 height 7
click at [592, 54] on span "Submitted" at bounding box center [605, 52] width 42 height 9
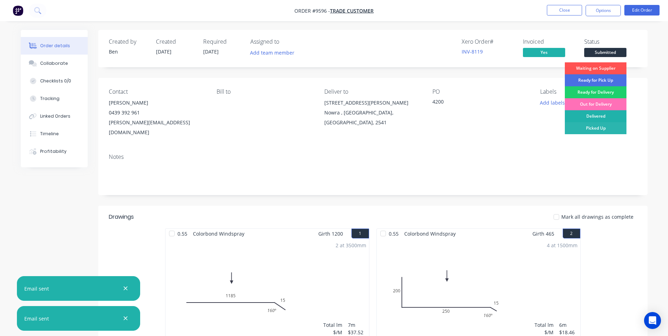
click at [591, 111] on div "Delivered" at bounding box center [596, 116] width 62 height 12
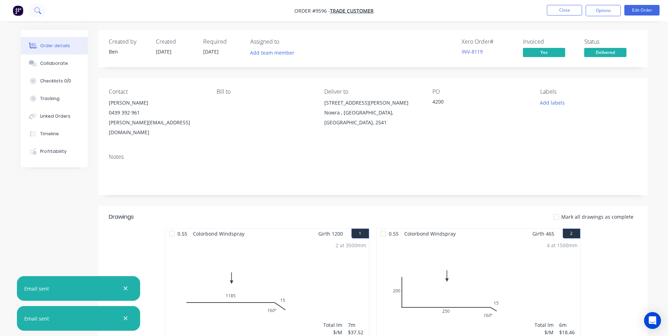
click at [33, 12] on button at bounding box center [38, 11] width 18 height 14
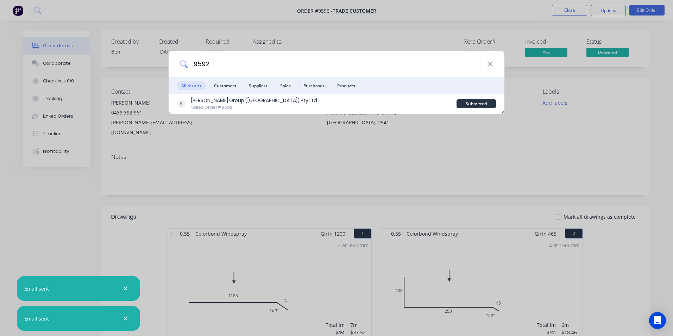
type input "9592"
click at [90, 13] on div "9592 All results Customers Suppliers Sales Purchases Products [PERSON_NAME] Gro…" at bounding box center [336, 168] width 673 height 336
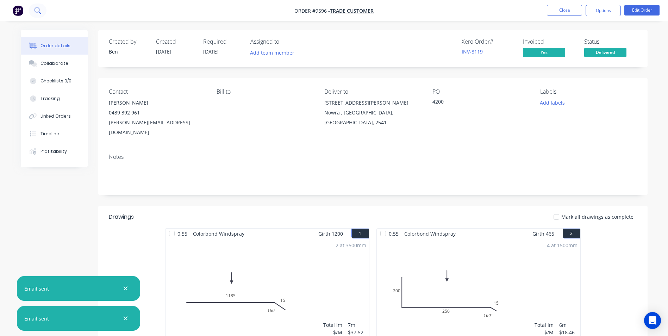
click at [41, 11] on icon at bounding box center [37, 10] width 7 height 7
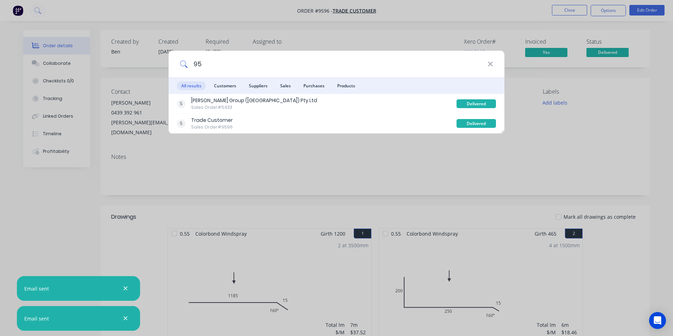
type input "9"
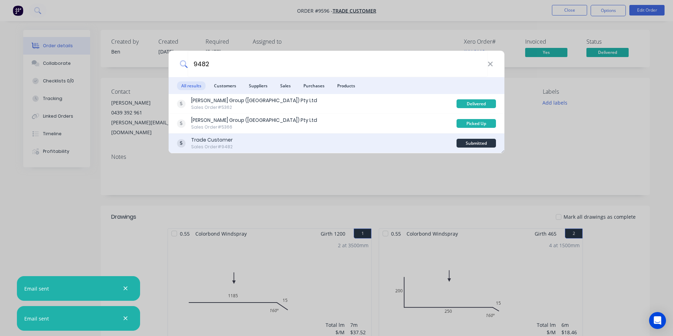
type input "9482"
click at [330, 143] on div "Trade Customer Sales Order #9482" at bounding box center [317, 143] width 280 height 14
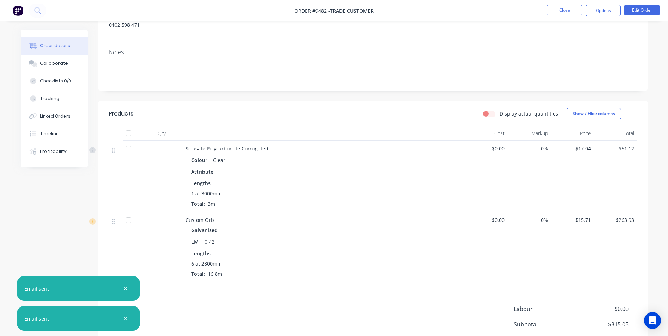
scroll to position [35, 0]
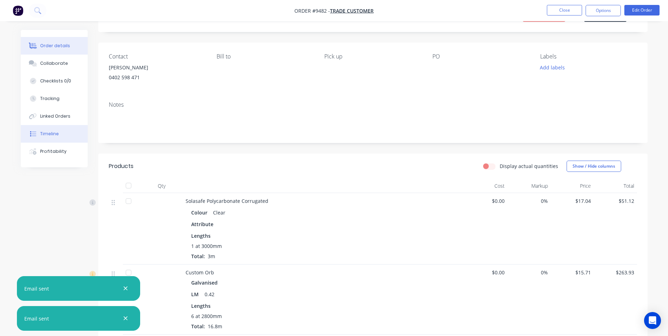
click at [57, 134] on div "Timeline" at bounding box center [49, 134] width 19 height 6
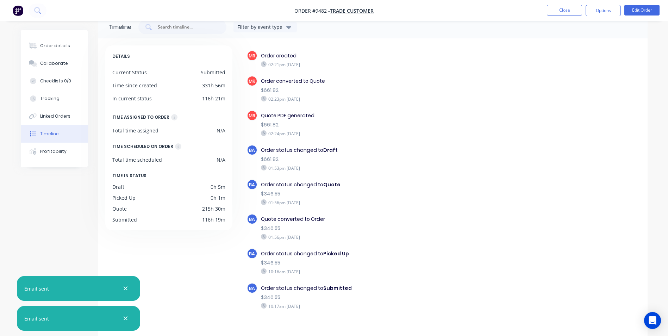
scroll to position [26, 0]
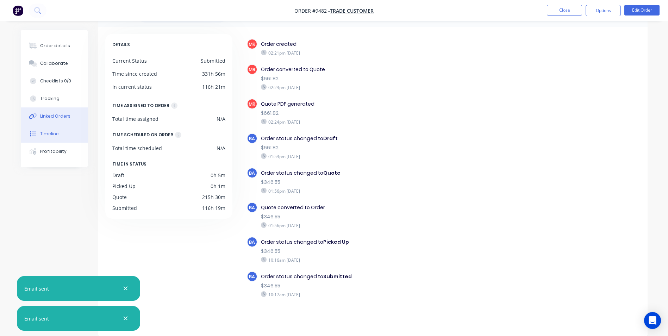
click at [67, 119] on button "Linked Orders" at bounding box center [54, 116] width 67 height 18
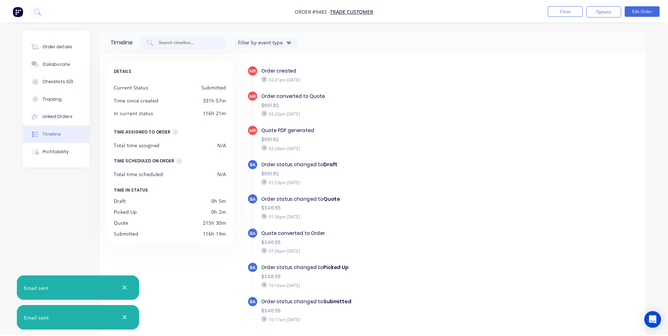
scroll to position [10, 0]
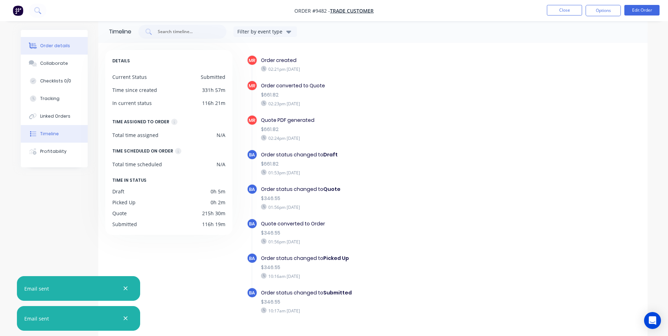
click at [39, 51] on button "Order details" at bounding box center [54, 46] width 67 height 18
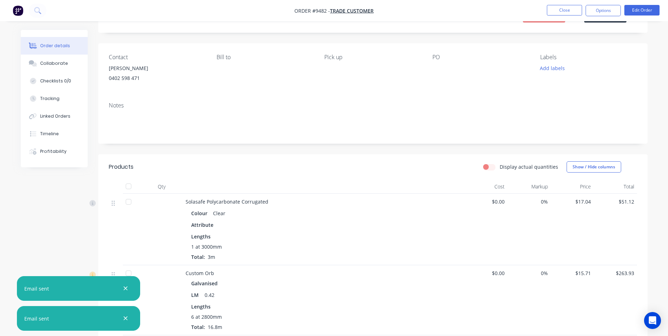
scroll to position [80, 0]
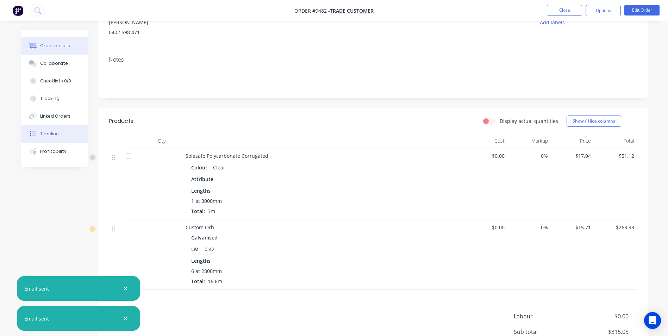
click at [63, 134] on button "Timeline" at bounding box center [54, 134] width 67 height 18
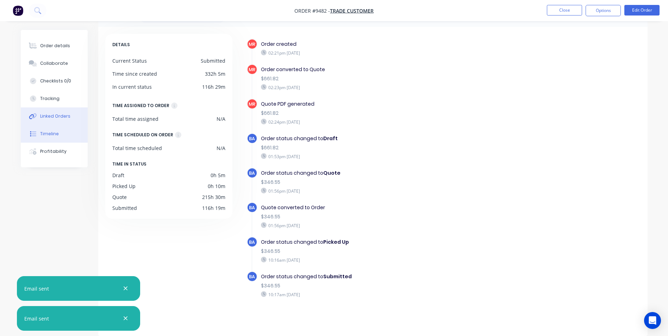
click at [51, 119] on div "Linked Orders" at bounding box center [55, 116] width 30 height 6
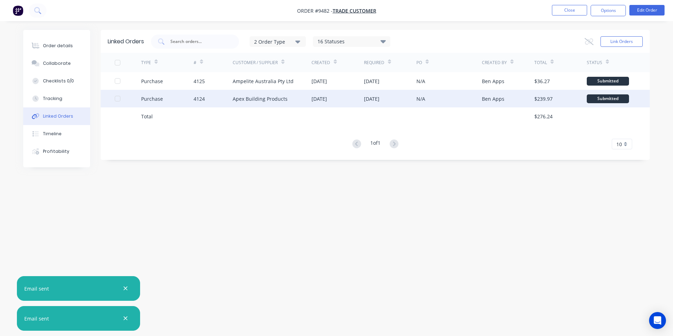
click at [274, 97] on div "Apex Building Products" at bounding box center [260, 98] width 55 height 7
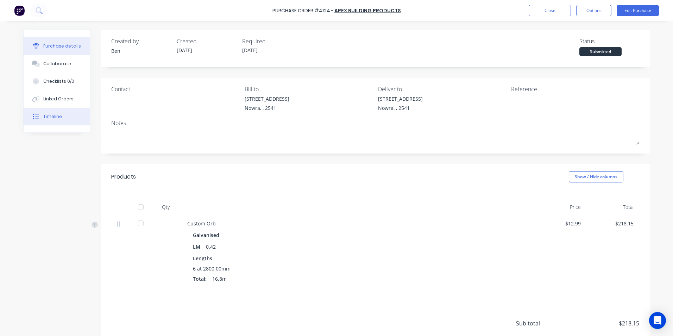
click at [55, 118] on div "Timeline" at bounding box center [52, 116] width 19 height 6
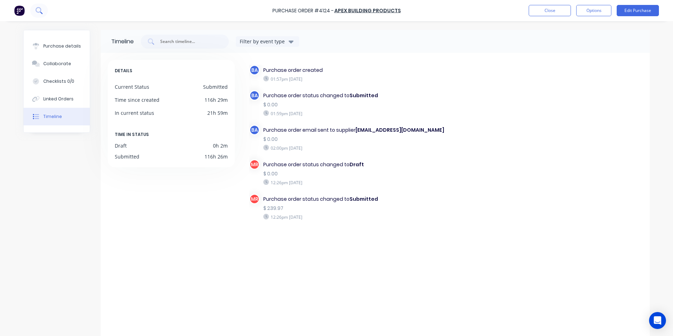
click at [37, 10] on icon at bounding box center [39, 10] width 7 height 7
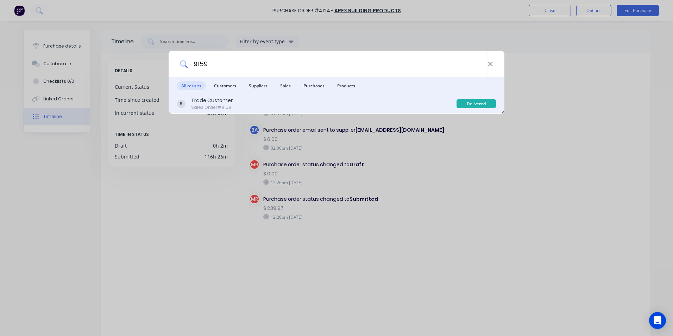
type input "9159"
click at [299, 99] on div "Trade Customer Sales Order #9159" at bounding box center [317, 104] width 280 height 14
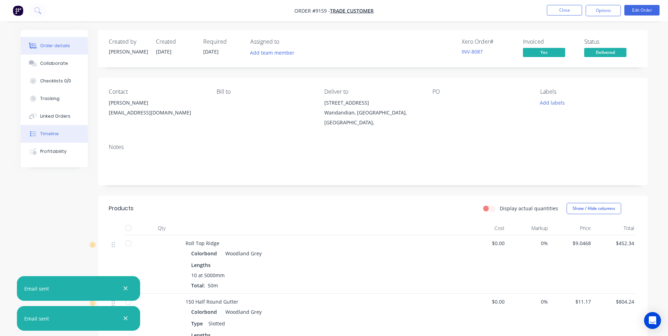
click at [61, 134] on button "Timeline" at bounding box center [54, 134] width 67 height 18
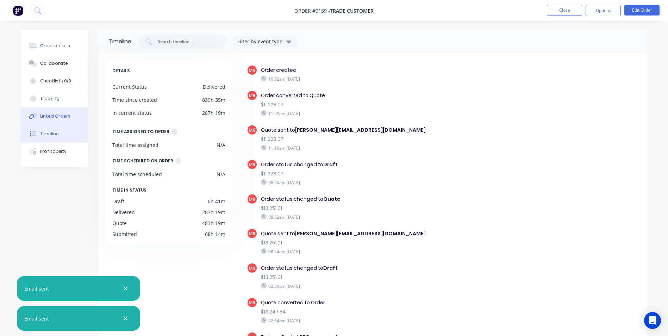
click at [62, 120] on button "Linked Orders" at bounding box center [54, 116] width 67 height 18
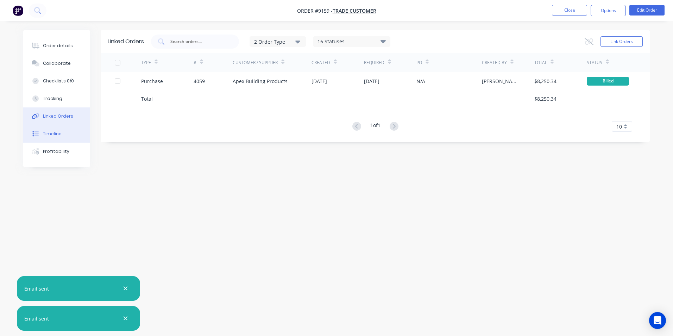
click at [63, 129] on button "Timeline" at bounding box center [56, 134] width 67 height 18
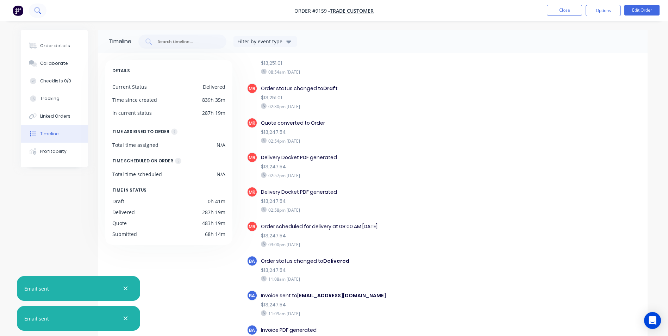
click at [40, 10] on icon at bounding box center [37, 10] width 7 height 7
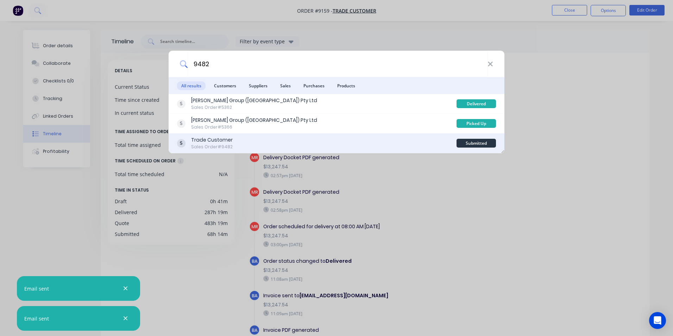
type input "9482"
click at [314, 142] on div "Trade Customer Sales Order #9482" at bounding box center [317, 143] width 280 height 14
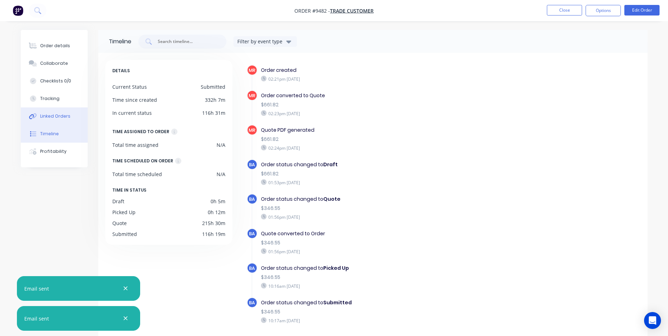
click at [55, 117] on div "Linked Orders" at bounding box center [55, 116] width 30 height 6
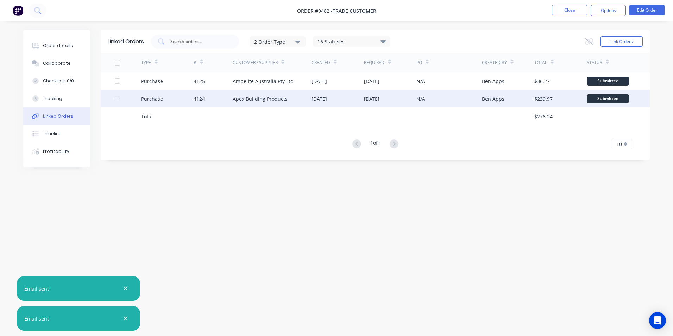
click at [353, 93] on div "[DATE]" at bounding box center [338, 99] width 52 height 18
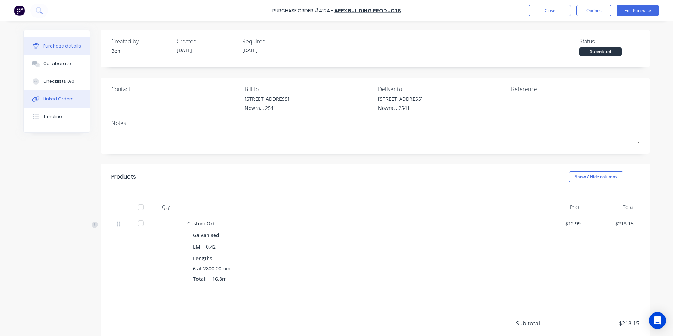
click at [67, 102] on button "Linked Orders" at bounding box center [57, 99] width 66 height 18
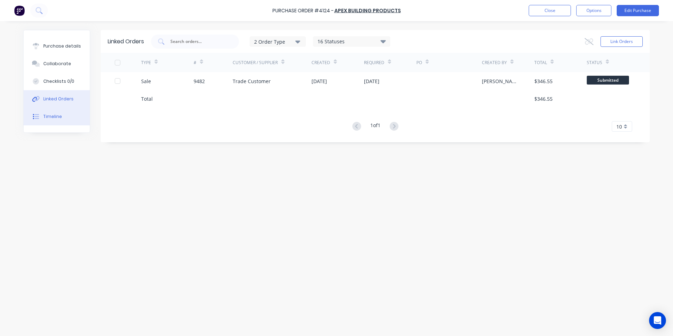
click at [62, 119] on button "Timeline" at bounding box center [57, 117] width 66 height 18
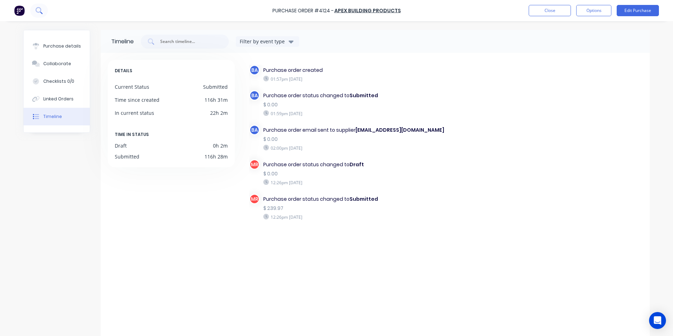
click at [35, 10] on button at bounding box center [39, 11] width 18 height 14
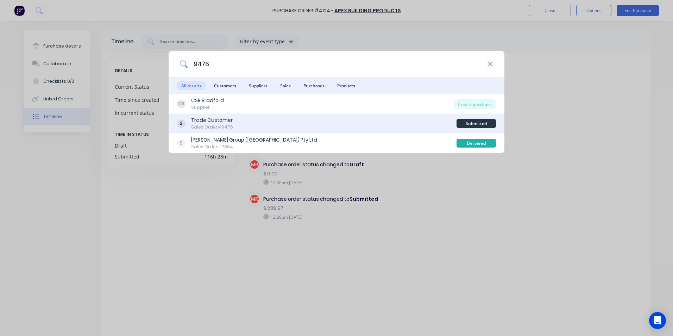
type input "9476"
click at [280, 122] on div "Trade Customer Sales Order #9476" at bounding box center [317, 124] width 280 height 14
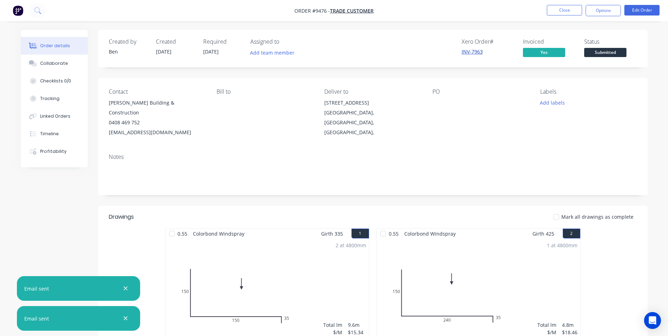
click at [464, 51] on link "INV-7963" at bounding box center [472, 51] width 21 height 7
click at [596, 10] on button "Options" at bounding box center [602, 10] width 35 height 11
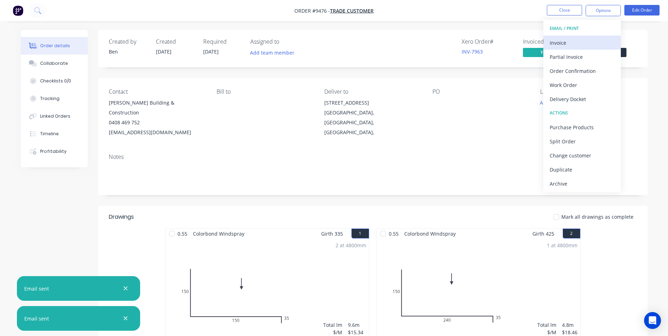
click at [582, 46] on div "Invoice" at bounding box center [582, 43] width 65 height 10
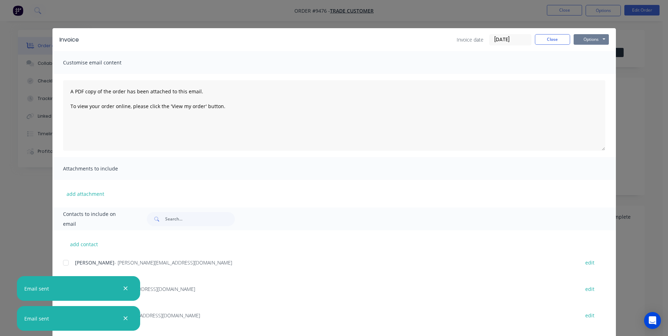
click at [587, 40] on button "Options" at bounding box center [590, 39] width 35 height 11
click at [184, 218] on input "text" at bounding box center [200, 219] width 70 height 14
click at [124, 286] on icon "button" at bounding box center [125, 288] width 5 height 6
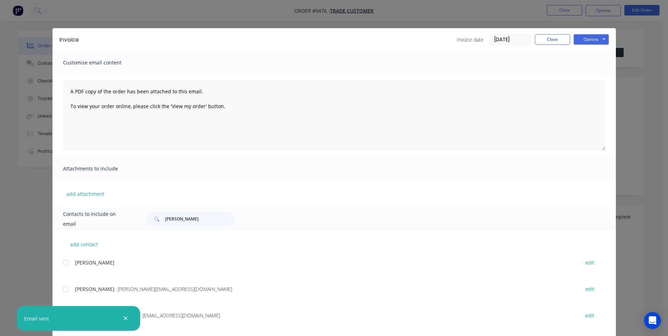
click at [127, 317] on icon "button" at bounding box center [126, 318] width 4 height 4
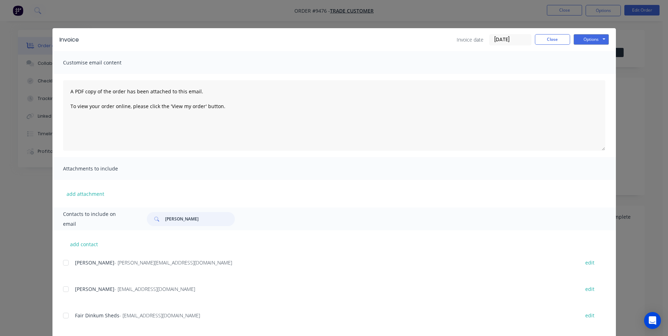
click at [182, 222] on input "[PERSON_NAME]" at bounding box center [200, 219] width 70 height 14
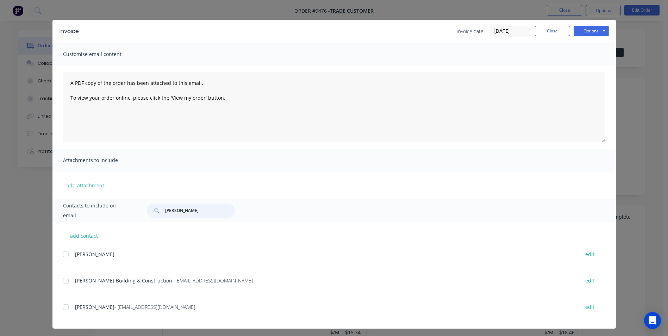
scroll to position [11, 0]
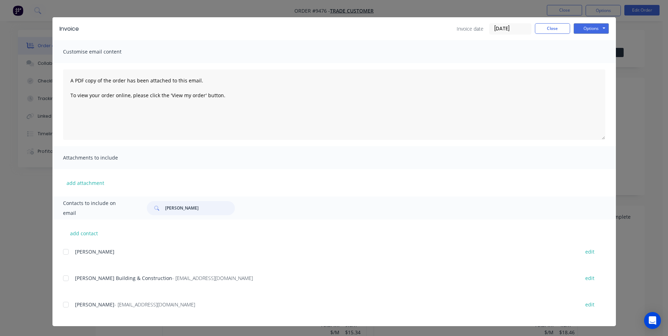
click at [65, 279] on div at bounding box center [66, 278] width 14 height 14
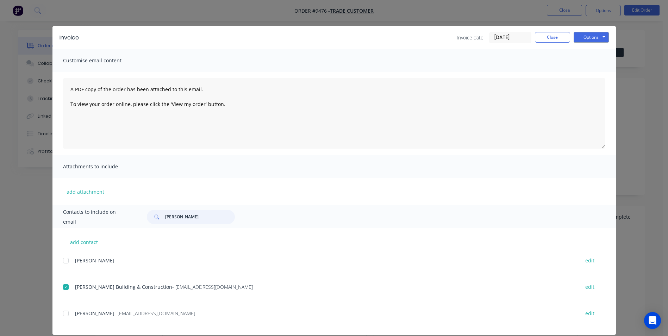
scroll to position [0, 0]
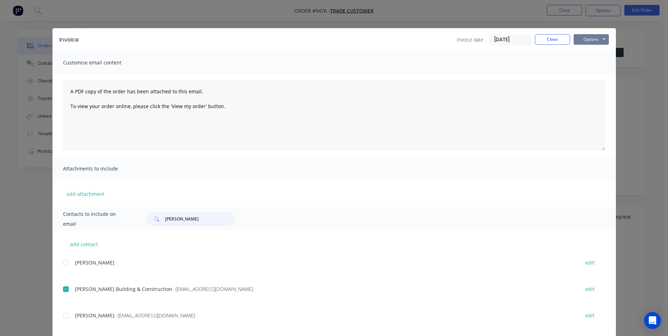
type input "[PERSON_NAME]"
click at [586, 39] on button "Options" at bounding box center [590, 39] width 35 height 11
click at [579, 77] on button "Email" at bounding box center [595, 75] width 45 height 12
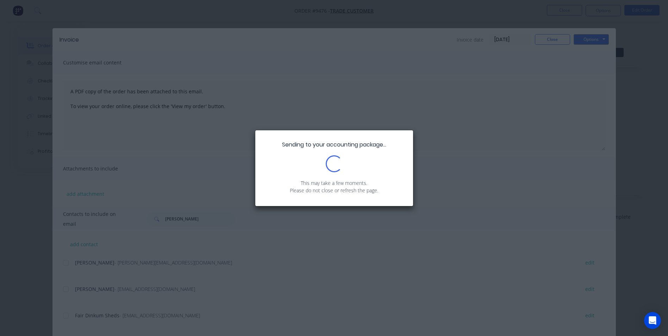
click at [558, 41] on div "Sending to your accounting package... Loading... This may take a few moments. P…" at bounding box center [334, 168] width 668 height 336
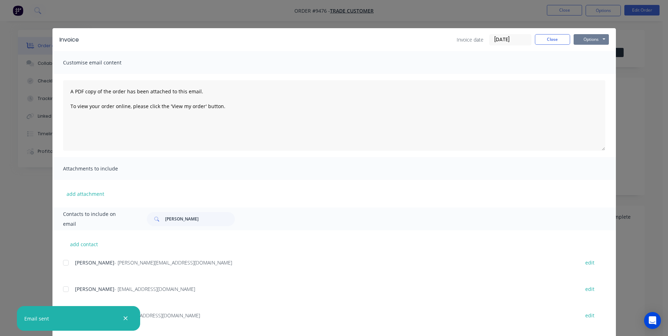
click at [597, 38] on button "Options" at bounding box center [590, 39] width 35 height 11
click at [594, 56] on button "Preview" at bounding box center [595, 52] width 45 height 12
click at [178, 21] on div "Invoice Invoice date [DATE] Close Options Preview Print Email Customise email c…" at bounding box center [334, 168] width 668 height 336
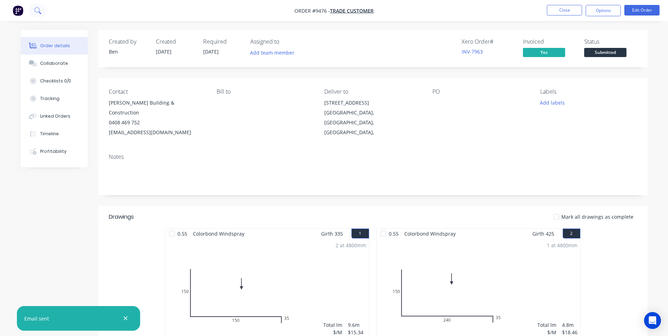
click at [41, 13] on icon at bounding box center [37, 10] width 7 height 7
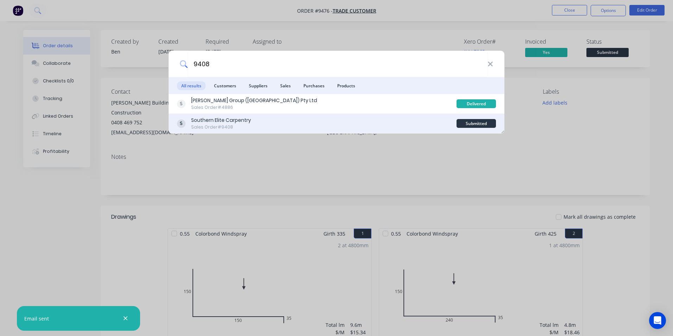
type input "9408"
click at [355, 125] on div "Southern Elite Carpentry Sales Order #9408" at bounding box center [317, 124] width 280 height 14
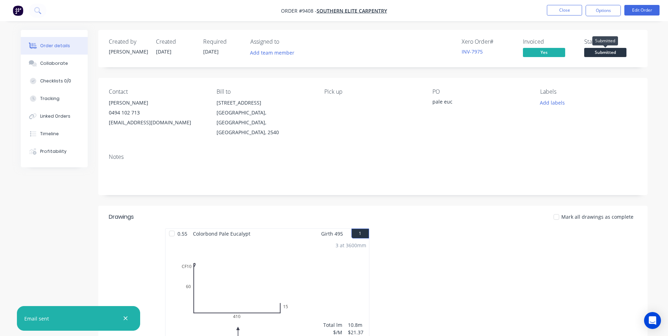
click at [611, 52] on span "Submitted" at bounding box center [605, 52] width 42 height 9
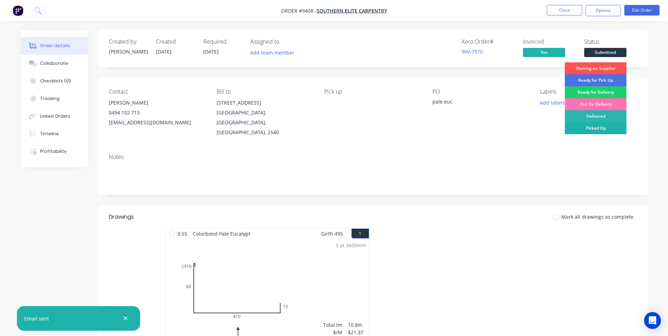
click at [596, 125] on div "Picked Up" at bounding box center [596, 128] width 62 height 12
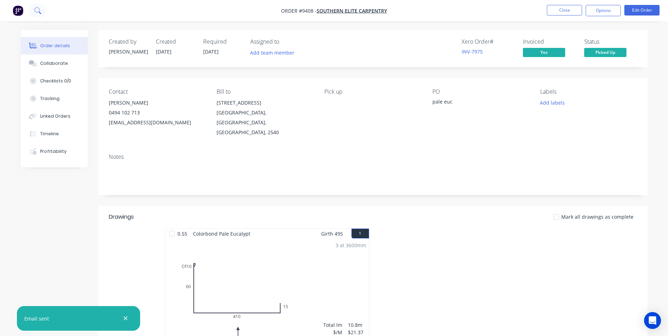
click at [37, 14] on button at bounding box center [38, 11] width 18 height 14
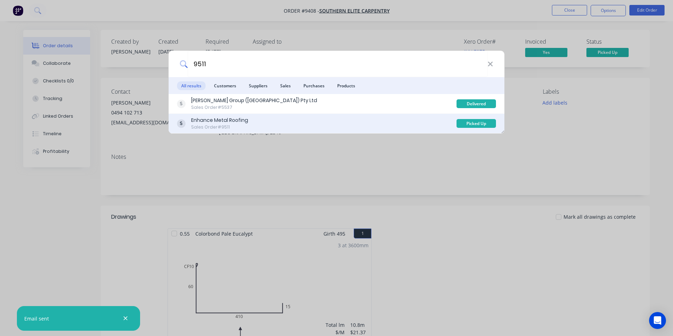
type input "9511"
click at [313, 126] on div "Enhance Metal Roofing Sales Order #9511" at bounding box center [317, 124] width 280 height 14
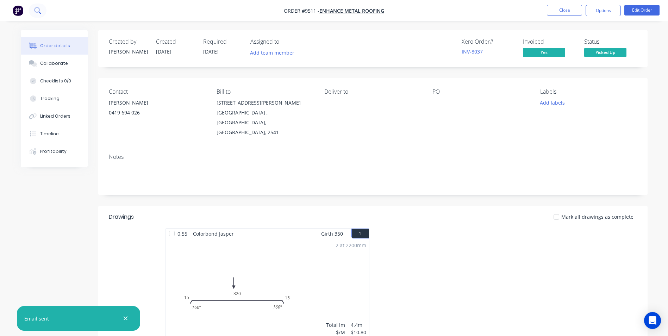
click at [43, 11] on button at bounding box center [38, 11] width 18 height 14
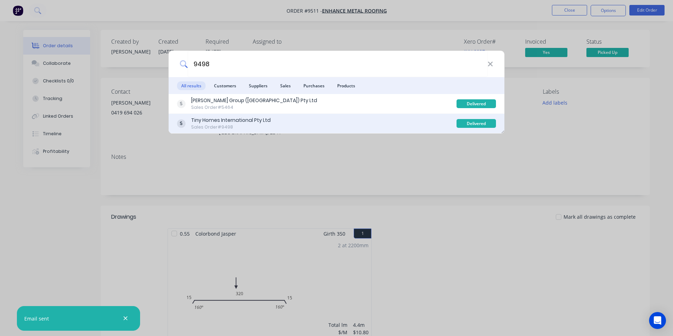
type input "9498"
click at [308, 121] on div "Tiny Homes International Pty Ltd Sales Order #9498" at bounding box center [317, 124] width 280 height 14
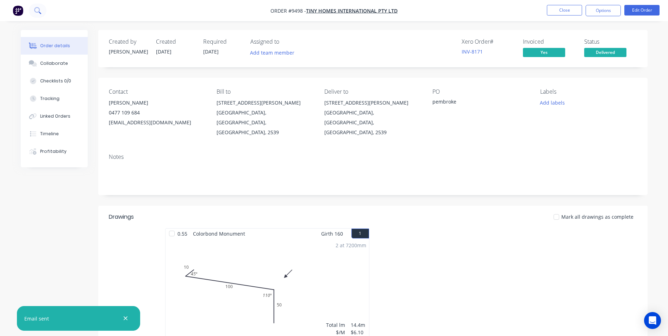
click at [38, 13] on icon at bounding box center [37, 10] width 7 height 7
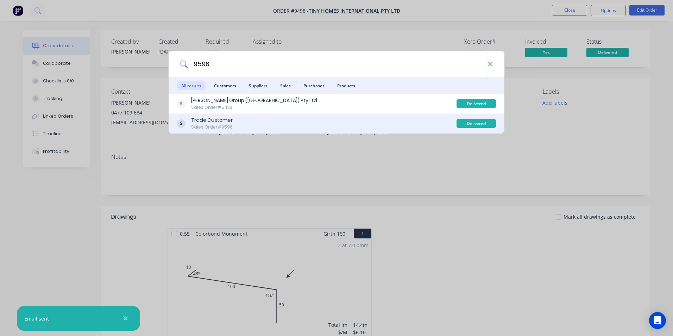
type input "9596"
click at [375, 121] on div "Trade Customer Sales Order #9596" at bounding box center [317, 124] width 280 height 14
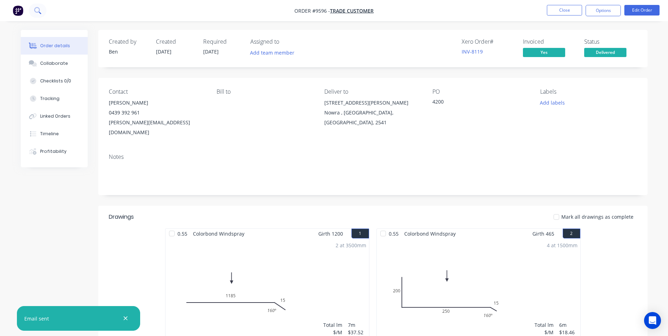
click at [42, 11] on button at bounding box center [38, 11] width 18 height 14
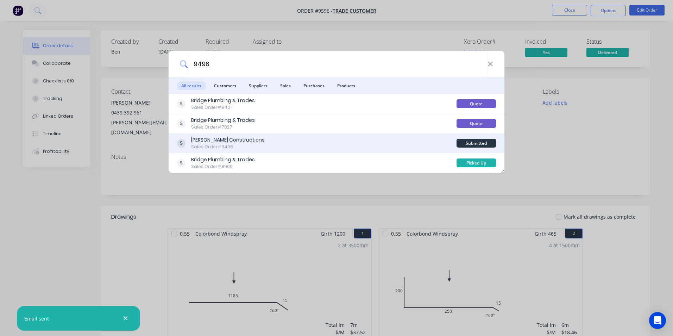
type input "9496"
click at [357, 142] on div "[PERSON_NAME] Constructions Sales Order #9496" at bounding box center [317, 143] width 280 height 14
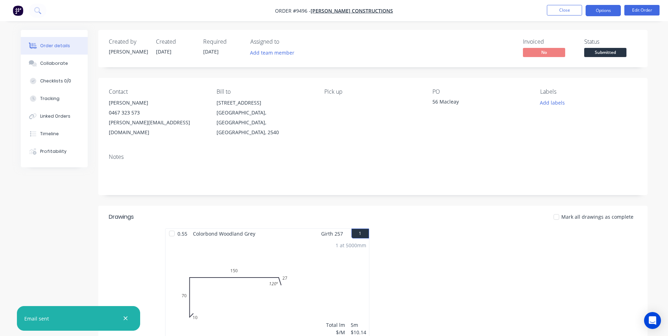
click at [596, 8] on button "Options" at bounding box center [602, 10] width 35 height 11
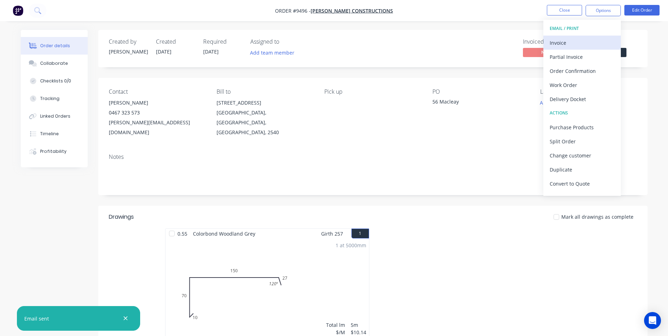
click at [582, 42] on div "Invoice" at bounding box center [582, 43] width 65 height 10
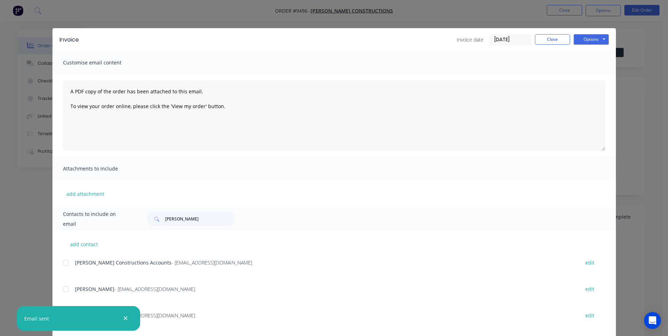
click at [125, 317] on icon "button" at bounding box center [125, 318] width 5 height 6
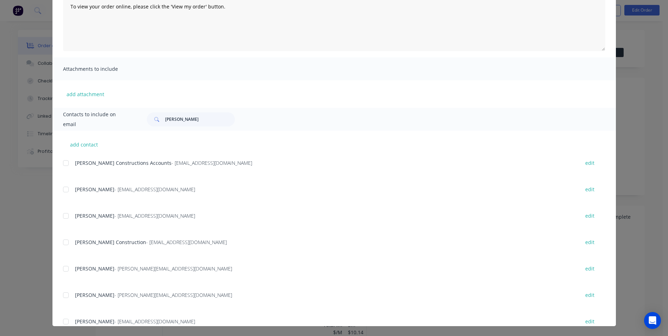
click at [64, 160] on div at bounding box center [66, 163] width 14 height 14
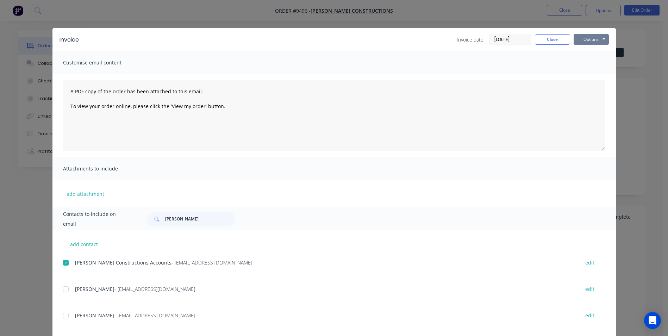
click at [585, 41] on button "Options" at bounding box center [590, 39] width 35 height 11
click at [582, 77] on button "Email" at bounding box center [595, 75] width 45 height 12
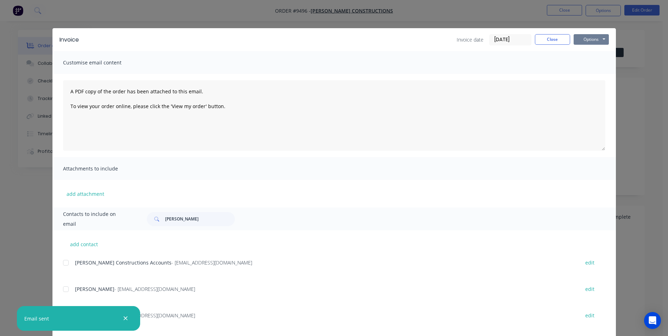
click at [591, 38] on button "Options" at bounding box center [590, 39] width 35 height 11
click at [590, 62] on button "Print" at bounding box center [595, 64] width 45 height 12
click at [545, 42] on button "Close" at bounding box center [552, 39] width 35 height 11
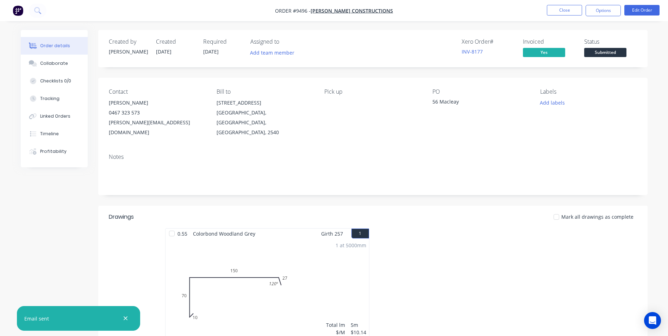
click at [602, 48] on span "Submitted" at bounding box center [605, 52] width 42 height 9
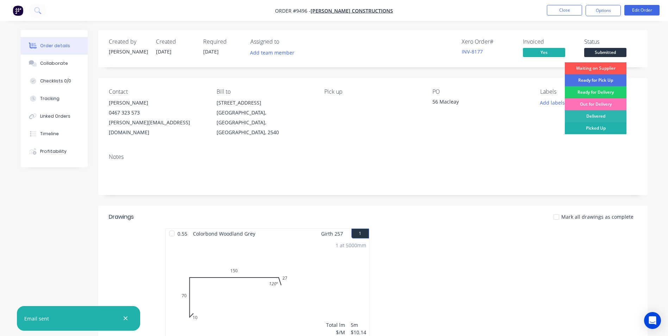
click at [588, 126] on div "Picked Up" at bounding box center [596, 128] width 62 height 12
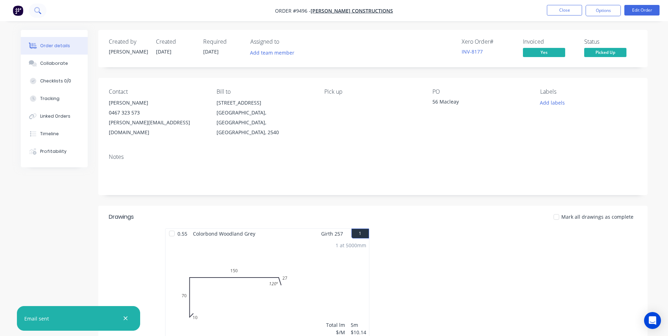
click at [40, 12] on icon at bounding box center [37, 10] width 7 height 7
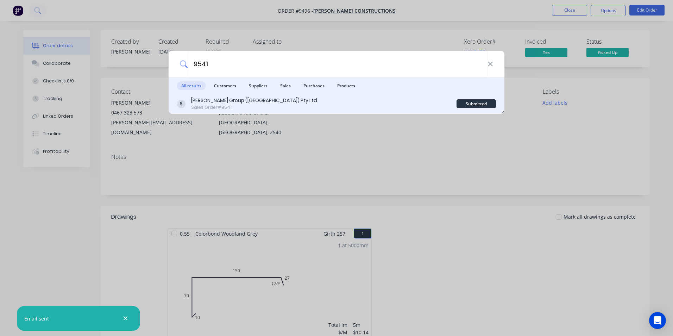
type input "9541"
click at [275, 102] on div "[PERSON_NAME] Group ([GEOGRAPHIC_DATA]) Pty Ltd Sales Order #9541" at bounding box center [317, 104] width 280 height 14
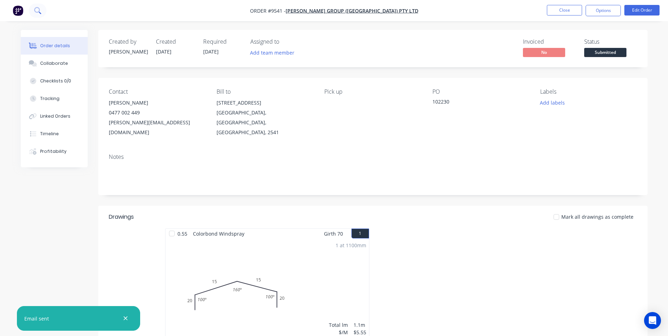
click at [40, 10] on icon at bounding box center [37, 10] width 7 height 7
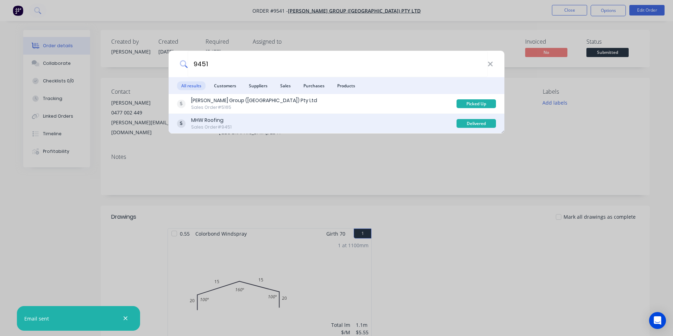
type input "9451"
click at [324, 119] on div "MHW Roofing Sales Order #9451" at bounding box center [317, 124] width 280 height 14
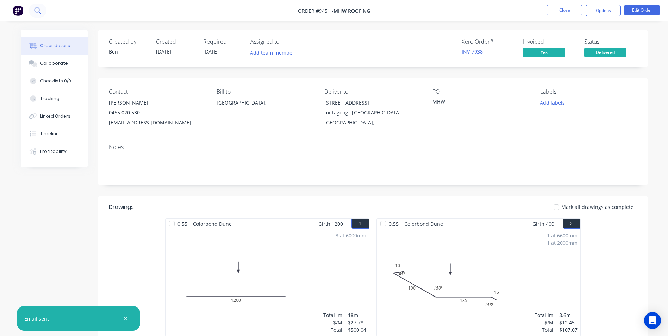
click at [39, 12] on icon at bounding box center [40, 13] width 2 height 2
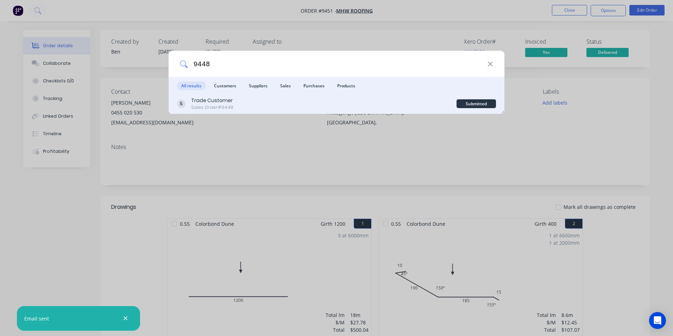
type input "9448"
click at [303, 108] on div "Trade Customer Sales Order #9448" at bounding box center [317, 104] width 280 height 14
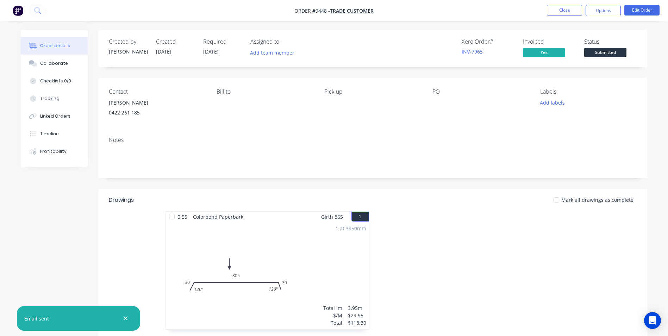
click at [612, 54] on span "Submitted" at bounding box center [605, 52] width 42 height 9
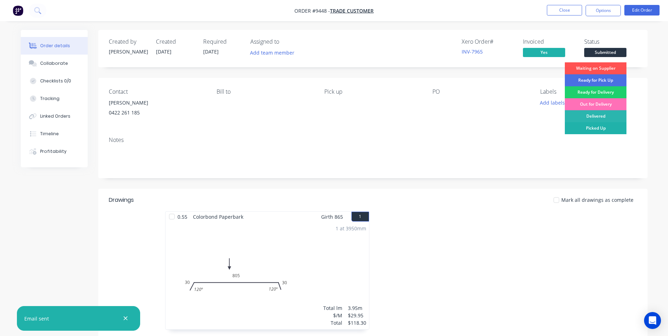
click at [596, 127] on div "Picked Up" at bounding box center [596, 128] width 62 height 12
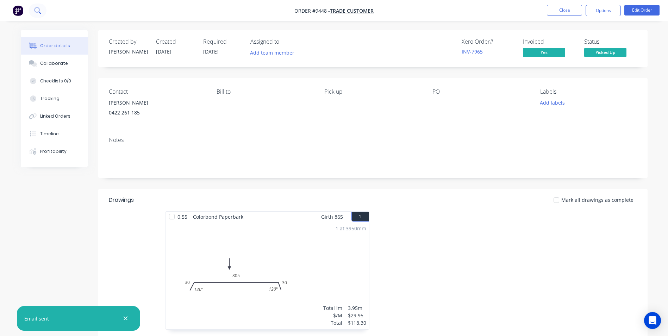
click at [40, 9] on icon at bounding box center [37, 10] width 7 height 7
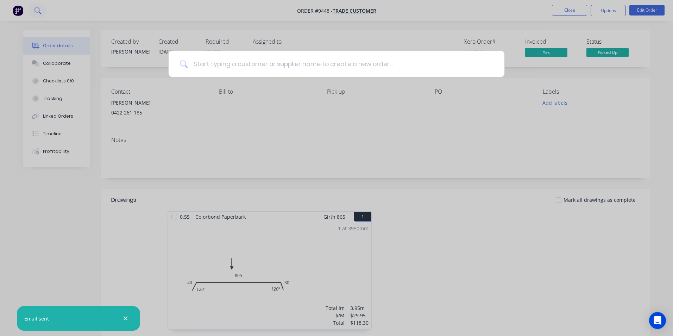
type input "9"
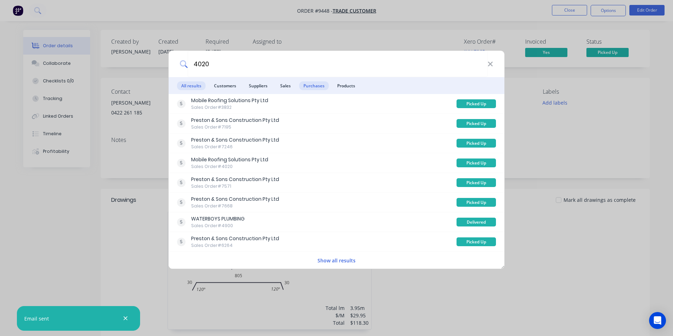
type input "4020"
click at [314, 84] on span "Purchases" at bounding box center [314, 85] width 30 height 9
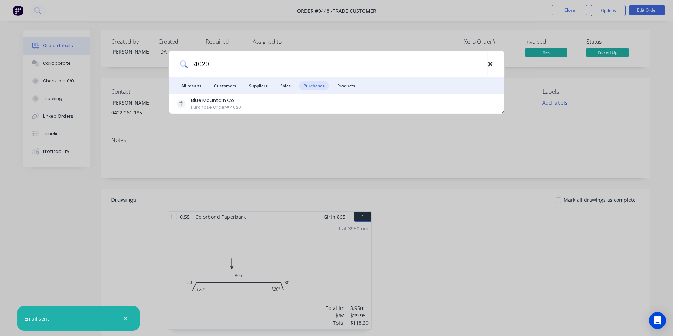
click at [489, 66] on icon at bounding box center [491, 64] width 6 height 8
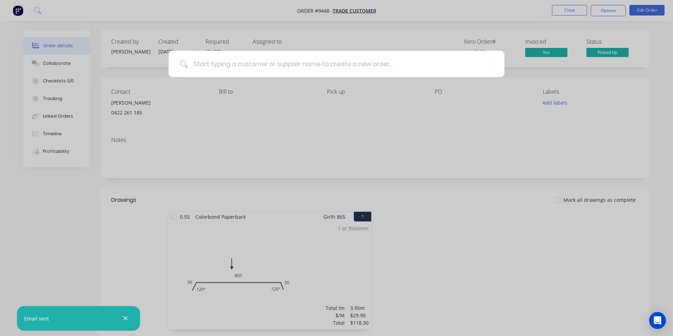
click at [39, 10] on div at bounding box center [336, 168] width 673 height 336
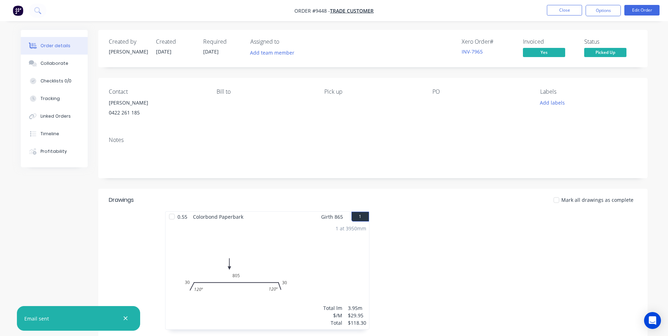
click at [39, 10] on icon at bounding box center [37, 10] width 7 height 7
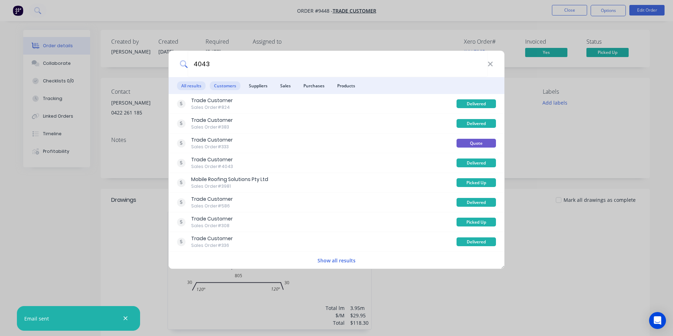
type input "4043"
click at [237, 85] on span "Customers" at bounding box center [225, 85] width 31 height 9
click at [317, 84] on span "Purchases" at bounding box center [314, 85] width 30 height 9
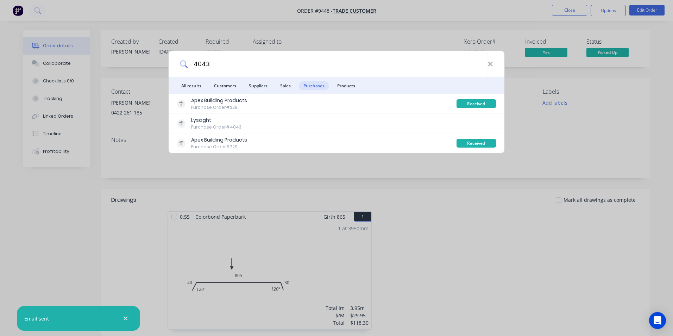
click at [381, 36] on div "4043 All results Customers Suppliers Sales Purchases Products Apex Building Pro…" at bounding box center [336, 168] width 673 height 336
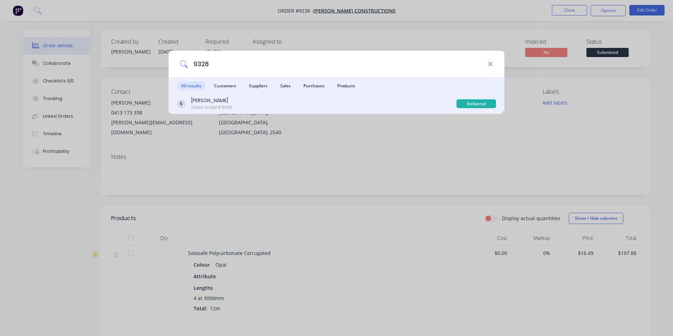
type input "9328"
click at [249, 103] on div "[PERSON_NAME] Sales Order #9328" at bounding box center [317, 104] width 280 height 14
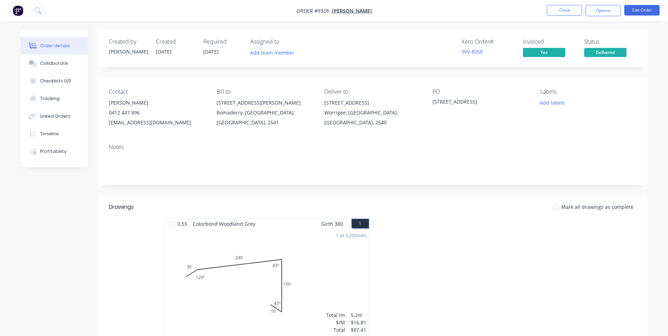
click at [595, 5] on nav "Order #9328 - [PERSON_NAME] Close Options Edit Order" at bounding box center [334, 10] width 668 height 21
click at [595, 9] on button "Options" at bounding box center [602, 10] width 35 height 11
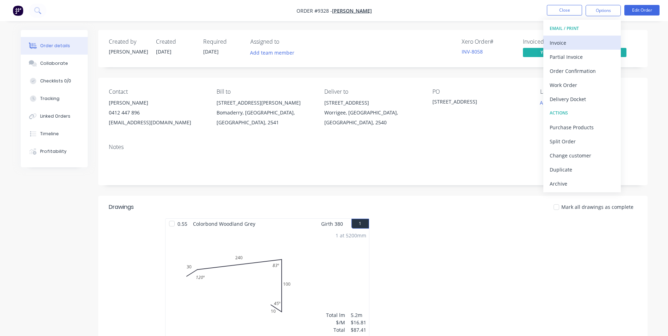
click at [564, 44] on div "Invoice" at bounding box center [582, 43] width 65 height 10
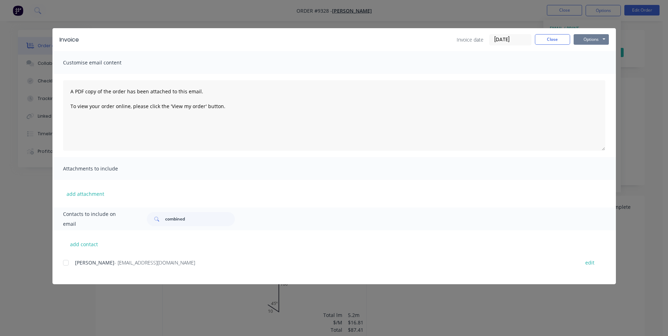
click at [595, 40] on button "Options" at bounding box center [590, 39] width 35 height 11
click at [597, 62] on button "Print" at bounding box center [595, 64] width 45 height 12
click at [548, 43] on button "Close" at bounding box center [552, 39] width 35 height 11
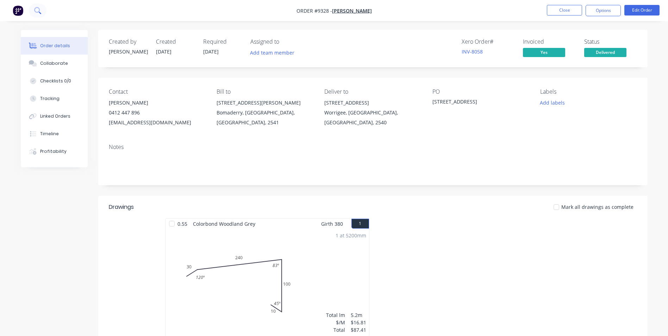
click at [41, 11] on icon at bounding box center [37, 10] width 7 height 7
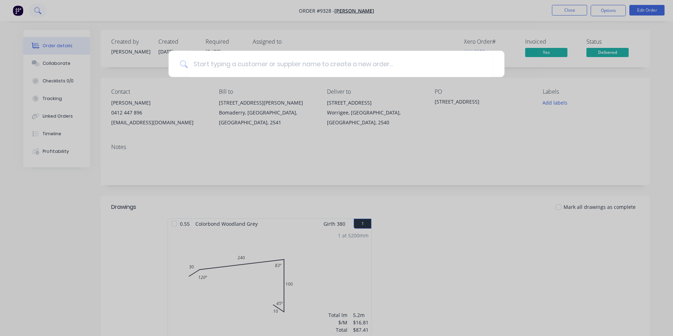
type input "6"
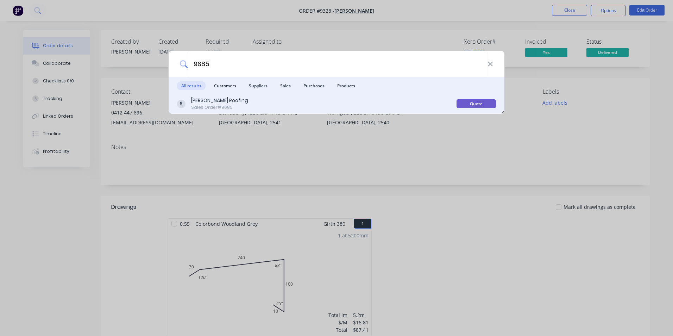
type input "9685"
click at [249, 100] on div "[PERSON_NAME] Roofing Sales Order #9685" at bounding box center [317, 104] width 280 height 14
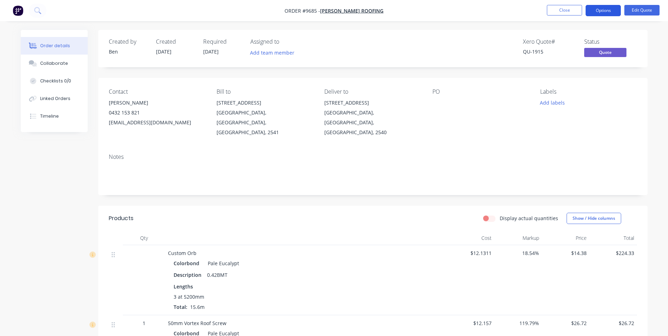
click at [600, 8] on button "Options" at bounding box center [602, 10] width 35 height 11
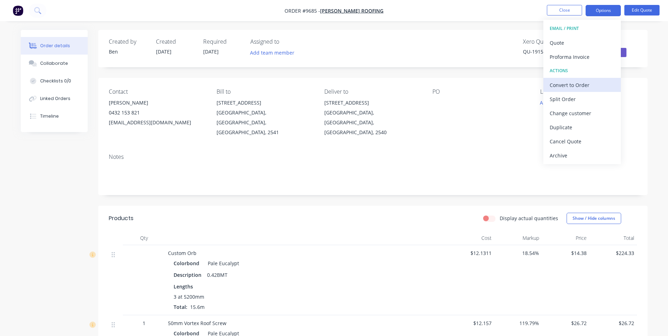
click at [569, 89] on div "Convert to Order" at bounding box center [582, 85] width 65 height 10
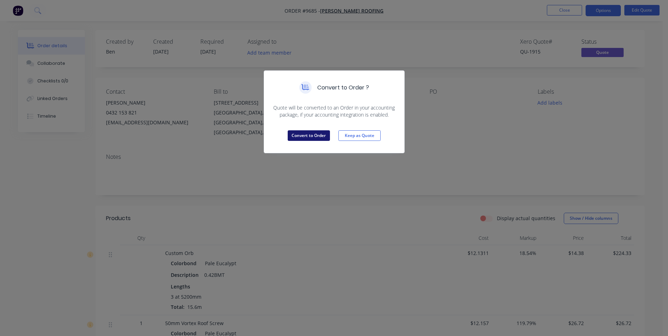
click at [318, 138] on button "Convert to Order" at bounding box center [309, 135] width 42 height 11
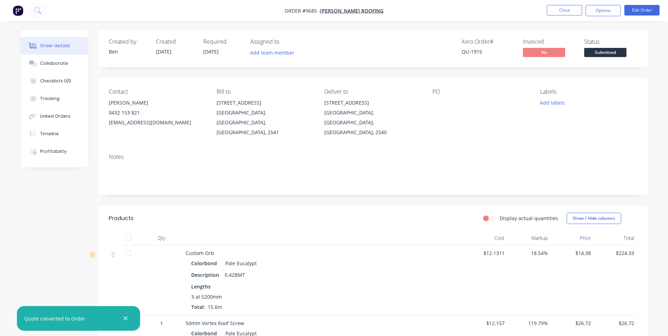
click at [207, 52] on span "[DATE]" at bounding box center [210, 51] width 15 height 7
click at [636, 8] on button "Edit Order" at bounding box center [641, 10] width 35 height 11
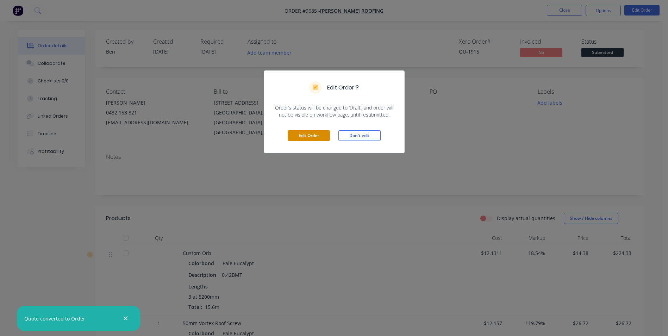
click at [320, 133] on button "Edit Order" at bounding box center [309, 135] width 42 height 11
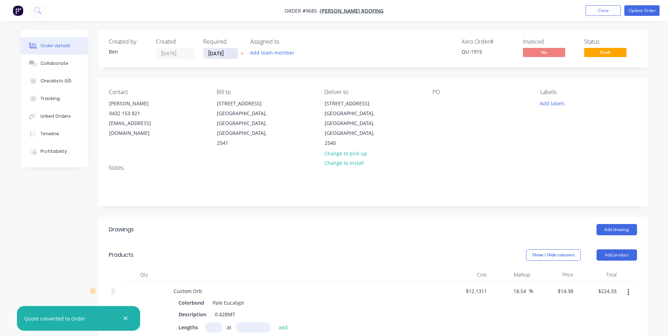
click at [214, 54] on input "[DATE]" at bounding box center [220, 53] width 34 height 11
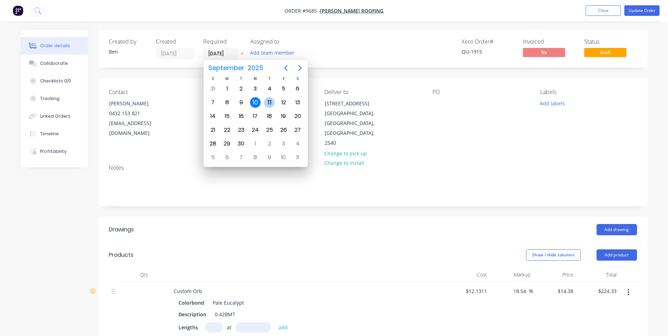
click at [269, 101] on div "11" at bounding box center [269, 102] width 11 height 11
type input "[DATE]"
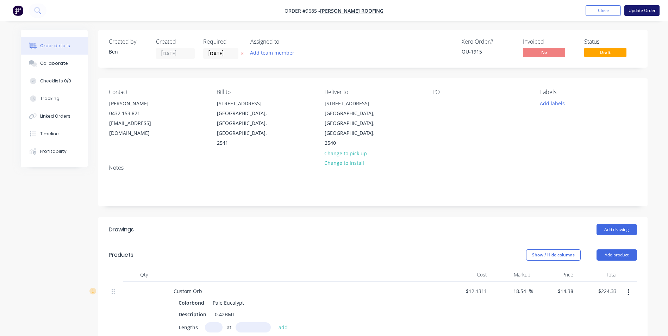
click at [627, 11] on button "Update Order" at bounding box center [641, 10] width 35 height 11
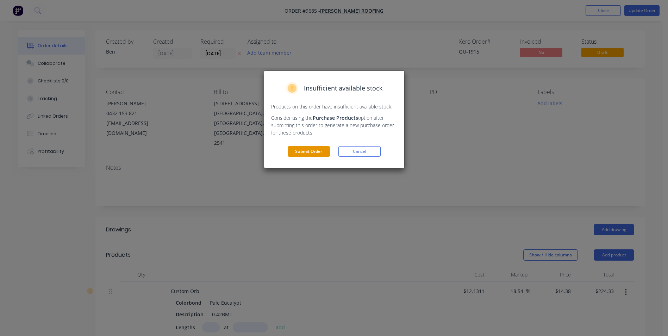
click at [311, 151] on button "Submit Order" at bounding box center [309, 151] width 42 height 11
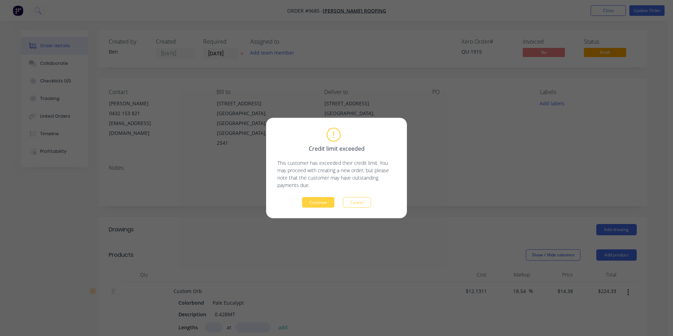
click at [319, 196] on div "Credit limit exceeded This customer has exceeded their credit limit. You may pr…" at bounding box center [336, 167] width 118 height 79
click at [319, 200] on button "Continue" at bounding box center [318, 202] width 32 height 11
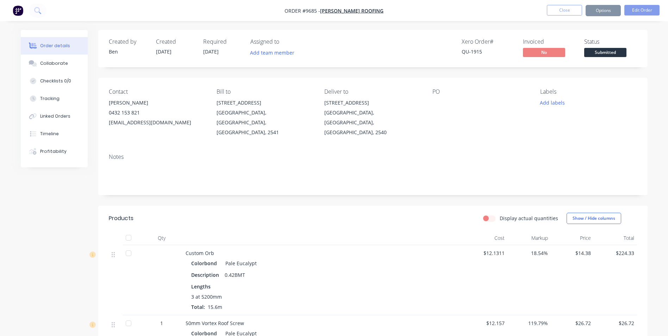
click at [605, 10] on button "Options" at bounding box center [602, 10] width 35 height 11
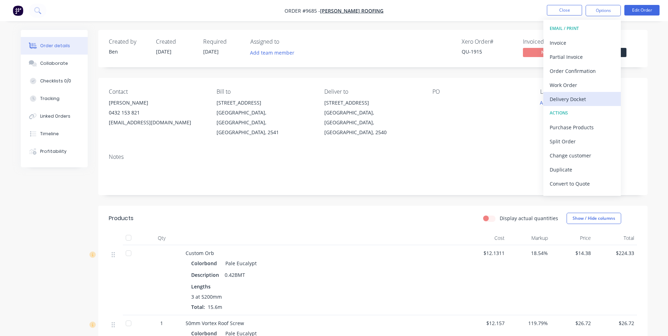
click at [565, 95] on div "Delivery Docket" at bounding box center [582, 99] width 65 height 10
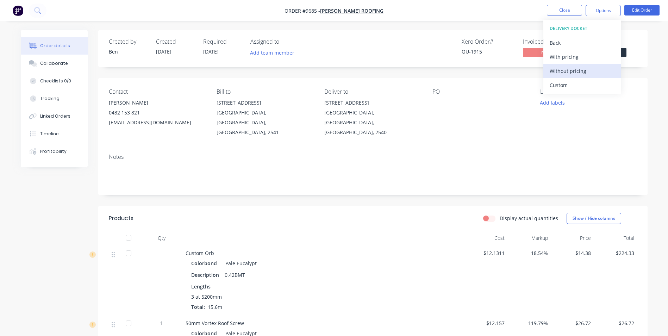
click at [566, 72] on div "Without pricing" at bounding box center [582, 71] width 65 height 10
click at [571, 72] on div "Order Confirmation" at bounding box center [582, 71] width 65 height 10
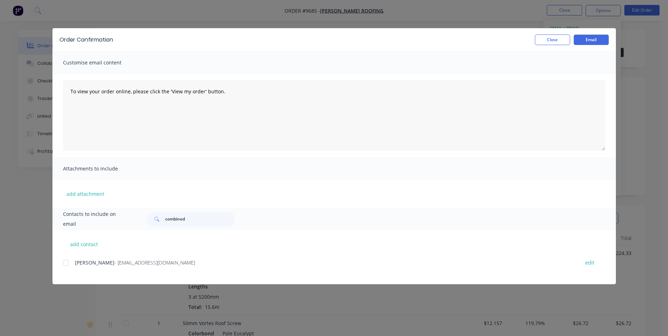
click at [67, 262] on div at bounding box center [66, 263] width 14 height 14
click at [596, 37] on button "Email" at bounding box center [590, 39] width 35 height 11
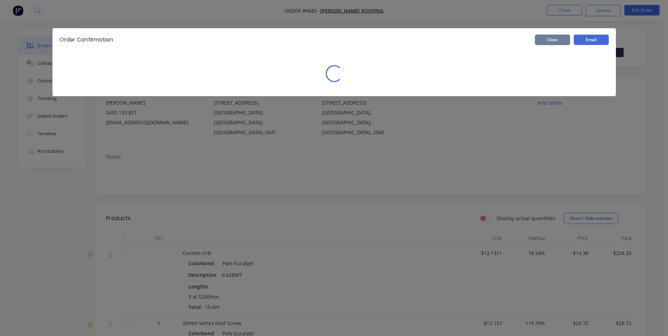
click at [558, 39] on button "Close" at bounding box center [552, 39] width 35 height 11
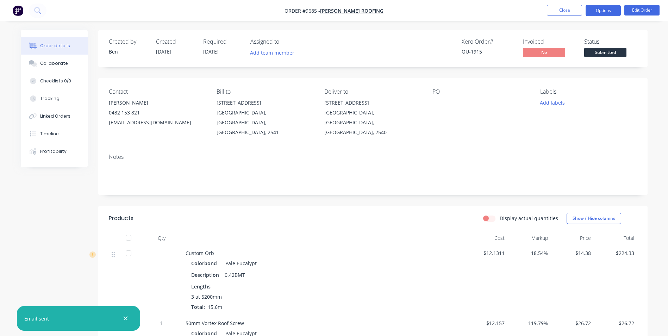
click at [596, 13] on button "Options" at bounding box center [602, 10] width 35 height 11
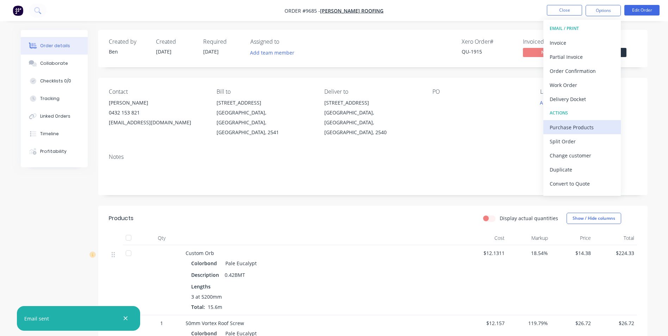
click at [570, 129] on div "Purchase Products" at bounding box center [582, 127] width 65 height 10
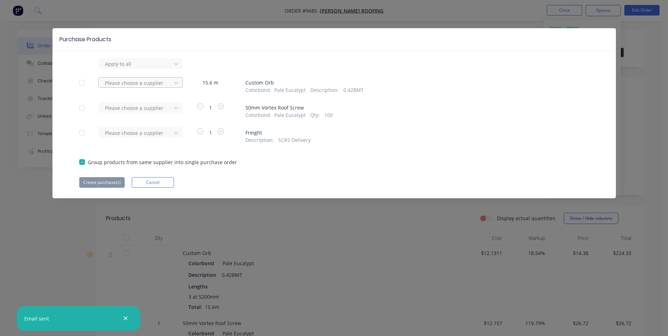
click at [132, 80] on div at bounding box center [135, 83] width 63 height 9
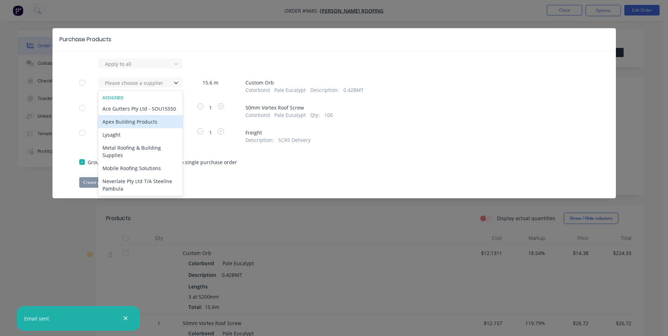
click at [126, 128] on div "Apex Building Products" at bounding box center [140, 121] width 84 height 13
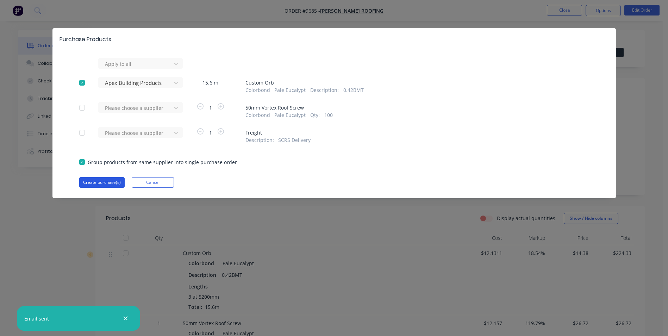
click at [96, 180] on button "Create purchase(s)" at bounding box center [101, 182] width 45 height 11
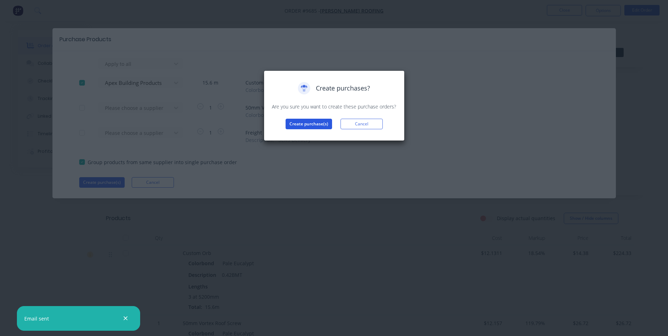
click at [297, 122] on button "Create purchase(s)" at bounding box center [309, 124] width 46 height 11
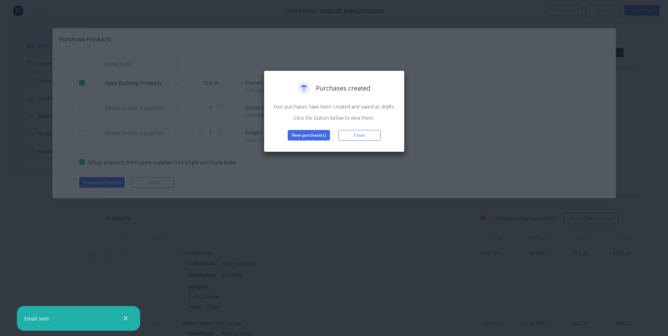
click at [312, 144] on div "Purchases created Your purchases have been created and saved as drafts. Click t…" at bounding box center [334, 111] width 141 height 82
click at [312, 137] on button "View purchase(s)" at bounding box center [309, 135] width 42 height 11
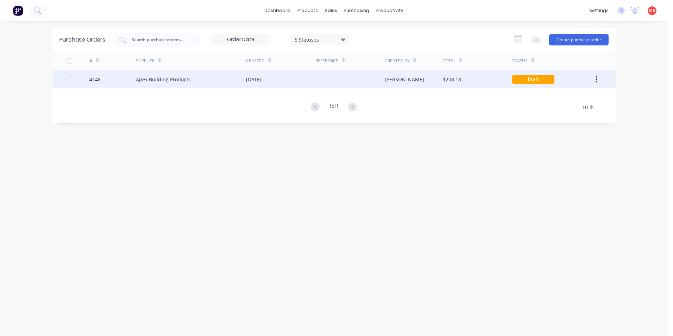
click at [465, 79] on div "$208.18" at bounding box center [477, 79] width 69 height 18
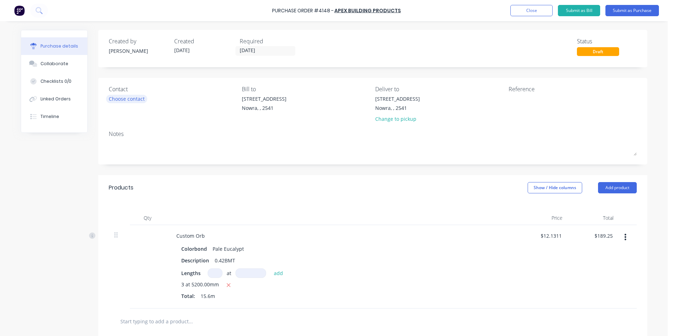
click at [132, 98] on div "Choose contact" at bounding box center [127, 98] width 36 height 7
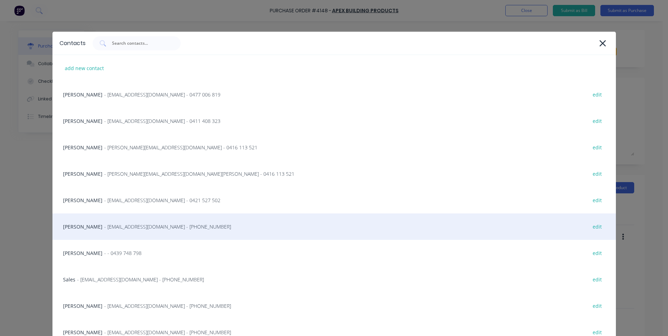
click at [99, 234] on div "Matt - [EMAIL_ADDRESS][DOMAIN_NAME] - [PHONE_NUMBER] edit" at bounding box center [333, 226] width 563 height 26
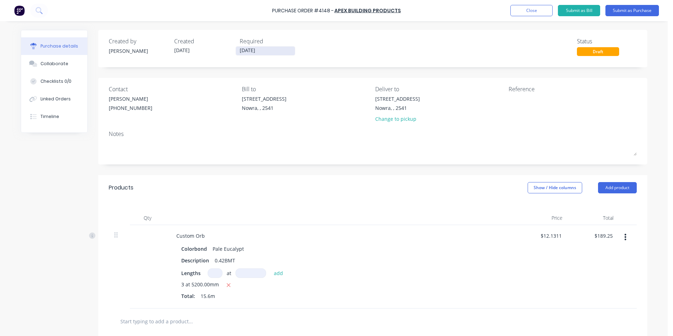
click at [250, 50] on input "[DATE]" at bounding box center [265, 50] width 59 height 9
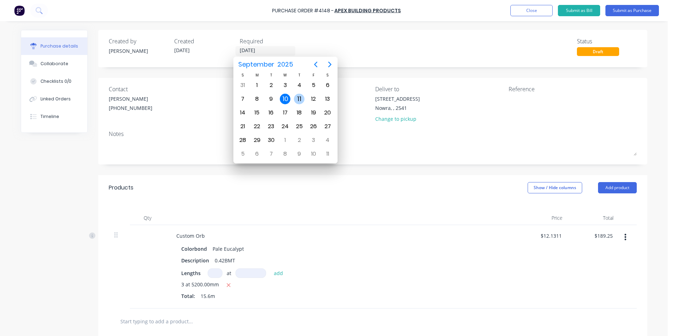
click at [297, 100] on div "11" at bounding box center [299, 99] width 11 height 11
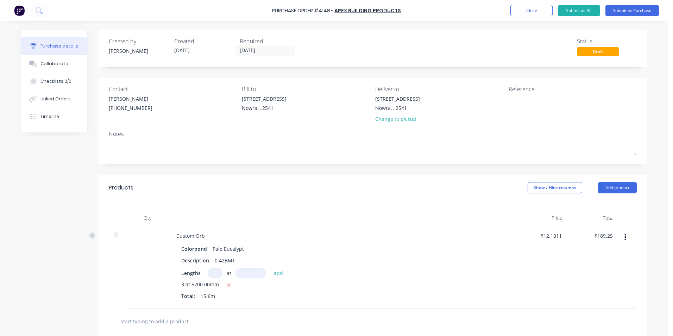
type input "[DATE]"
click at [618, 11] on button "Submit as Purchase" at bounding box center [632, 10] width 54 height 11
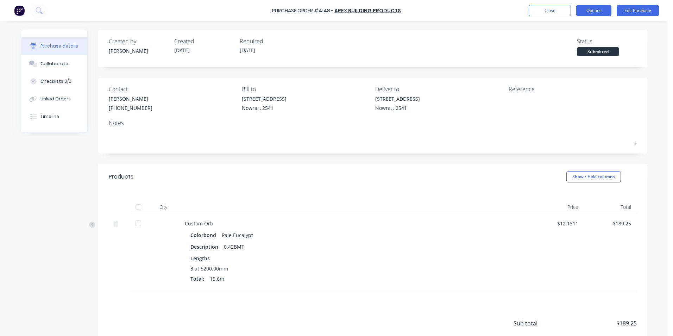
click at [592, 10] on button "Options" at bounding box center [593, 10] width 35 height 11
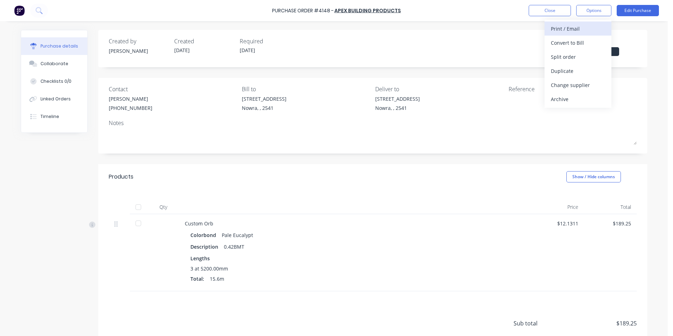
click at [592, 24] on div "Print / Email" at bounding box center [578, 29] width 54 height 10
click at [582, 53] on div "Without pricing" at bounding box center [578, 57] width 54 height 10
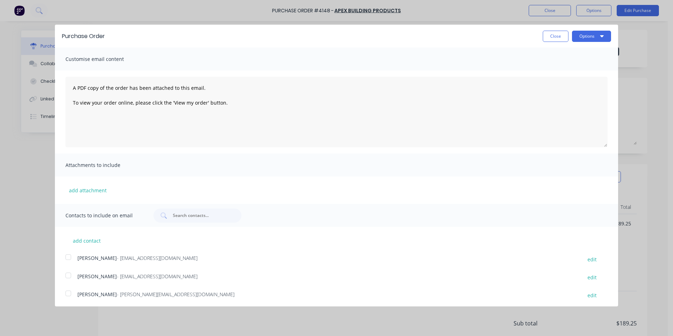
click at [584, 38] on button "Options" at bounding box center [591, 36] width 39 height 11
click at [575, 56] on div "Print" at bounding box center [578, 54] width 54 height 10
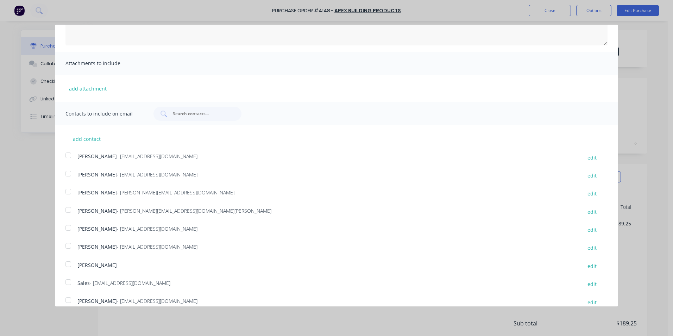
scroll to position [106, 0]
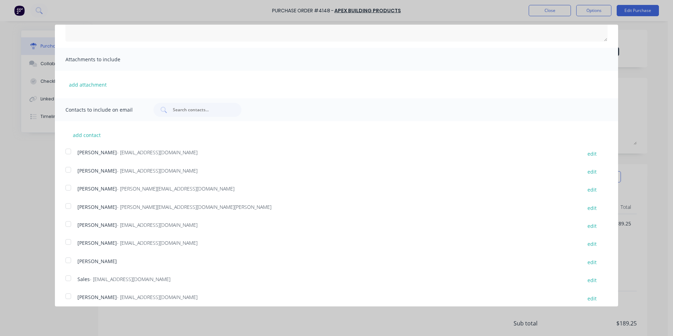
click at [68, 277] on div at bounding box center [68, 278] width 14 height 14
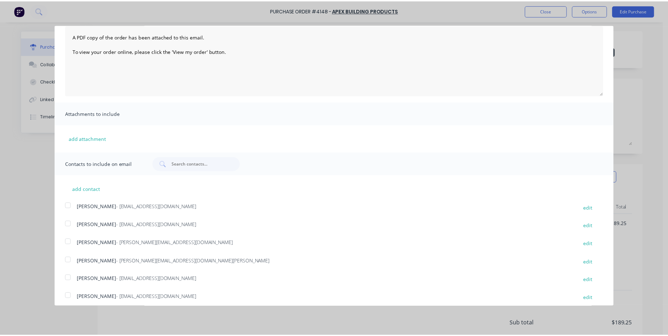
scroll to position [0, 0]
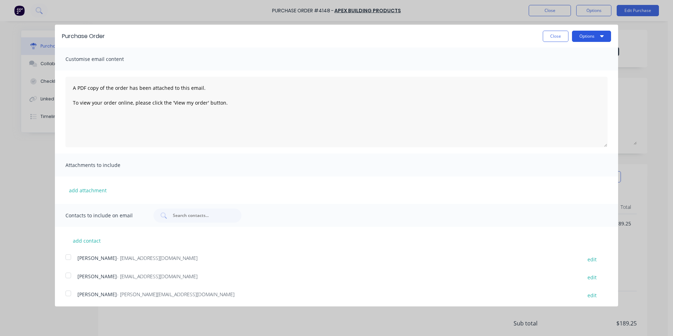
click at [588, 33] on button "Options" at bounding box center [591, 36] width 39 height 11
click at [567, 70] on div "Email" at bounding box center [578, 68] width 54 height 10
click at [555, 36] on button "Close" at bounding box center [556, 36] width 26 height 11
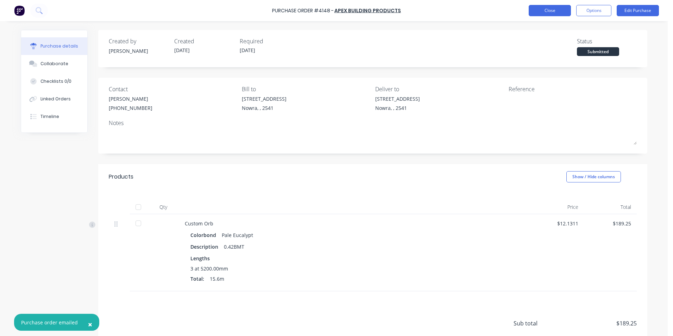
click at [537, 11] on button "Close" at bounding box center [550, 10] width 42 height 11
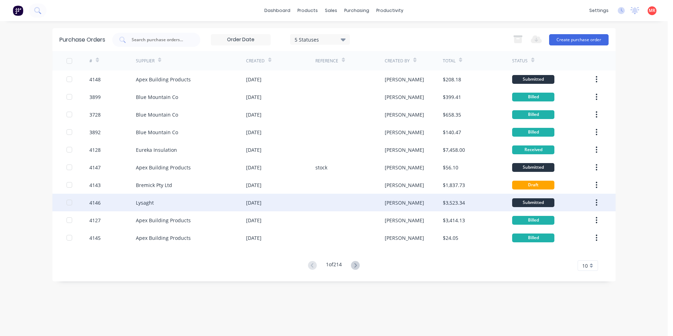
click at [305, 202] on div "[DATE]" at bounding box center [280, 203] width 69 height 18
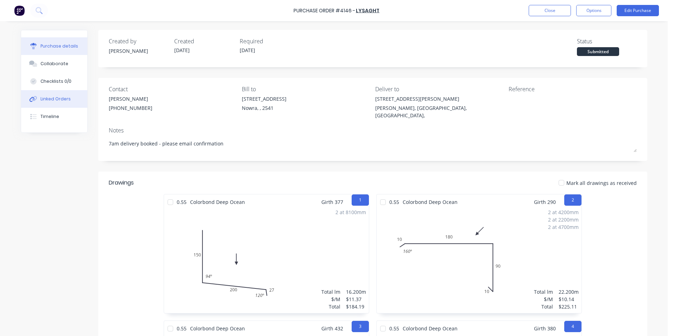
click at [67, 104] on button "Linked Orders" at bounding box center [54, 99] width 66 height 18
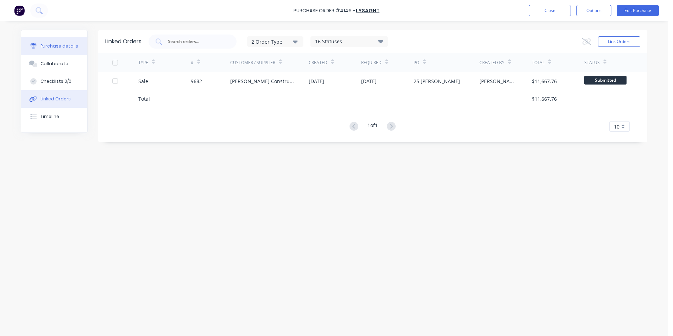
click at [64, 43] on div "Purchase details" at bounding box center [59, 46] width 38 height 6
type textarea "x"
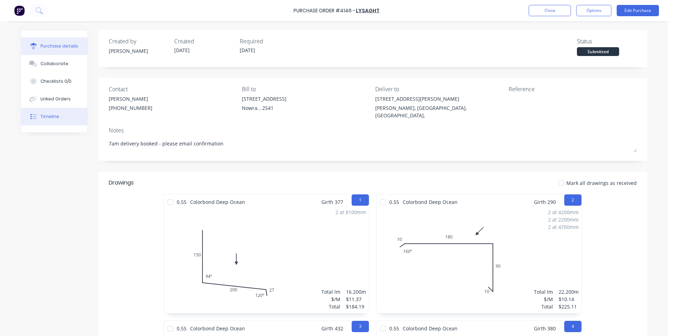
click at [54, 113] on button "Timeline" at bounding box center [54, 117] width 66 height 18
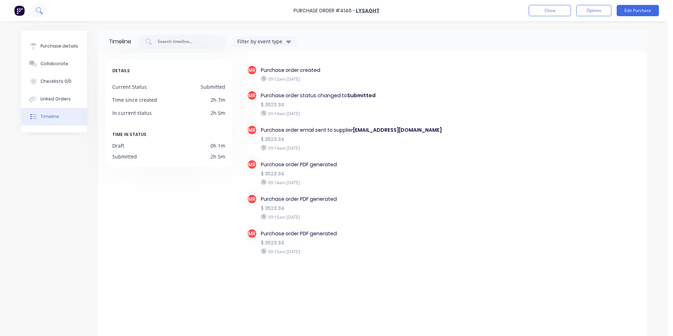
click at [40, 14] on icon at bounding box center [39, 10] width 7 height 7
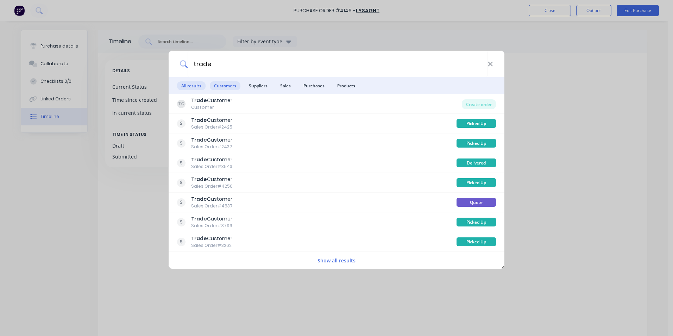
type input "trade"
click at [216, 88] on span "Customers" at bounding box center [225, 85] width 31 height 9
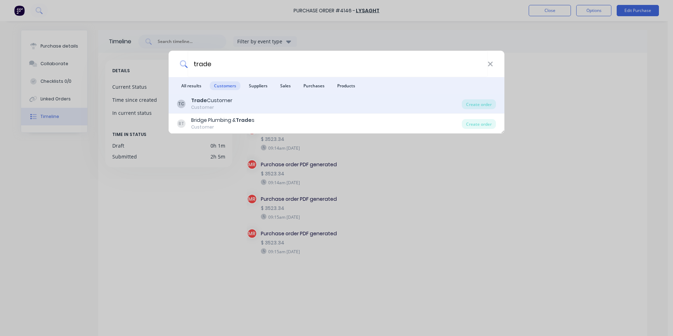
click at [425, 101] on div "TC Trade Customer Customer" at bounding box center [319, 104] width 285 height 14
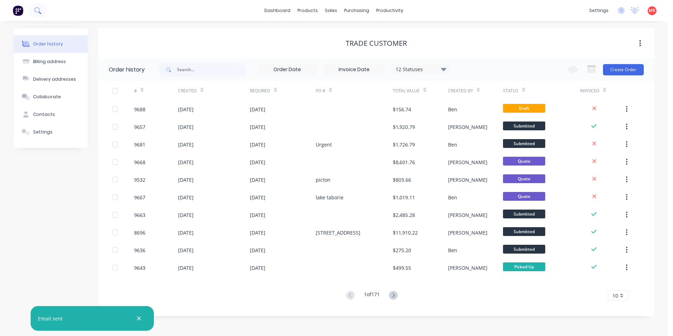
click at [41, 11] on icon at bounding box center [37, 10] width 7 height 7
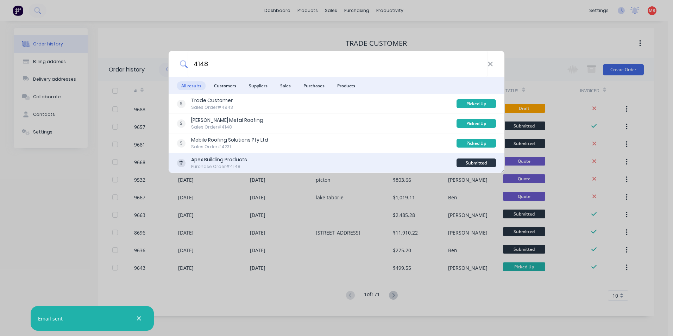
type input "4148"
click at [305, 161] on div "Apex Building Products Purchase Order #4148" at bounding box center [317, 163] width 280 height 14
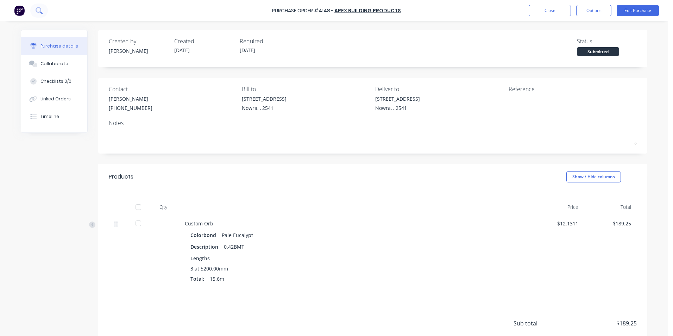
click at [45, 11] on button at bounding box center [39, 11] width 18 height 14
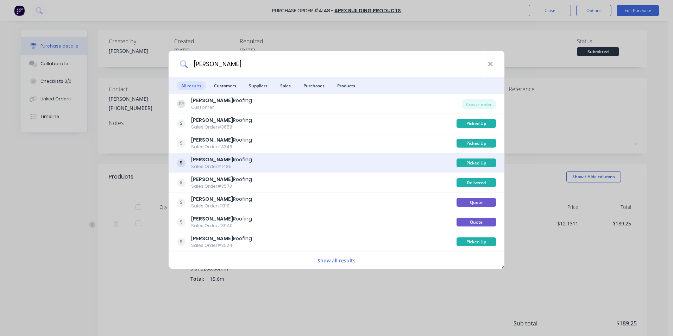
type input "[PERSON_NAME]"
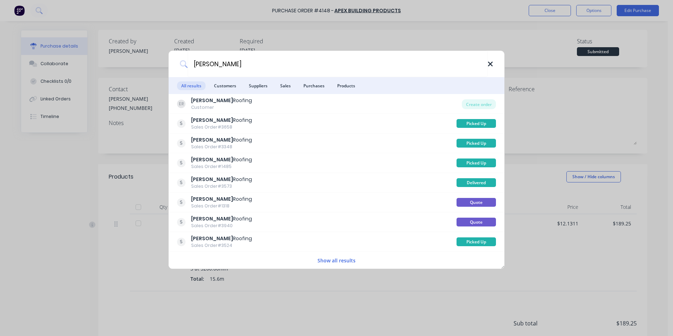
click at [490, 64] on icon at bounding box center [490, 64] width 5 height 5
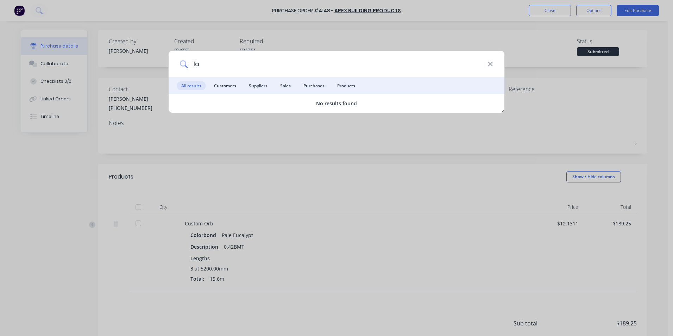
type input "l"
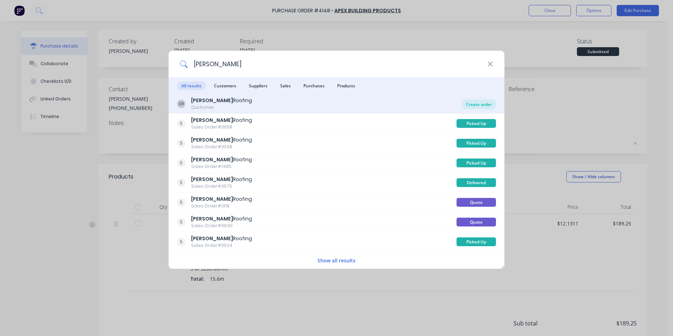
type input "[PERSON_NAME]"
click at [474, 103] on div "Create order" at bounding box center [479, 104] width 34 height 10
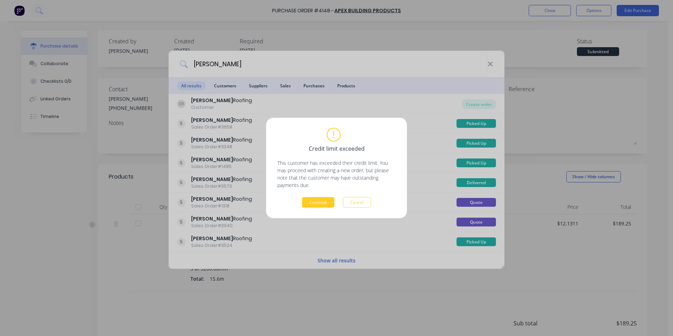
click at [313, 207] on button "Continue" at bounding box center [318, 202] width 32 height 11
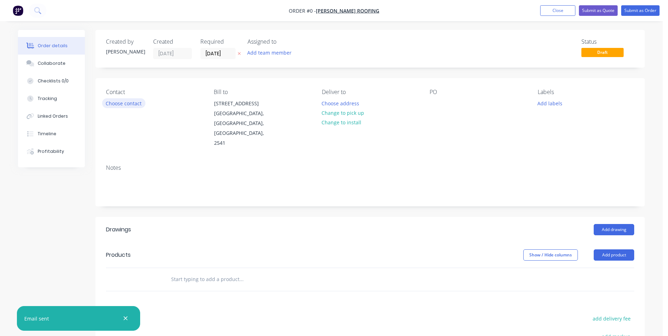
click at [124, 101] on button "Choose contact" at bounding box center [123, 103] width 43 height 10
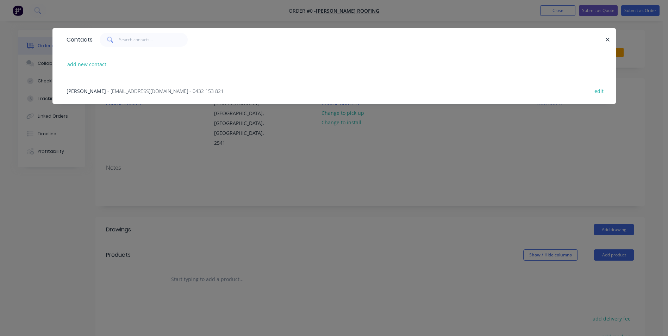
click at [144, 93] on span "- edwardsroofing28@gmail.com - 0432 153 821" at bounding box center [165, 91] width 116 height 7
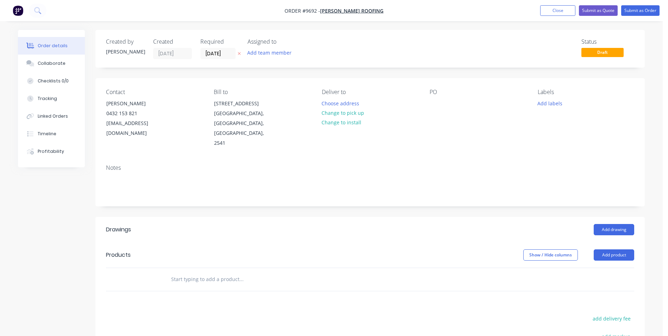
click at [186, 272] on input "text" at bounding box center [241, 279] width 141 height 14
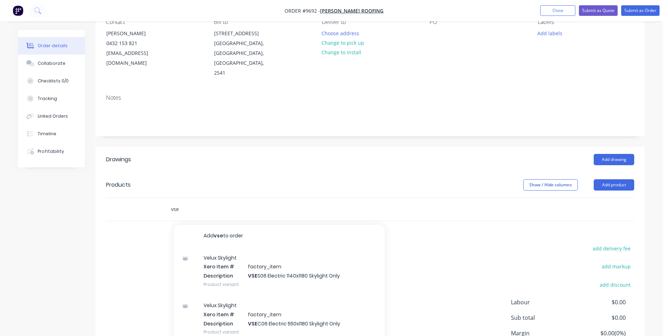
scroll to position [70, 0]
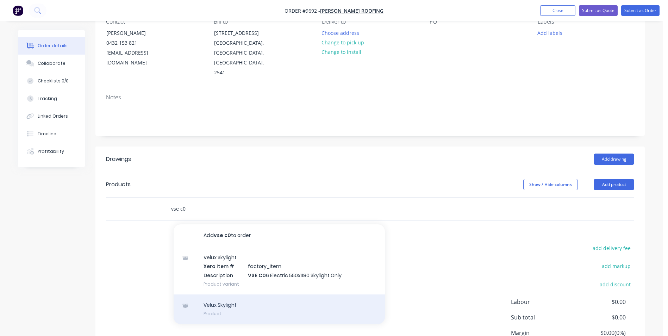
type input "vse c0"
click at [197, 294] on div "Velux Skylight Product" at bounding box center [279, 309] width 211 height 30
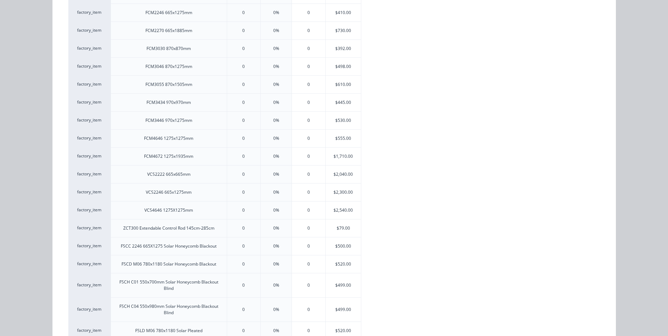
scroll to position [528, 0]
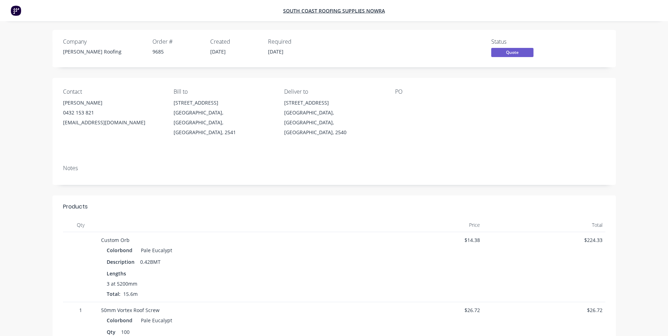
click at [15, 11] on img at bounding box center [16, 10] width 11 height 11
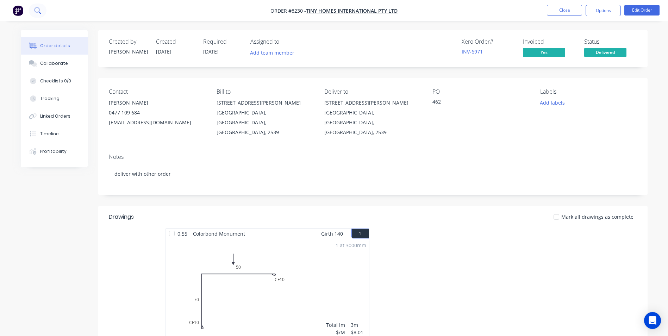
click at [42, 10] on button at bounding box center [38, 11] width 18 height 14
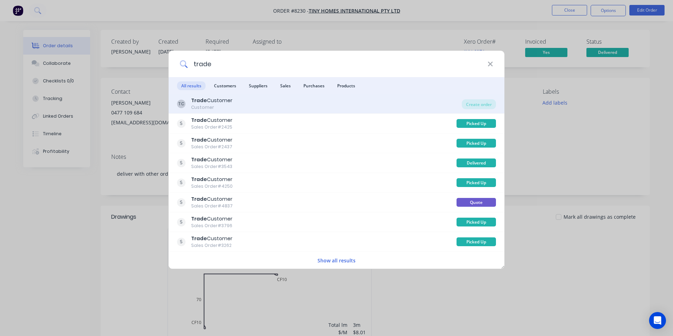
type input "trade"
click at [240, 99] on div "TC Trade Customer Customer" at bounding box center [319, 104] width 285 height 14
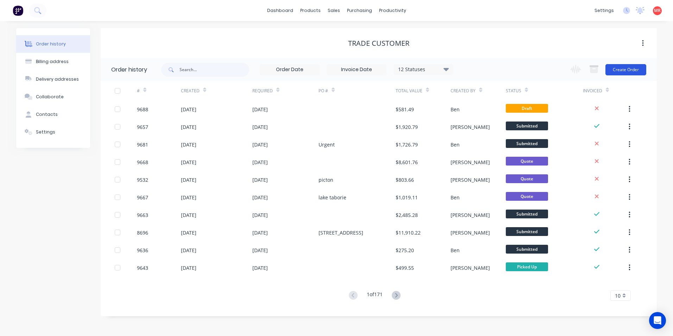
click at [620, 69] on button "Create Order" at bounding box center [625, 69] width 41 height 11
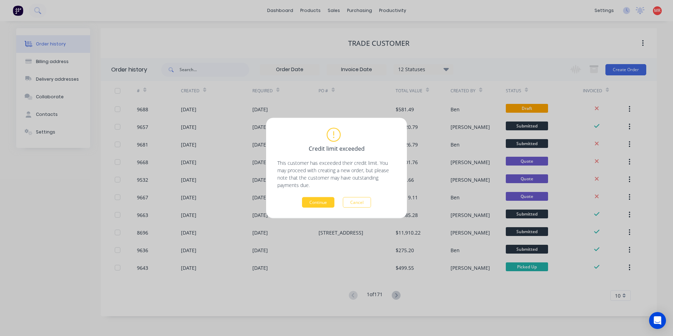
click at [319, 204] on button "Continue" at bounding box center [318, 202] width 32 height 11
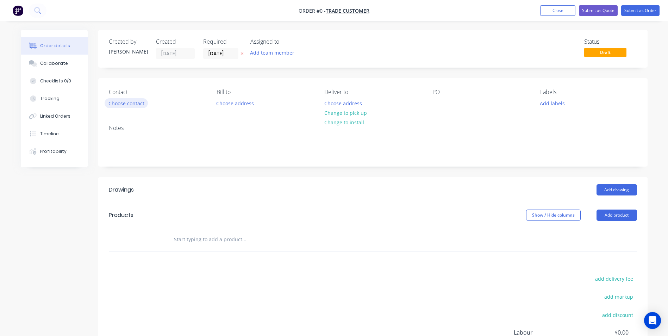
click at [145, 103] on button "Choose contact" at bounding box center [126, 103] width 43 height 10
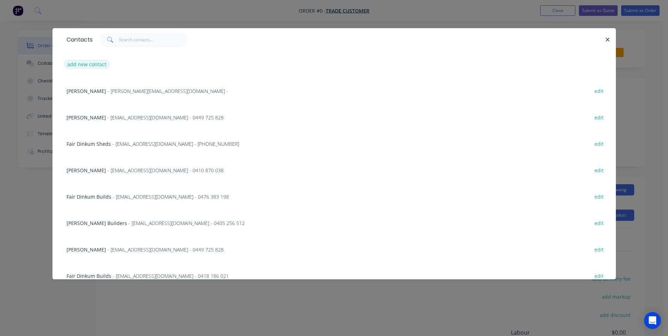
click at [92, 63] on button "add new contact" at bounding box center [87, 64] width 46 height 10
select select "AU"
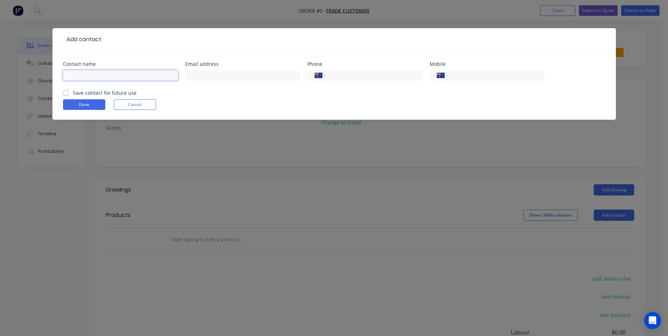
click at [96, 79] on input "text" at bounding box center [120, 75] width 115 height 11
type input "andrew trueman"
type input "0431 163 945"
click at [73, 91] on label "Save contact for future use" at bounding box center [105, 92] width 64 height 7
click at [67, 91] on input "Save contact for future use" at bounding box center [66, 92] width 6 height 7
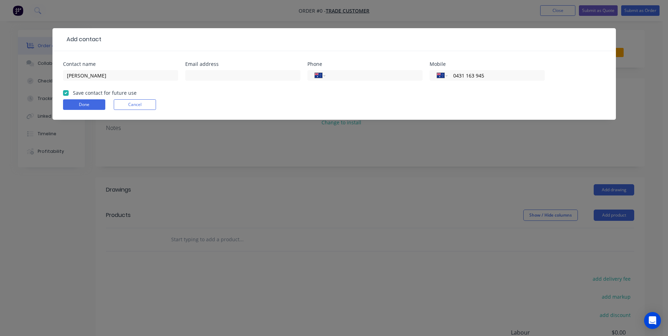
checkbox input "true"
click at [74, 102] on button "Done" at bounding box center [84, 104] width 42 height 11
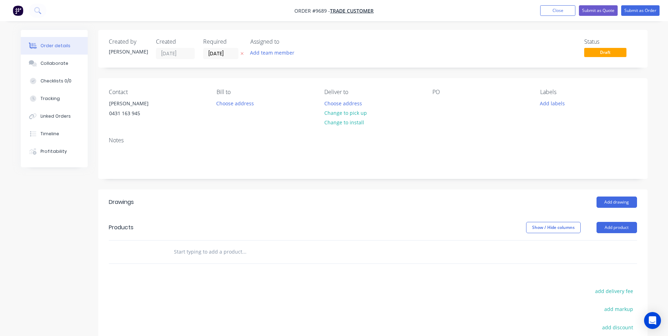
click at [208, 255] on input "text" at bounding box center [244, 252] width 141 height 14
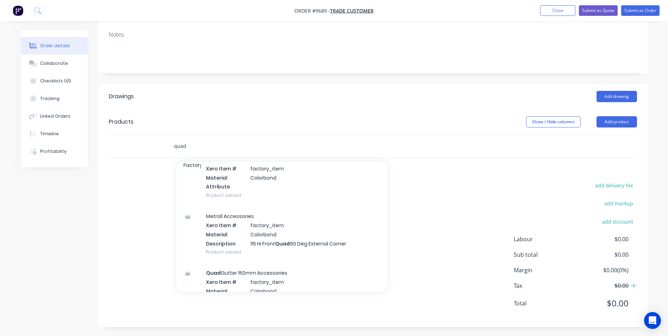
scroll to position [1514, 0]
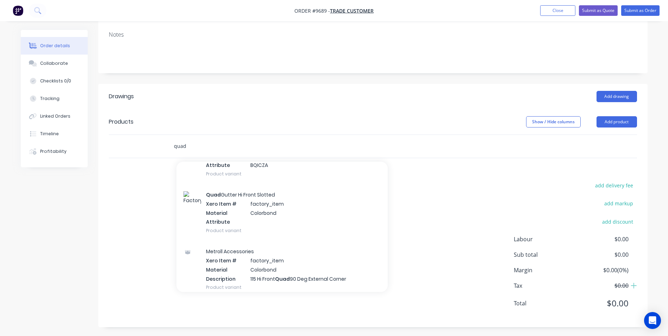
type input "quad"
click at [235, 220] on div "Quad Gutter Hi Front Slotted Xero Item # factory_item Material Colorbond Attrib…" at bounding box center [281, 212] width 211 height 57
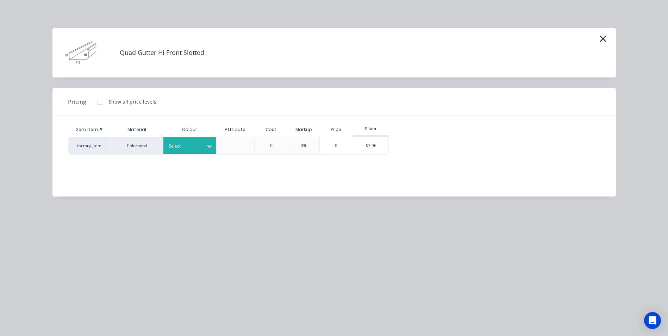
click at [181, 140] on div "Select" at bounding box center [189, 145] width 53 height 17
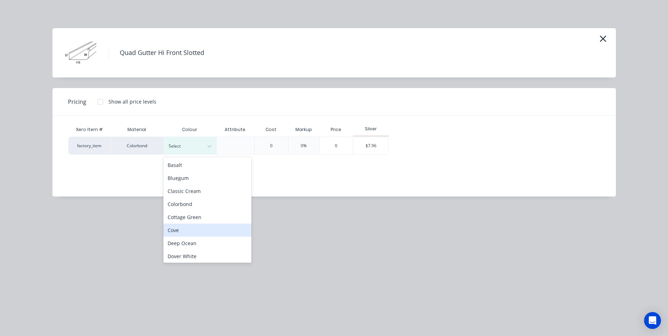
click at [206, 235] on div "Cove" at bounding box center [207, 230] width 88 height 13
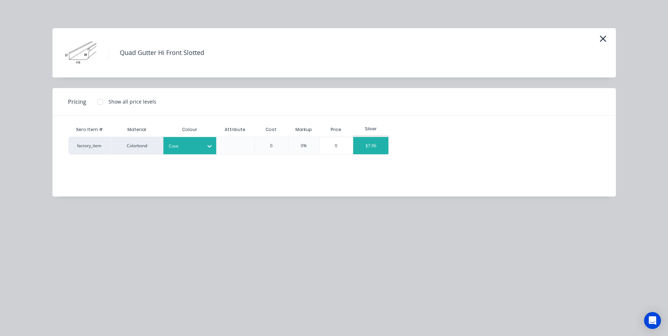
click at [370, 150] on div "$7.96" at bounding box center [370, 145] width 35 height 17
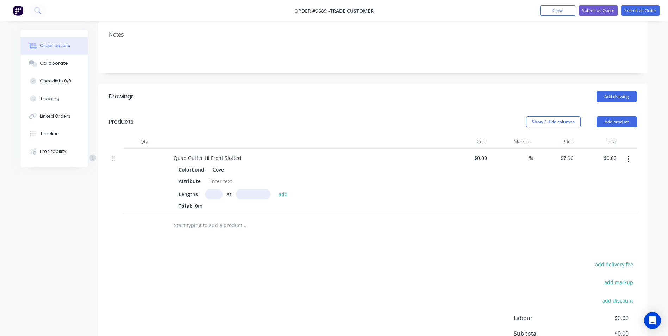
click at [628, 156] on icon "button" at bounding box center [628, 159] width 1 height 6
click at [579, 182] on div "Edit" at bounding box center [603, 177] width 54 height 10
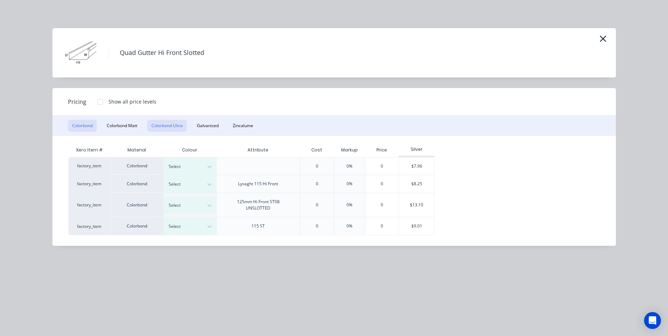
click at [185, 126] on button "Colorbond Ultra" at bounding box center [167, 126] width 40 height 12
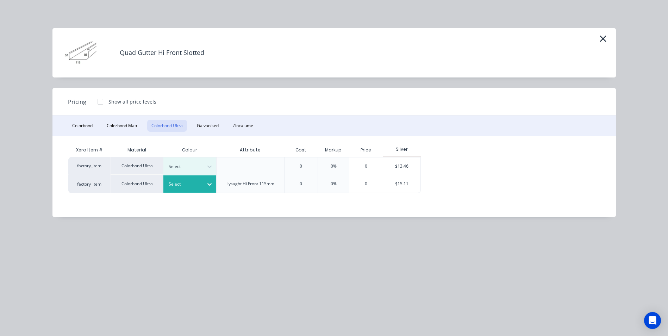
click at [205, 188] on div at bounding box center [209, 183] width 13 height 11
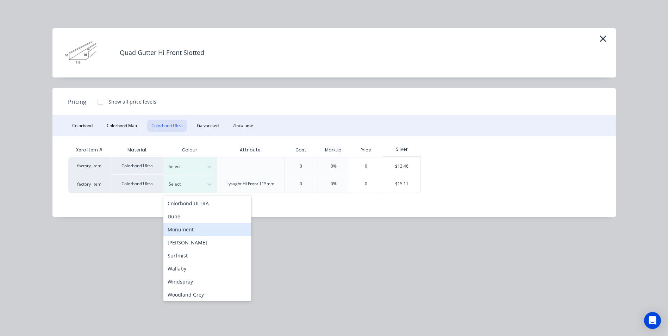
scroll to position [1, 0]
click at [204, 257] on div "Surfmist" at bounding box center [207, 253] width 88 height 13
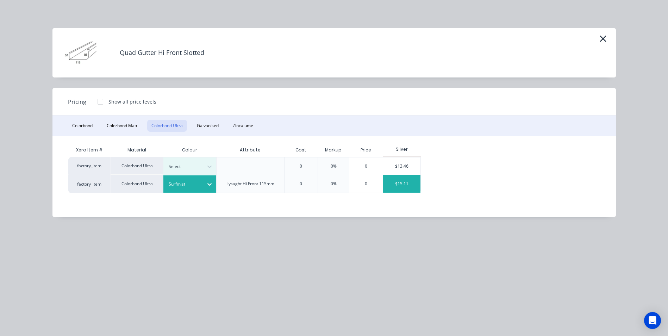
click at [397, 184] on div "$15.11" at bounding box center [402, 184] width 38 height 18
type input "$15.11"
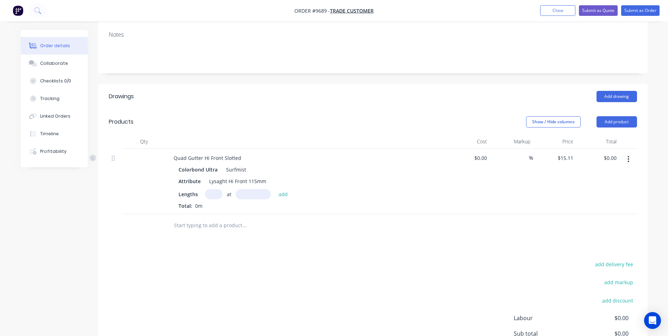
click at [213, 197] on input "text" at bounding box center [214, 194] width 18 height 10
type input "1"
type input "6000"
click at [275, 189] on button "add" at bounding box center [283, 194] width 17 height 10
type input "$90.66"
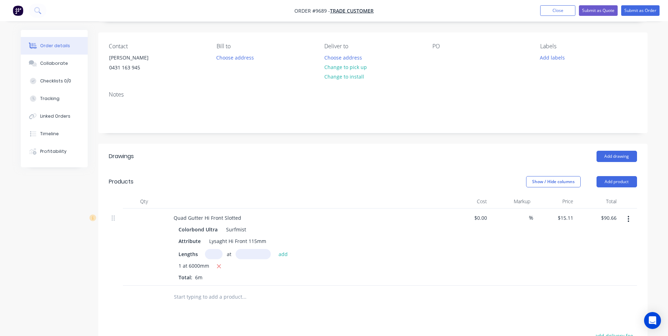
scroll to position [0, 0]
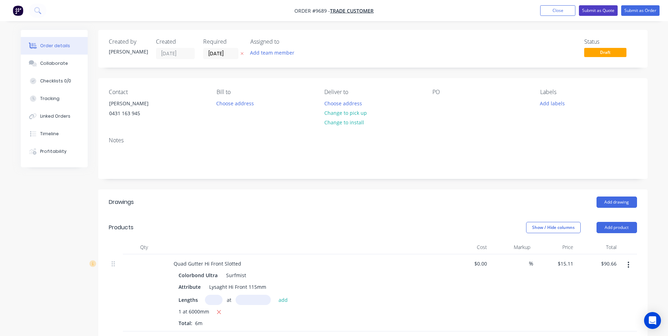
click at [600, 13] on button "Submit as Quote" at bounding box center [598, 10] width 39 height 11
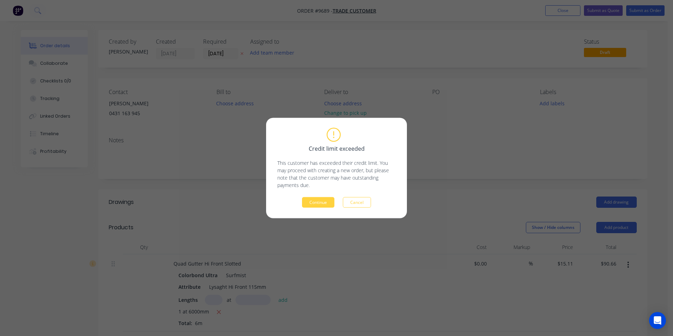
click at [323, 194] on div "Credit limit exceeded This customer has exceeded their credit limit. You may pr…" at bounding box center [336, 167] width 118 height 79
click at [320, 198] on button "Continue" at bounding box center [318, 202] width 32 height 11
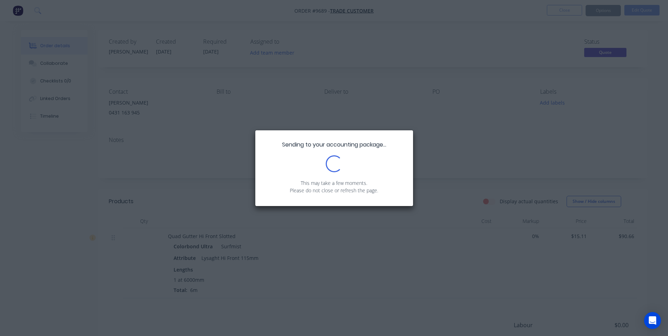
click at [604, 12] on div "Sending to your accounting package... Loading... This may take a few moments. P…" at bounding box center [334, 168] width 668 height 336
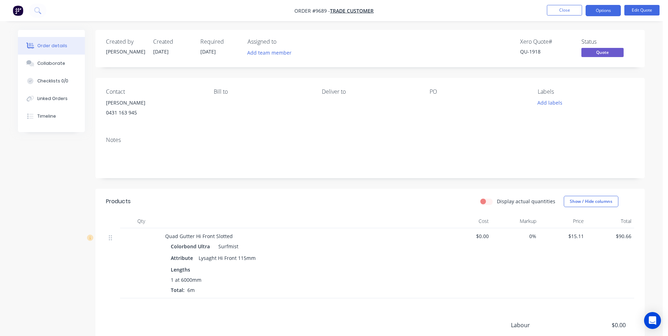
click at [603, 12] on button "Options" at bounding box center [602, 10] width 35 height 11
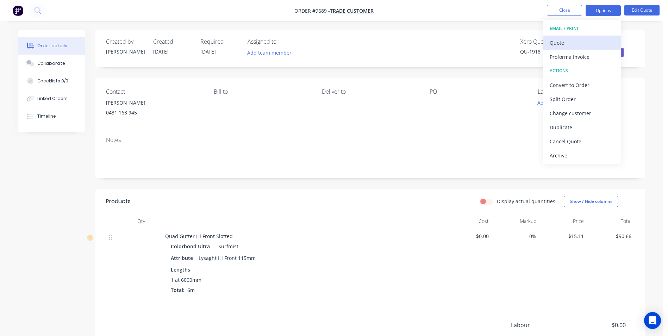
click at [575, 45] on div "Quote" at bounding box center [582, 43] width 65 height 10
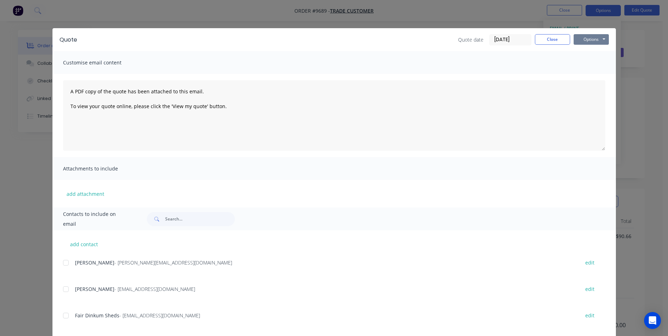
click at [585, 39] on button "Options" at bounding box center [590, 39] width 35 height 11
click at [586, 64] on button "Print" at bounding box center [595, 64] width 45 height 12
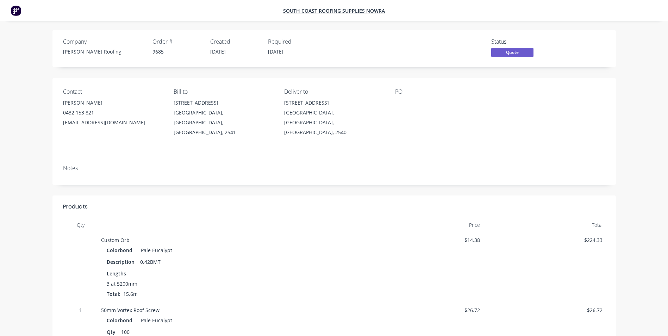
click at [15, 5] on img at bounding box center [16, 10] width 11 height 11
click at [15, 7] on img at bounding box center [16, 10] width 11 height 11
click at [18, 14] on img at bounding box center [16, 10] width 11 height 11
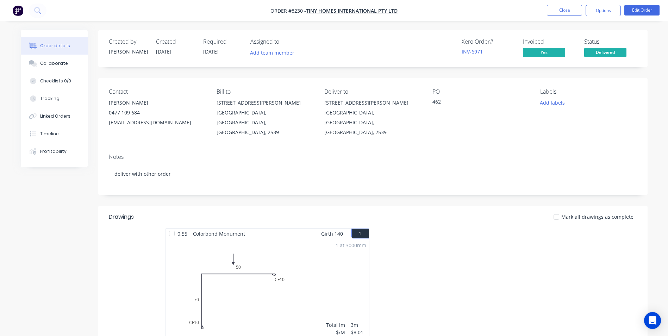
click at [19, 10] on img "button" at bounding box center [18, 10] width 11 height 11
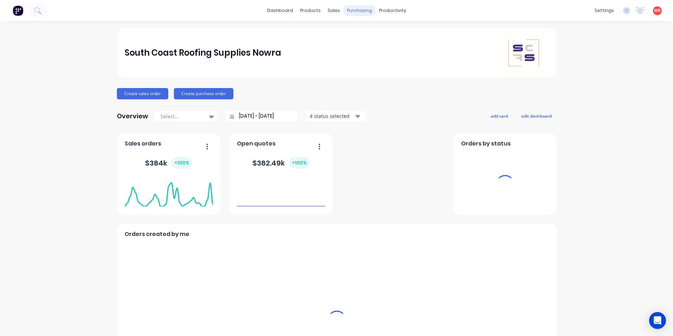
click at [349, 12] on div "purchasing" at bounding box center [360, 10] width 32 height 11
click at [357, 12] on div "purchasing" at bounding box center [360, 10] width 32 height 11
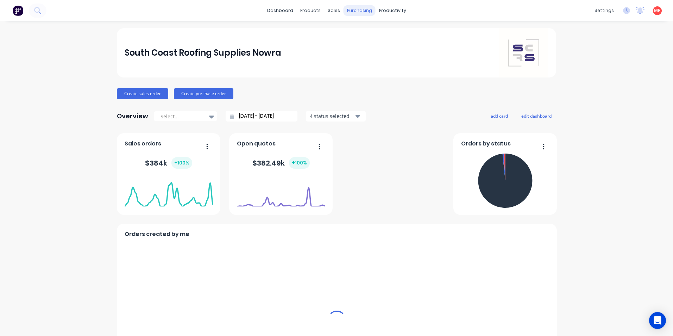
click at [361, 14] on div "purchasing" at bounding box center [360, 10] width 32 height 11
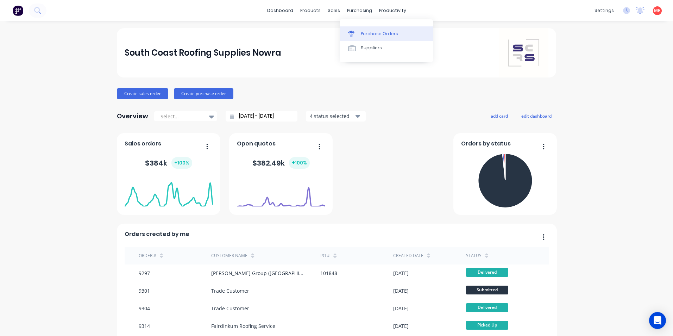
click at [361, 40] on link "Purchase Orders" at bounding box center [386, 33] width 93 height 14
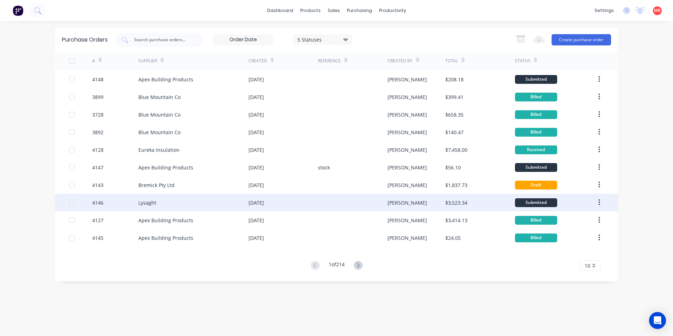
click at [214, 202] on div "Lysaght" at bounding box center [193, 203] width 110 height 18
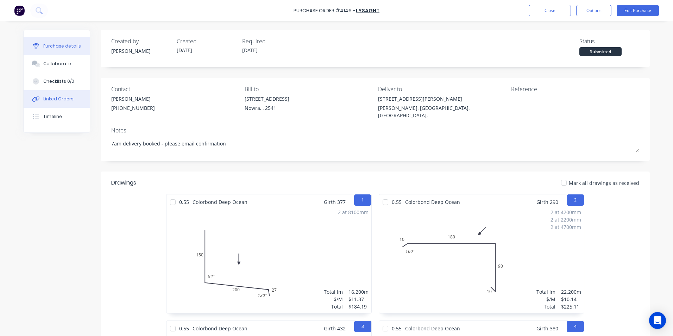
click at [43, 100] on div "Linked Orders" at bounding box center [58, 99] width 30 height 6
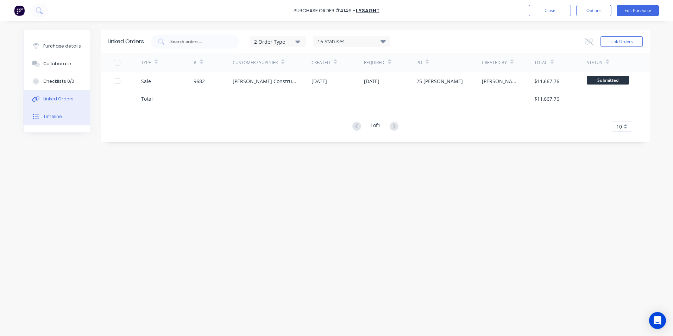
click at [70, 111] on button "Timeline" at bounding box center [57, 117] width 66 height 18
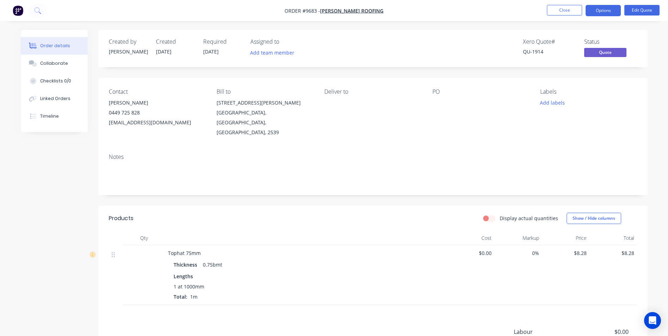
scroll to position [84, 0]
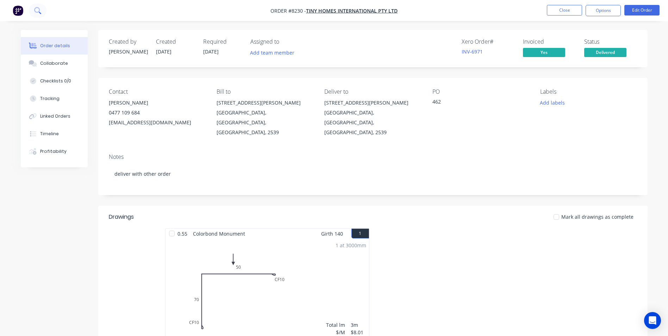
click at [39, 8] on icon at bounding box center [37, 10] width 6 height 6
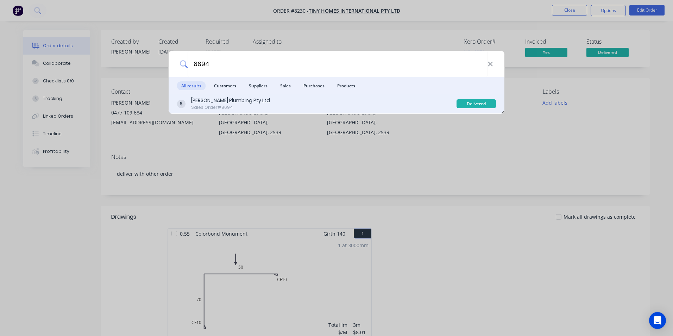
type input "8694"
click at [264, 103] on div "[PERSON_NAME] Plumbing Pty Ltd" at bounding box center [230, 100] width 79 height 7
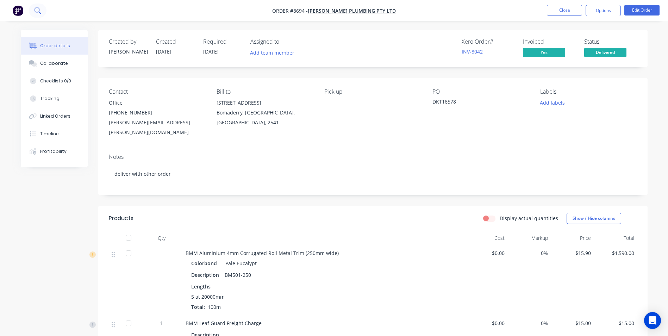
click at [37, 11] on icon at bounding box center [37, 10] width 7 height 7
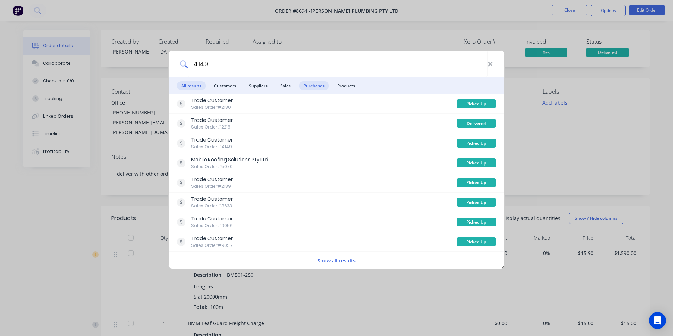
type input "4149"
click at [322, 83] on span "Purchases" at bounding box center [314, 85] width 30 height 9
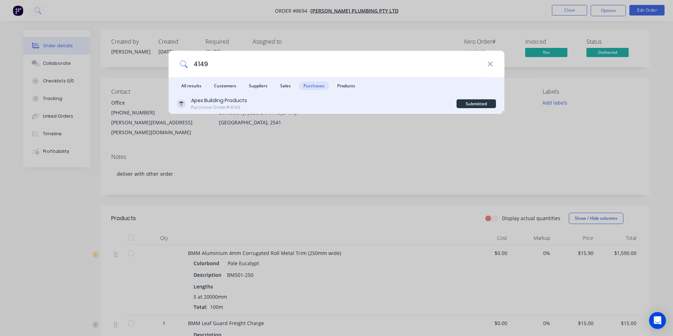
click at [307, 100] on div "Apex Building Products Purchase Order #4149" at bounding box center [317, 104] width 280 height 14
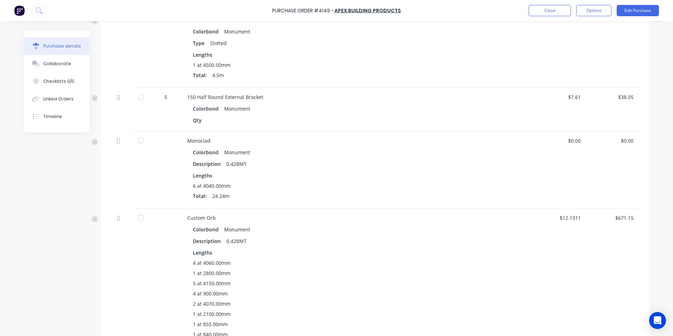
scroll to position [141, 0]
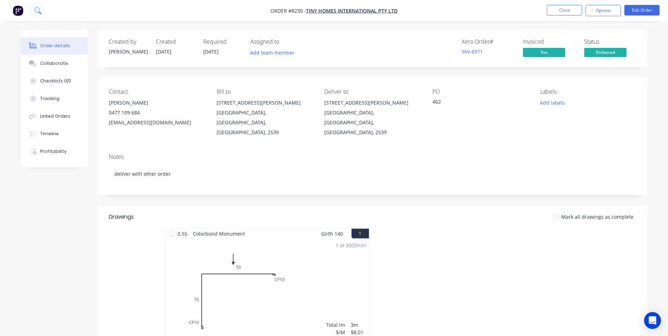
click at [40, 9] on icon at bounding box center [37, 10] width 7 height 7
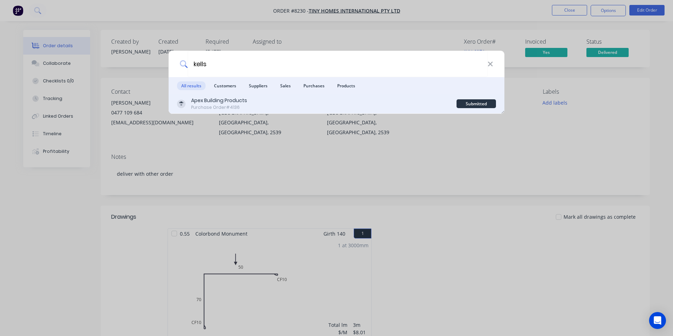
type input "kells"
click at [233, 103] on div "Apex Building Products" at bounding box center [219, 100] width 56 height 7
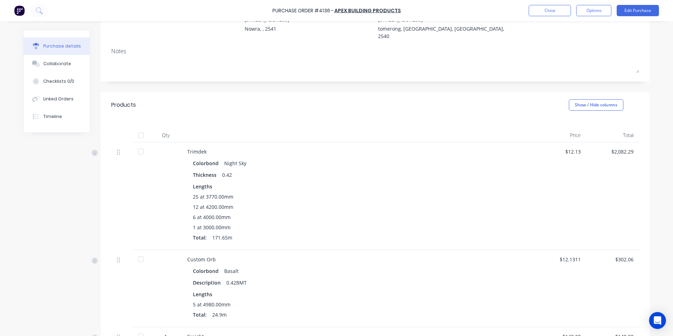
scroll to position [141, 0]
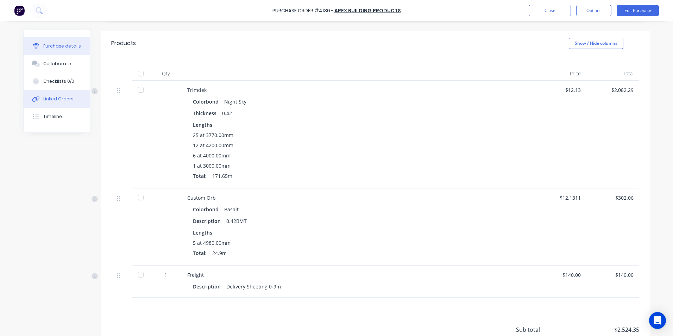
click at [59, 101] on div "Linked Orders" at bounding box center [58, 99] width 30 height 6
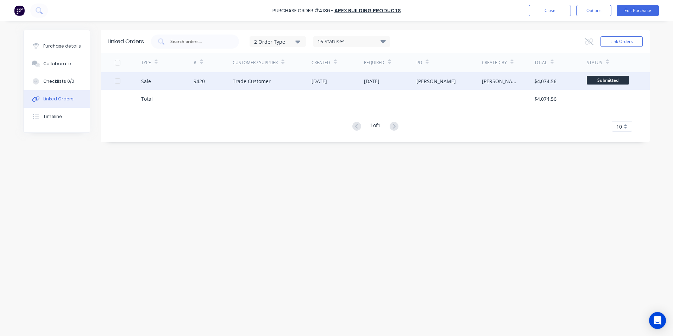
click at [224, 80] on div "9420" at bounding box center [213, 81] width 39 height 18
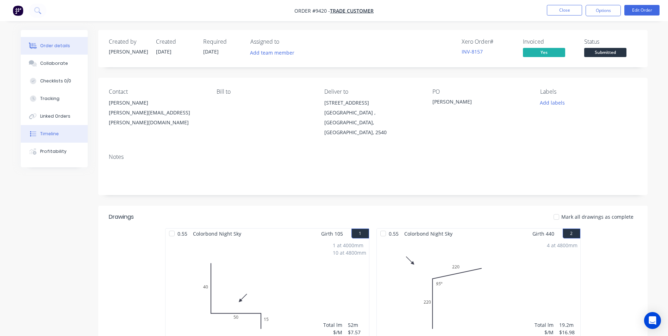
click at [66, 132] on button "Timeline" at bounding box center [54, 134] width 67 height 18
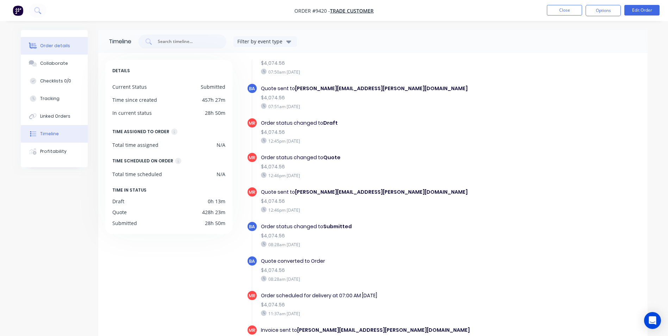
click at [40, 44] on div "Order details" at bounding box center [55, 46] width 30 height 6
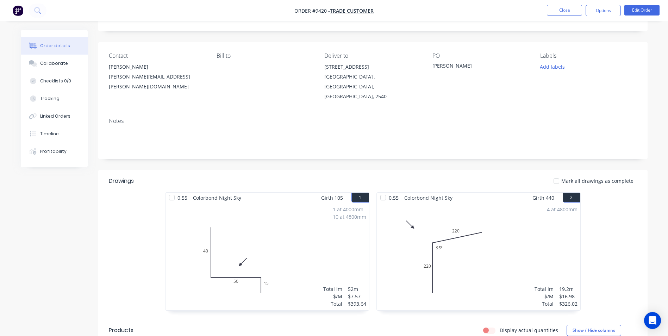
scroll to position [35, 0]
click at [56, 132] on div "Timeline" at bounding box center [49, 134] width 19 height 6
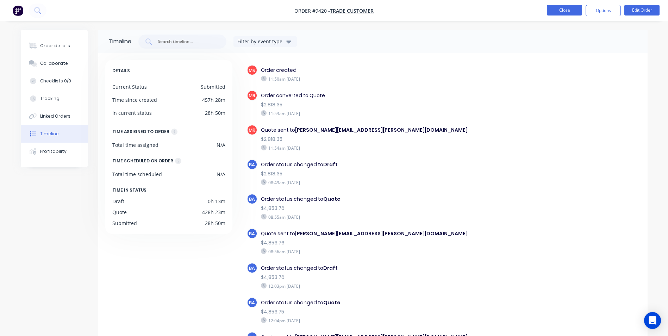
click at [570, 10] on button "Close" at bounding box center [564, 10] width 35 height 11
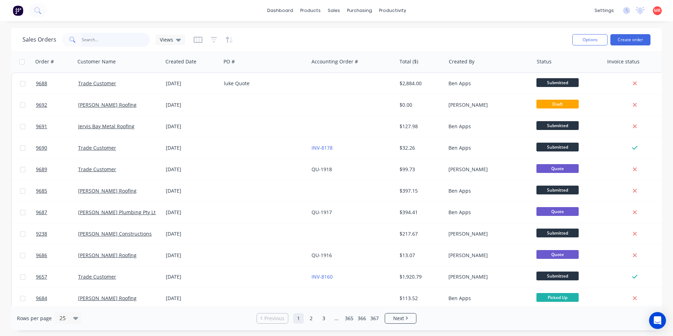
click at [110, 43] on input "text" at bounding box center [116, 40] width 69 height 14
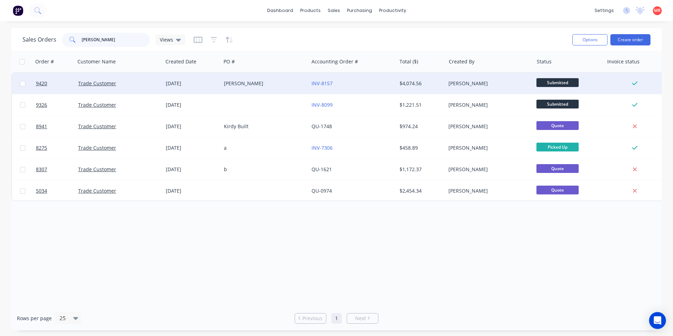
type input "cody"
click at [261, 82] on div "Cody E" at bounding box center [263, 83] width 78 height 7
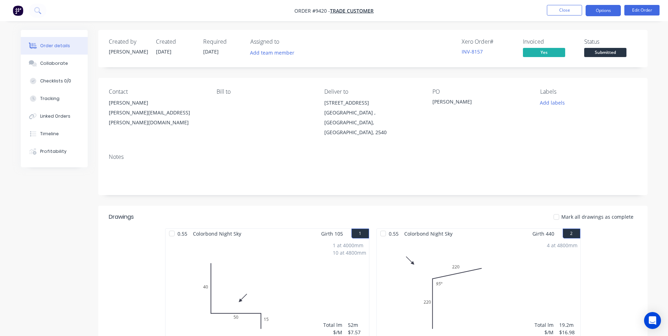
click at [610, 10] on button "Options" at bounding box center [602, 10] width 35 height 11
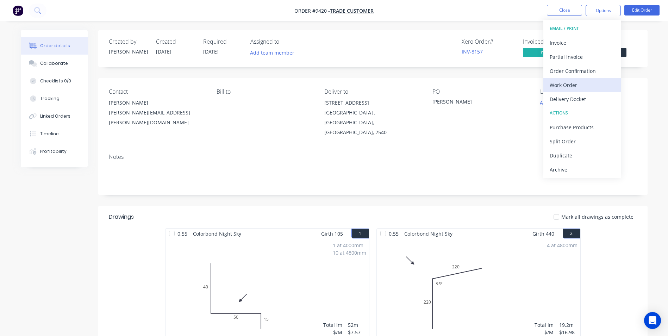
click at [575, 84] on div "Work Order" at bounding box center [582, 85] width 65 height 10
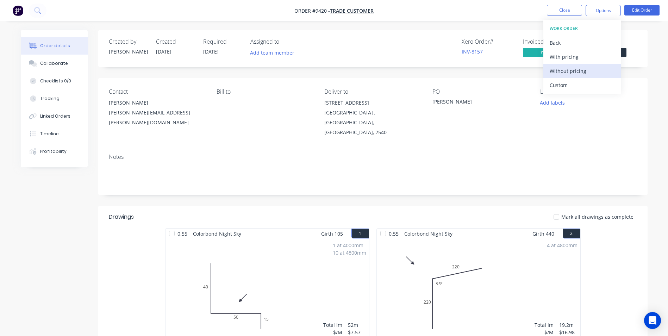
click at [563, 68] on div "Without pricing" at bounding box center [582, 71] width 65 height 10
click at [578, 95] on div "Delivery Docket" at bounding box center [582, 99] width 65 height 10
click at [576, 68] on div "Without pricing" at bounding box center [582, 71] width 65 height 10
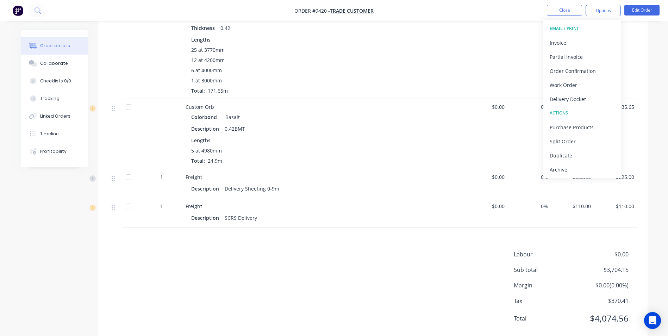
scroll to position [402, 0]
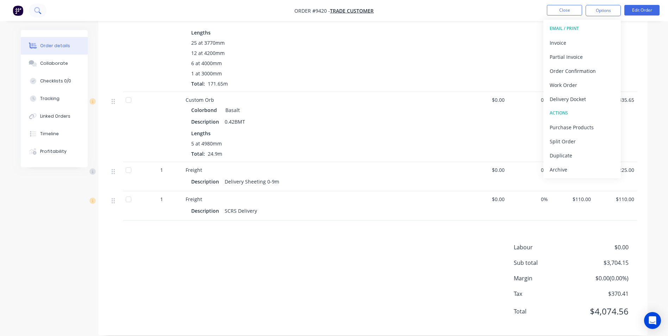
click at [38, 11] on icon at bounding box center [37, 10] width 7 height 7
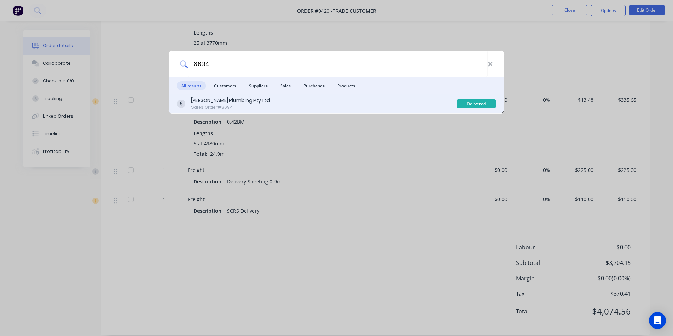
type input "8694"
click at [285, 103] on div "Jim Freeman Plumbing Pty Ltd Sales Order #8694" at bounding box center [317, 104] width 280 height 14
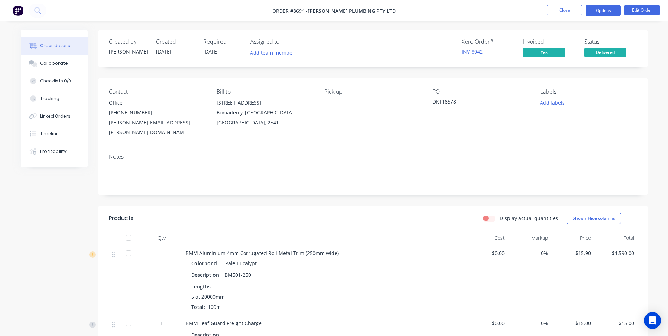
click at [596, 11] on button "Options" at bounding box center [602, 10] width 35 height 11
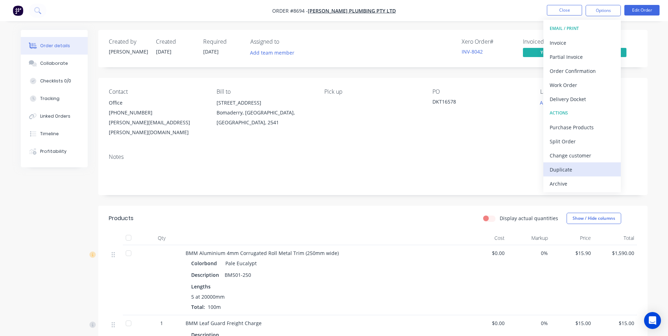
click at [562, 171] on div "Duplicate" at bounding box center [582, 169] width 65 height 10
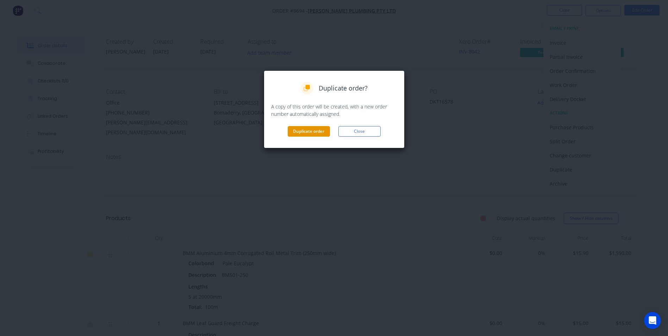
click at [314, 131] on button "Duplicate order" at bounding box center [309, 131] width 42 height 11
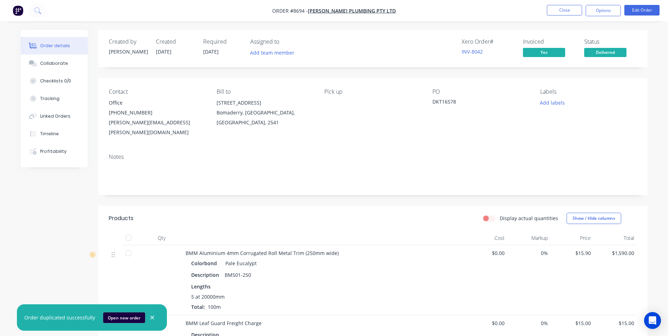
drag, startPoint x: 138, startPoint y: 312, endPoint x: 133, endPoint y: 316, distance: 5.5
click at [137, 313] on button "Open new order" at bounding box center [124, 317] width 42 height 11
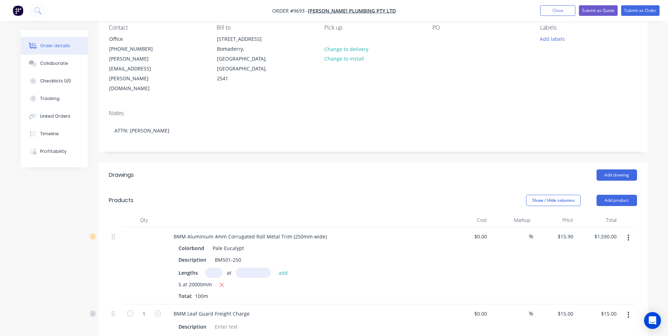
scroll to position [141, 0]
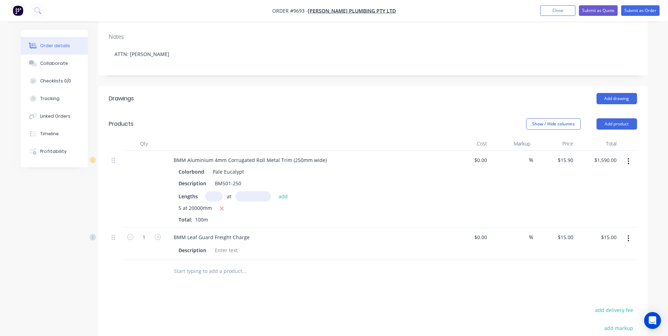
click at [212, 191] on input "text" at bounding box center [214, 196] width 18 height 10
type input "4"
type input "20000"
click at [275, 191] on button "add" at bounding box center [283, 196] width 17 height 10
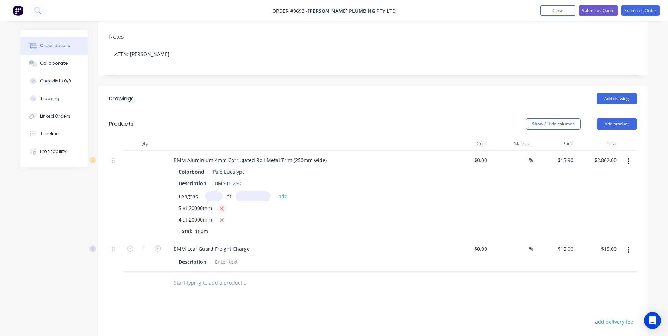
click at [220, 205] on icon "button" at bounding box center [221, 208] width 5 height 6
type input "$1,272.00"
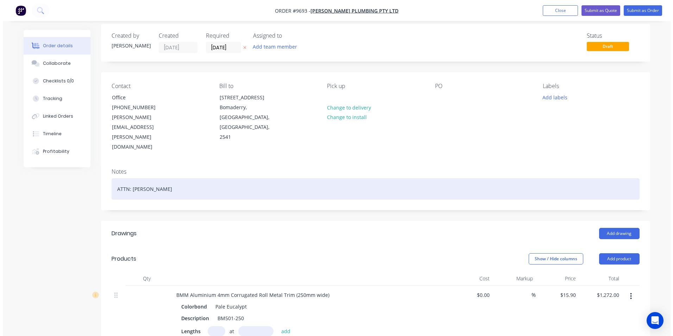
scroll to position [0, 0]
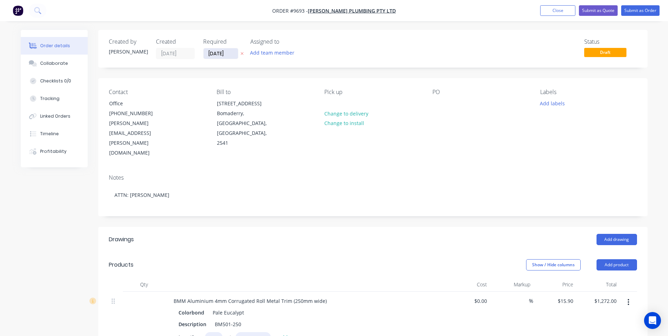
click at [230, 57] on input "[DATE]" at bounding box center [220, 53] width 34 height 11
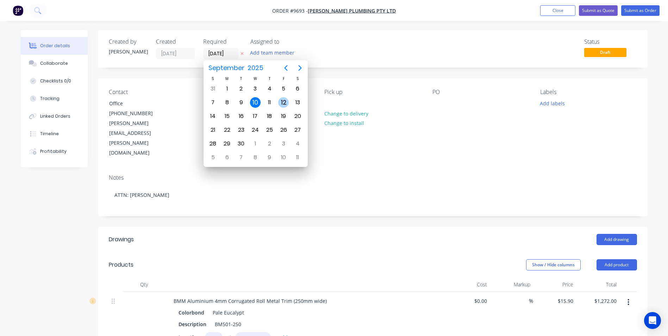
click at [282, 100] on div "12" at bounding box center [283, 102] width 11 height 11
type input "[DATE]"
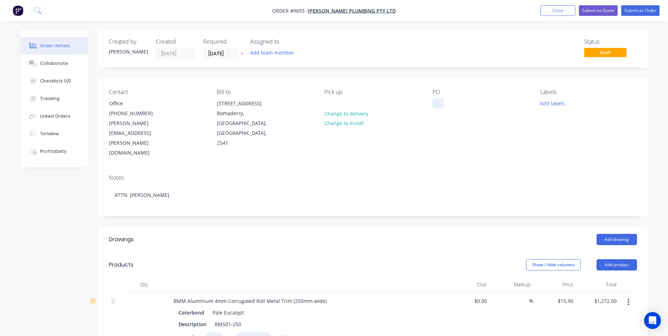
click at [436, 104] on div at bounding box center [437, 103] width 11 height 10
click at [368, 192] on div "Created by Matt Created 10/09/25 Required 12/09/25 Assigned to Add team member …" at bounding box center [372, 311] width 549 height 563
click at [640, 12] on button "Submit as Order" at bounding box center [640, 10] width 38 height 11
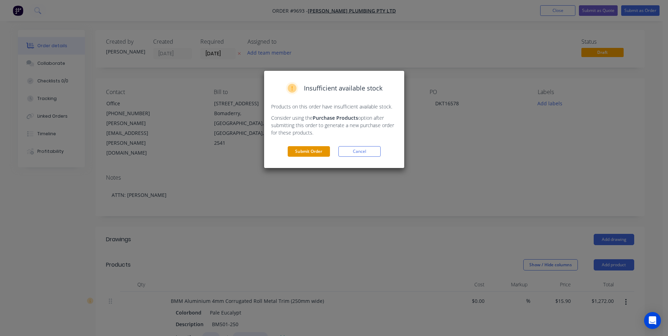
click at [304, 151] on button "Submit Order" at bounding box center [309, 151] width 42 height 11
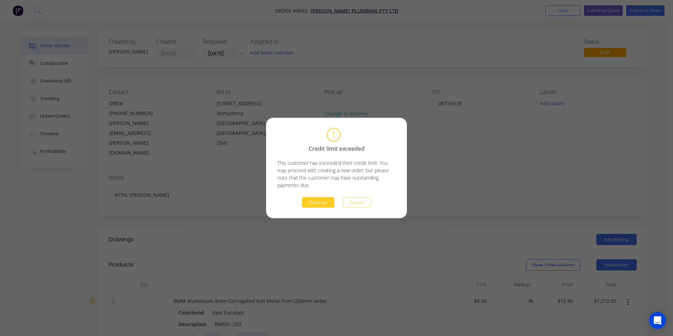
click at [318, 204] on button "Continue" at bounding box center [318, 202] width 32 height 11
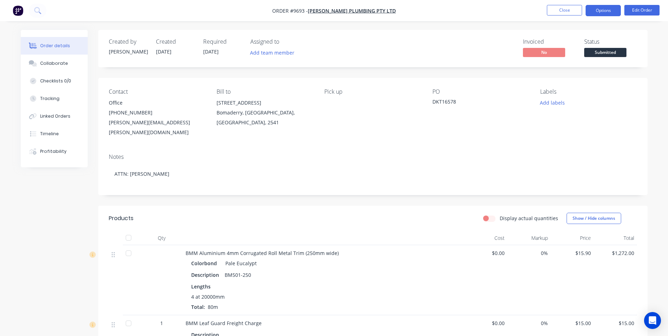
click at [605, 13] on button "Options" at bounding box center [602, 10] width 35 height 11
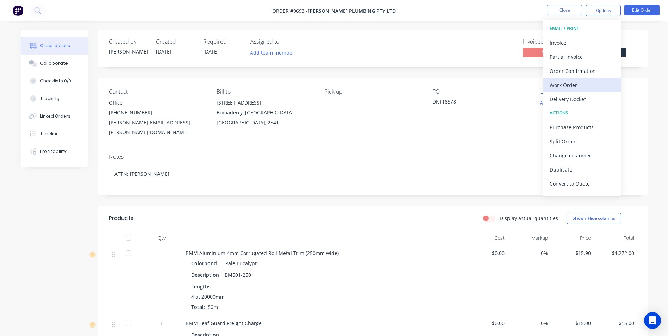
click at [579, 85] on div "Work Order" at bounding box center [582, 85] width 65 height 10
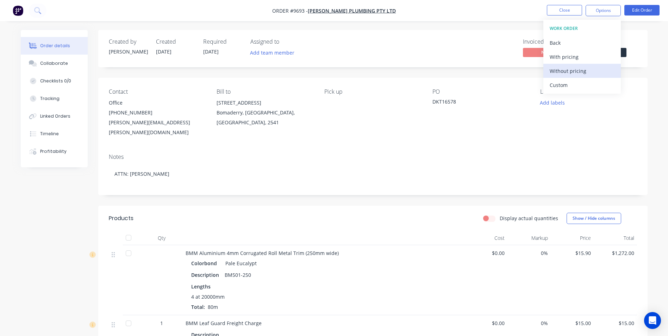
click at [582, 75] on div "Without pricing" at bounding box center [582, 71] width 65 height 10
click at [559, 68] on div "Order Confirmation" at bounding box center [582, 71] width 65 height 10
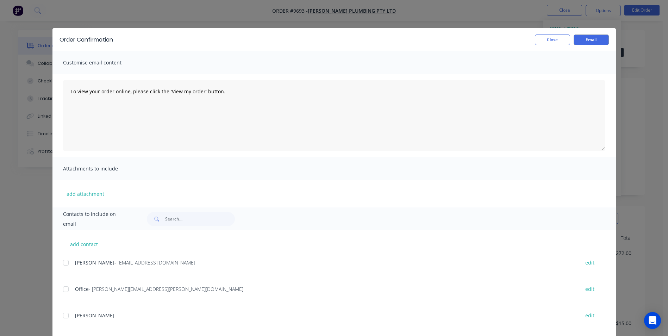
click at [65, 288] on div at bounding box center [66, 289] width 14 height 14
click at [596, 39] on button "Email" at bounding box center [590, 39] width 35 height 11
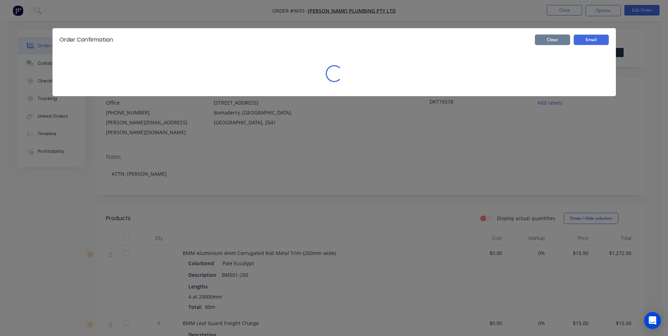
click at [539, 39] on button "Close" at bounding box center [552, 39] width 35 height 11
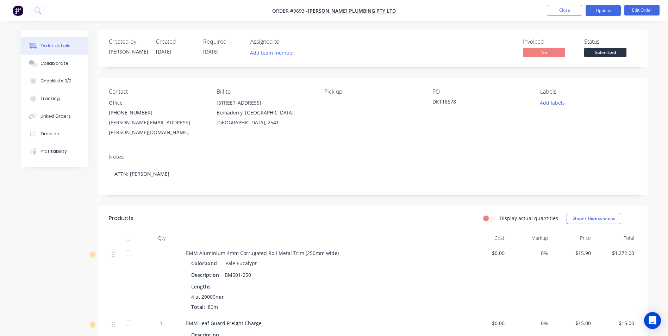
click at [590, 12] on button "Options" at bounding box center [602, 10] width 35 height 11
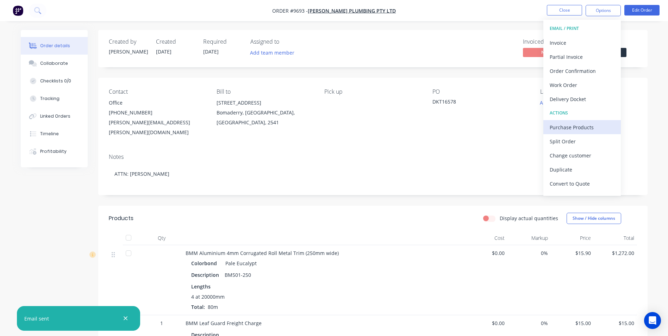
click at [567, 124] on div "Purchase Products" at bounding box center [582, 127] width 65 height 10
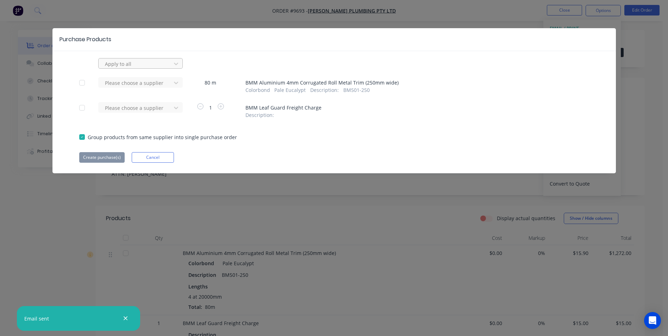
click at [139, 58] on div "Apply to all" at bounding box center [140, 63] width 84 height 11
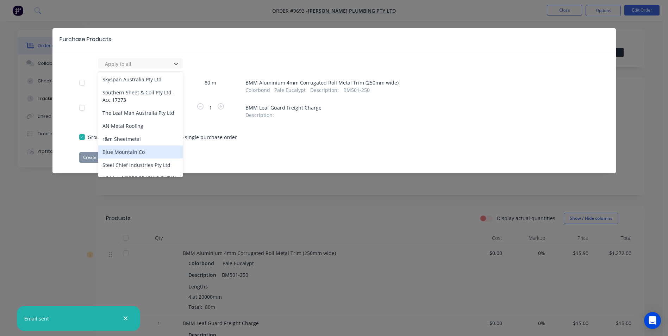
click at [135, 153] on div "Blue Mountain Co" at bounding box center [140, 151] width 84 height 13
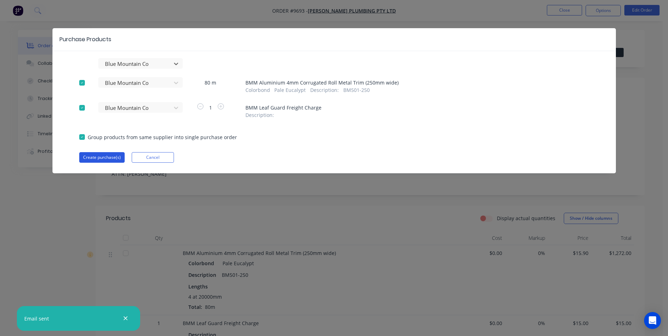
click at [99, 159] on button "Create purchase(s)" at bounding box center [101, 157] width 45 height 11
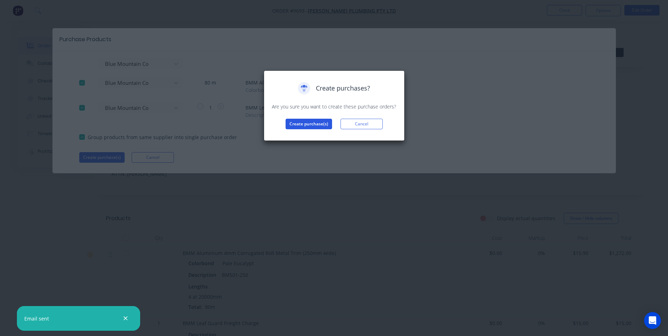
click at [305, 126] on button "Create purchase(s)" at bounding box center [309, 124] width 46 height 11
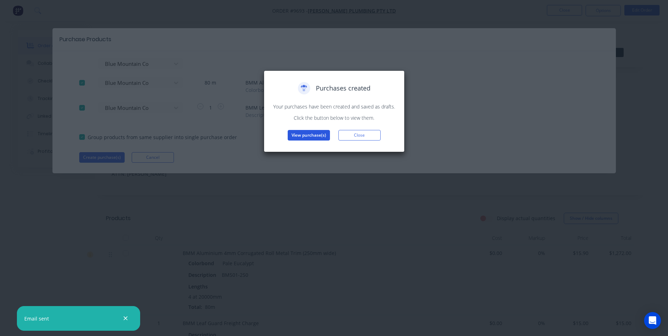
click at [305, 132] on button "View purchase(s)" at bounding box center [309, 135] width 42 height 11
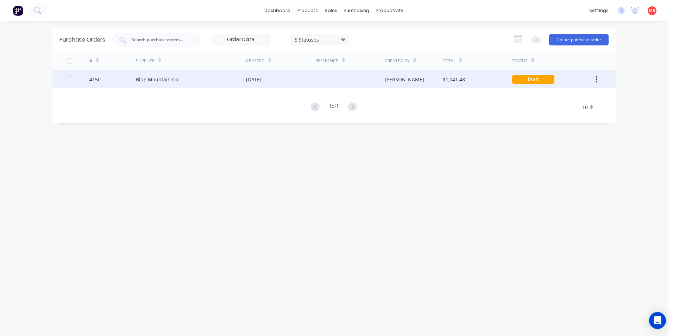
click at [387, 77] on div "[PERSON_NAME]" at bounding box center [404, 79] width 39 height 7
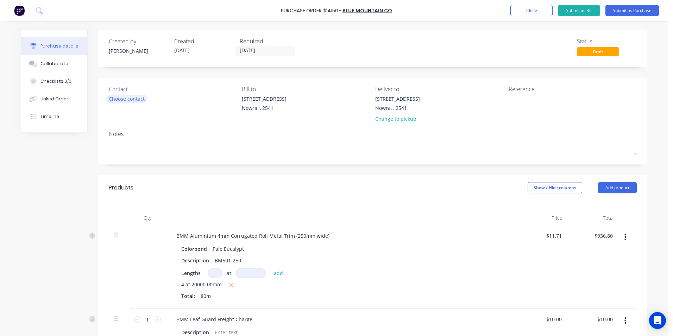
click at [118, 100] on div "Choose contact" at bounding box center [127, 98] width 36 height 7
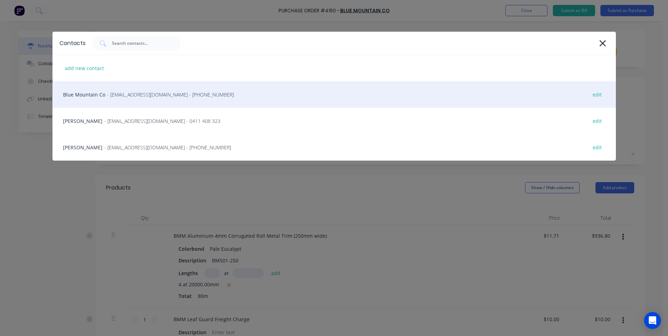
click at [131, 92] on span "- orders@bmco.com.au - (07) 3248 9600" at bounding box center [170, 94] width 127 height 7
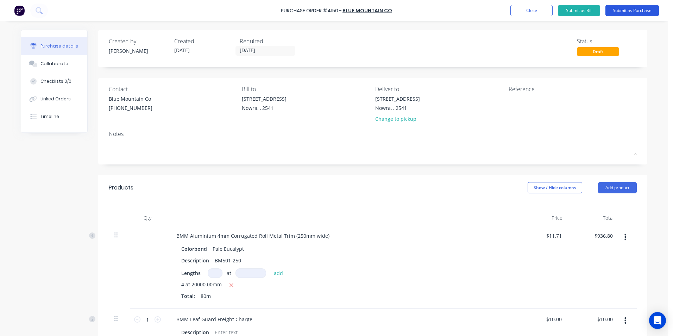
click at [635, 12] on button "Submit as Purchase" at bounding box center [632, 10] width 54 height 11
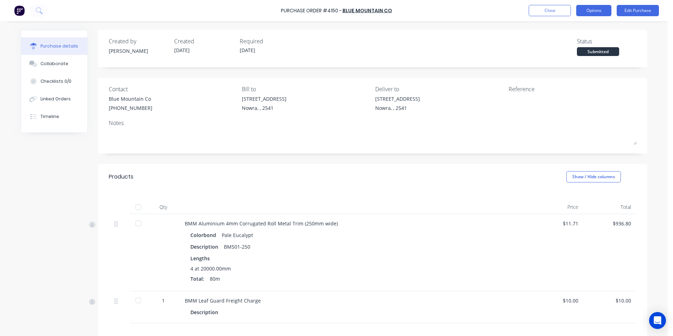
click at [598, 12] on button "Options" at bounding box center [593, 10] width 35 height 11
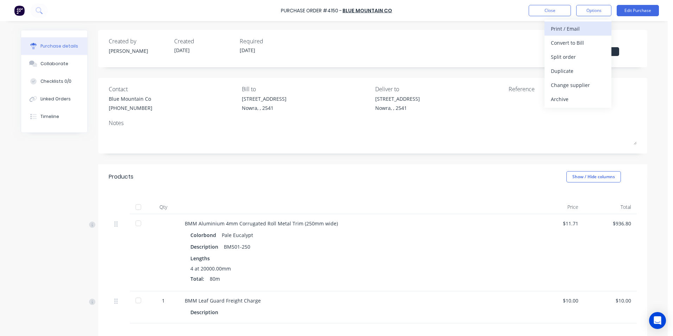
click at [583, 27] on div "Print / Email" at bounding box center [578, 29] width 54 height 10
click at [572, 56] on div "Without pricing" at bounding box center [578, 57] width 54 height 10
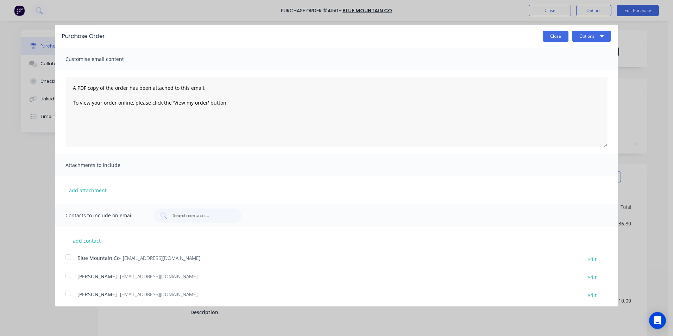
click at [547, 36] on button "Close" at bounding box center [556, 36] width 26 height 11
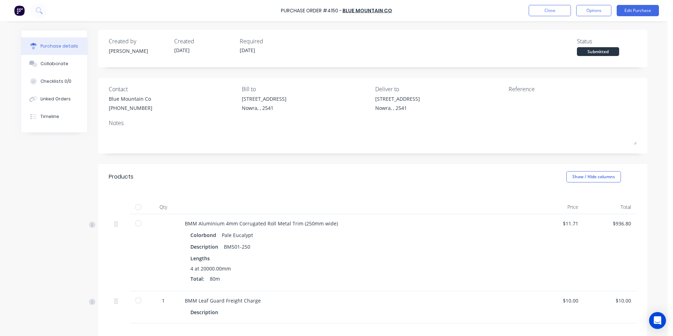
click at [582, 17] on div "Purchase Order #4150 - Blue Mountain Co Close Options Edit Purchase" at bounding box center [336, 10] width 673 height 21
click at [585, 13] on button "Options" at bounding box center [593, 10] width 35 height 11
click at [577, 30] on div "Print / Email" at bounding box center [578, 29] width 54 height 10
click at [577, 44] on div "With pricing" at bounding box center [578, 43] width 54 height 10
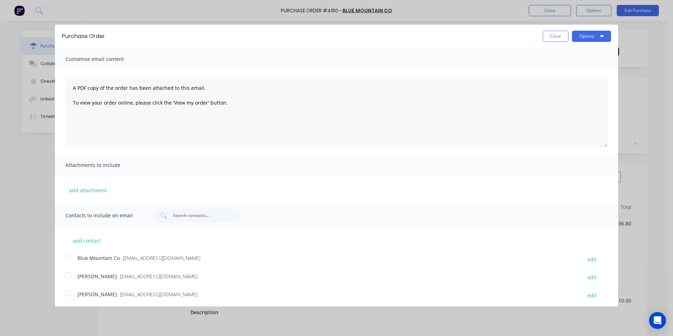
click at [73, 256] on div at bounding box center [68, 257] width 14 height 14
click at [600, 38] on button "Options" at bounding box center [591, 36] width 39 height 11
click at [566, 50] on div "Print" at bounding box center [578, 54] width 54 height 10
click at [553, 33] on button "Close" at bounding box center [556, 36] width 26 height 11
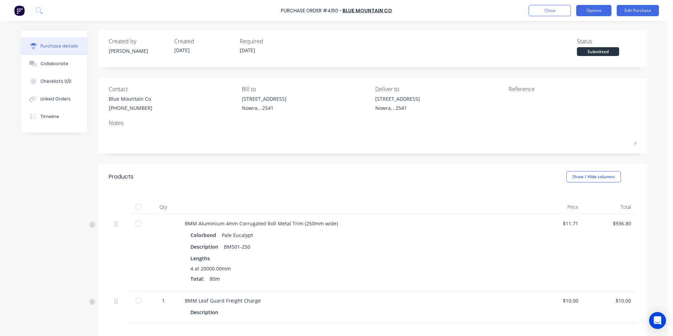
click at [597, 12] on button "Options" at bounding box center [593, 10] width 35 height 11
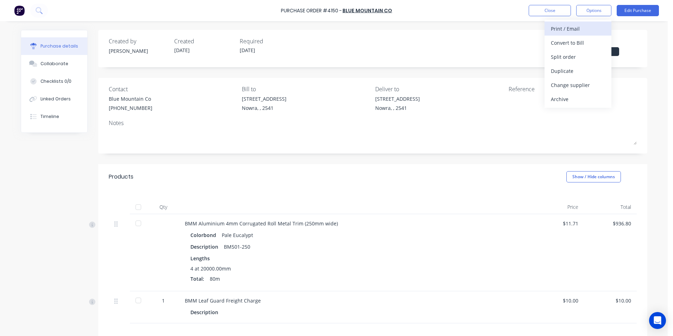
click at [596, 26] on div "Print / Email" at bounding box center [578, 29] width 54 height 10
click at [585, 57] on div "Without pricing" at bounding box center [578, 57] width 54 height 10
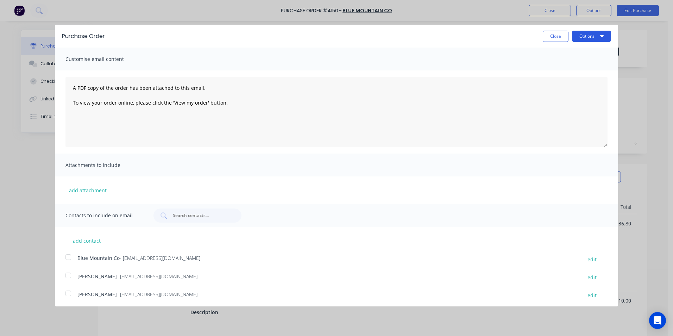
click at [581, 35] on button "Options" at bounding box center [591, 36] width 39 height 11
click at [563, 54] on div "Print" at bounding box center [578, 54] width 54 height 10
click at [546, 38] on button "Close" at bounding box center [556, 36] width 26 height 11
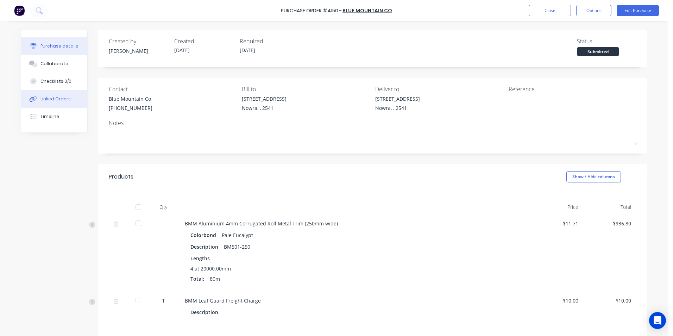
click at [78, 103] on button "Linked Orders" at bounding box center [54, 99] width 66 height 18
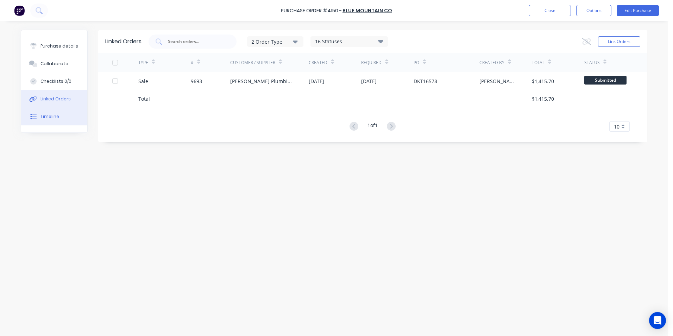
click at [62, 115] on button "Timeline" at bounding box center [54, 117] width 66 height 18
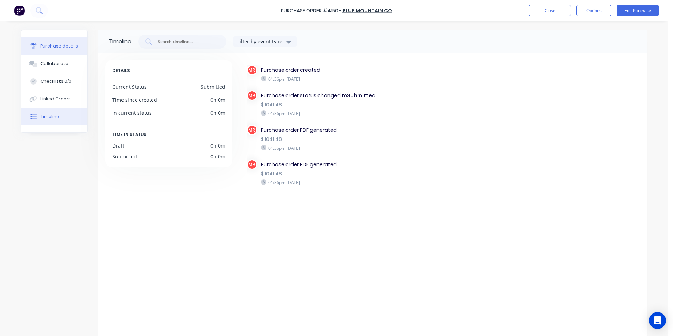
click at [62, 41] on button "Purchase details" at bounding box center [54, 46] width 66 height 18
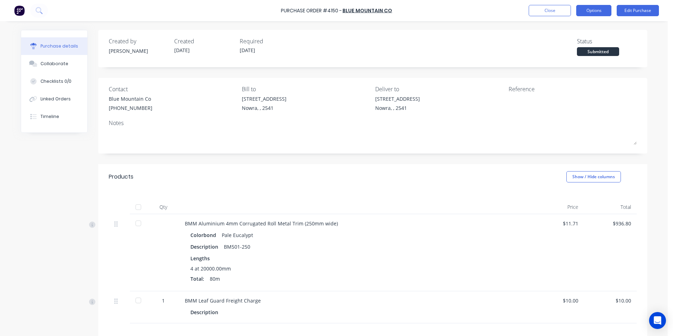
click at [585, 12] on button "Options" at bounding box center [593, 10] width 35 height 11
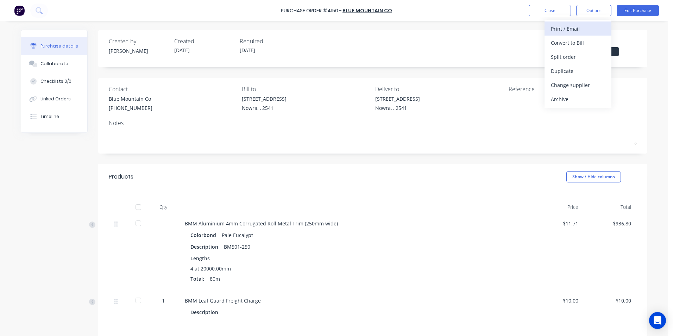
click at [585, 30] on div "Print / Email" at bounding box center [578, 29] width 54 height 10
click at [571, 44] on div "With pricing" at bounding box center [578, 43] width 54 height 10
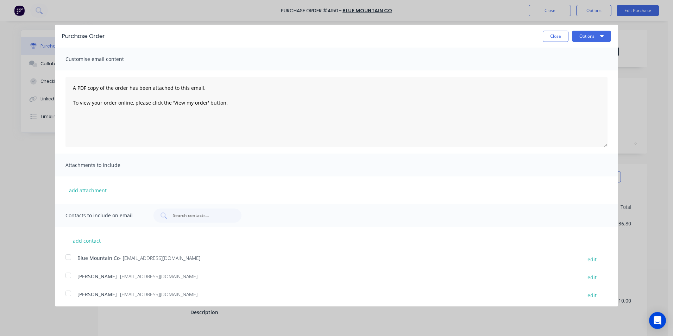
click at [72, 255] on div at bounding box center [68, 257] width 14 height 14
click at [595, 35] on button "Options" at bounding box center [591, 36] width 39 height 11
click at [572, 68] on div "Email" at bounding box center [578, 68] width 54 height 10
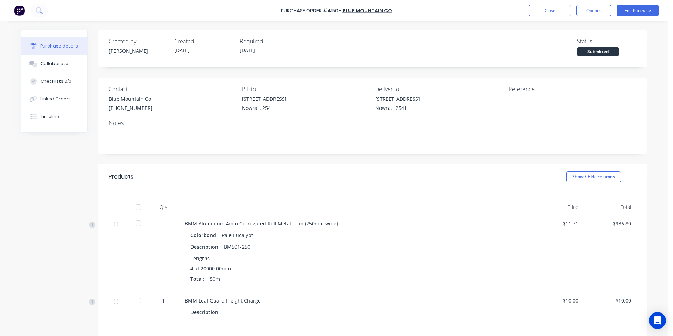
click at [16, 14] on img at bounding box center [19, 10] width 11 height 11
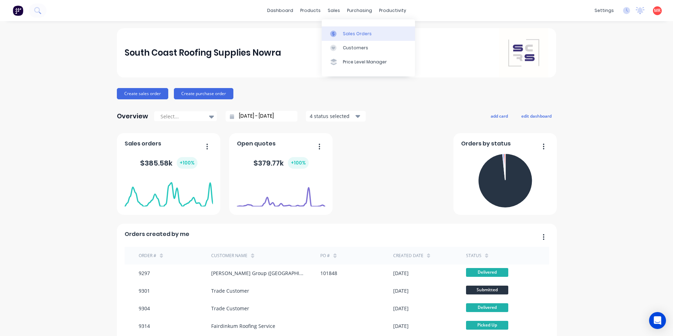
click at [345, 34] on div "Sales Orders" at bounding box center [357, 34] width 29 height 6
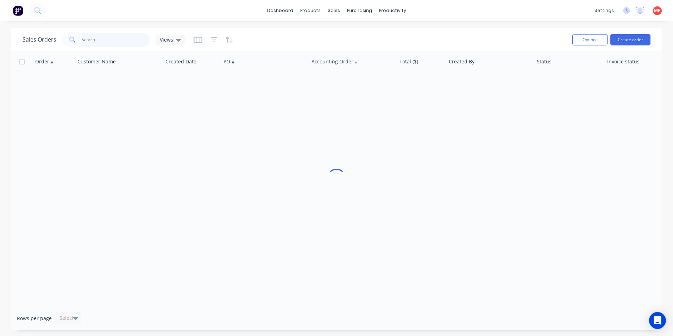
click at [100, 39] on input "text" at bounding box center [116, 40] width 69 height 14
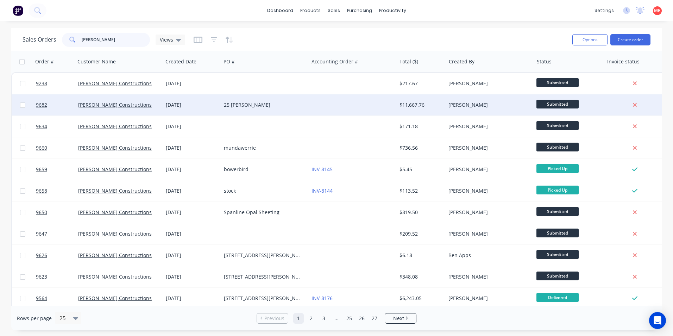
type input "[PERSON_NAME]"
click at [338, 103] on div at bounding box center [353, 104] width 88 height 21
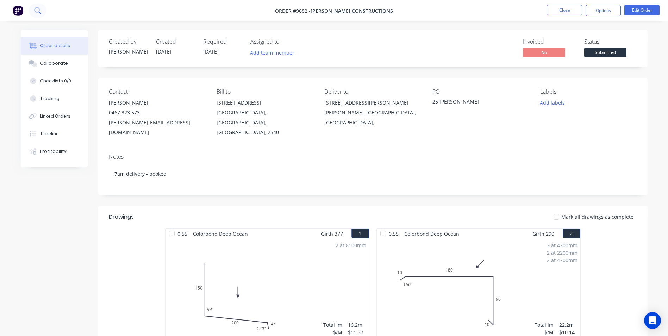
click at [37, 10] on icon at bounding box center [37, 10] width 7 height 7
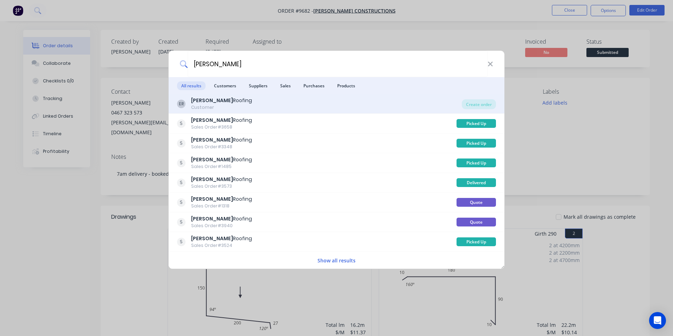
type input "[PERSON_NAME]"
click at [313, 109] on div "[PERSON_NAME] Roofing Customer" at bounding box center [319, 104] width 285 height 14
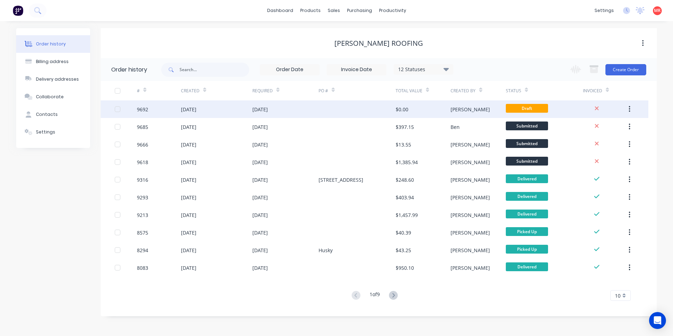
click at [427, 110] on div "$0.00" at bounding box center [423, 109] width 55 height 18
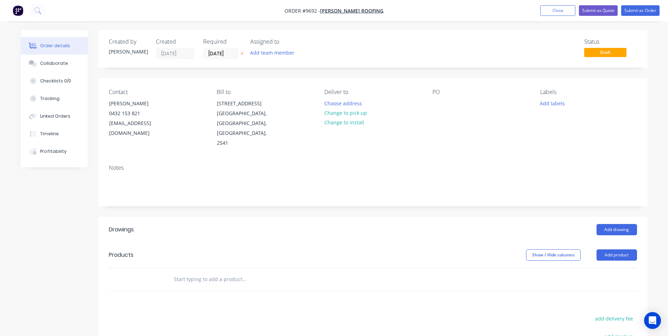
click at [182, 272] on input "text" at bounding box center [244, 279] width 141 height 14
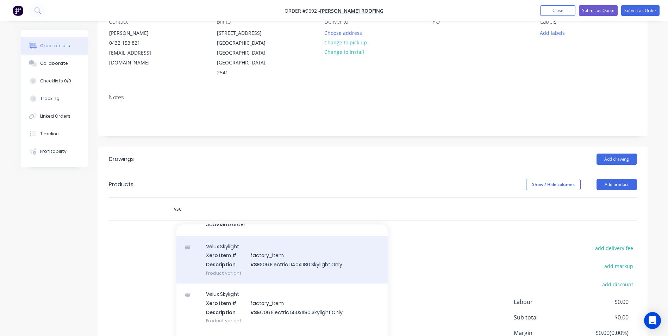
scroll to position [17, 0]
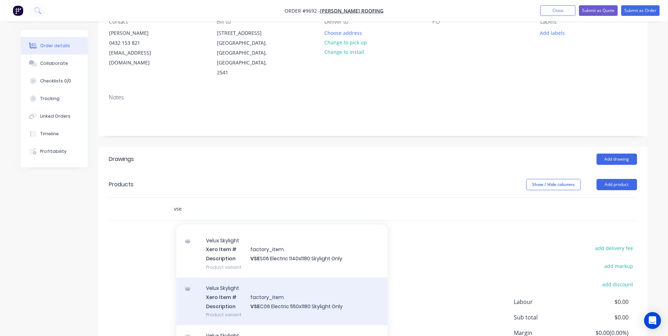
type input "vse"
click at [271, 283] on div "Velux Skylight Xero Item # factory_item Description VSE C06 Electric 550x1180 S…" at bounding box center [281, 301] width 211 height 48
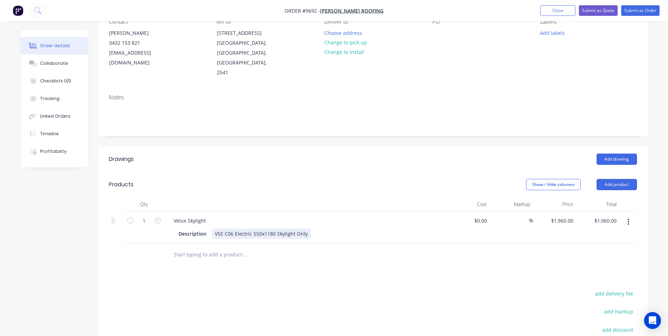
click at [233, 228] on div "VSE C06 Electric 550x1180 Skylight Only" at bounding box center [261, 233] width 99 height 10
drag, startPoint x: 306, startPoint y: 214, endPoint x: 295, endPoint y: 214, distance: 10.6
click at [295, 228] on div "VSE C01 Electric 550x1180 Skylight Only" at bounding box center [261, 233] width 99 height 10
drag, startPoint x: 276, startPoint y: 213, endPoint x: 253, endPoint y: 213, distance: 22.5
click at [253, 228] on div "VSE C01 Electric 550x1180 Skylight" at bounding box center [255, 233] width 86 height 10
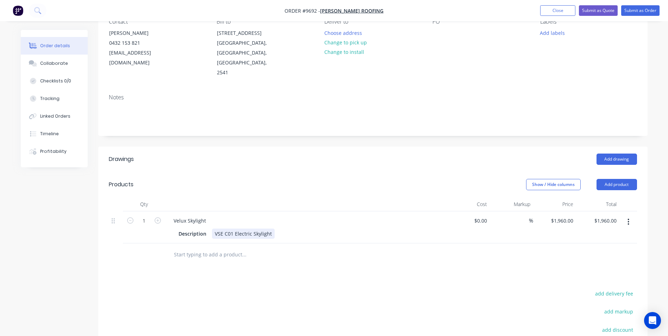
click at [272, 228] on div "VSE C01 Electric Skylight" at bounding box center [243, 233] width 63 height 10
click at [296, 228] on div "VSE C01 Electric Skylight - with EDW ile flashing kit" at bounding box center [288, 233] width 152 height 10
drag, startPoint x: 488, startPoint y: 200, endPoint x: 474, endPoint y: 200, distance: 13.7
click at [474, 211] on div at bounding box center [468, 227] width 43 height 32
type input "$1,862.93"
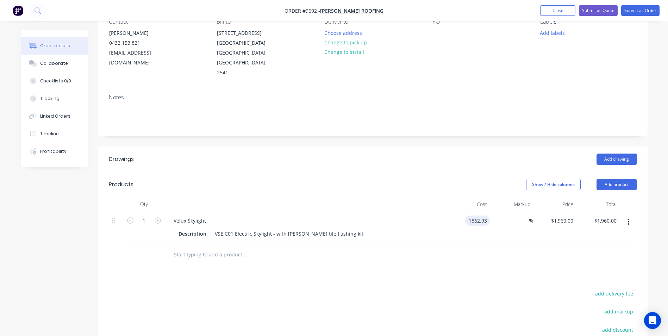
type input "$1,862.93"
type input "15"
type input "2142.3695"
type input "$2,142.37"
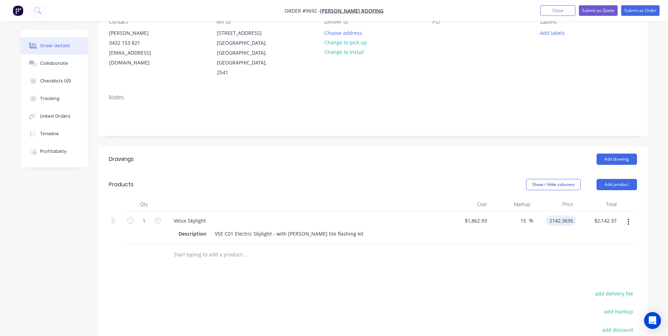
type input "$2,142.3695"
click at [453, 179] on div "Show / Hide columns Add product" at bounding box center [429, 184] width 416 height 11
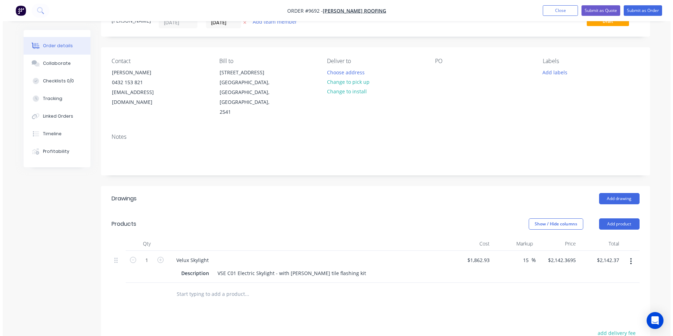
scroll to position [0, 0]
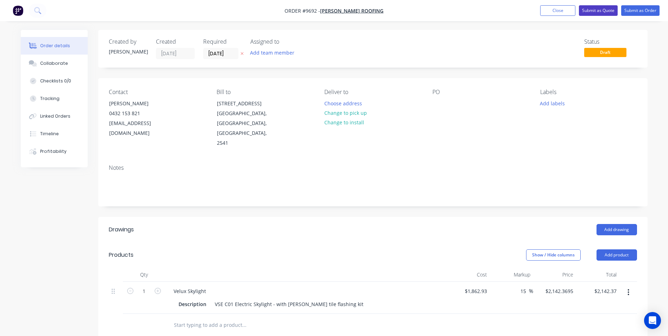
click at [598, 11] on button "Submit as Quote" at bounding box center [598, 10] width 39 height 11
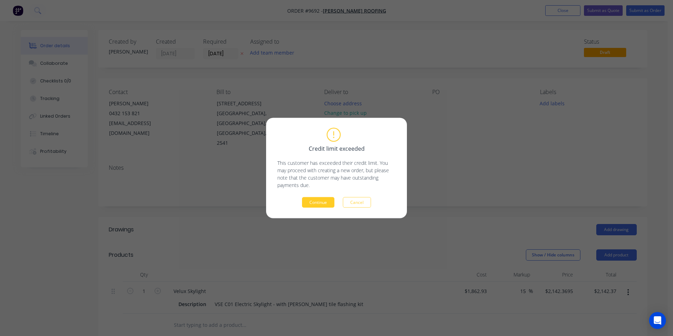
click at [329, 202] on button "Continue" at bounding box center [318, 202] width 32 height 11
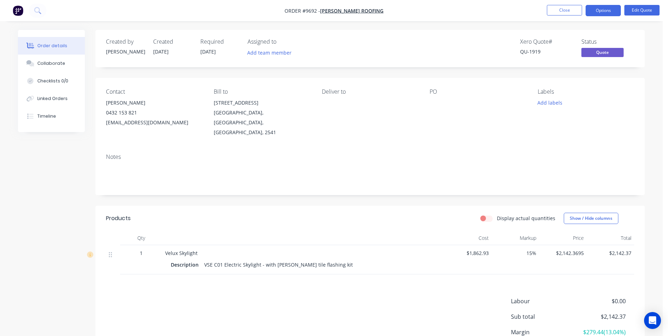
click at [598, 12] on button "Options" at bounding box center [602, 10] width 35 height 11
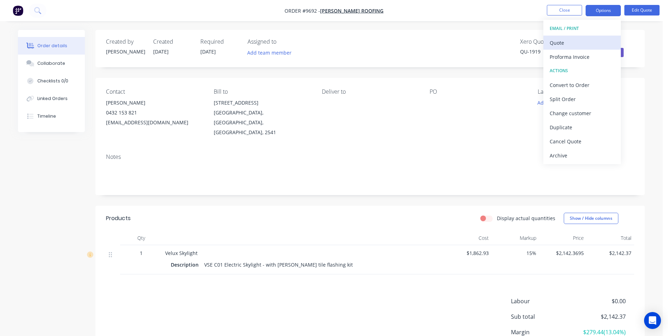
click at [583, 45] on div "Quote" at bounding box center [582, 43] width 65 height 10
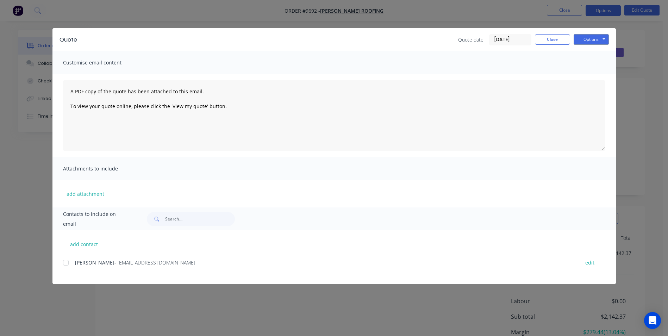
click at [68, 262] on div at bounding box center [66, 263] width 14 height 14
click at [584, 36] on button "Options" at bounding box center [590, 39] width 35 height 11
click at [578, 71] on button "Email" at bounding box center [595, 75] width 45 height 12
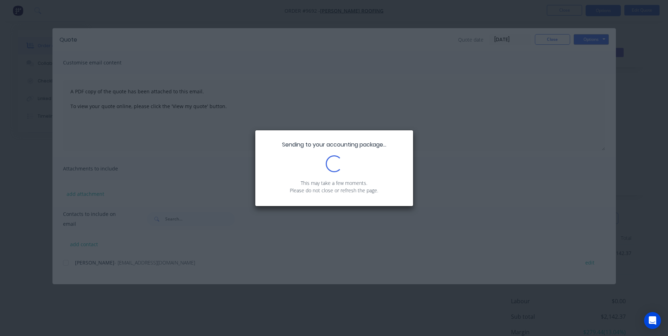
click at [560, 42] on div "Sending to your accounting package... Loading... This may take a few moments. P…" at bounding box center [334, 168] width 668 height 336
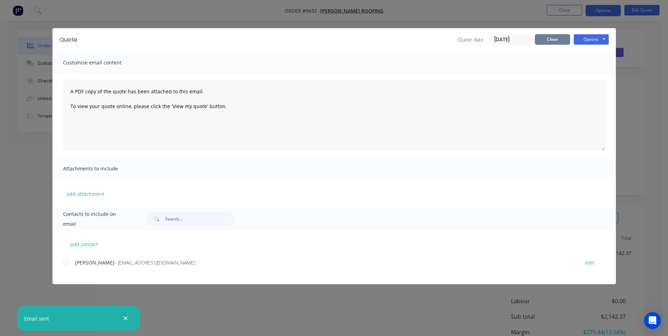
drag, startPoint x: 554, startPoint y: 38, endPoint x: 451, endPoint y: 38, distance: 102.8
click at [553, 38] on button "Close" at bounding box center [552, 39] width 35 height 11
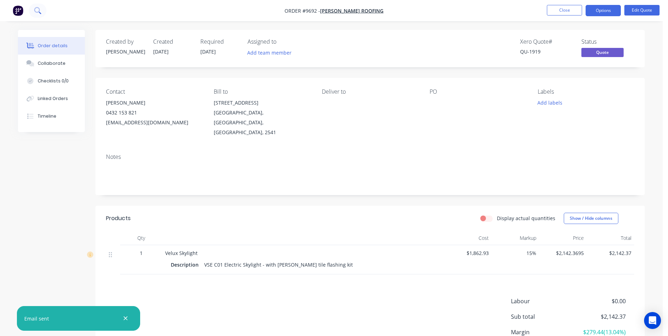
click at [36, 12] on icon at bounding box center [37, 10] width 6 height 6
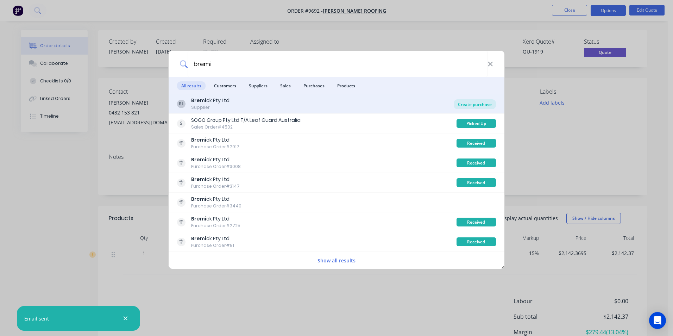
type input "bremi"
click at [463, 107] on div "Create purchase" at bounding box center [475, 104] width 42 height 10
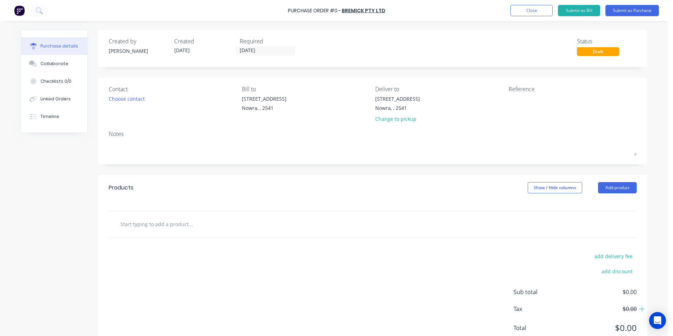
click at [180, 221] on input "text" at bounding box center [190, 224] width 141 height 14
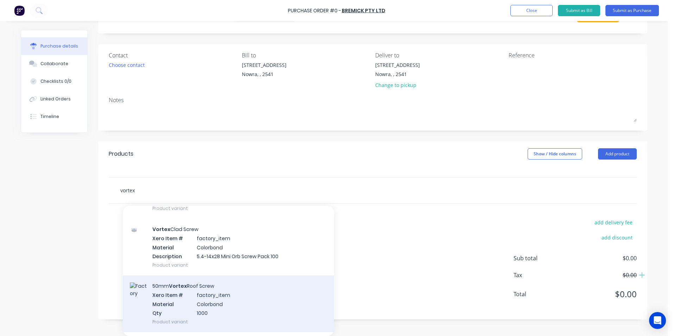
scroll to position [458, 0]
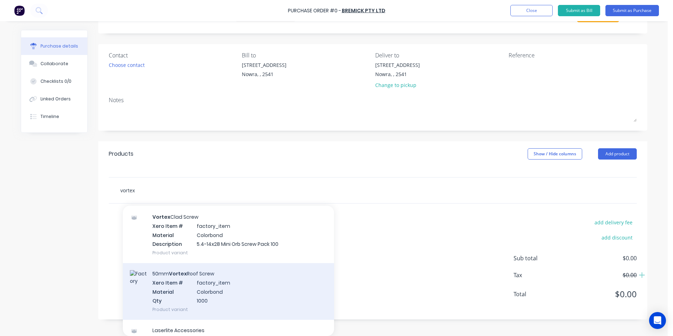
type input "vortex"
click at [224, 276] on div "50mm Vortex Roof Screw Xero Item # factory_item Material Colorbond Qty 1000 Pro…" at bounding box center [228, 291] width 211 height 57
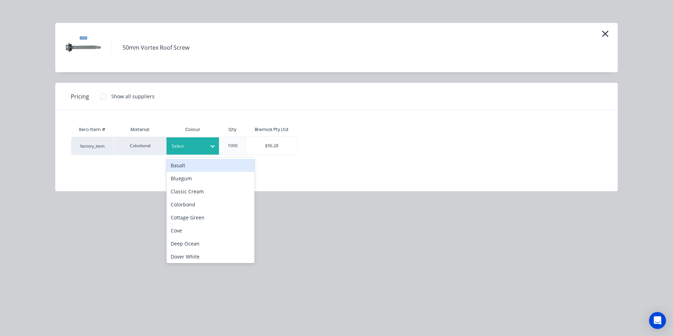
click at [188, 144] on div at bounding box center [188, 146] width 32 height 8
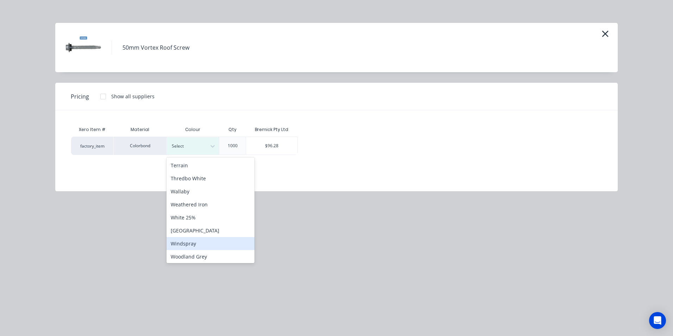
scroll to position [288, 0]
drag, startPoint x: 197, startPoint y: 259, endPoint x: 256, endPoint y: 156, distance: 117.9
click at [198, 258] on div "Woodland Grey" at bounding box center [211, 255] width 88 height 13
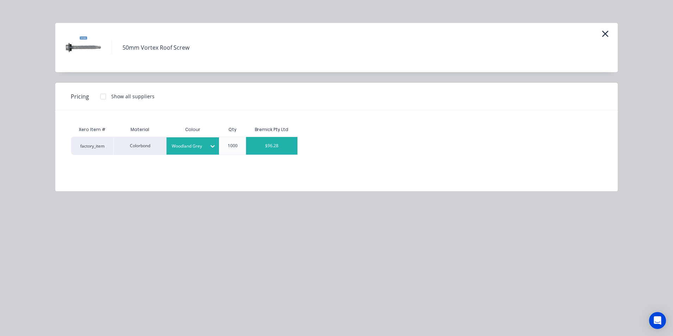
click at [272, 144] on div "$96.28" at bounding box center [271, 146] width 51 height 18
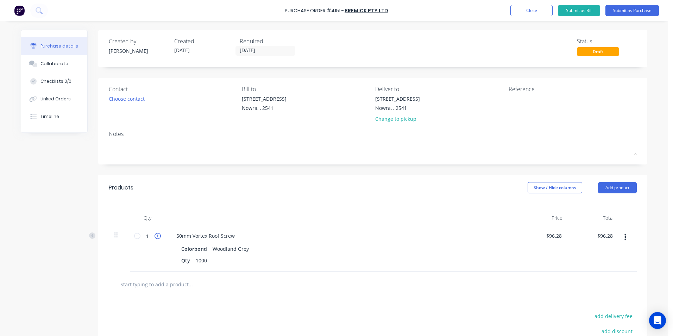
click at [156, 237] on icon at bounding box center [158, 236] width 6 height 6
type input "2"
type input "$192.56"
click at [156, 237] on icon at bounding box center [158, 236] width 6 height 6
type input "3"
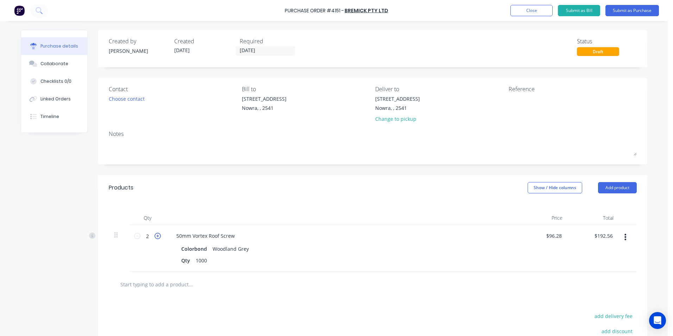
type input "$288.84"
click at [156, 237] on icon at bounding box center [158, 236] width 6 height 6
type input "4"
type input "$385.12"
click at [156, 237] on icon at bounding box center [158, 236] width 6 height 6
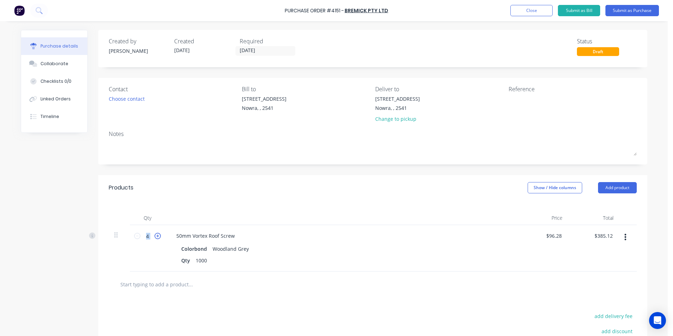
type input "5"
type input "$481.40"
click at [622, 13] on button "Submit as Purchase" at bounding box center [632, 10] width 54 height 11
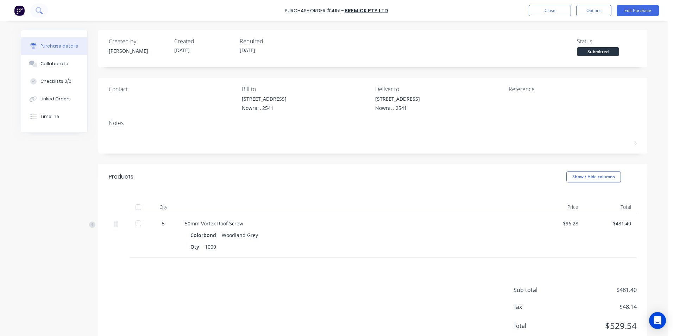
click at [39, 11] on icon at bounding box center [39, 10] width 7 height 7
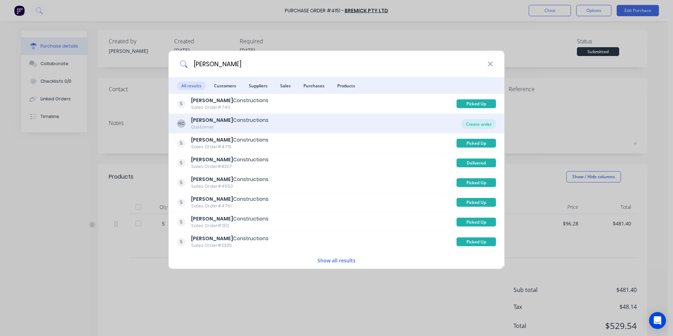
type input "hobbs"
click at [475, 125] on div "Create order" at bounding box center [479, 124] width 34 height 10
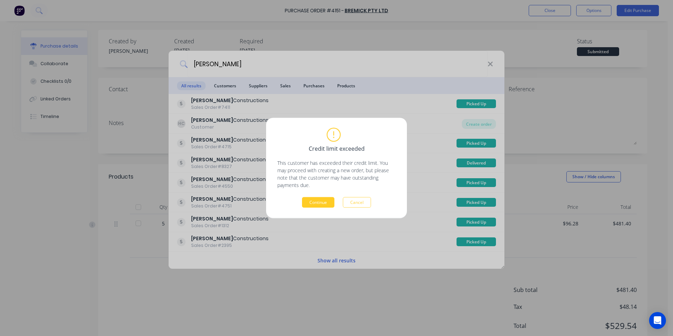
click at [313, 206] on button "Continue" at bounding box center [318, 202] width 32 height 11
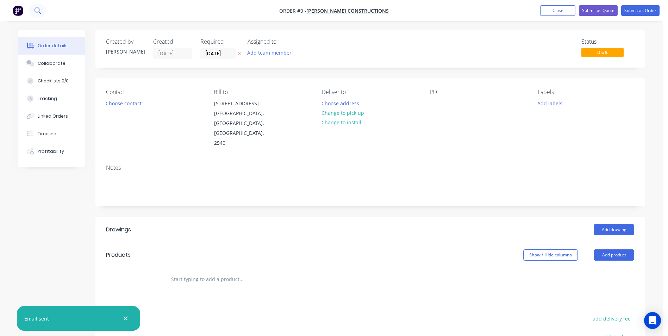
click at [41, 11] on button at bounding box center [38, 11] width 18 height 14
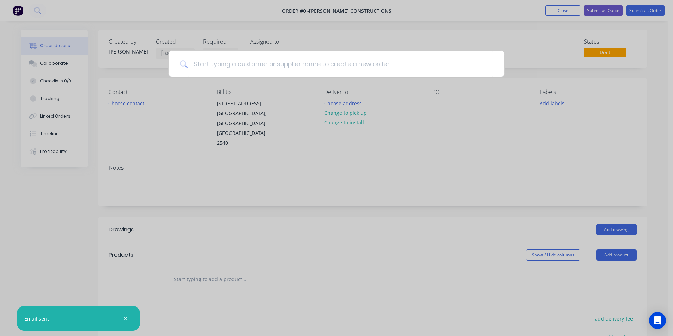
click at [253, 189] on div at bounding box center [336, 168] width 673 height 336
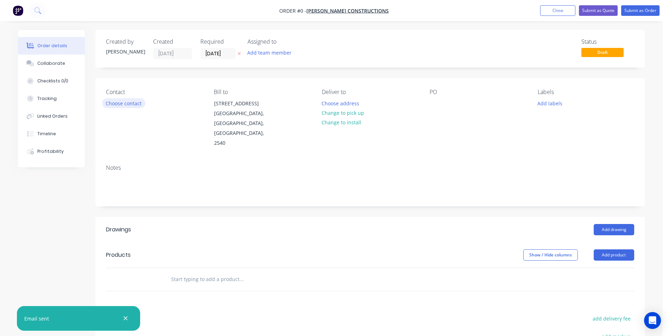
click at [127, 100] on button "Choose contact" at bounding box center [123, 103] width 43 height 10
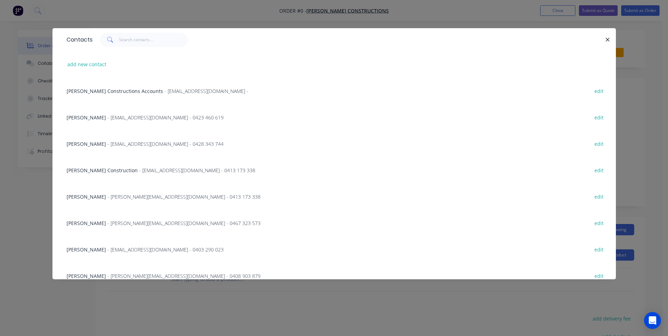
click at [116, 143] on span "- Info@hobbsconstructions.com.au - 0428 343 744" at bounding box center [165, 143] width 116 height 7
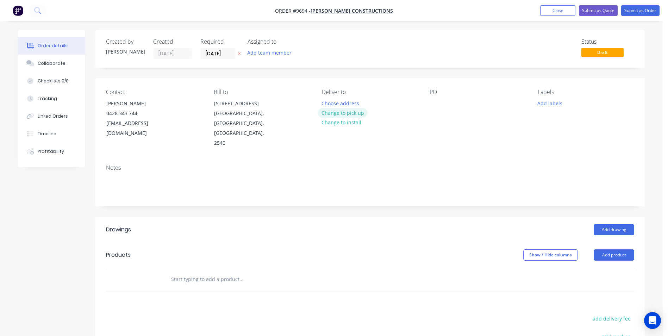
click at [344, 114] on button "Change to pick up" at bounding box center [343, 113] width 50 height 10
click at [437, 103] on div at bounding box center [434, 103] width 11 height 10
click at [191, 272] on input "text" at bounding box center [241, 279] width 141 height 14
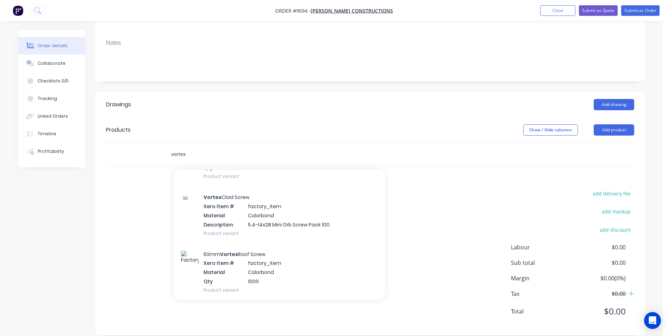
scroll to position [458, 0]
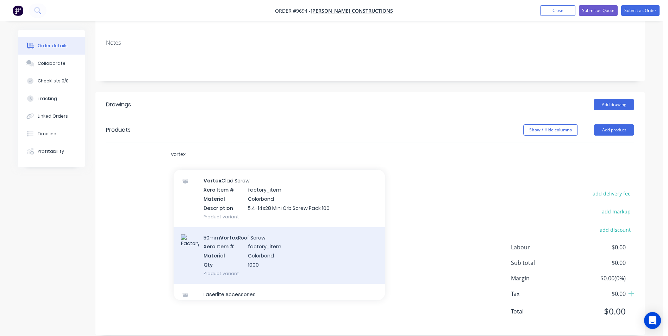
type input "vortex"
click at [280, 249] on div "50mm Vortex Roof Screw Xero Item # factory_item Material Colorbond Qty 1000 Pro…" at bounding box center [279, 255] width 211 height 57
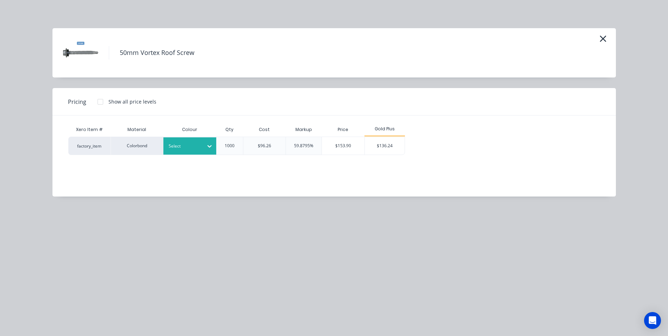
click at [183, 146] on div at bounding box center [185, 146] width 32 height 8
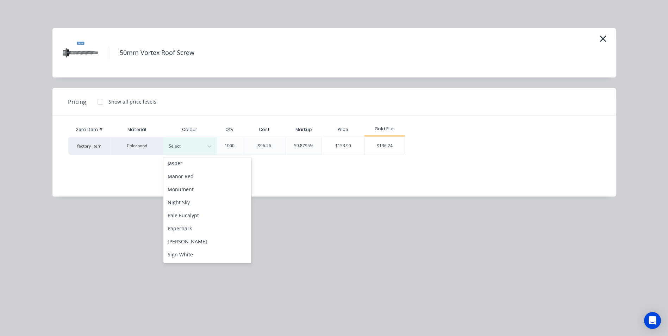
scroll to position [176, 0]
click at [186, 261] on div "Surfmist" at bounding box center [207, 262] width 88 height 13
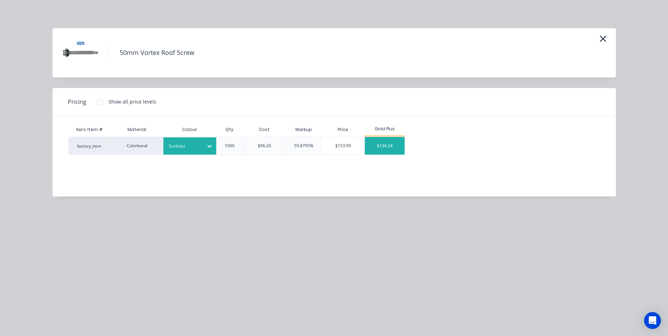
click at [385, 140] on div "$136.24" at bounding box center [385, 146] width 40 height 18
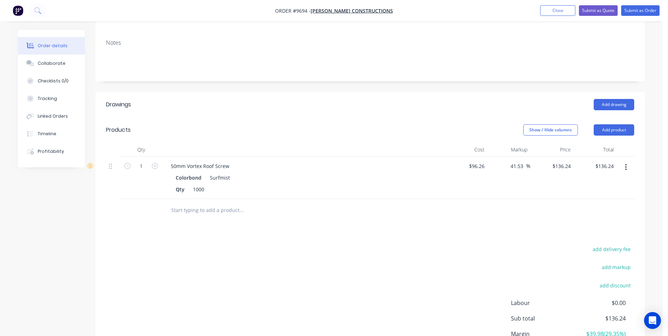
click at [623, 161] on button "button" at bounding box center [625, 167] width 17 height 13
click at [586, 182] on button "Edit" at bounding box center [600, 185] width 67 height 14
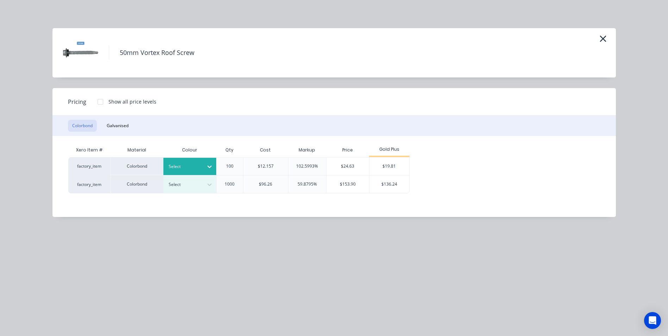
click at [196, 165] on div at bounding box center [185, 167] width 32 height 8
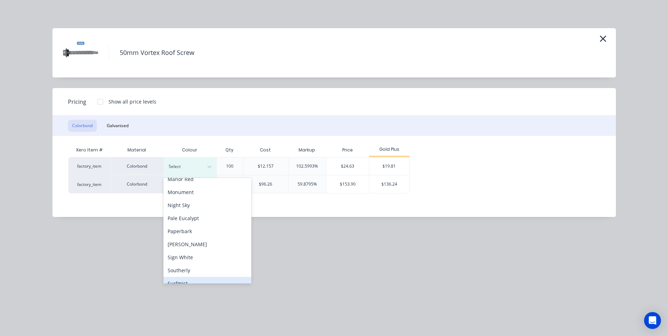
click at [197, 277] on div "Surfmist" at bounding box center [207, 283] width 88 height 13
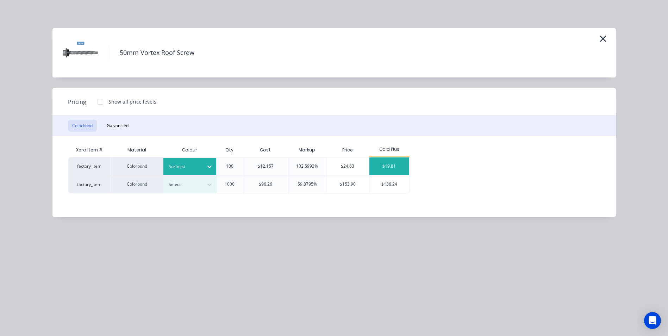
click at [394, 163] on div "$19.81" at bounding box center [389, 166] width 40 height 18
type input "-79.42"
type input "$19.81"
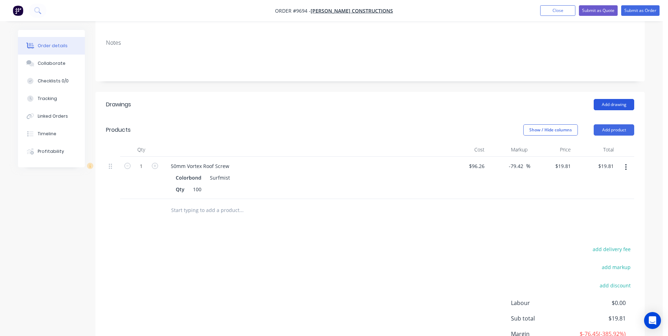
click at [612, 99] on button "Add drawing" at bounding box center [614, 104] width 40 height 11
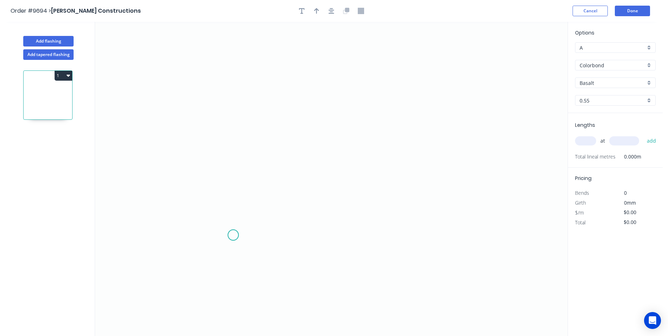
click at [233, 235] on icon "0" at bounding box center [331, 179] width 472 height 314
click at [226, 243] on icon "0" at bounding box center [331, 179] width 472 height 314
click at [221, 137] on icon "0 ?" at bounding box center [331, 179] width 472 height 314
click at [365, 137] on icon "0 ? ?" at bounding box center [331, 179] width 472 height 314
click at [365, 137] on circle at bounding box center [364, 136] width 11 height 11
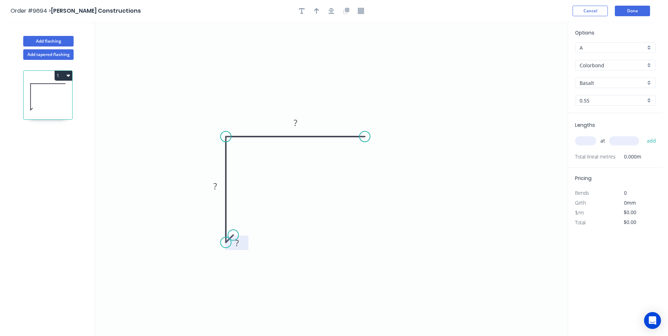
click at [241, 242] on rect at bounding box center [237, 243] width 14 height 10
click at [341, 103] on icon "0 10 50 50" at bounding box center [331, 179] width 472 height 314
type input "$5.61"
click at [317, 12] on icon "button" at bounding box center [316, 11] width 5 height 6
drag, startPoint x: 533, startPoint y: 54, endPoint x: 215, endPoint y: 93, distance: 320.7
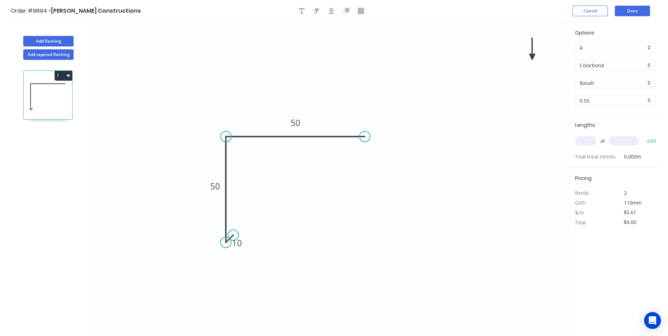
click at [215, 93] on icon "0 10 50 50" at bounding box center [331, 179] width 472 height 314
drag, startPoint x: 532, startPoint y: 56, endPoint x: 208, endPoint y: 86, distance: 325.2
click at [208, 86] on icon at bounding box center [208, 77] width 6 height 23
click at [650, 81] on div "Basalt" at bounding box center [615, 82] width 81 height 11
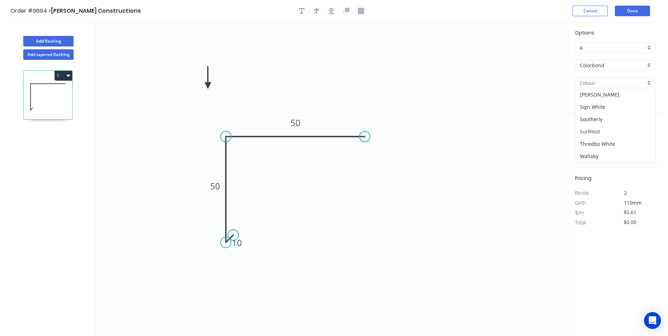
click at [609, 128] on div "Surfmist" at bounding box center [615, 131] width 80 height 12
type input "Surfmist"
click at [592, 144] on input "text" at bounding box center [585, 140] width 21 height 9
type input "3"
type input "7700"
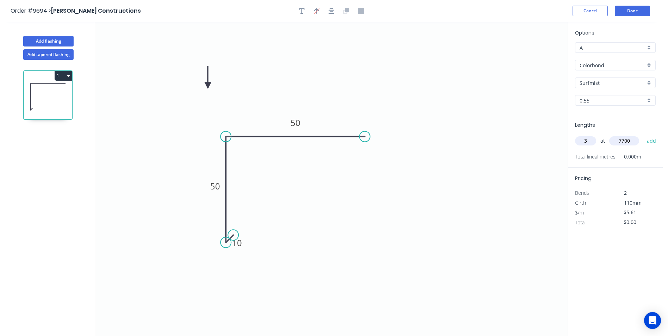
click at [643, 135] on button "add" at bounding box center [651, 141] width 17 height 12
type input "$129.59"
click at [635, 10] on button "Done" at bounding box center [632, 11] width 35 height 11
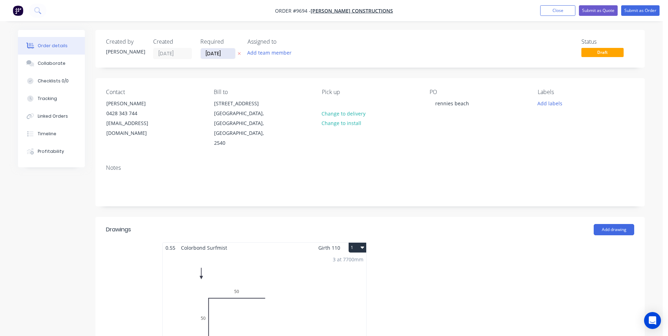
click at [230, 51] on input "[DATE]" at bounding box center [218, 53] width 34 height 11
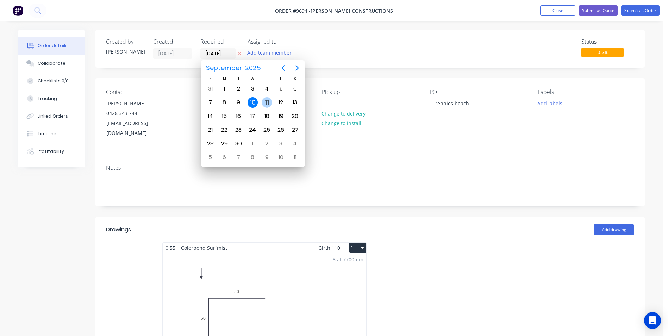
click at [267, 102] on div "11" at bounding box center [267, 102] width 11 height 11
type input "[DATE]"
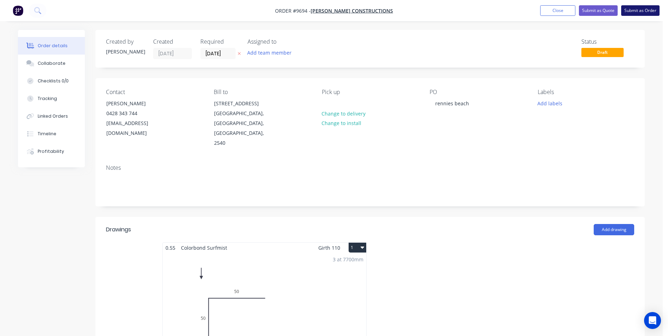
click at [631, 9] on button "Submit as Order" at bounding box center [640, 10] width 38 height 11
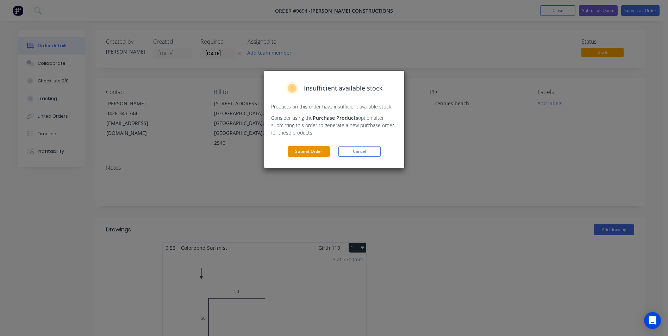
click at [304, 148] on button "Submit Order" at bounding box center [309, 151] width 42 height 11
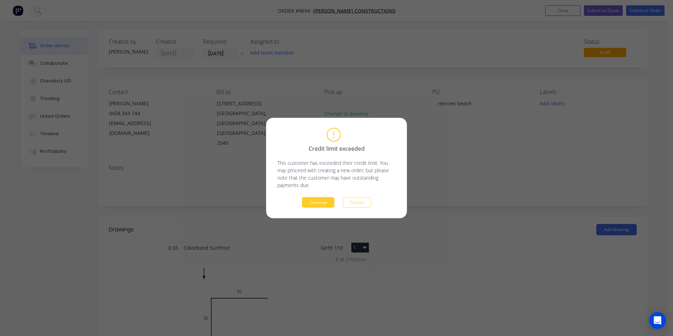
click at [325, 205] on button "Continue" at bounding box center [318, 202] width 32 height 11
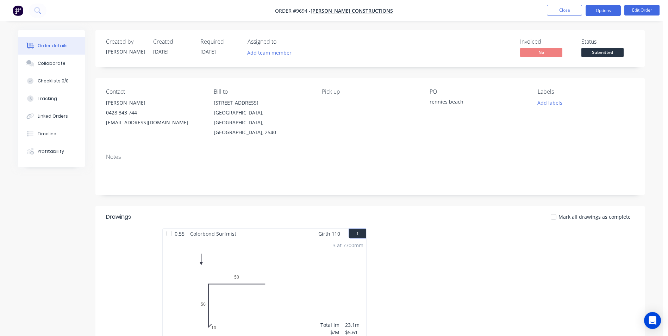
click at [602, 11] on button "Options" at bounding box center [602, 10] width 35 height 11
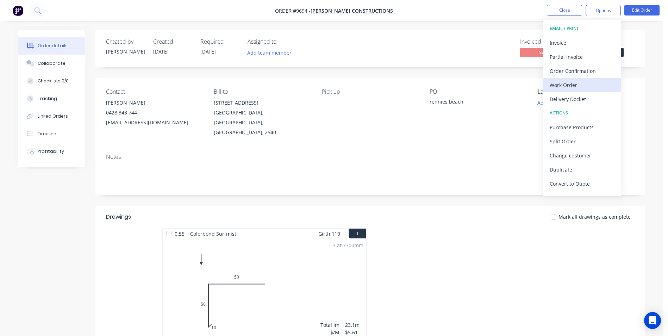
click at [578, 83] on div "Work Order" at bounding box center [582, 85] width 65 height 10
click at [579, 69] on div "Without pricing" at bounding box center [582, 71] width 65 height 10
click at [595, 70] on div "Order Confirmation" at bounding box center [582, 71] width 65 height 10
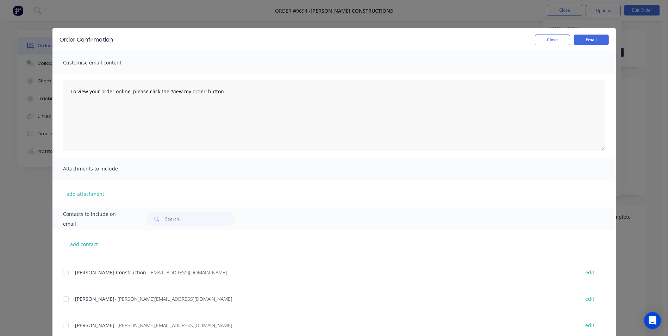
scroll to position [35, 0]
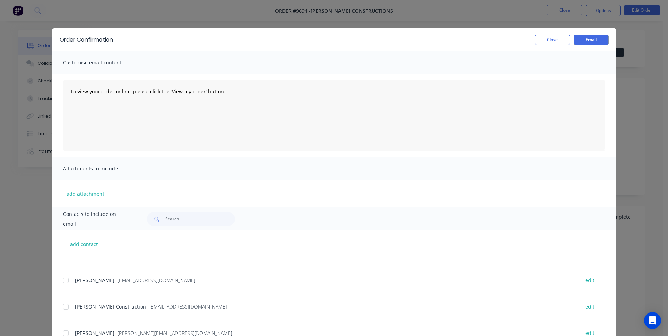
click at [68, 284] on div at bounding box center [66, 280] width 14 height 14
click at [580, 39] on button "Email" at bounding box center [590, 39] width 35 height 11
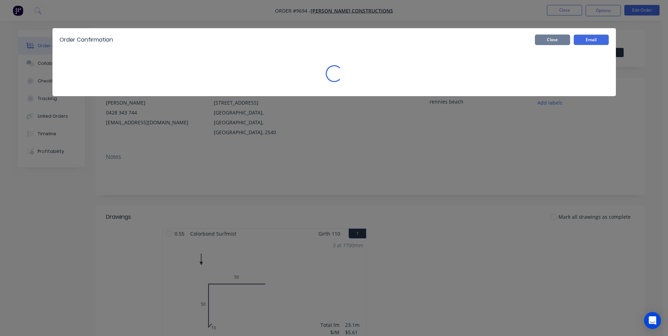
click at [555, 39] on button "Close" at bounding box center [552, 39] width 35 height 11
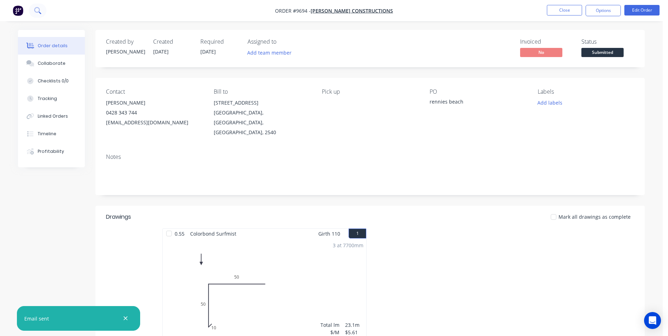
click at [37, 13] on icon at bounding box center [37, 10] width 7 height 7
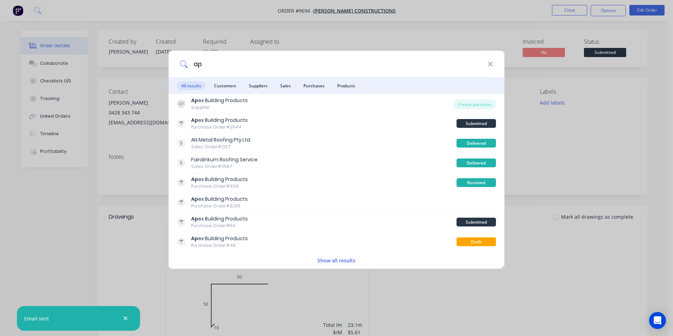
type input "a"
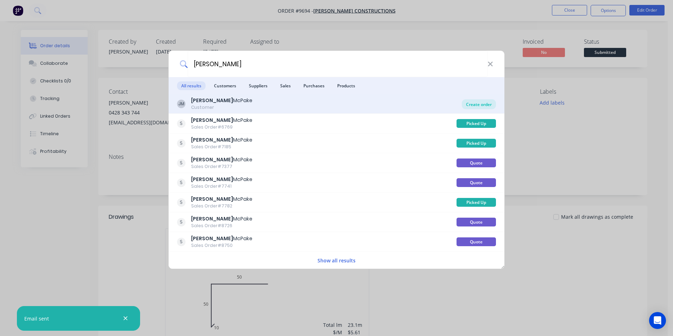
type input "jarred"
click at [465, 108] on div "Create order" at bounding box center [479, 104] width 34 height 10
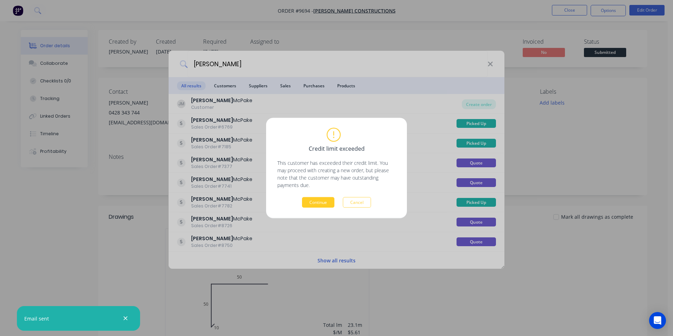
click at [313, 199] on button "Continue" at bounding box center [318, 202] width 32 height 11
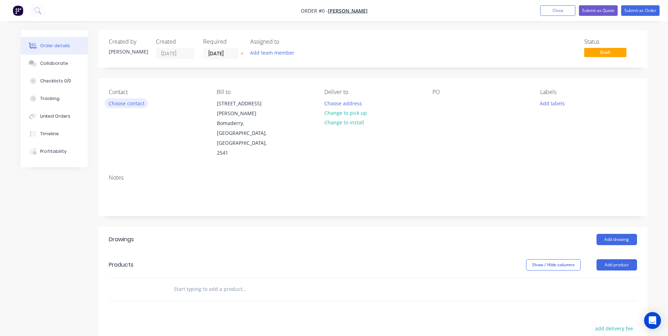
click at [113, 103] on button "Choose contact" at bounding box center [126, 103] width 43 height 10
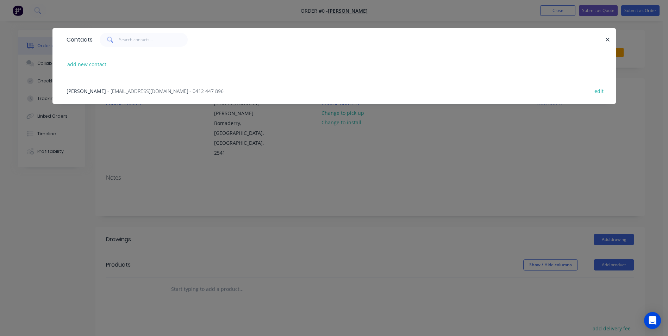
click at [132, 90] on span "- [EMAIL_ADDRESS][DOMAIN_NAME] - 0412 447 896" at bounding box center [165, 91] width 116 height 7
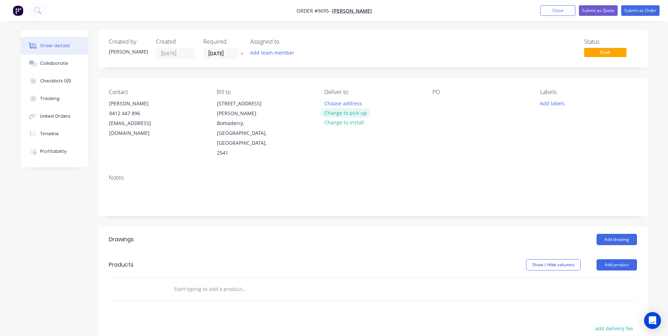
click at [346, 111] on button "Change to pick up" at bounding box center [345, 113] width 50 height 10
click at [247, 282] on input "text" at bounding box center [244, 289] width 141 height 14
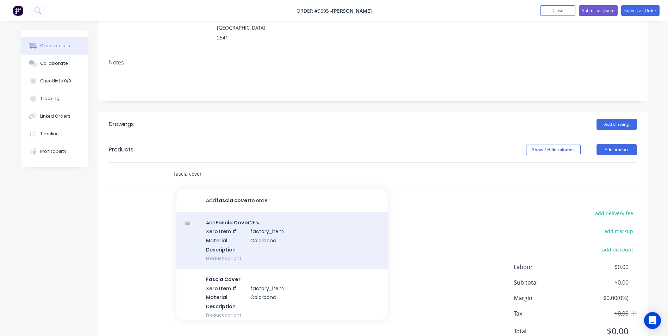
scroll to position [35, 0]
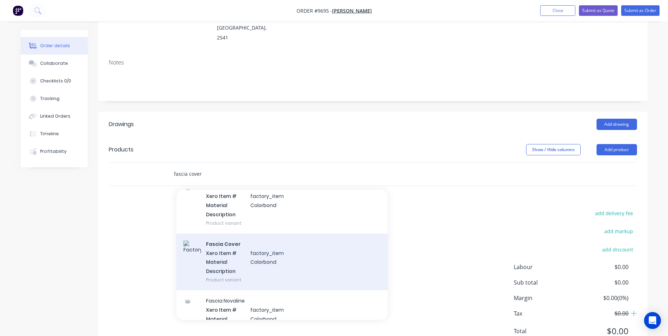
type input "fascia cover"
click at [287, 233] on div "Fascia Cover Xero Item # factory_item Material Colorbond Description Product va…" at bounding box center [281, 261] width 211 height 57
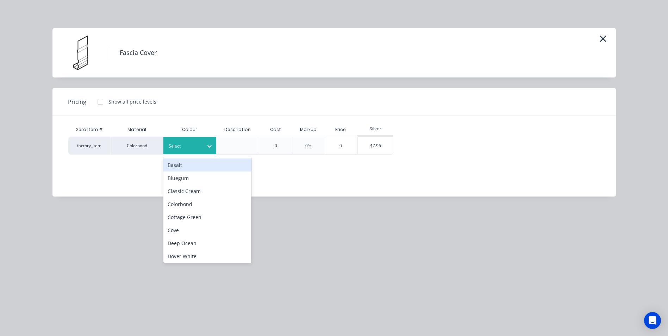
click at [187, 151] on div "Select" at bounding box center [189, 145] width 53 height 17
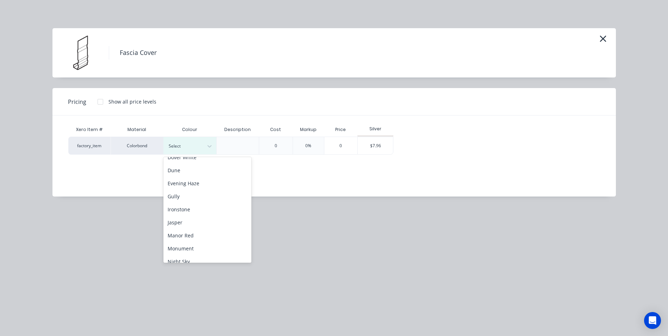
scroll to position [141, 0]
click at [195, 204] on div "Monument" at bounding box center [207, 206] width 88 height 13
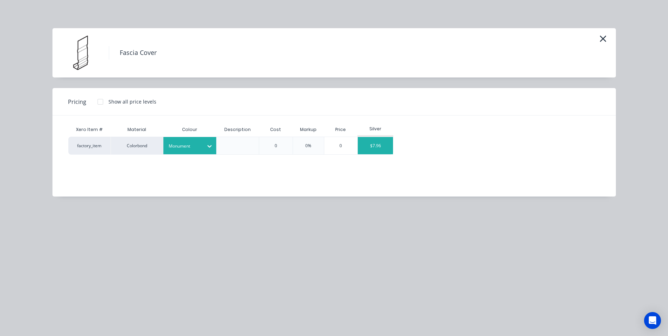
click at [382, 142] on div "$7.96" at bounding box center [375, 145] width 35 height 17
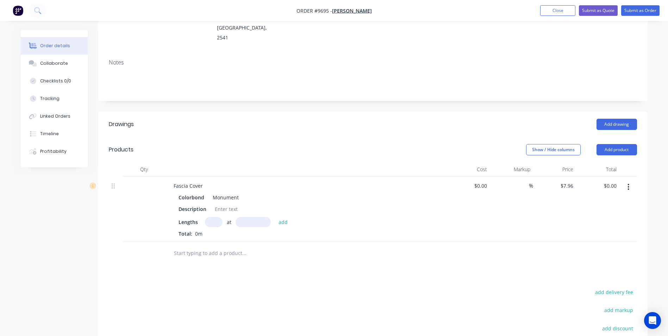
click at [216, 217] on input "text" at bounding box center [214, 222] width 18 height 10
type input "6"
type input "4900"
click at [275, 217] on button "add" at bounding box center [283, 222] width 17 height 10
type input "$234.02"
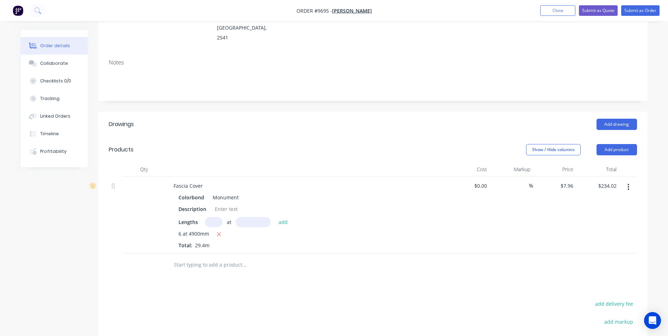
click at [207, 258] on input "text" at bounding box center [244, 265] width 141 height 14
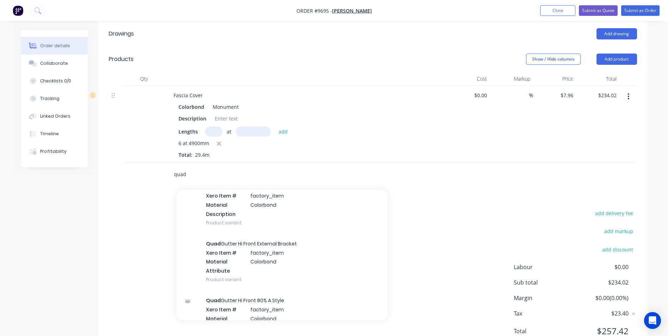
scroll to position [1091, 0]
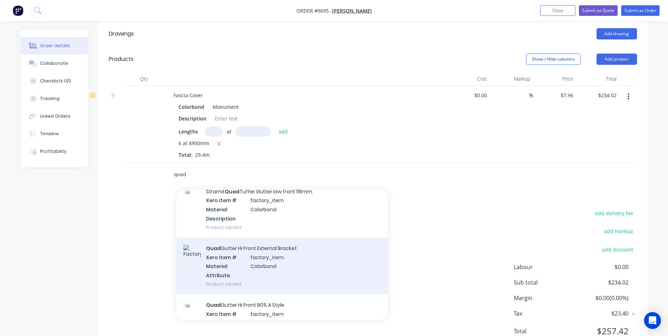
type input "quad"
click at [264, 238] on div "Quad Gutter Hi Front External Bracket Xero Item # factory_item Material Colorbo…" at bounding box center [281, 266] width 211 height 57
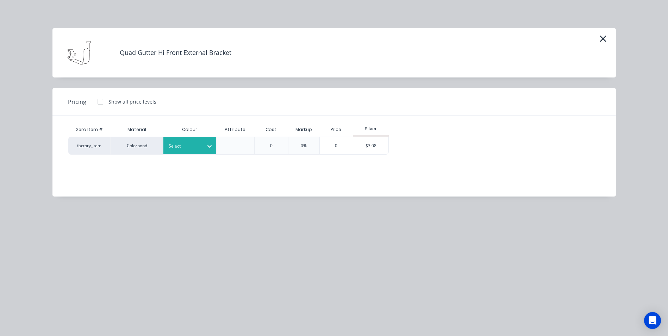
click at [192, 145] on div at bounding box center [185, 146] width 32 height 8
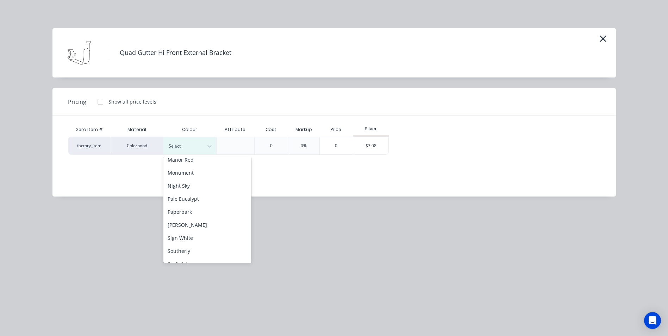
scroll to position [176, 0]
click at [193, 171] on div "Monument" at bounding box center [207, 171] width 88 height 13
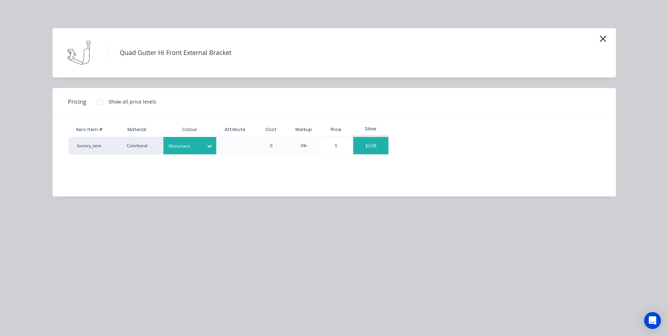
click at [361, 145] on div "$3.08" at bounding box center [370, 145] width 35 height 17
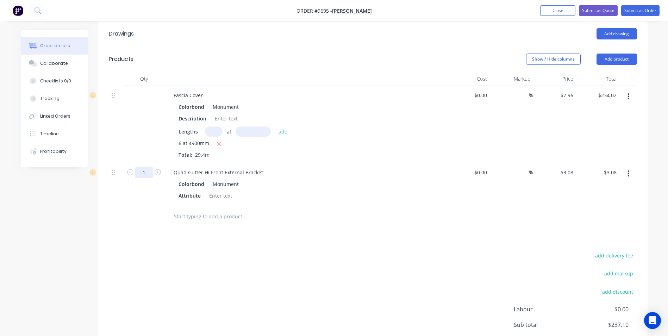
click at [146, 167] on input "1" at bounding box center [144, 172] width 18 height 11
type input "9"
type input "30"
type input "$92.40"
click at [266, 209] on input "text" at bounding box center [244, 216] width 141 height 14
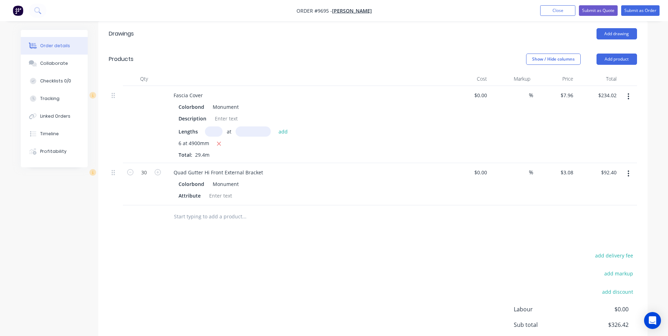
type input "quad"
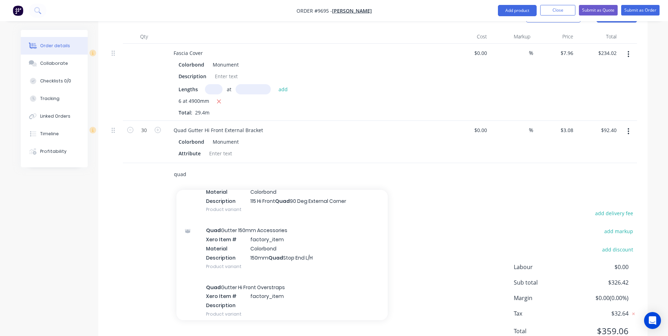
scroll to position [1549, 0]
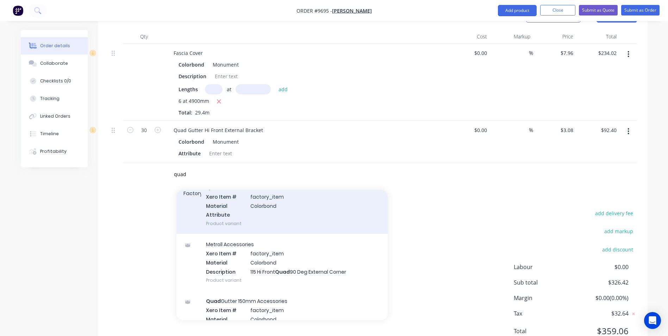
click at [234, 180] on div "Quad Gutter Hi Front Slotted Xero Item # factory_item Material Colorbond Attrib…" at bounding box center [281, 205] width 211 height 57
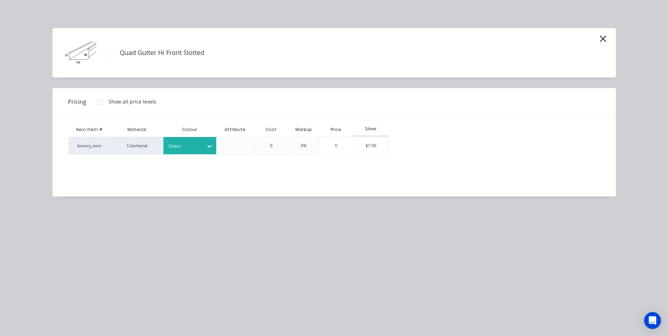
click at [187, 143] on div at bounding box center [185, 146] width 32 height 8
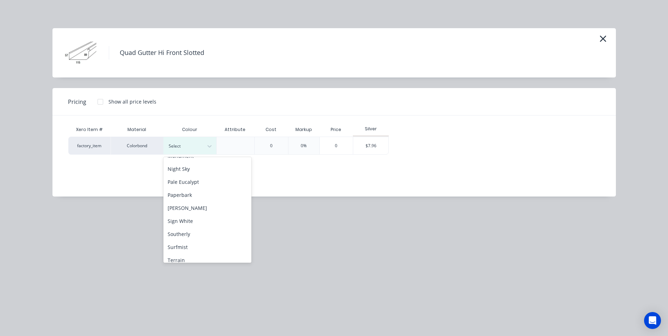
scroll to position [182, 0]
click at [204, 167] on div "Monument" at bounding box center [207, 164] width 88 height 13
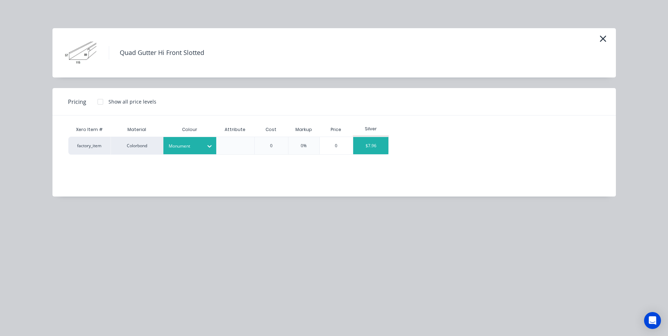
click at [376, 147] on div "$7.96" at bounding box center [370, 145] width 35 height 17
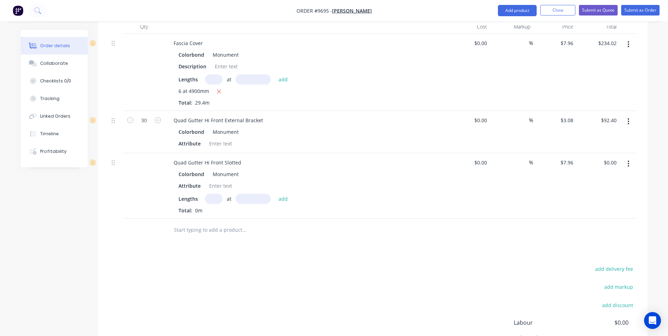
click at [213, 194] on input "text" at bounding box center [214, 199] width 18 height 10
type input "6"
type input "4900"
click at [275, 194] on button "add" at bounding box center [283, 199] width 17 height 10
type input "$234.02"
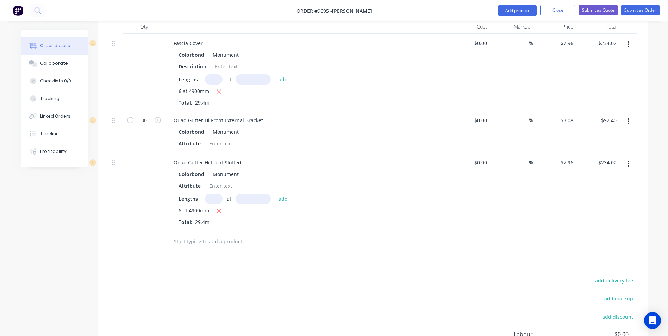
click at [215, 234] on input "text" at bounding box center [244, 241] width 141 height 14
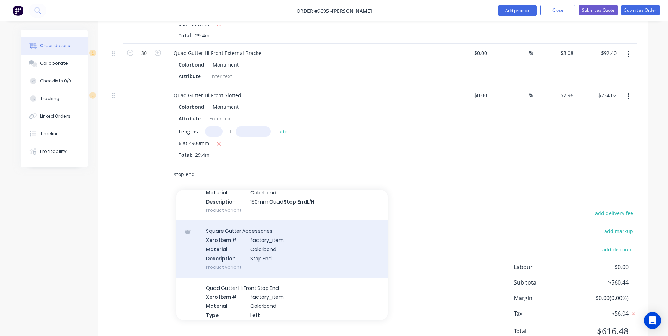
scroll to position [1021, 0]
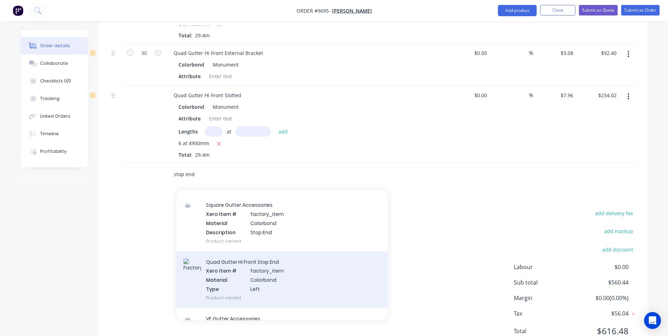
type input "stop end"
click at [262, 251] on div "Quad Gutter Hi Front Stop End Xero Item # factory_item Material Colorbond Type …" at bounding box center [281, 279] width 211 height 57
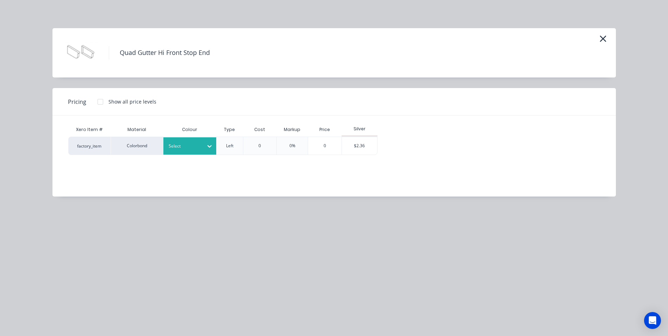
click at [211, 150] on div at bounding box center [209, 145] width 13 height 11
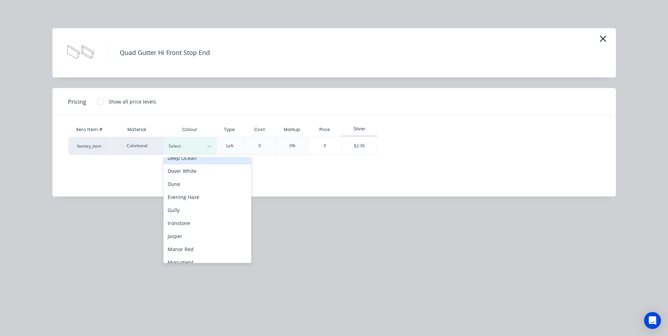
scroll to position [106, 0]
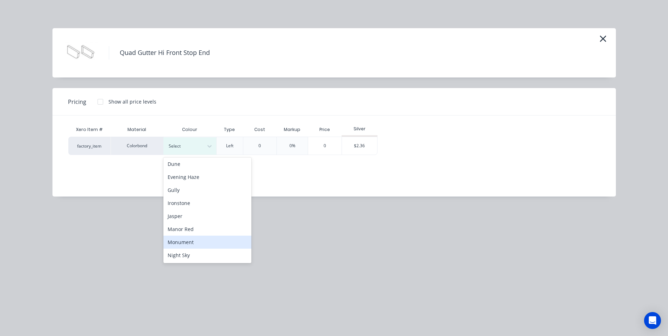
click at [195, 241] on div "Monument" at bounding box center [207, 242] width 88 height 13
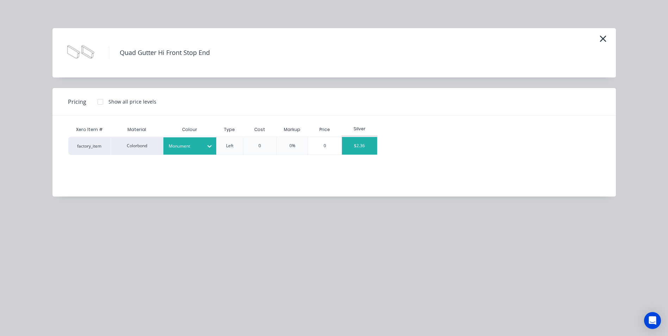
click at [356, 151] on div "$2.36" at bounding box center [359, 146] width 35 height 18
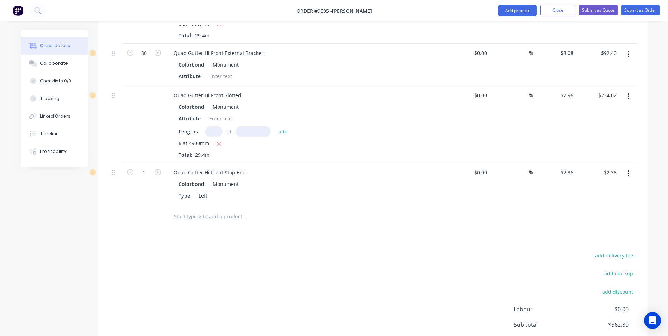
click at [189, 209] on input "text" at bounding box center [244, 216] width 141 height 14
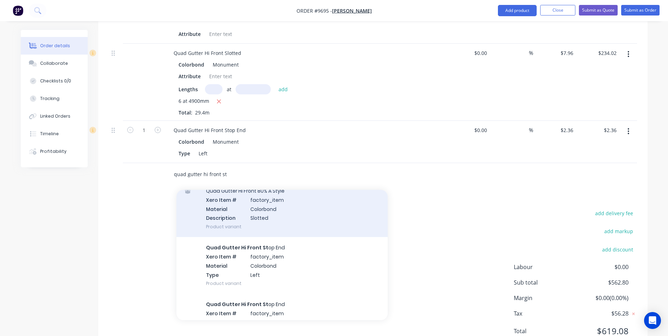
scroll to position [176, 0]
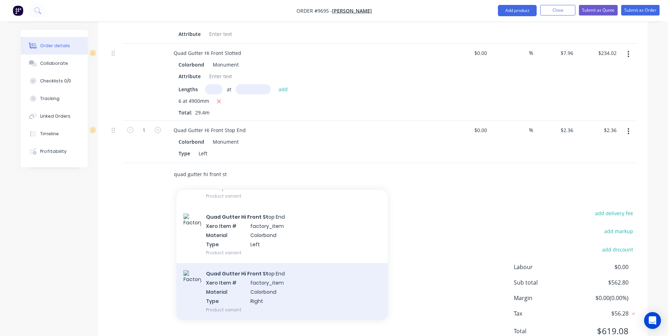
type input "quad gutter hi front st"
click at [253, 263] on div "Quad Gutter Hi Front St op End Xero Item # factory_item Material Colorbond Type…" at bounding box center [281, 291] width 211 height 57
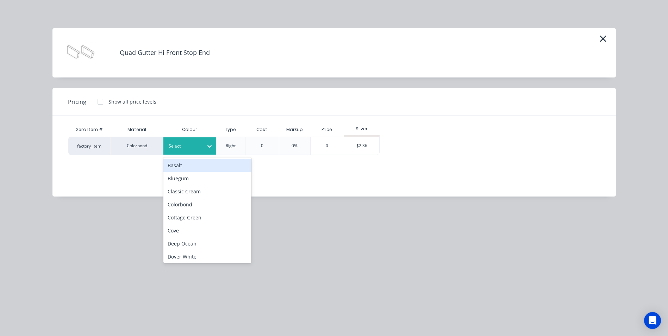
click at [191, 150] on div "Select" at bounding box center [183, 146] width 39 height 9
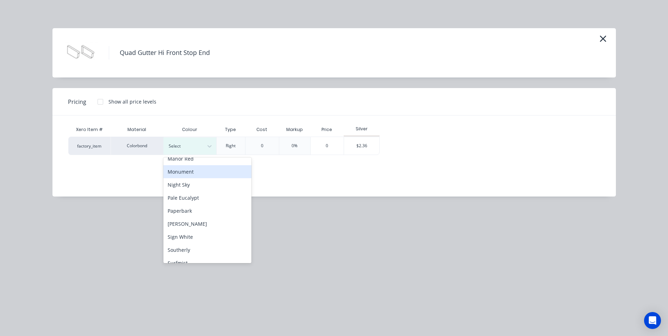
click at [190, 176] on div "Monument" at bounding box center [207, 171] width 88 height 13
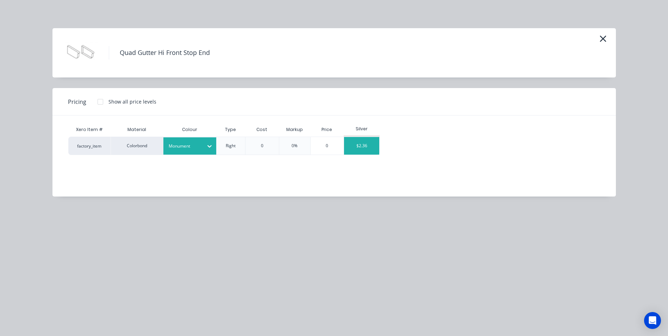
click at [354, 145] on div "$2.36" at bounding box center [361, 146] width 35 height 18
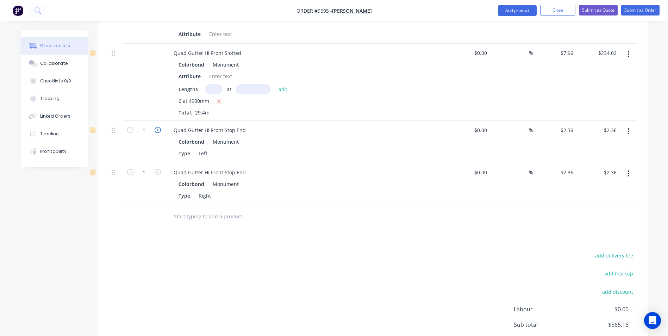
click at [157, 127] on icon "button" at bounding box center [158, 130] width 6 height 6
type input "2"
type input "$4.72"
click at [157, 169] on icon "button" at bounding box center [158, 172] width 6 height 6
type input "2"
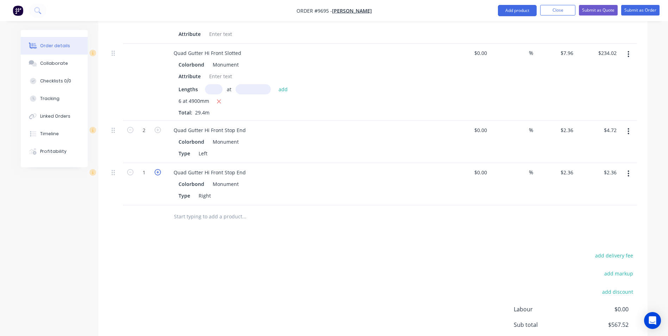
type input "$4.72"
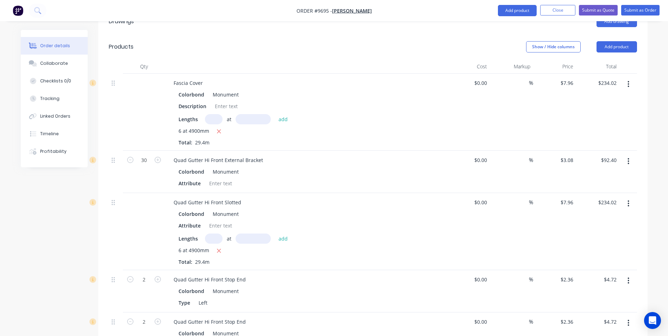
scroll to position [332, 0]
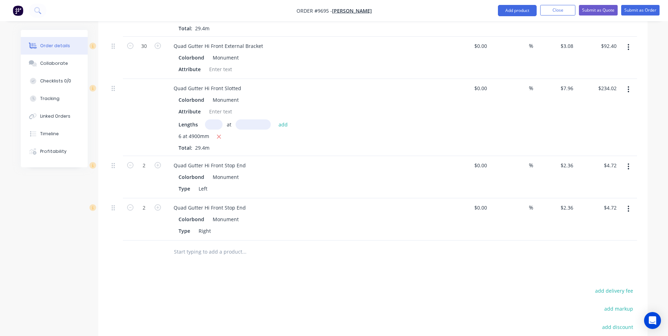
click at [197, 245] on input "text" at bounding box center [244, 252] width 141 height 14
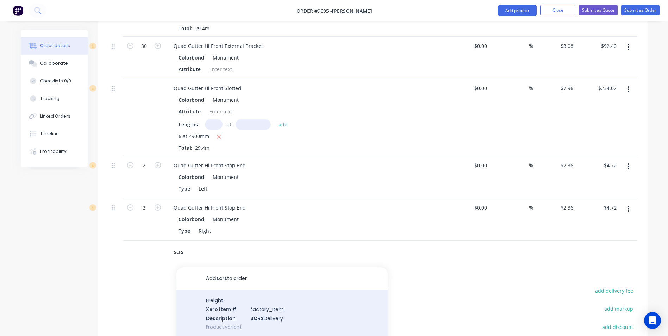
scroll to position [367, 0]
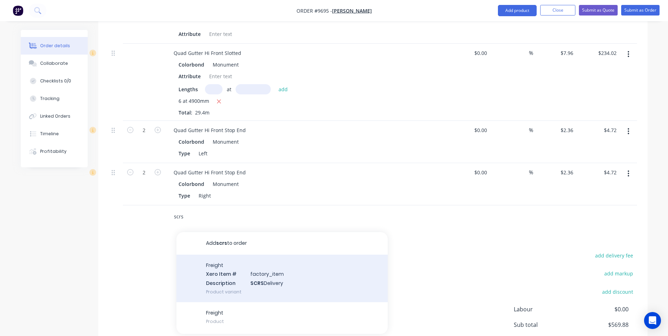
type input "scrs"
click at [236, 255] on div "Freight Xero Item # factory_item Description SCRS Delivery Product variant" at bounding box center [281, 279] width 211 height 48
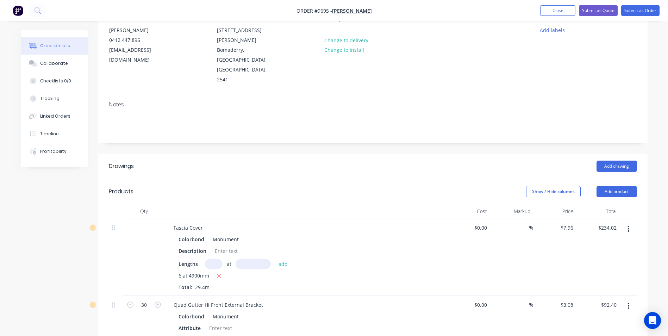
scroll to position [0, 0]
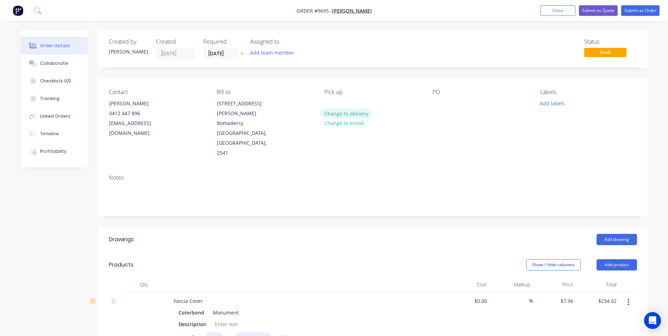
click at [332, 114] on button "Change to delivery" at bounding box center [345, 113] width 51 height 10
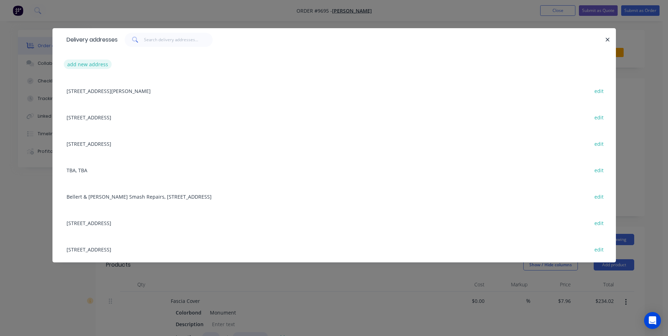
click at [88, 67] on button "add new address" at bounding box center [88, 64] width 48 height 10
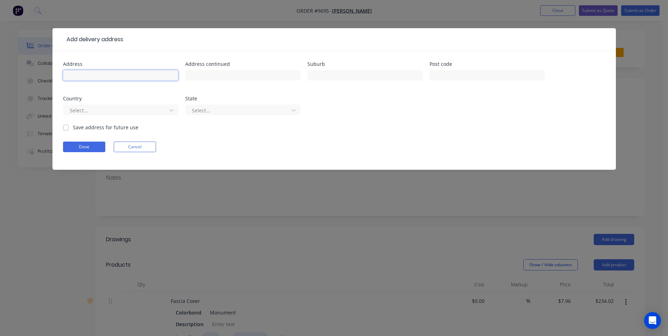
click at [86, 74] on input "text" at bounding box center [120, 75] width 115 height 11
type input "[STREET_ADDRESS][PERSON_NAME]"
type input "nowra"
click at [73, 127] on label "Save address for future use" at bounding box center [105, 127] width 65 height 7
click at [67, 127] on input "Save address for future use" at bounding box center [66, 127] width 6 height 7
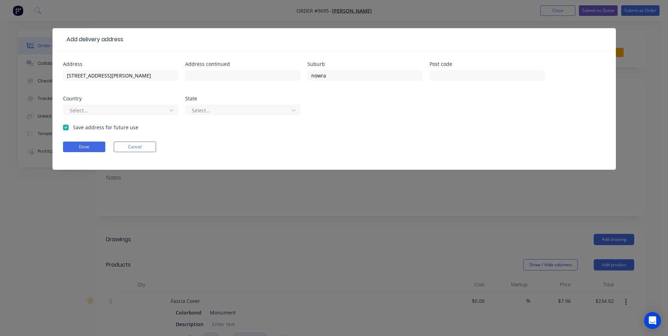
checkbox input "true"
click at [73, 145] on button "Done" at bounding box center [84, 147] width 42 height 11
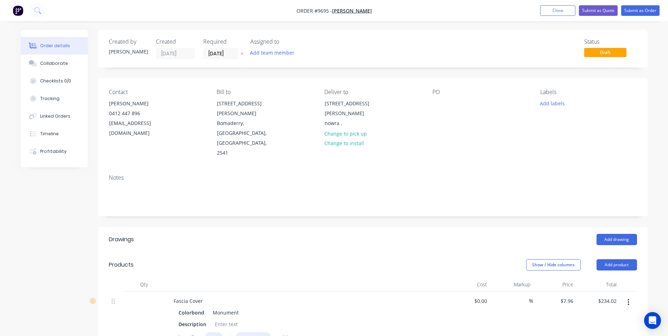
click at [206, 48] on label "[DATE]" at bounding box center [220, 53] width 35 height 11
click at [206, 48] on input "[DATE]" at bounding box center [220, 53] width 34 height 11
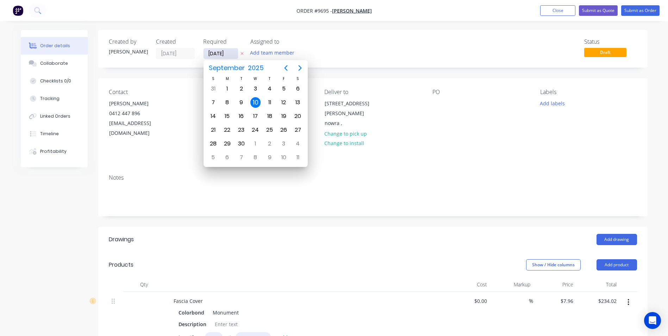
click at [208, 51] on input "[DATE]" at bounding box center [220, 53] width 34 height 11
click at [287, 102] on div "12" at bounding box center [283, 102] width 11 height 11
type input "[DATE]"
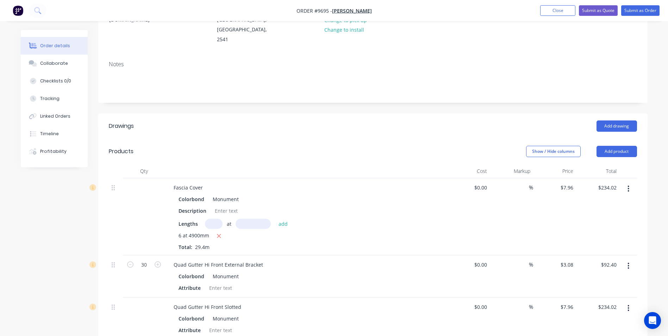
scroll to position [141, 0]
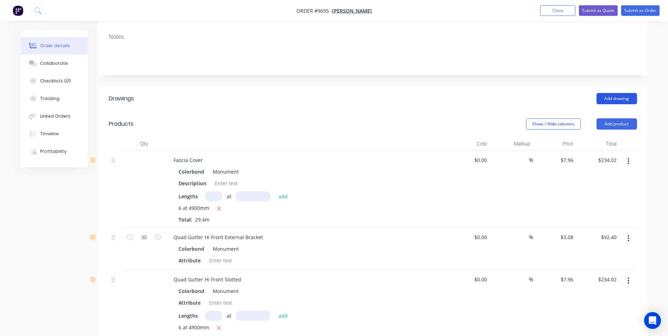
click at [618, 93] on button "Add drawing" at bounding box center [616, 98] width 40 height 11
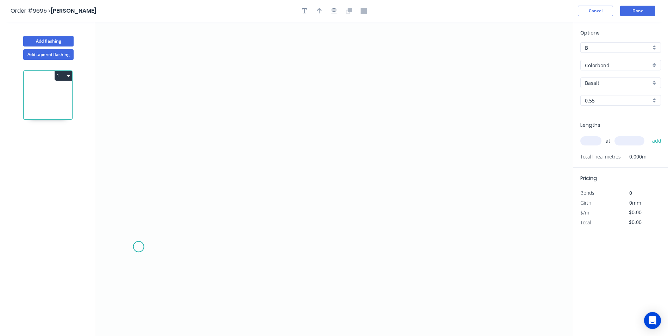
click at [138, 247] on icon "0" at bounding box center [334, 179] width 478 height 314
click at [124, 261] on icon "0" at bounding box center [334, 179] width 478 height 314
click at [130, 111] on icon "0 ?" at bounding box center [334, 179] width 478 height 314
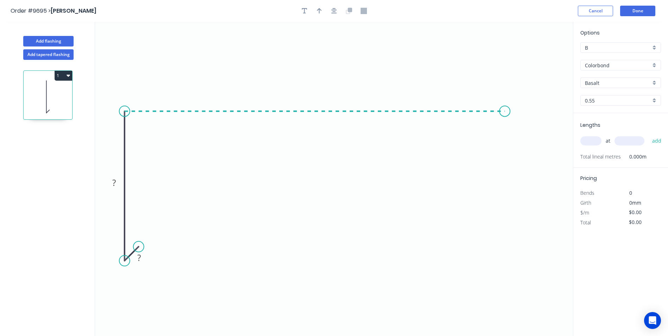
click at [505, 111] on icon "0 ? ?" at bounding box center [334, 179] width 478 height 314
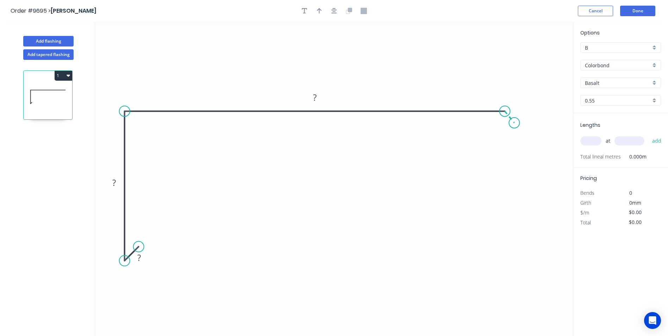
click at [514, 123] on icon "0 ? ? ?" at bounding box center [334, 179] width 478 height 314
click at [138, 257] on tspan "?" at bounding box center [139, 258] width 4 height 12
click at [212, 242] on icon "0 10 130 260 30 120 º" at bounding box center [334, 179] width 478 height 314
type input "$19.91"
click at [592, 138] on input "text" at bounding box center [590, 140] width 21 height 9
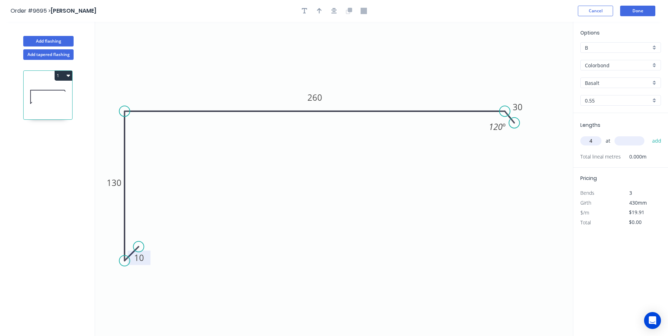
type input "4"
type input "4500"
click at [648, 135] on button "add" at bounding box center [656, 141] width 17 height 12
type input "$358.38"
click at [657, 79] on div "Basalt" at bounding box center [620, 82] width 81 height 11
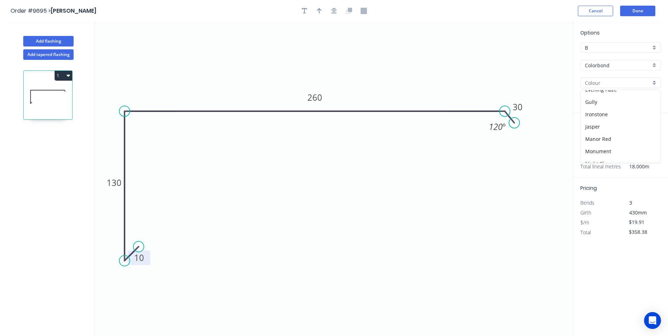
scroll to position [106, 0]
click at [616, 156] on div "Monument" at bounding box center [621, 151] width 80 height 12
type input "Monument"
click at [61, 42] on button "Add flashing" at bounding box center [48, 41] width 50 height 11
type input "$0.00"
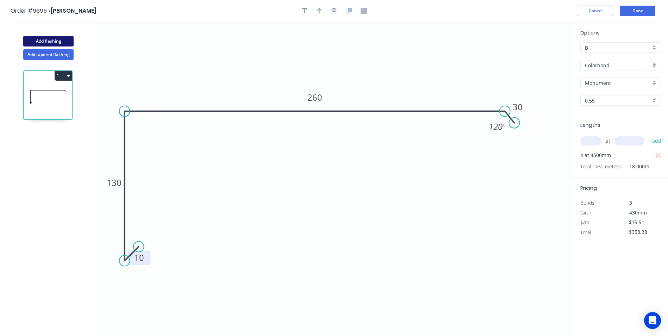
type input "$0.00"
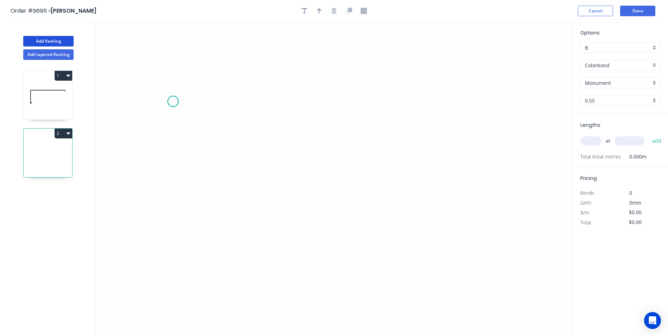
click at [173, 101] on icon "0" at bounding box center [334, 179] width 478 height 314
click at [173, 224] on icon "0" at bounding box center [334, 179] width 478 height 314
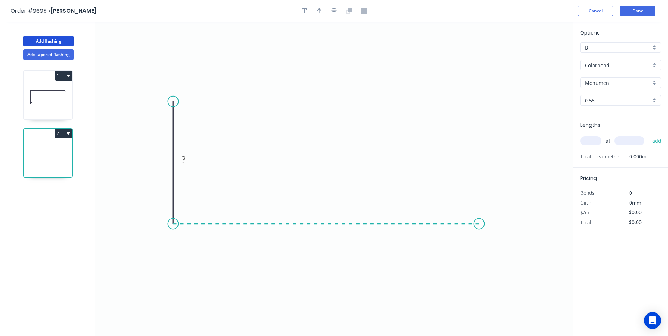
click at [479, 235] on icon "0 ?" at bounding box center [334, 179] width 478 height 314
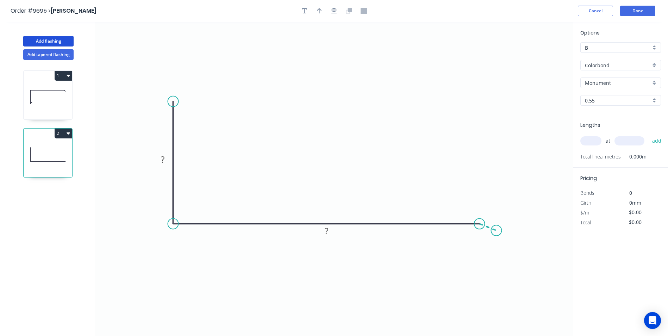
click at [496, 231] on icon "0 ? ?" at bounding box center [334, 179] width 478 height 314
click at [496, 231] on circle at bounding box center [496, 230] width 11 height 11
click at [162, 158] on tspan "?" at bounding box center [163, 159] width 4 height 12
click at [255, 112] on icon "0 20 200 20 160 º" at bounding box center [334, 179] width 478 height 314
click at [163, 159] on tspan "20" at bounding box center [163, 159] width 10 height 12
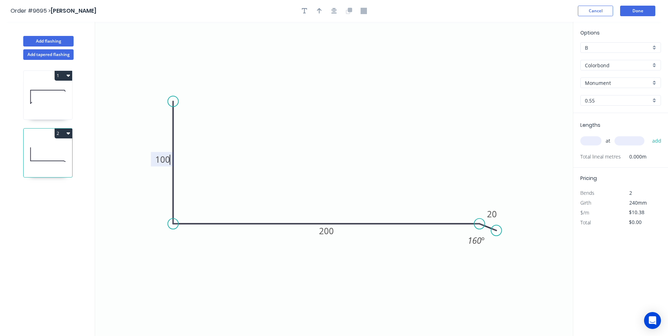
click at [365, 150] on icon "0 100 200 20 160 º" at bounding box center [334, 179] width 478 height 314
type input "$15.34"
click at [593, 144] on input "text" at bounding box center [590, 140] width 21 height 9
type input "2"
type input "4000"
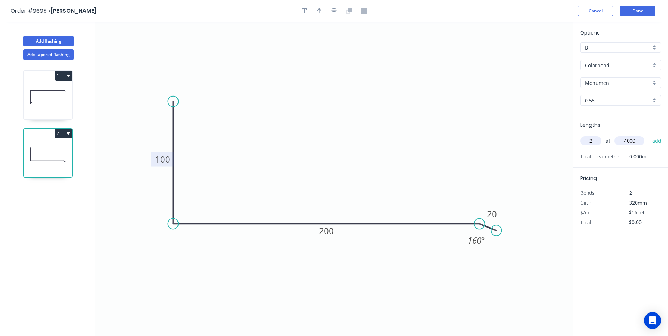
click at [648, 135] on button "add" at bounding box center [656, 141] width 17 height 12
type input "$122.72"
click at [632, 14] on button "Done" at bounding box center [637, 11] width 35 height 11
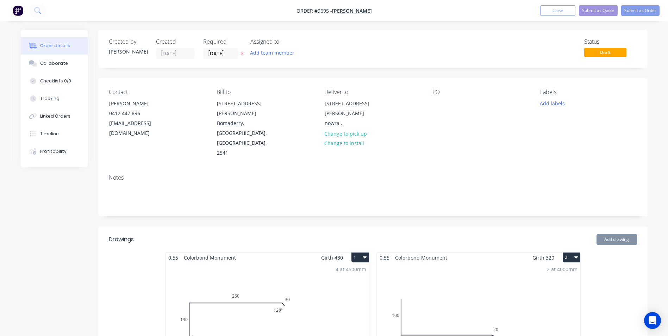
type input "$7.96"
type input "$234.02"
type input "$3.08"
type input "$92.40"
type input "$7.96"
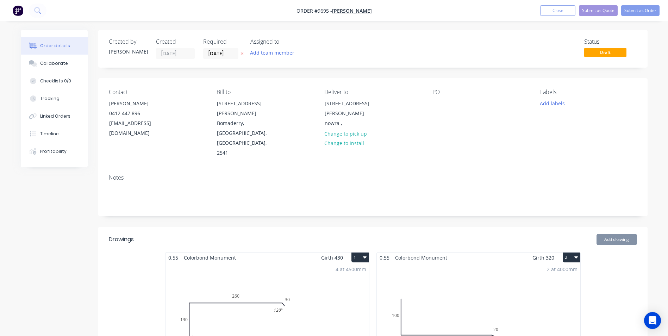
type input "$234.02"
type input "$2.36"
type input "$4.72"
type input "$2.36"
type input "$4.72"
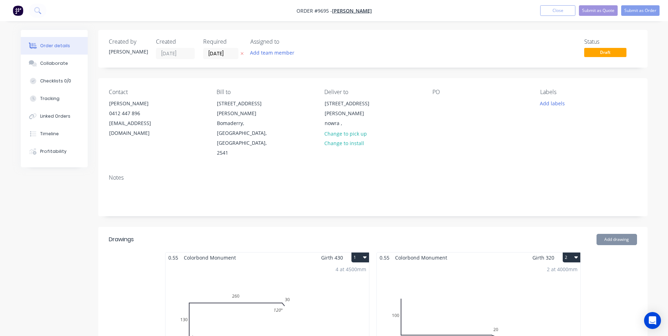
type input "$110.00"
click at [631, 11] on button "Submit as Order" at bounding box center [640, 10] width 38 height 11
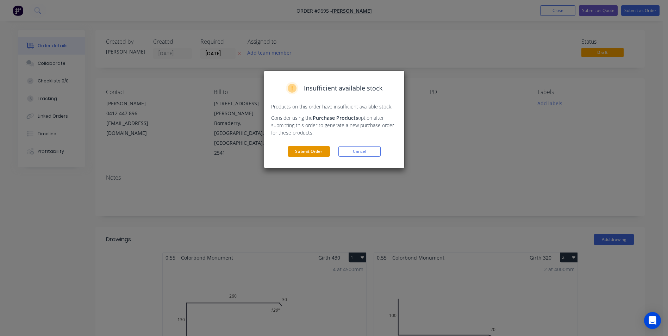
click at [317, 149] on button "Submit Order" at bounding box center [309, 151] width 42 height 11
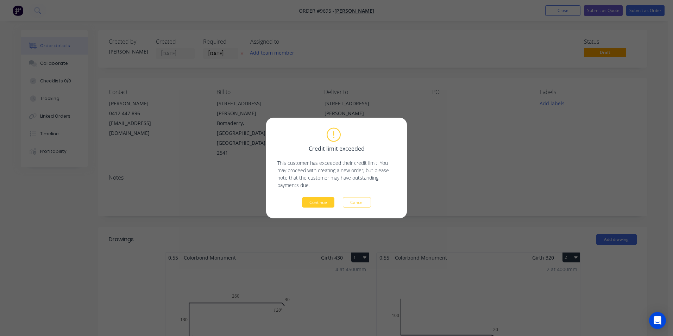
click at [312, 199] on button "Continue" at bounding box center [318, 202] width 32 height 11
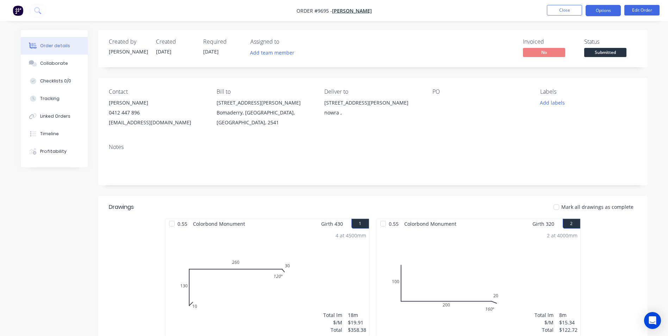
click at [610, 13] on button "Options" at bounding box center [602, 10] width 35 height 11
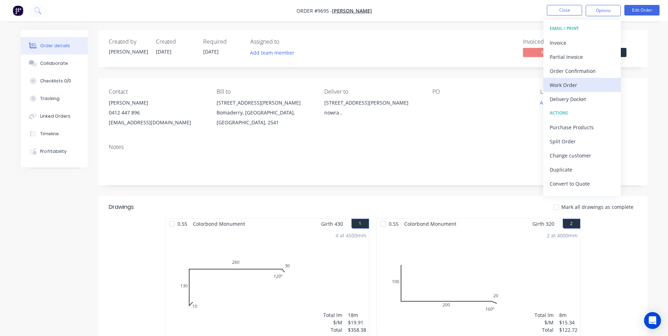
click at [582, 89] on div "Work Order" at bounding box center [582, 85] width 65 height 10
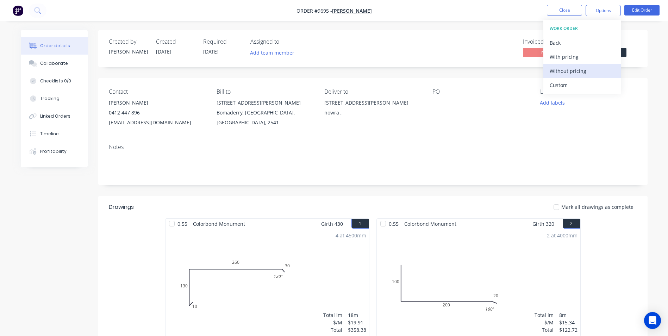
click at [578, 72] on div "Without pricing" at bounding box center [582, 71] width 65 height 10
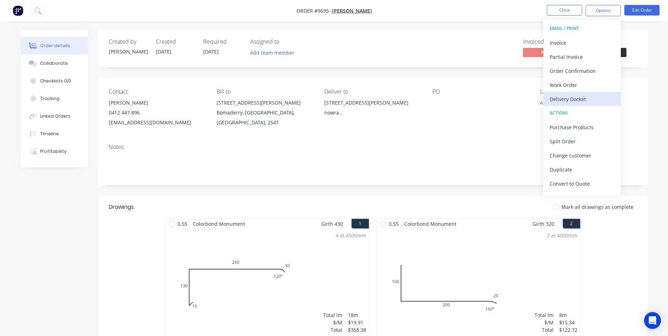
click at [565, 97] on div "Delivery Docket" at bounding box center [582, 99] width 65 height 10
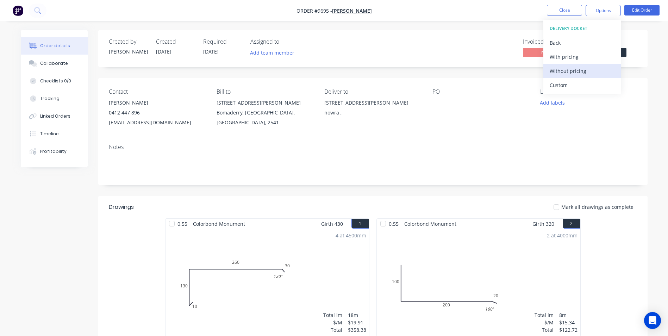
click at [562, 68] on div "Without pricing" at bounding box center [582, 71] width 65 height 10
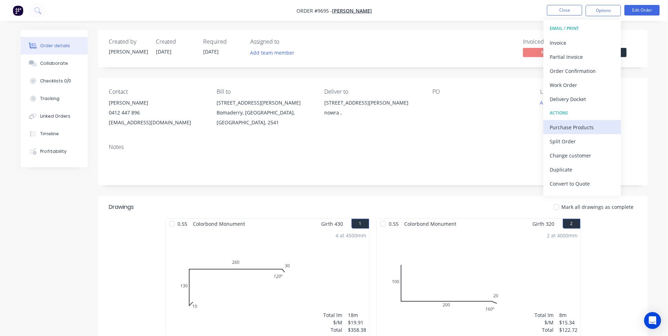
click at [554, 122] on div "Purchase Products" at bounding box center [582, 127] width 65 height 10
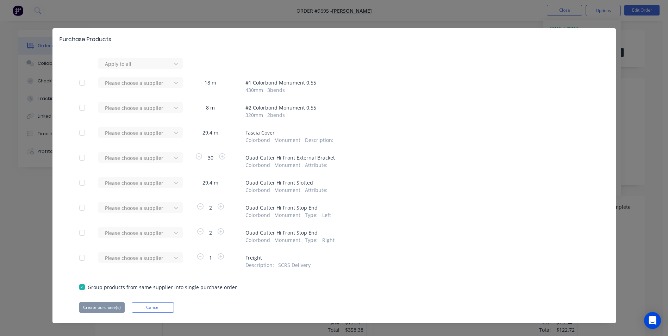
click at [137, 138] on div "Please choose a supplier" at bounding box center [136, 135] width 77 height 17
click at [139, 133] on div at bounding box center [135, 132] width 63 height 9
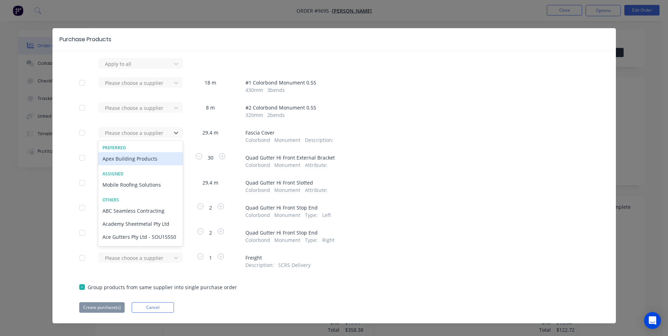
click at [128, 157] on div "Apex Building Products" at bounding box center [140, 158] width 84 height 13
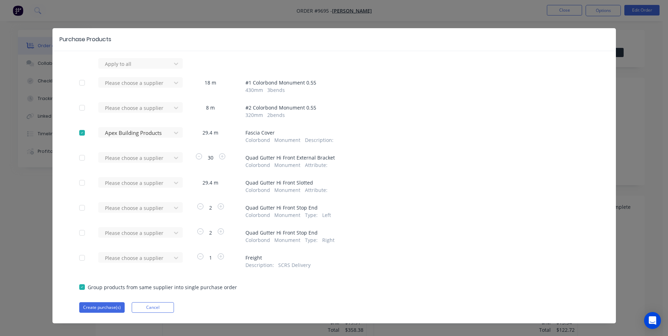
click at [128, 157] on div at bounding box center [135, 157] width 63 height 9
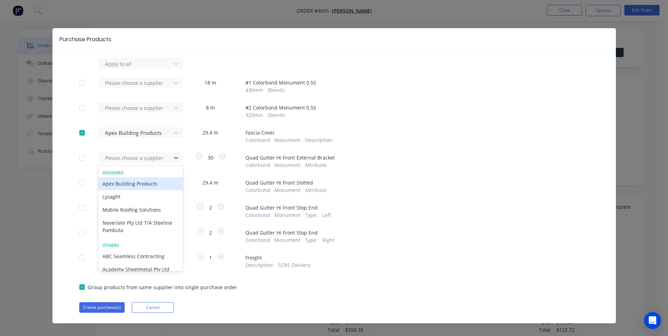
click at [123, 186] on div "Apex Building Products" at bounding box center [140, 183] width 84 height 13
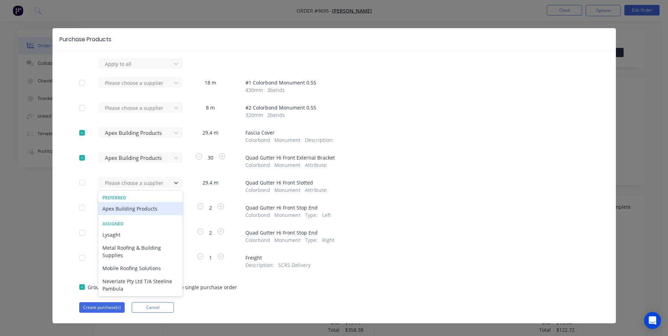
click at [123, 186] on div at bounding box center [135, 182] width 63 height 9
click at [123, 206] on div "Apex Building Products" at bounding box center [140, 208] width 84 height 13
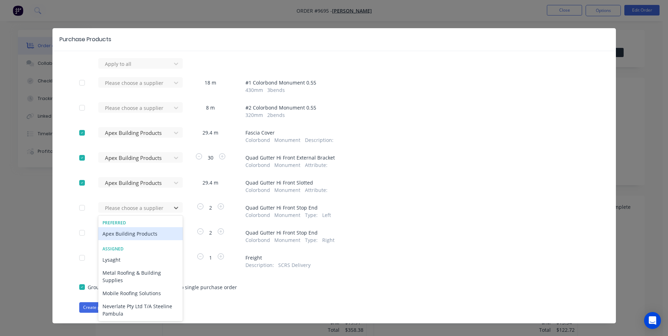
click at [123, 206] on div at bounding box center [135, 207] width 63 height 9
click at [121, 234] on div "Apex Building Products" at bounding box center [140, 233] width 84 height 13
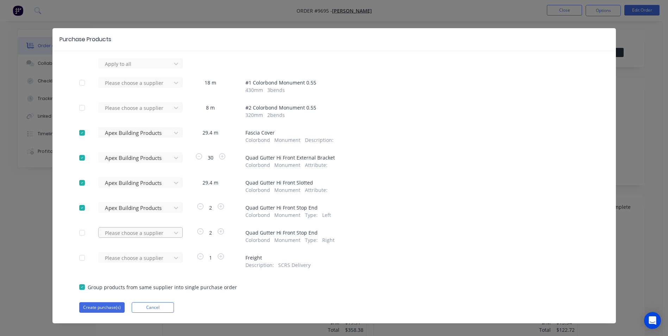
click at [122, 232] on div "Please choose a supplier" at bounding box center [136, 235] width 77 height 17
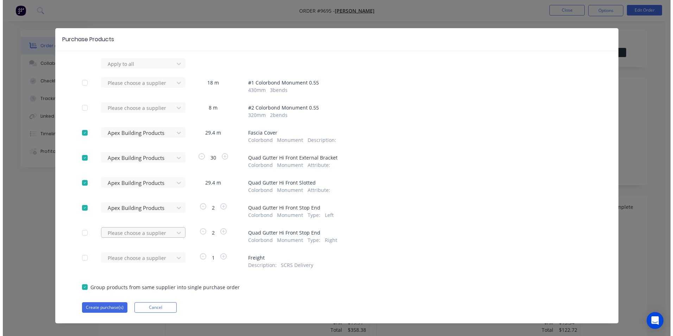
scroll to position [8, 0]
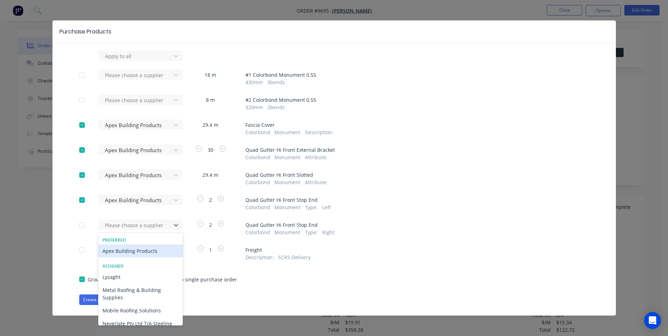
click at [124, 253] on div "Apex Building Products" at bounding box center [140, 250] width 84 height 13
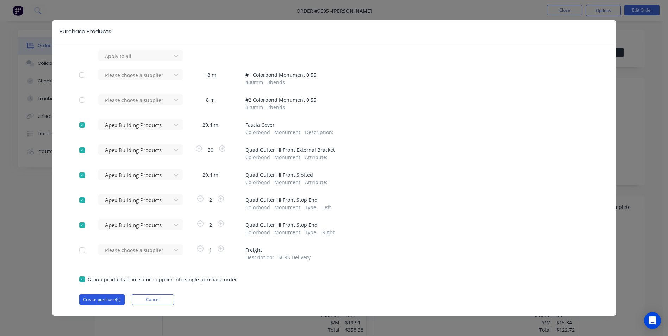
click at [100, 300] on button "Create purchase(s)" at bounding box center [101, 299] width 45 height 11
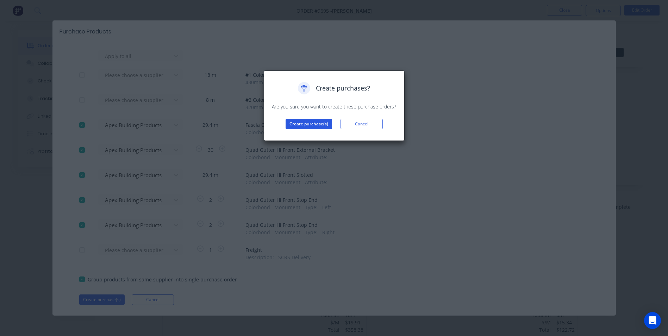
click at [297, 120] on button "Create purchase(s)" at bounding box center [309, 124] width 46 height 11
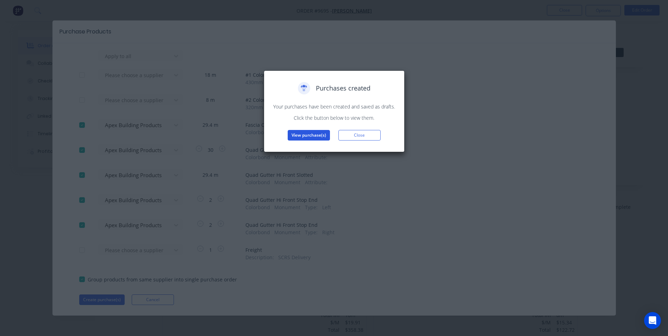
click at [325, 137] on button "View purchase(s)" at bounding box center [309, 135] width 42 height 11
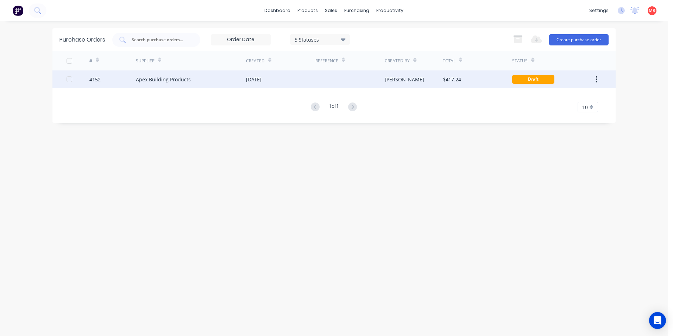
click at [497, 82] on div "$417.24" at bounding box center [477, 79] width 69 height 18
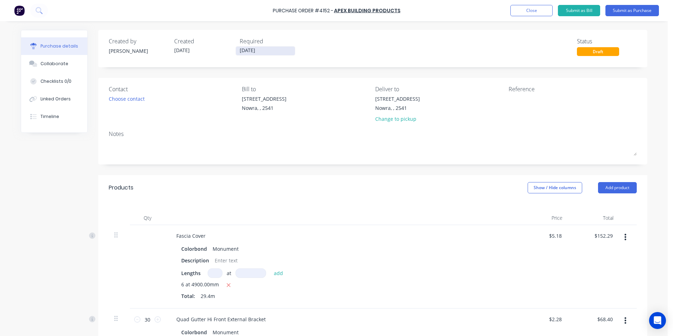
click at [249, 52] on input "[DATE]" at bounding box center [265, 50] width 59 height 9
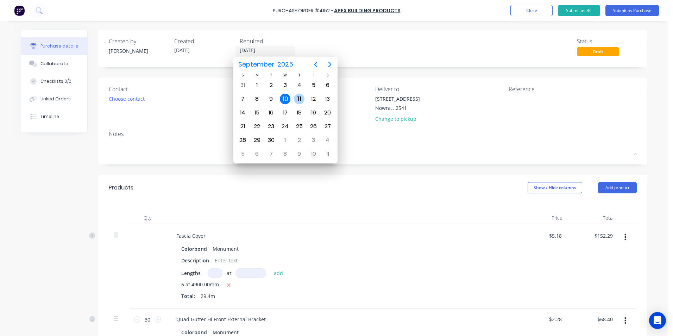
click at [301, 100] on div "11" at bounding box center [299, 99] width 11 height 11
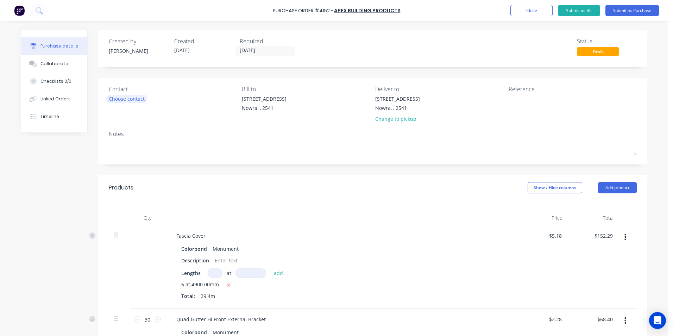
click at [118, 99] on div "Choose contact" at bounding box center [127, 98] width 36 height 7
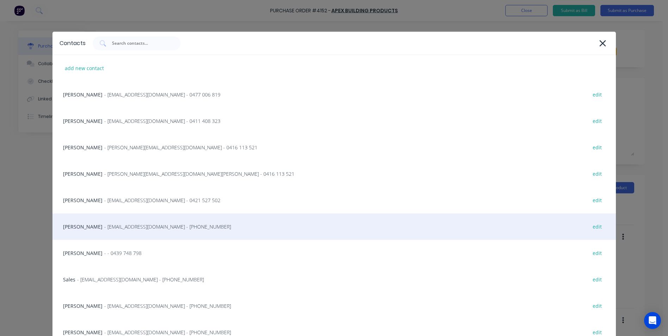
click at [120, 224] on span "- [EMAIL_ADDRESS][DOMAIN_NAME] - [PHONE_NUMBER]" at bounding box center [167, 226] width 127 height 7
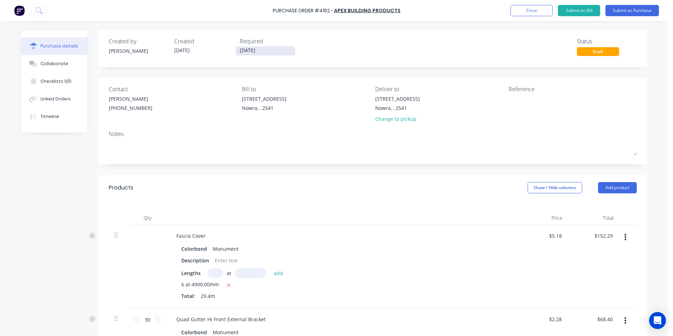
click at [243, 52] on input "[DATE]" at bounding box center [265, 50] width 59 height 9
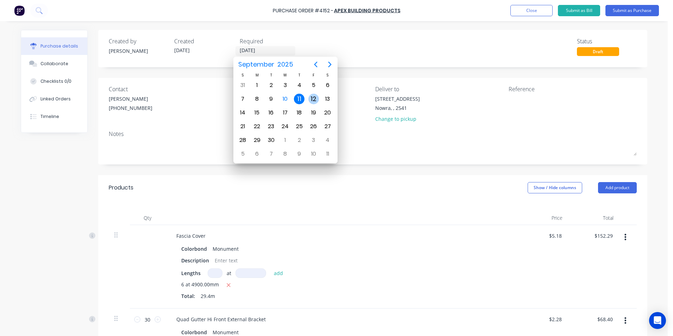
click at [309, 95] on div "12" at bounding box center [313, 99] width 11 height 11
type input "[DATE]"
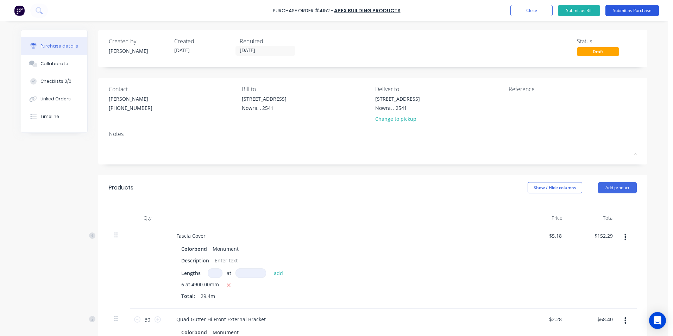
click at [619, 11] on button "Submit as Purchase" at bounding box center [632, 10] width 54 height 11
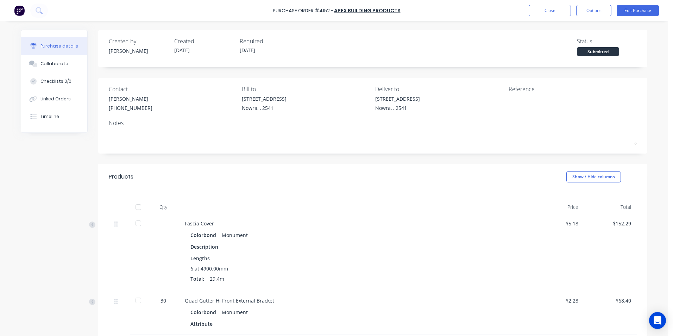
click at [582, 17] on div "Purchase Order #4152 - Apex Building Products Close Options Edit Purchase" at bounding box center [336, 10] width 673 height 21
click at [583, 11] on button "Options" at bounding box center [593, 10] width 35 height 11
click at [570, 29] on div "Print / Email" at bounding box center [578, 29] width 54 height 10
click at [555, 42] on div "With pricing" at bounding box center [578, 43] width 54 height 10
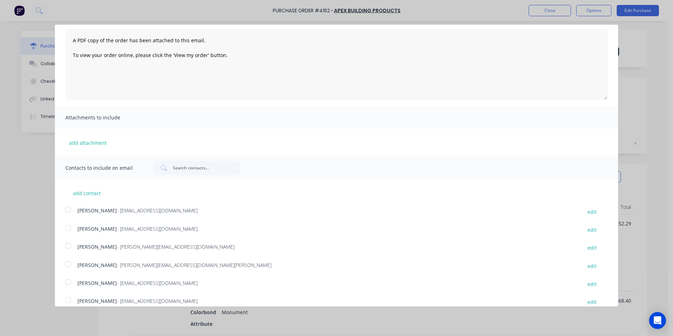
scroll to position [129, 0]
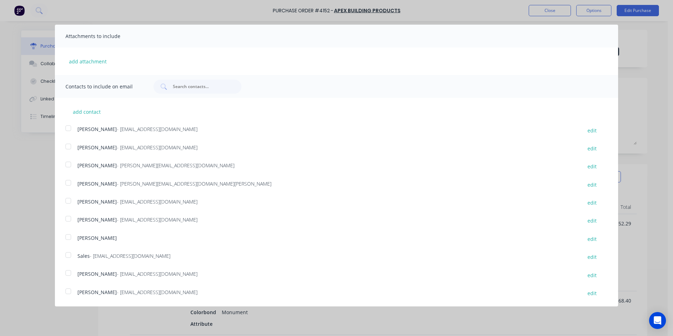
click at [86, 251] on div "add contact [PERSON_NAME] - [PERSON_NAME][EMAIL_ADDRESS][DOMAIN_NAME] edit [PER…" at bounding box center [336, 198] width 563 height 200
click at [75, 255] on div at bounding box center [68, 255] width 14 height 14
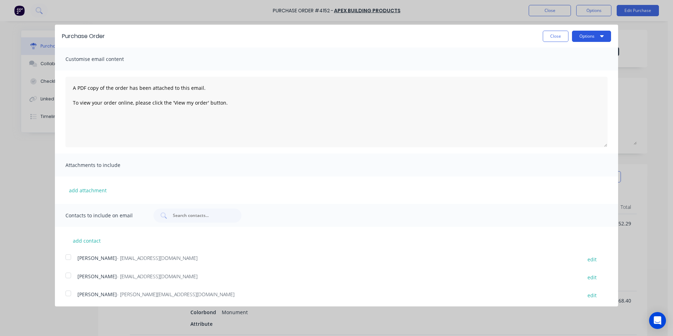
click at [575, 38] on button "Options" at bounding box center [591, 36] width 39 height 11
drag, startPoint x: 569, startPoint y: 71, endPoint x: 554, endPoint y: 50, distance: 26.2
click at [567, 71] on div "Email" at bounding box center [578, 68] width 54 height 10
click at [553, 41] on button "Close" at bounding box center [556, 36] width 26 height 11
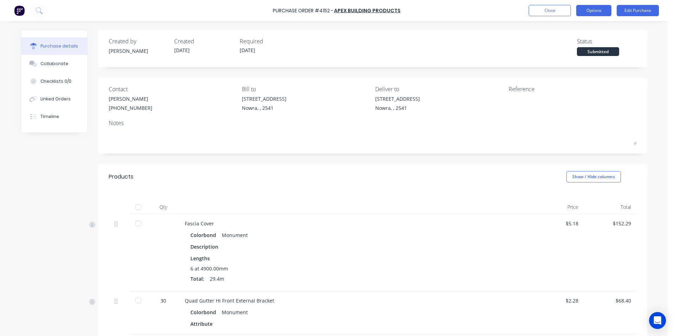
click at [582, 15] on button "Options" at bounding box center [593, 10] width 35 height 11
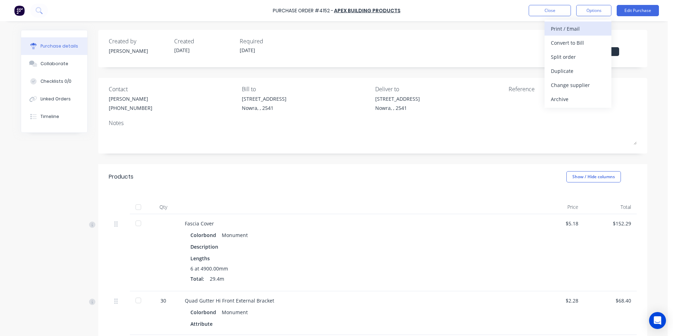
click at [578, 33] on div "Print / Email" at bounding box center [578, 29] width 54 height 10
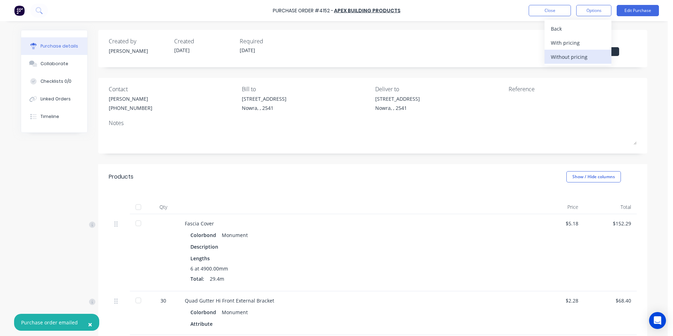
click at [577, 58] on div "Without pricing" at bounding box center [578, 57] width 54 height 10
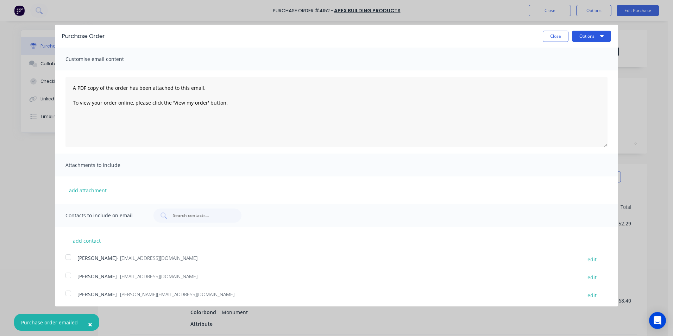
click at [576, 38] on button "Options" at bounding box center [591, 36] width 39 height 11
click at [570, 55] on div "Print" at bounding box center [578, 54] width 54 height 10
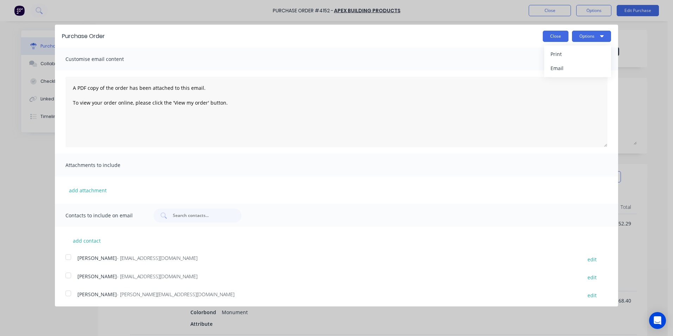
click at [555, 37] on button "Close" at bounding box center [556, 36] width 26 height 11
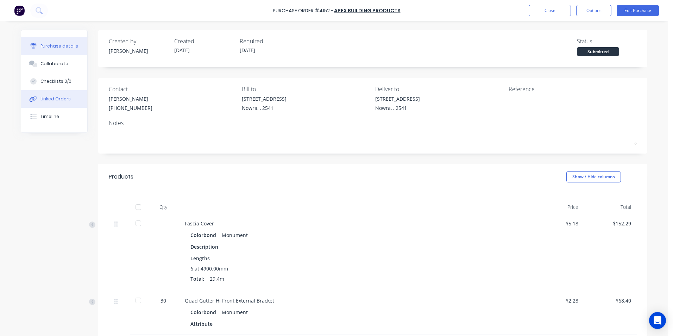
click at [56, 103] on button "Linked Orders" at bounding box center [54, 99] width 66 height 18
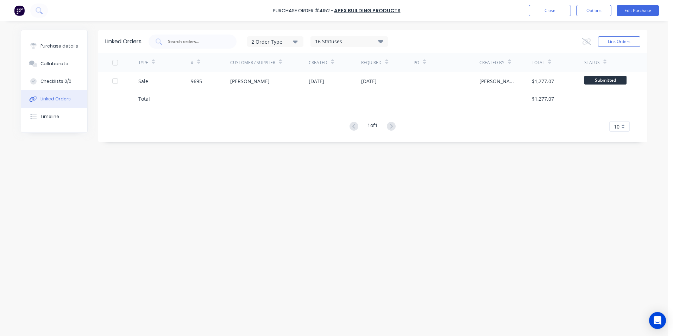
click at [191, 78] on div "9695" at bounding box center [196, 80] width 11 height 7
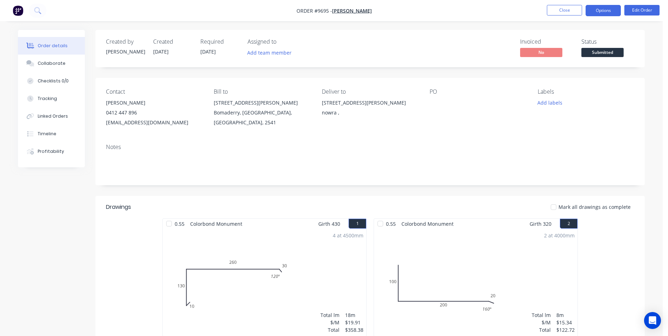
click at [596, 11] on button "Options" at bounding box center [602, 10] width 35 height 11
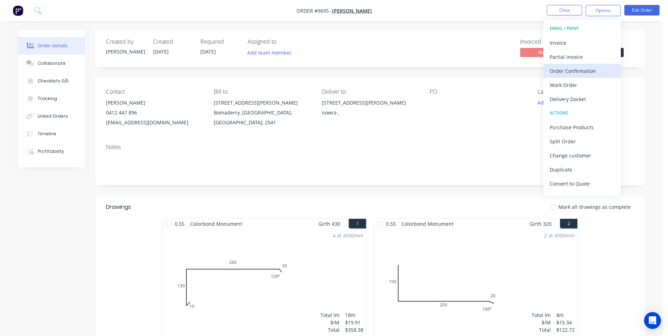
click at [573, 70] on div "Order Confirmation" at bounding box center [582, 71] width 65 height 10
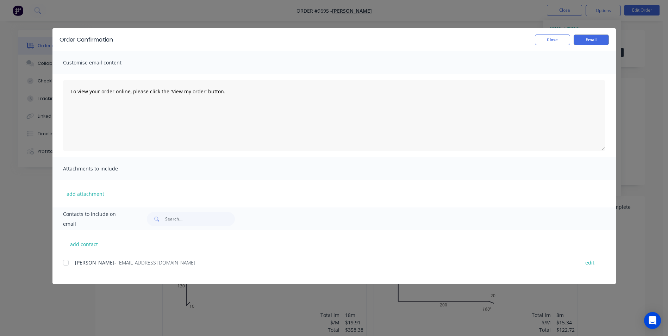
click at [65, 262] on div at bounding box center [66, 263] width 14 height 14
click at [595, 35] on button "Email" at bounding box center [590, 39] width 35 height 11
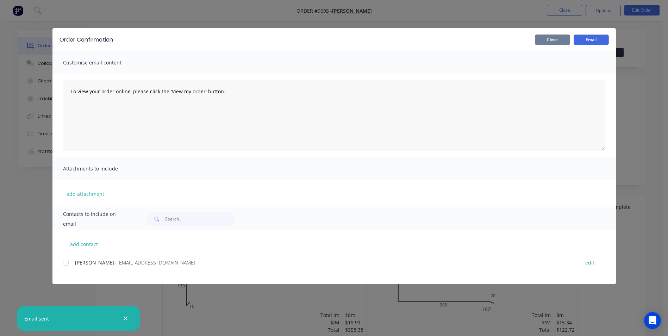
click at [561, 42] on button "Close" at bounding box center [552, 39] width 35 height 11
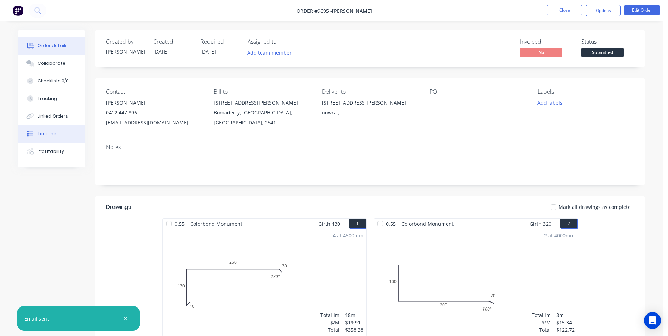
drag, startPoint x: 52, startPoint y: 130, endPoint x: 66, endPoint y: 127, distance: 13.6
click at [52, 130] on button "Timeline" at bounding box center [51, 134] width 67 height 18
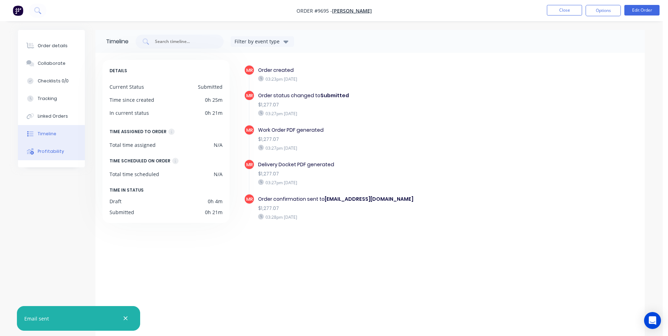
click at [40, 153] on div "Profitability" at bounding box center [51, 151] width 26 height 6
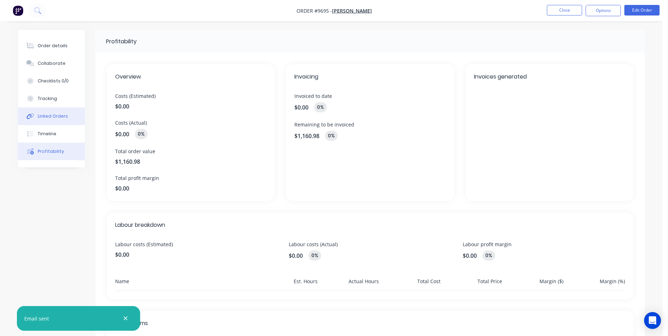
click at [64, 114] on div "Linked Orders" at bounding box center [53, 116] width 30 height 6
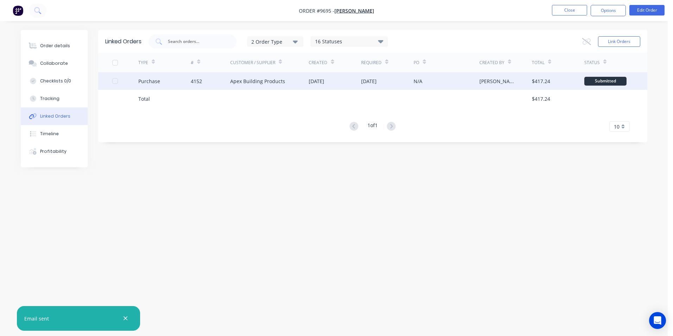
click at [227, 83] on div "4152" at bounding box center [210, 81] width 39 height 18
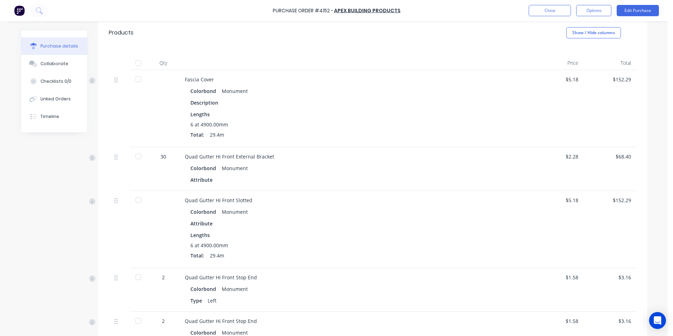
scroll to position [158, 0]
